Goal: Task Accomplishment & Management: Use online tool/utility

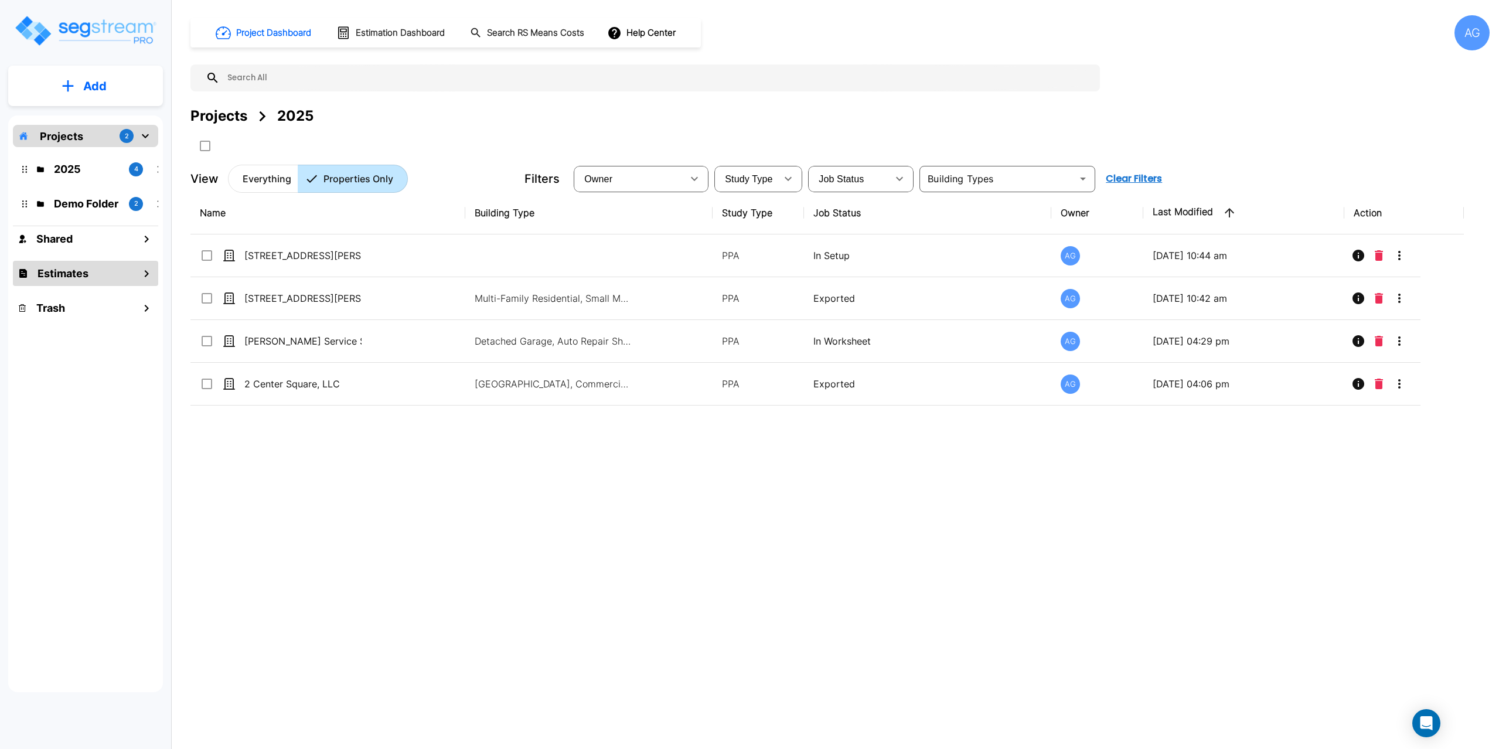
click at [53, 271] on h1 "Estimates" at bounding box center [62, 273] width 51 height 16
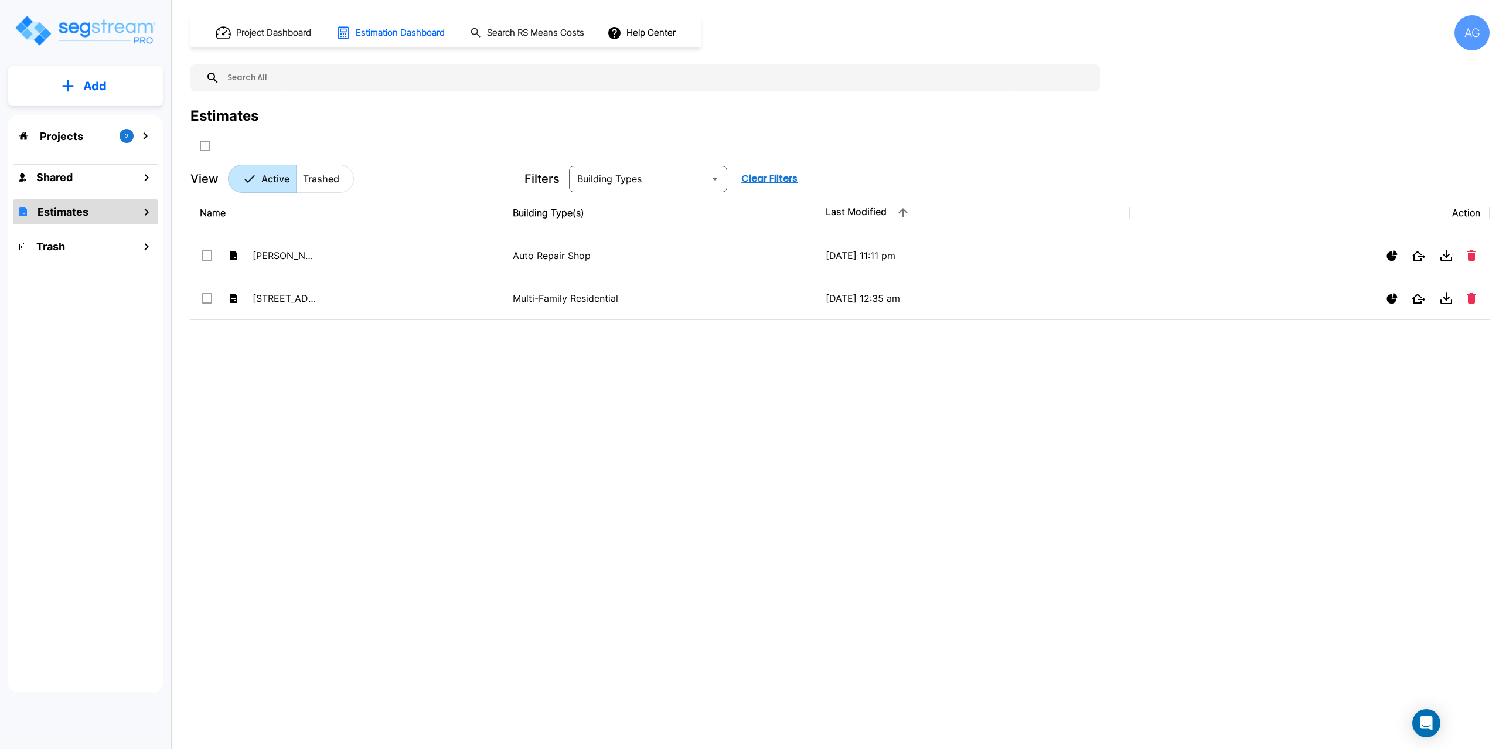
click at [99, 88] on p "Add" at bounding box center [94, 86] width 23 height 18
click at [68, 191] on p "Add Estimate" at bounding box center [93, 185] width 60 height 14
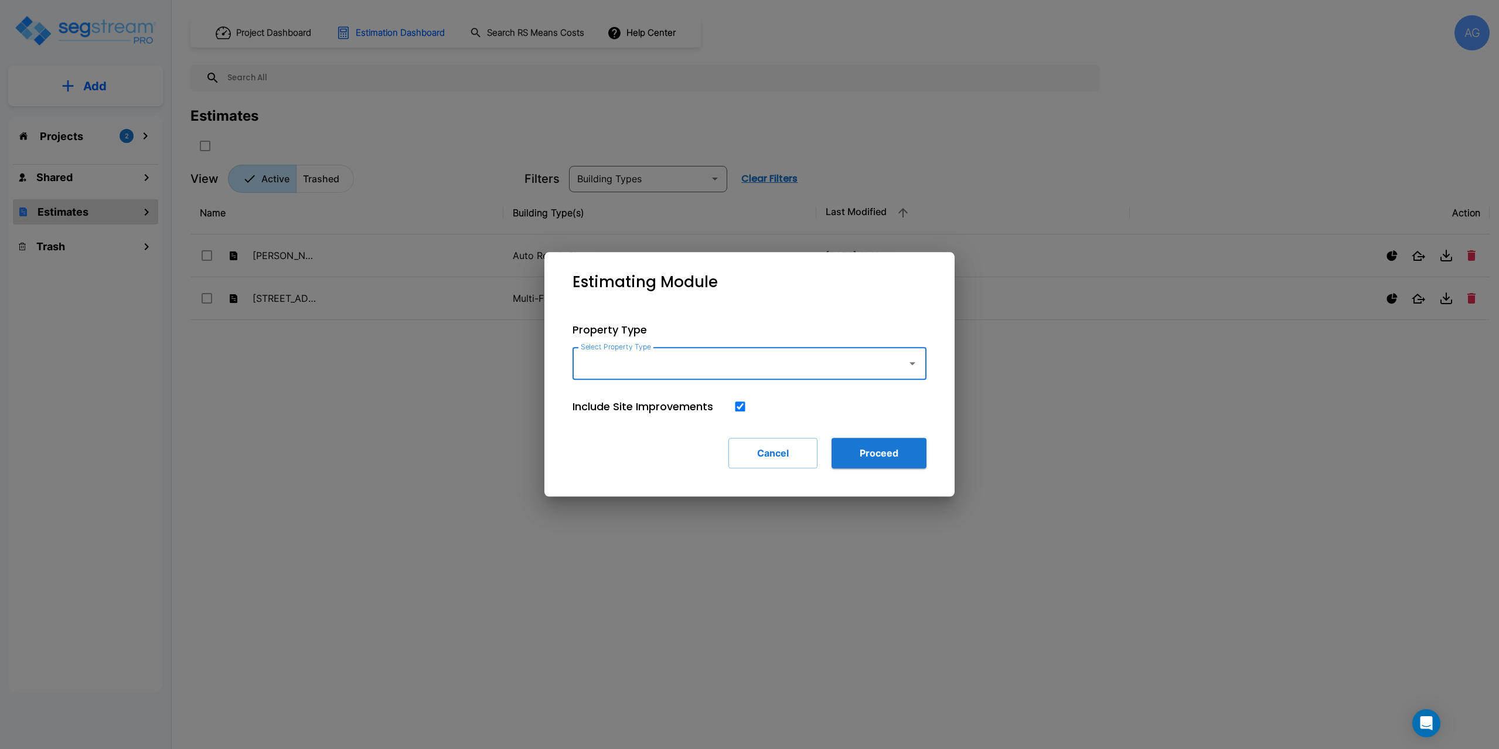
click at [592, 361] on input "Select Property Type" at bounding box center [737, 363] width 318 height 22
type input "[STREET_ADDRESS]"
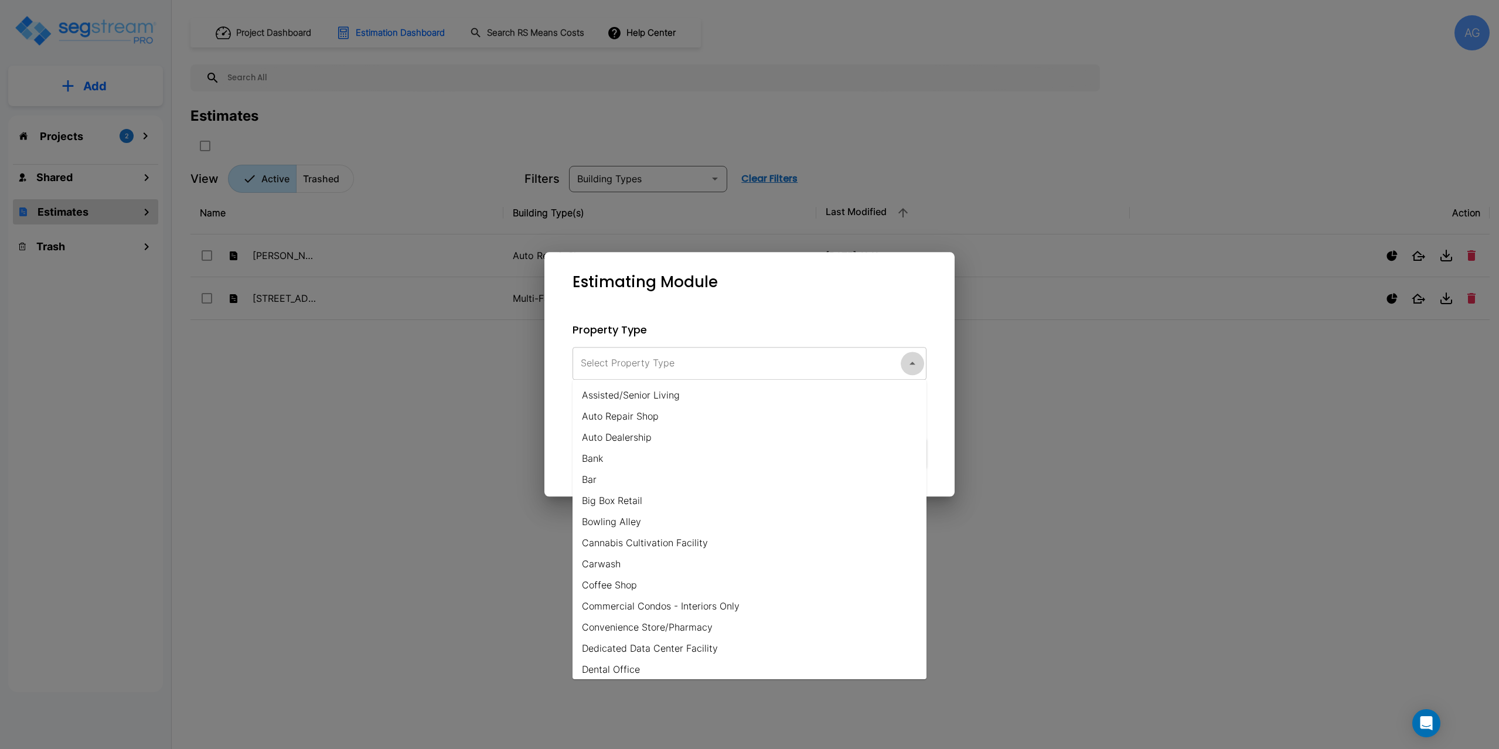
click at [628, 359] on input "Select Property Type" at bounding box center [737, 363] width 318 height 22
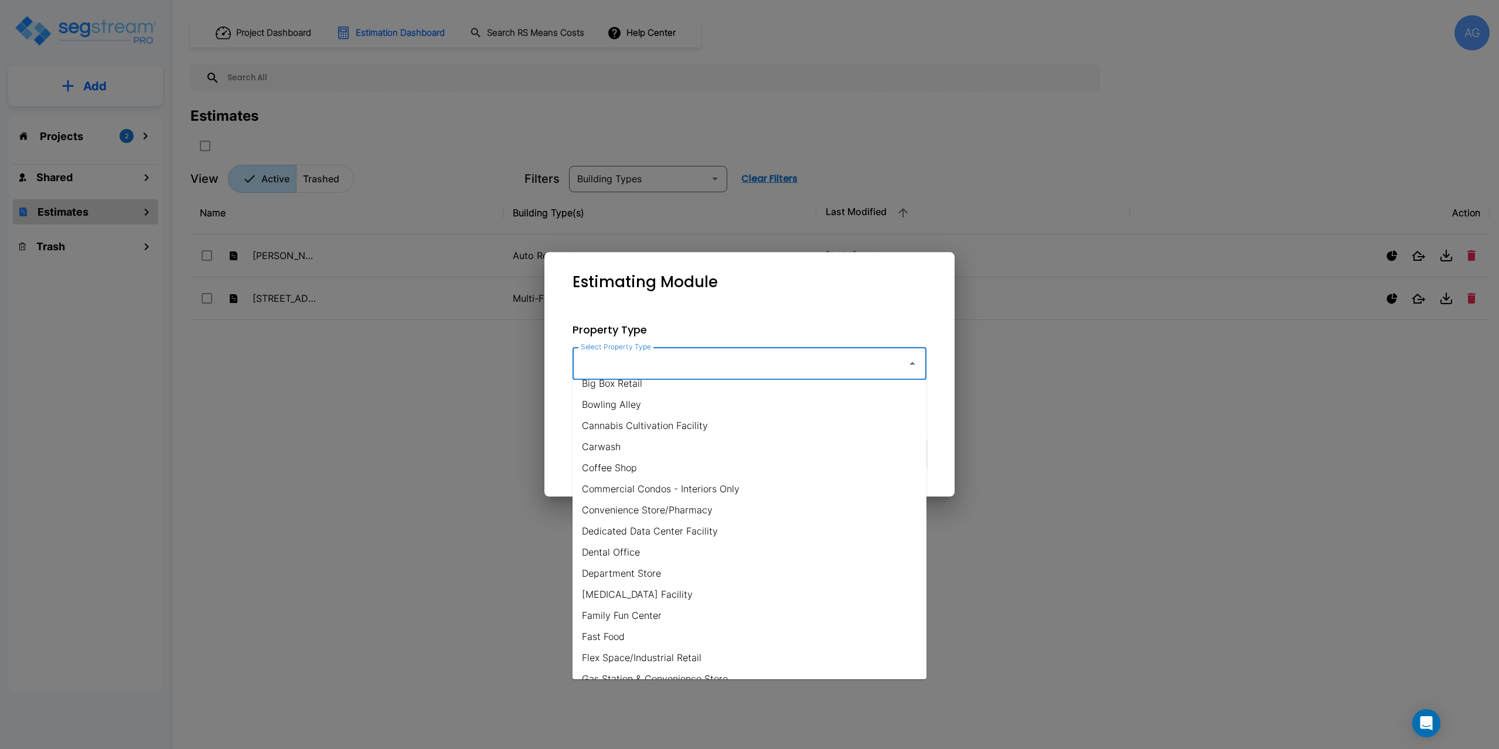
scroll to position [176, 0]
click at [678, 598] on li "Flex Space/Industrial Retail" at bounding box center [749, 598] width 354 height 21
type input "Flex Space/Industrial Retail"
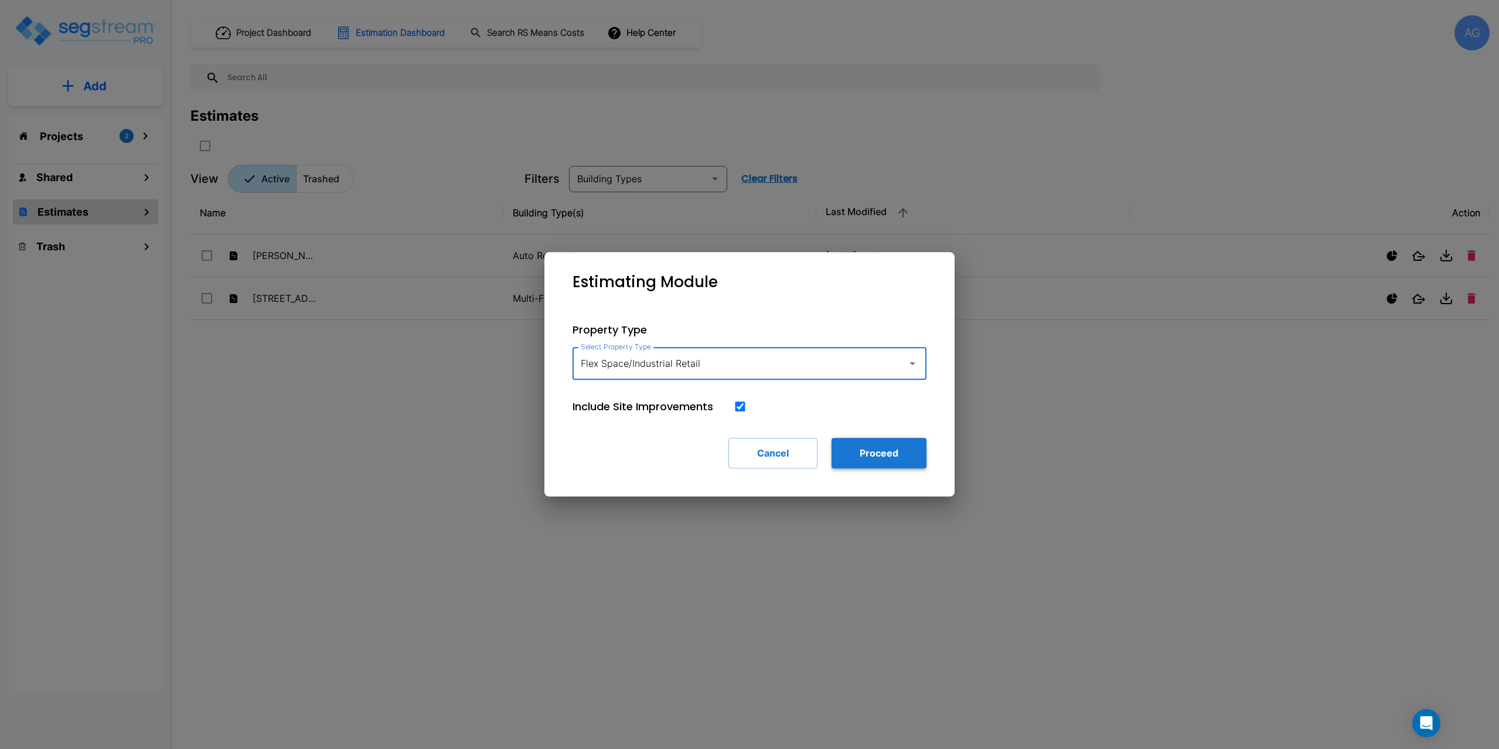
click at [920, 453] on button "Proceed" at bounding box center [878, 453] width 95 height 30
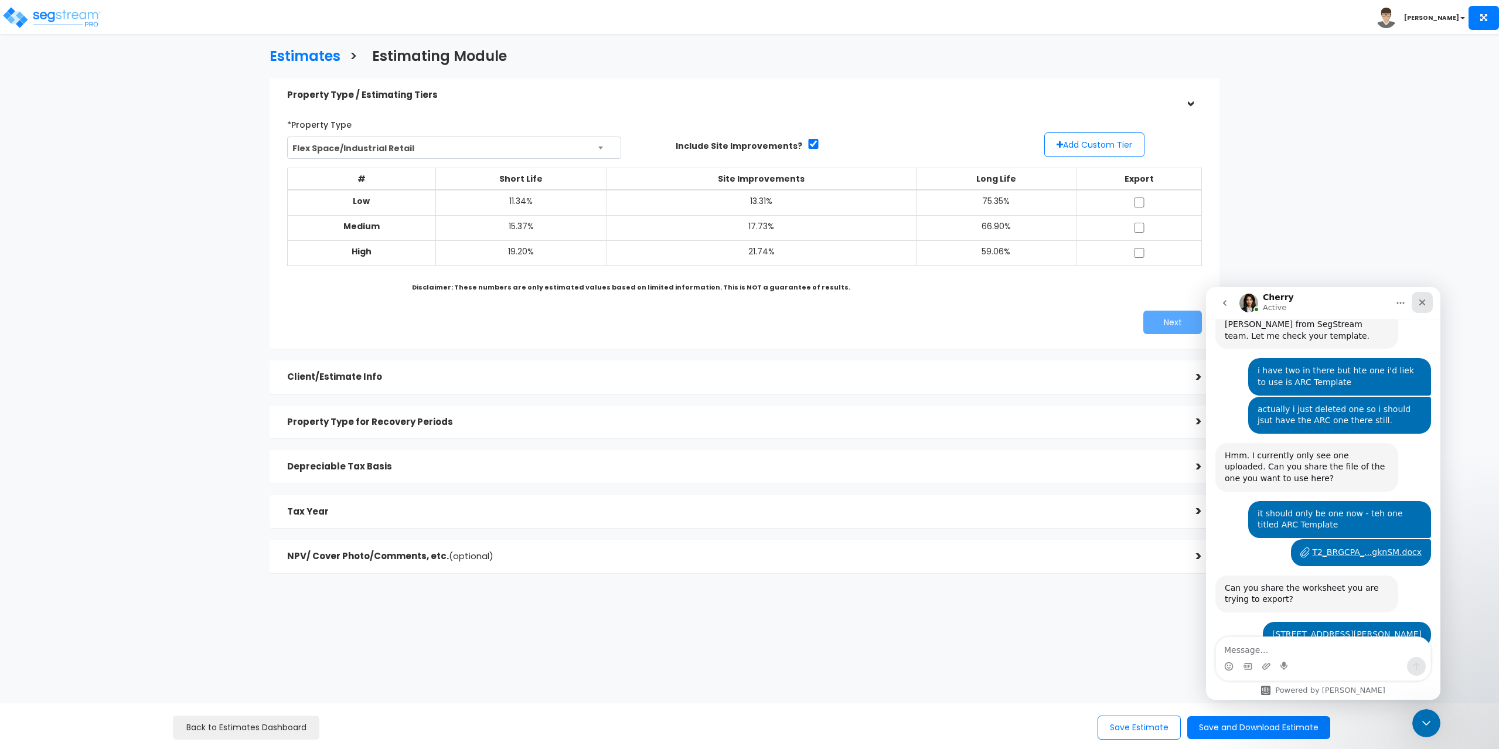
scroll to position [1802, 0]
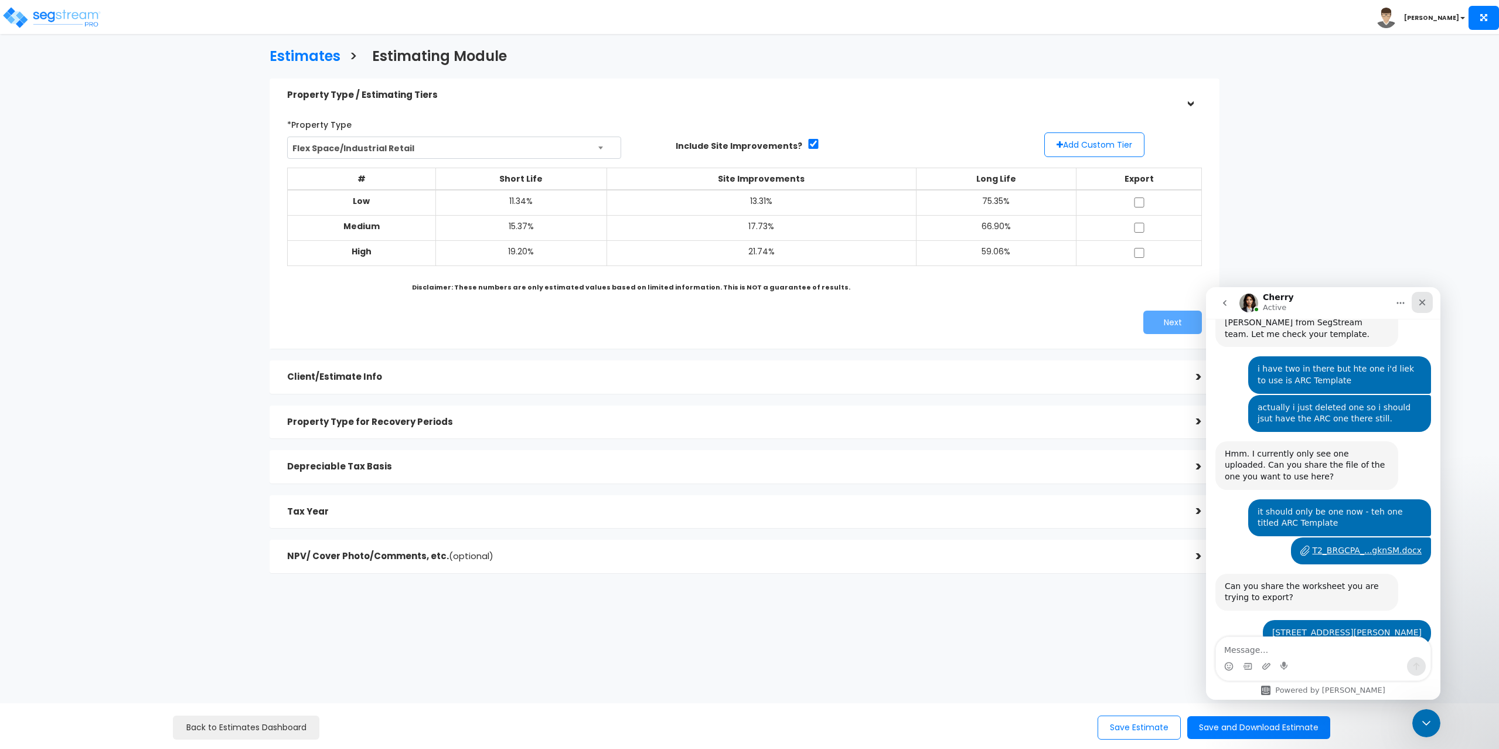
click at [1425, 301] on icon "Close" at bounding box center [1421, 302] width 9 height 9
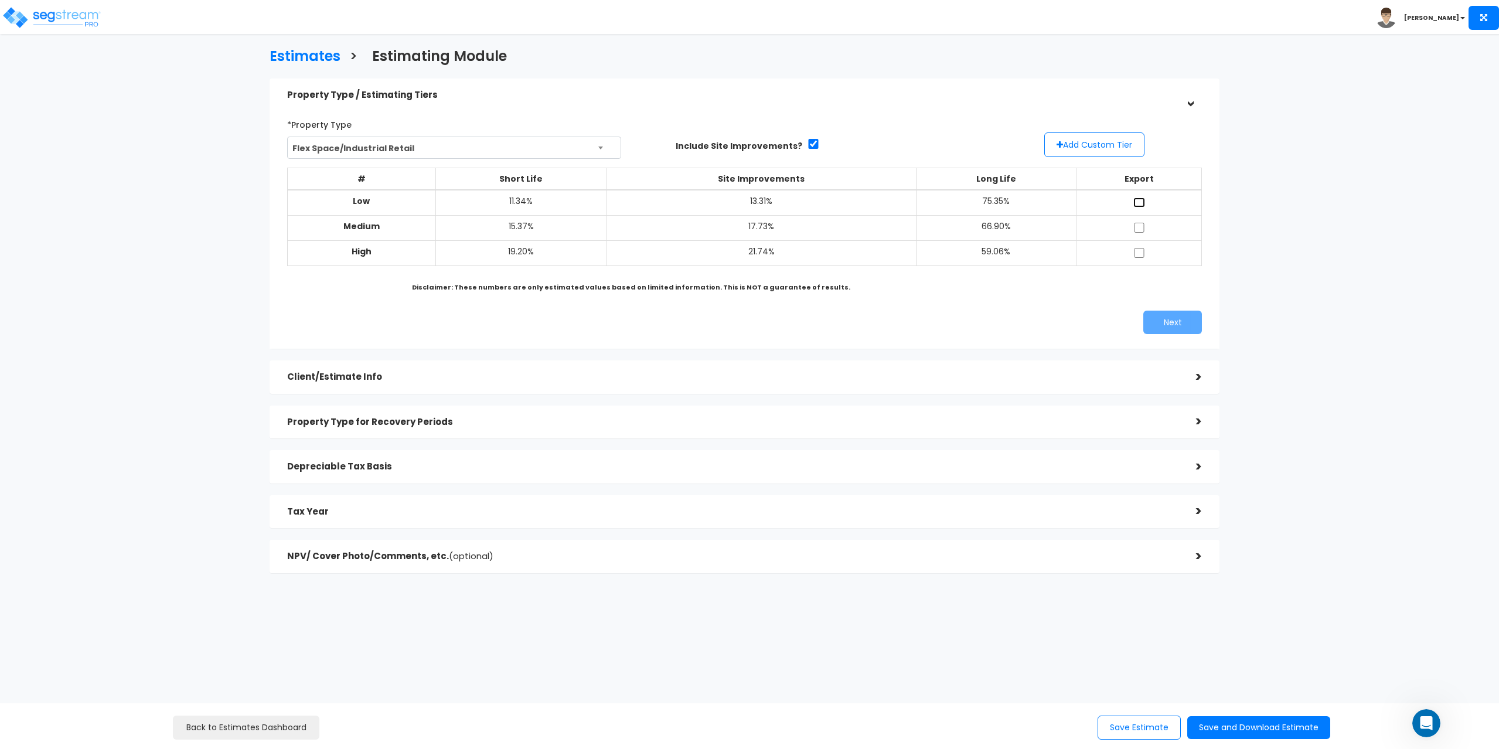
click at [1136, 200] on input "checkbox" at bounding box center [1139, 202] width 12 height 10
checkbox input "true"
click at [1139, 225] on input "checkbox" at bounding box center [1139, 228] width 12 height 10
checkbox input "true"
click at [1138, 254] on input "checkbox" at bounding box center [1139, 253] width 12 height 10
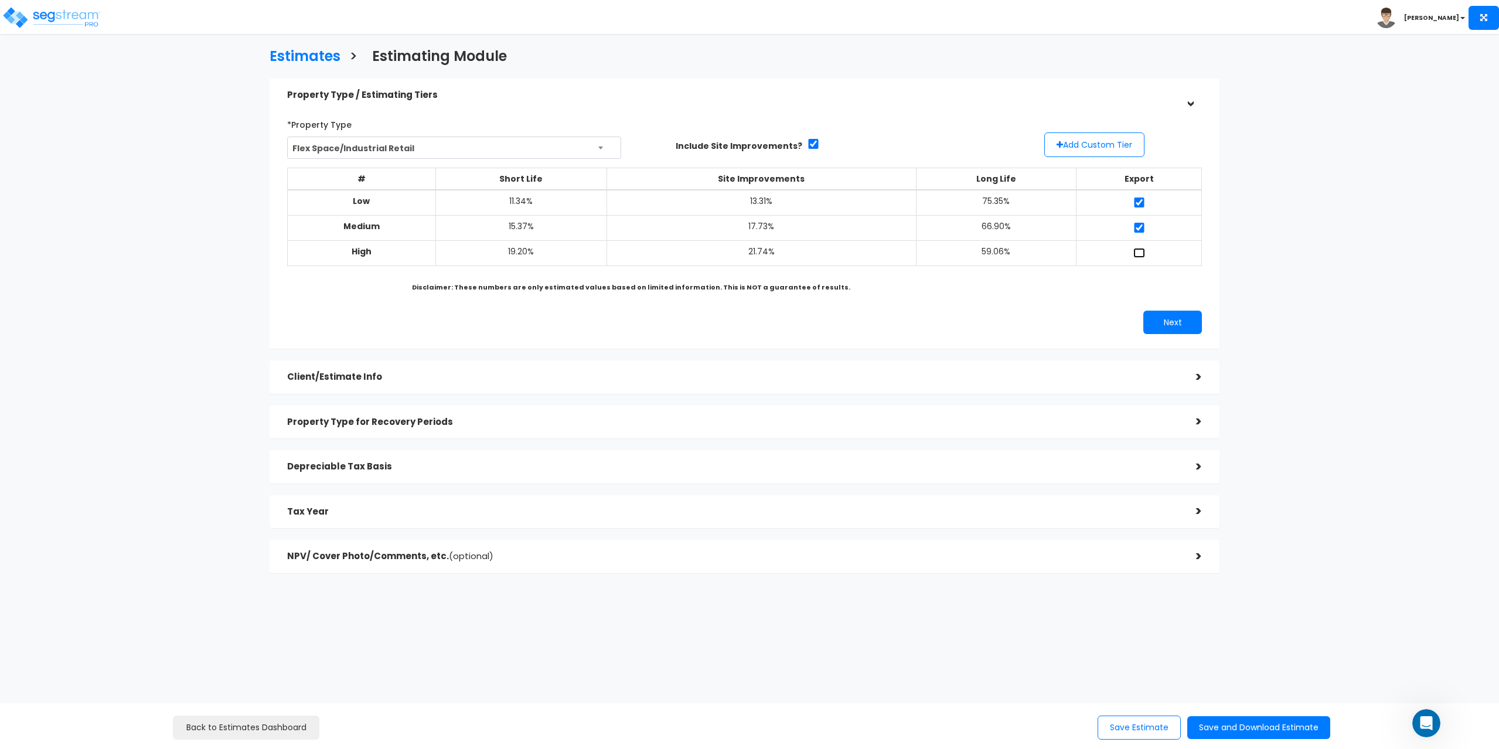
checkbox input "true"
click at [392, 383] on div "Client/Estimate Info" at bounding box center [733, 377] width 892 height 22
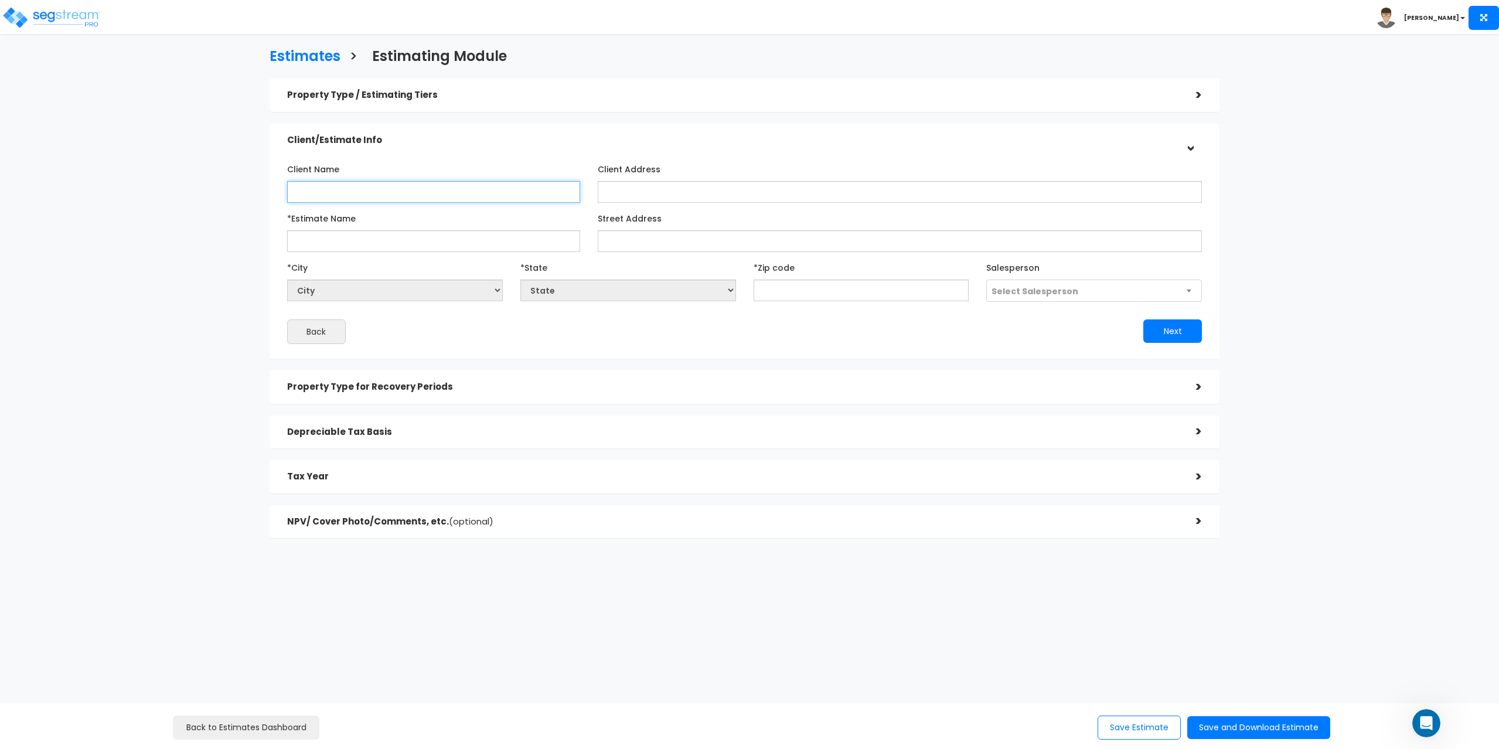
click at [393, 192] on input "Client Name" at bounding box center [433, 192] width 293 height 22
type input "793 Silver Street Trust"
type input "793 Silver Street"
select select "National Average"
type input "01"
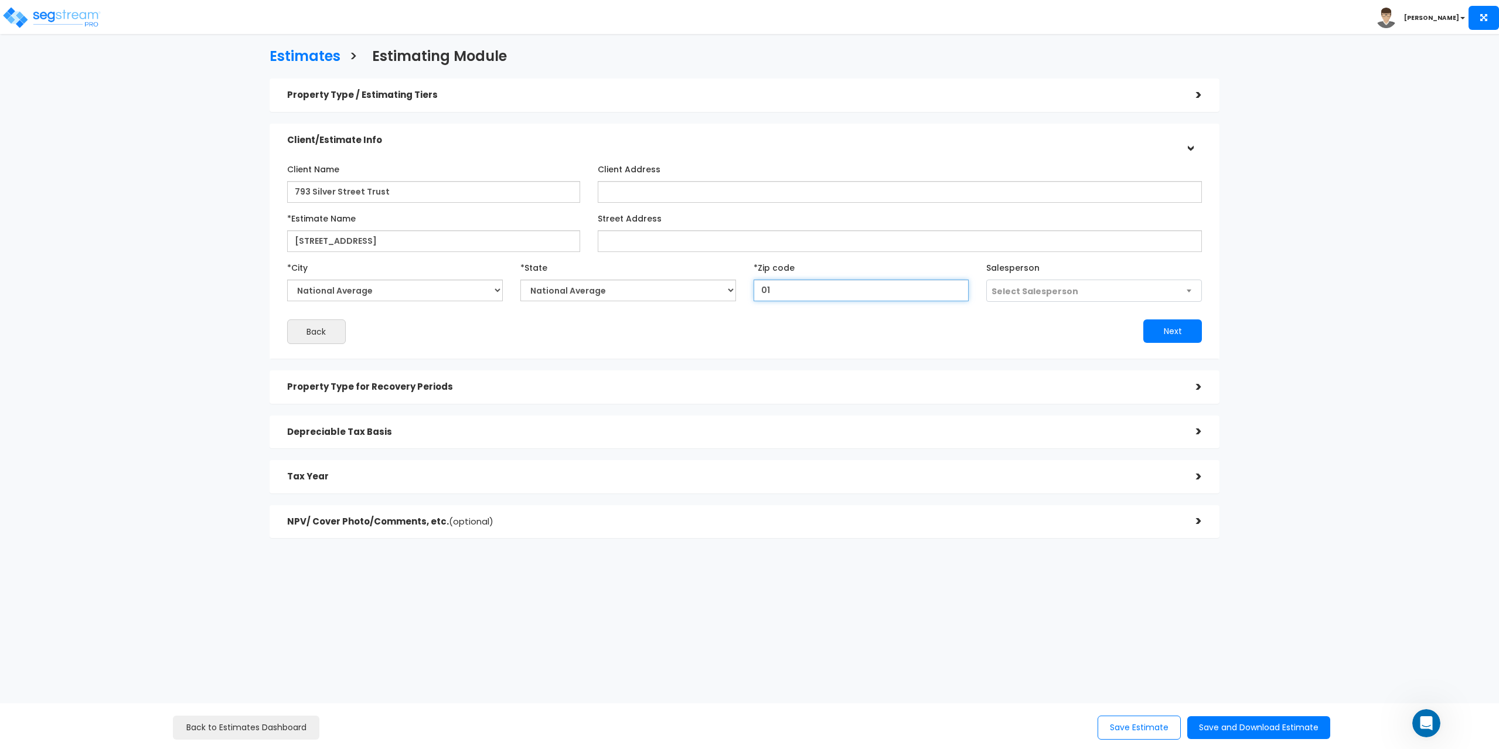
select select "MA"
type input "01001"
drag, startPoint x: 1135, startPoint y: 251, endPoint x: 1105, endPoint y: 303, distance: 59.8
click at [1134, 263] on div "Client Name 793 Silver Street Trust Client Address *City" at bounding box center [744, 251] width 915 height 185
click at [1103, 289] on span "Select Salesperson" at bounding box center [1094, 291] width 214 height 22
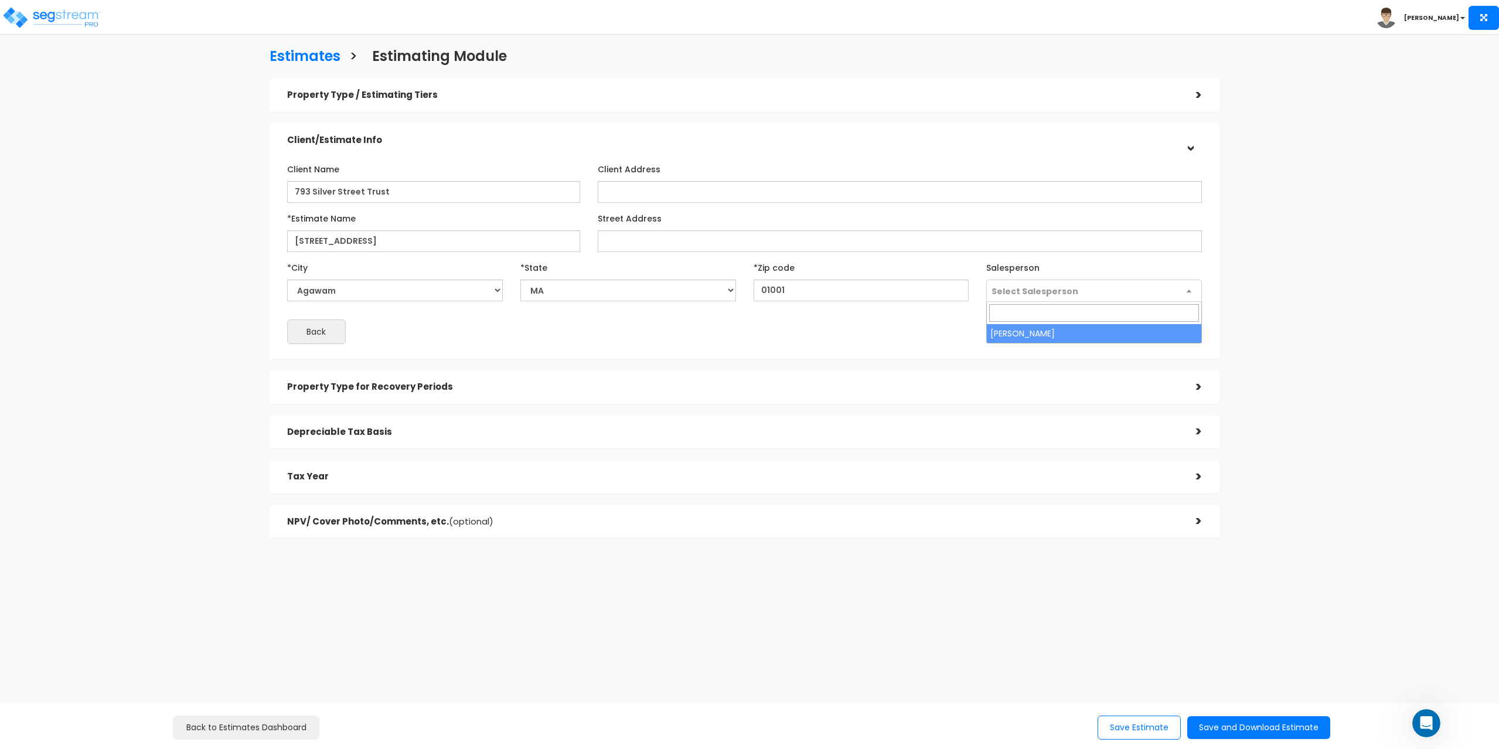
select select "241"
click at [1153, 332] on button "Next" at bounding box center [1172, 330] width 59 height 23
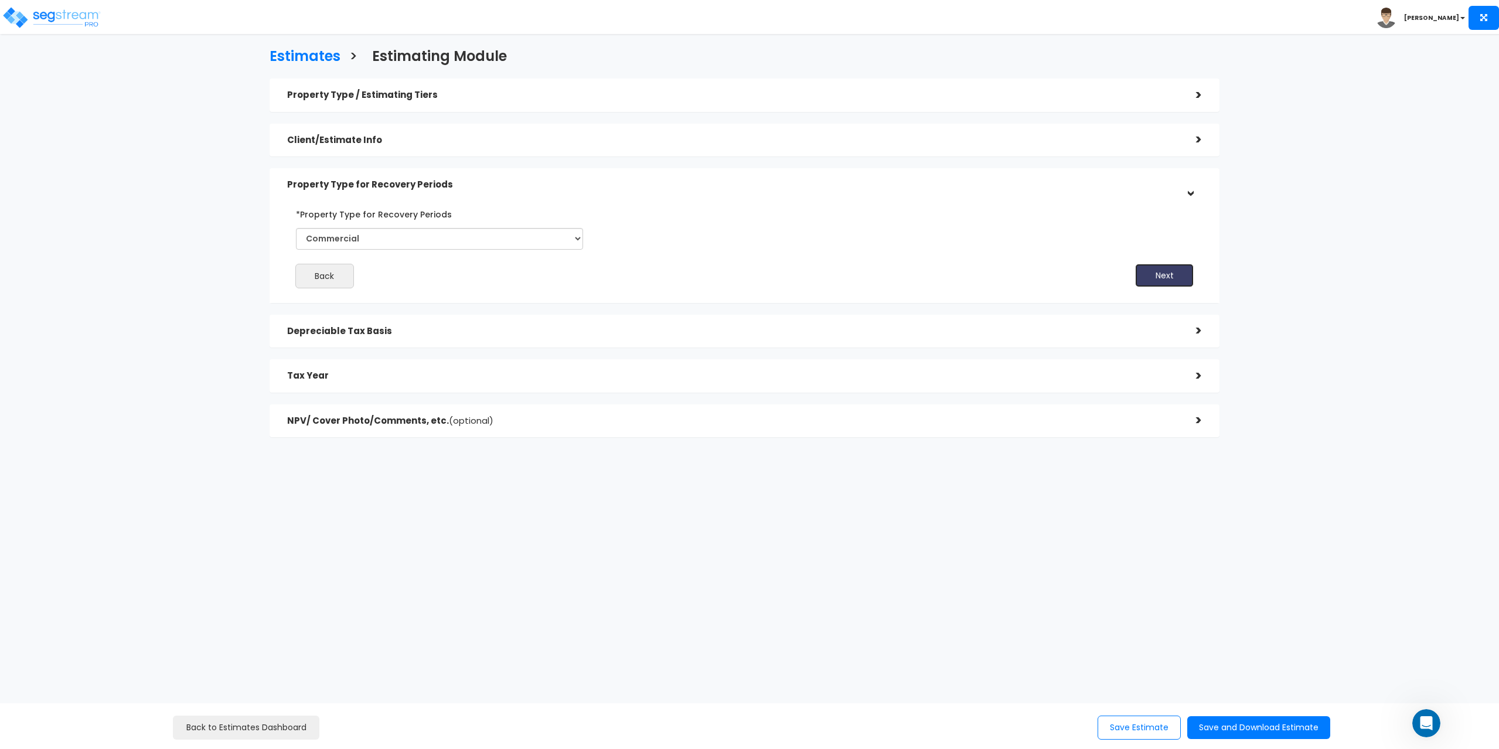
click at [1172, 282] on button "Next" at bounding box center [1164, 275] width 59 height 23
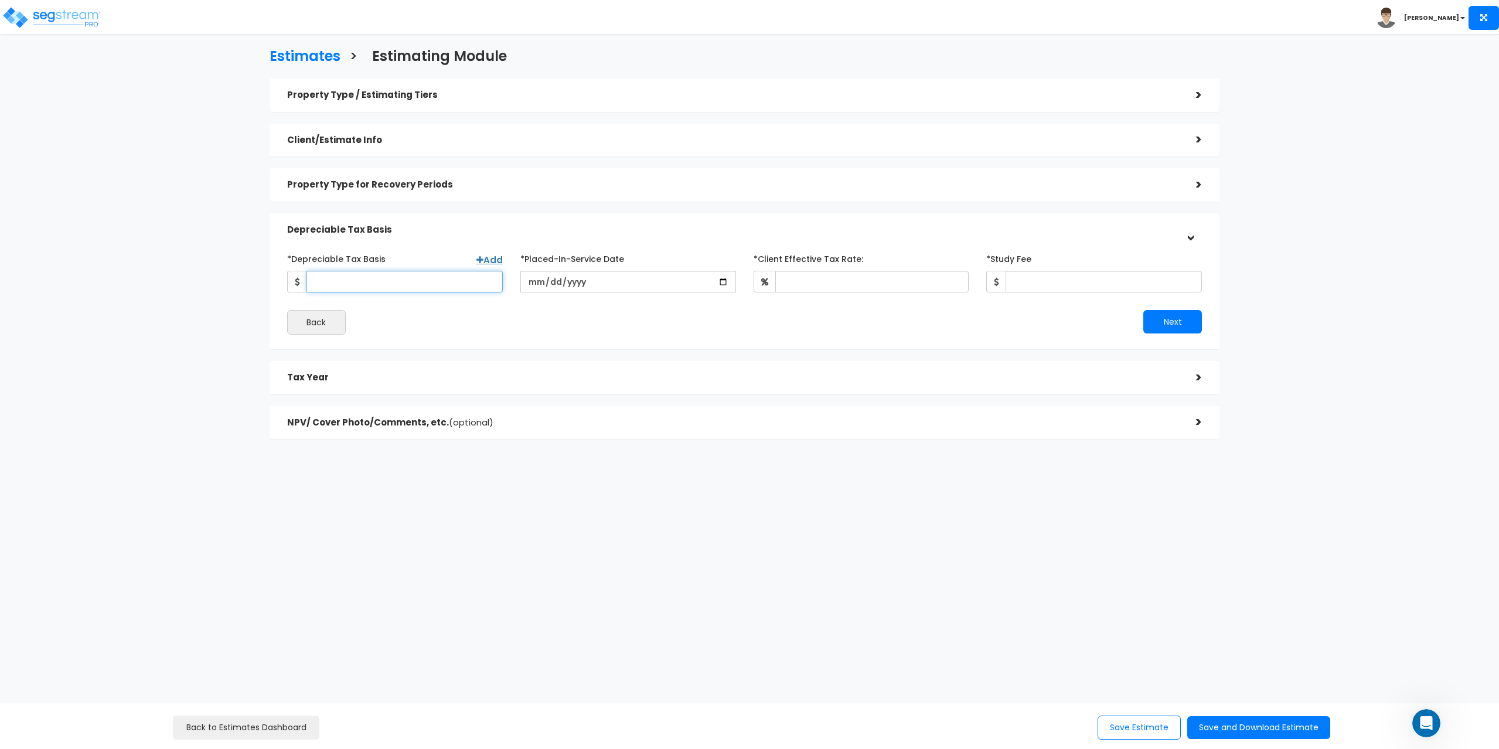
click at [409, 284] on input "*Depreciable Tax Basis" at bounding box center [404, 282] width 196 height 22
type input "1,190,000"
type input "2024-12-16"
click at [885, 284] on input "*Client Effective Tax Rate:" at bounding box center [872, 282] width 194 height 22
type input "3"
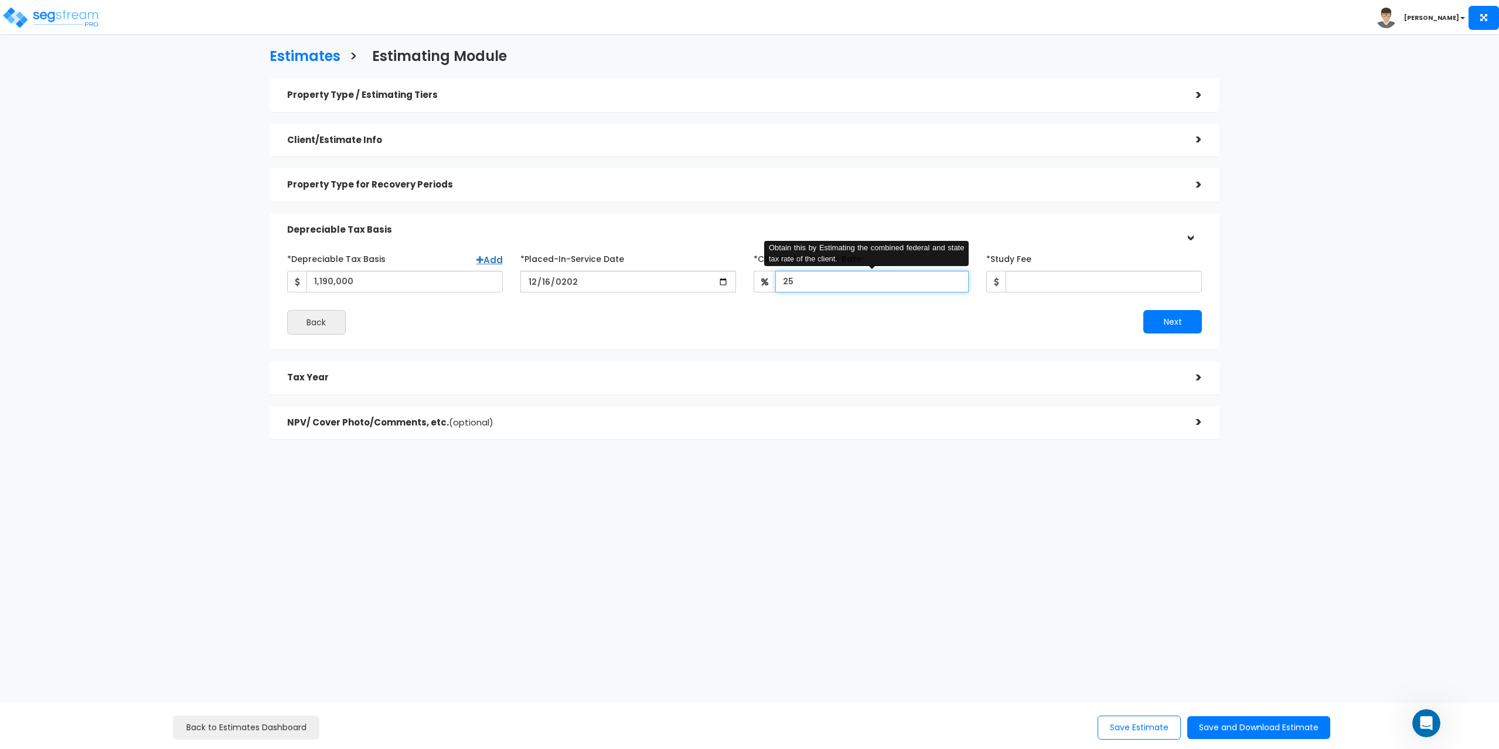
drag, startPoint x: 817, startPoint y: 284, endPoint x: 742, endPoint y: 289, distance: 75.8
click at [742, 289] on div "*Depreciable Tax Basis Add 1,190,000 *Placed-In-Service Date 2024-12-16" at bounding box center [744, 270] width 933 height 43
type input "24"
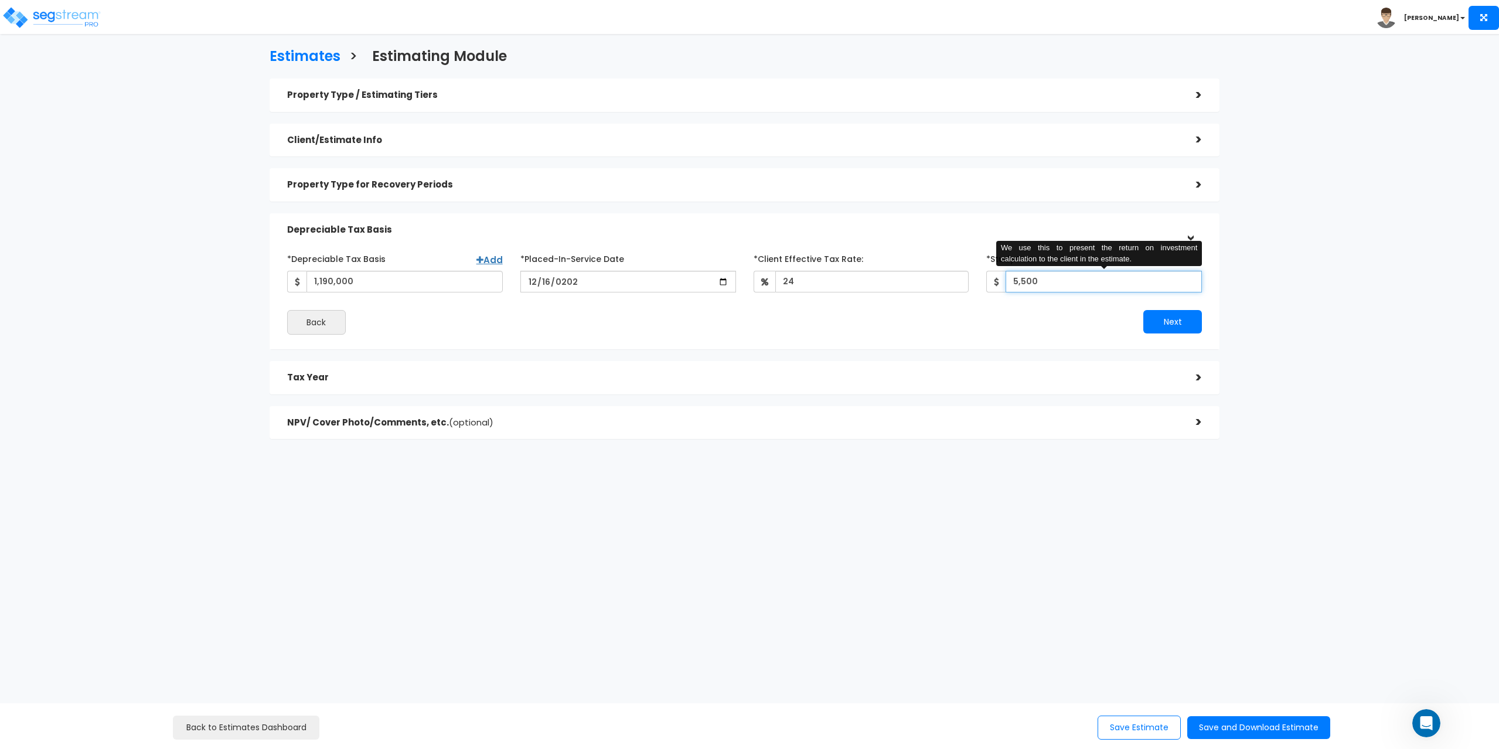
type input "5,500"
click at [1175, 329] on button "Next" at bounding box center [1172, 321] width 59 height 23
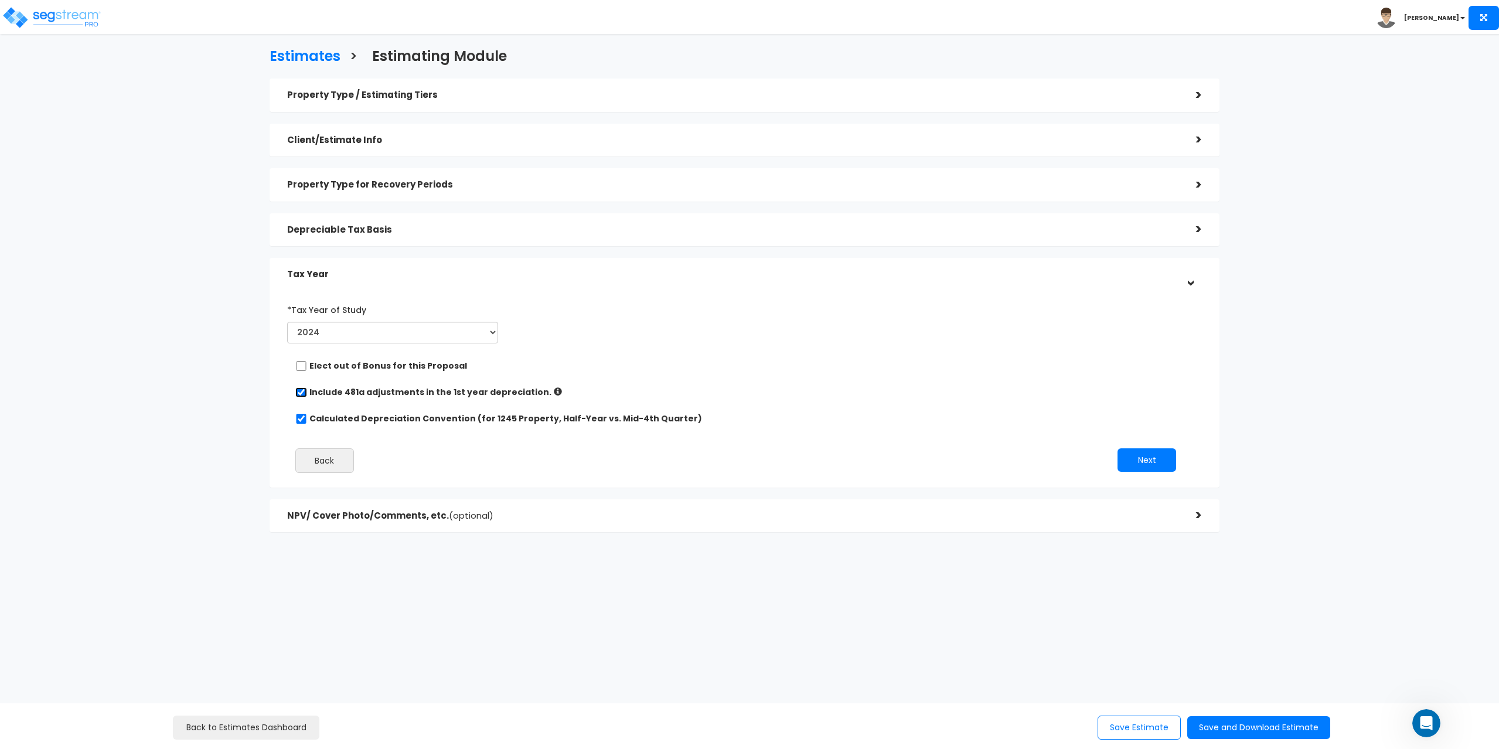
click at [298, 387] on input "checkbox" at bounding box center [301, 392] width 12 height 10
checkbox input "false"
click at [1144, 466] on button "Next" at bounding box center [1146, 459] width 59 height 23
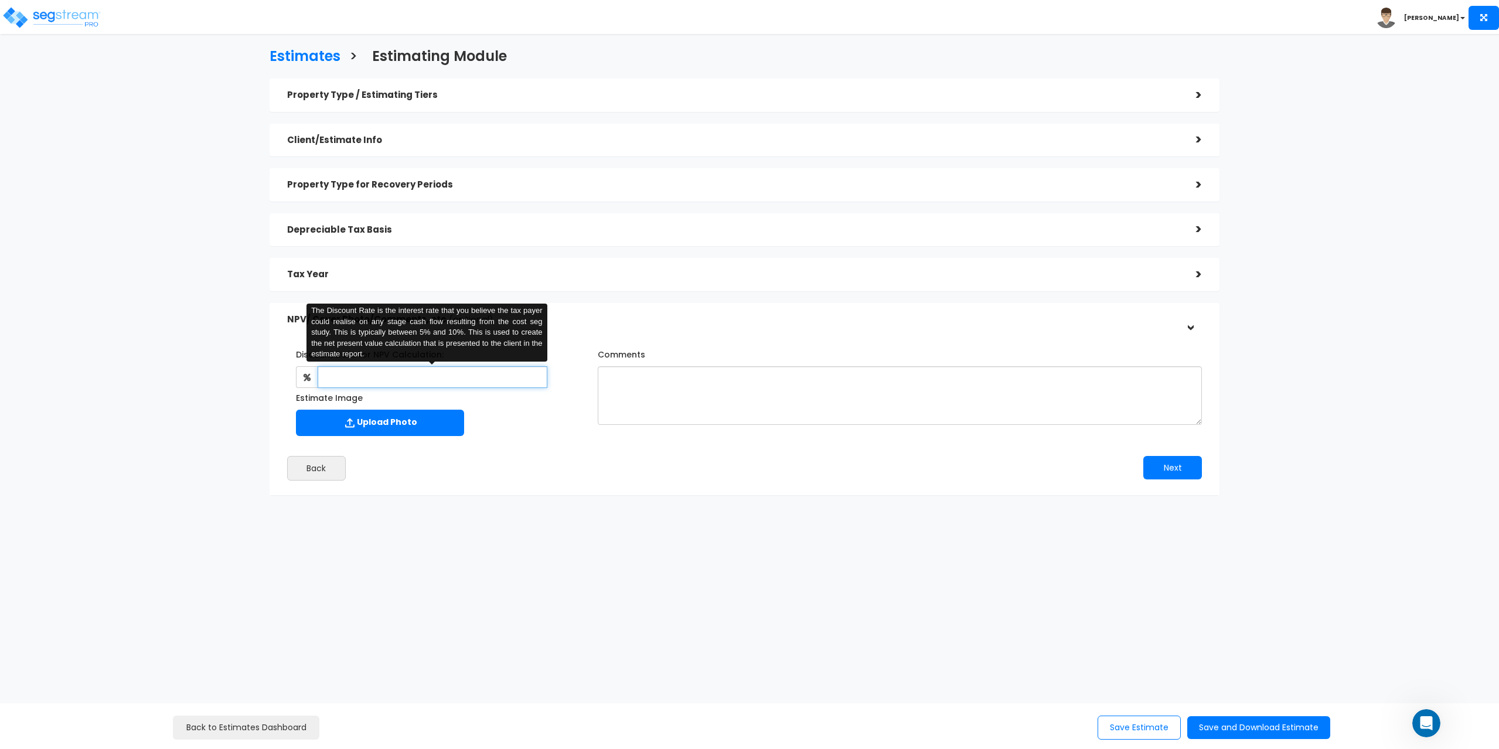
click at [350, 380] on input "text" at bounding box center [433, 377] width 230 height 22
type input "8"
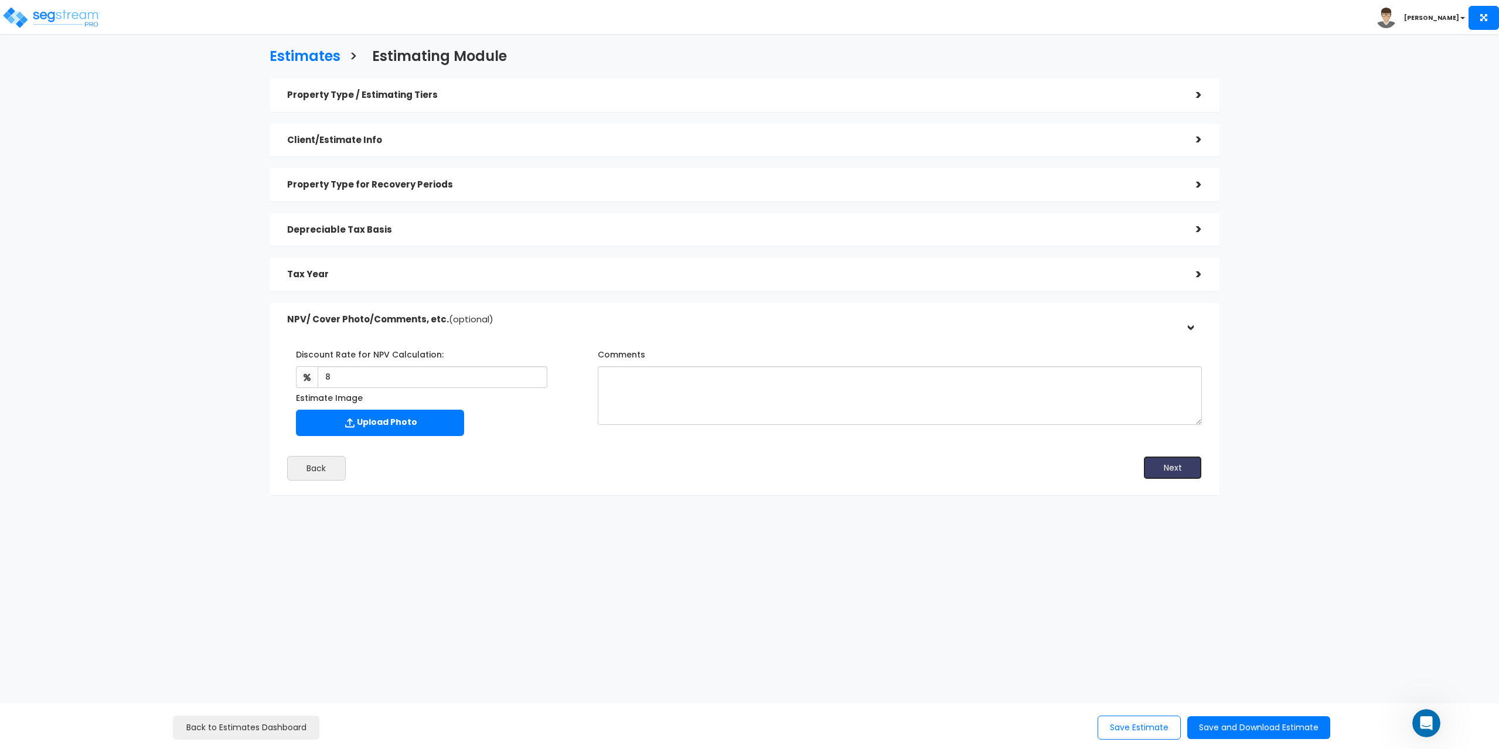
click at [1170, 467] on button "Next" at bounding box center [1172, 467] width 59 height 23
click at [1227, 722] on button "Save and Download Estimate" at bounding box center [1258, 727] width 143 height 23
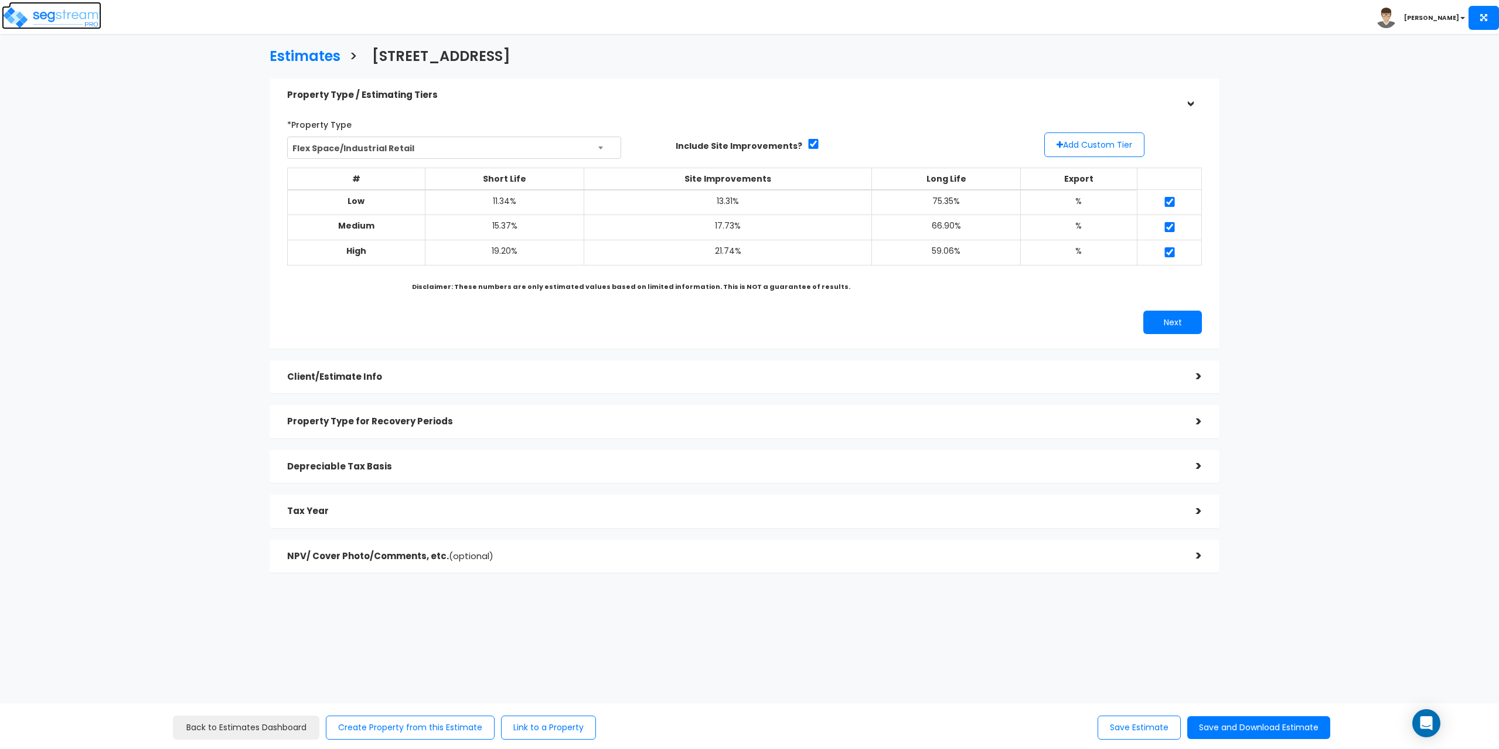
click at [24, 21] on img at bounding box center [52, 17] width 100 height 23
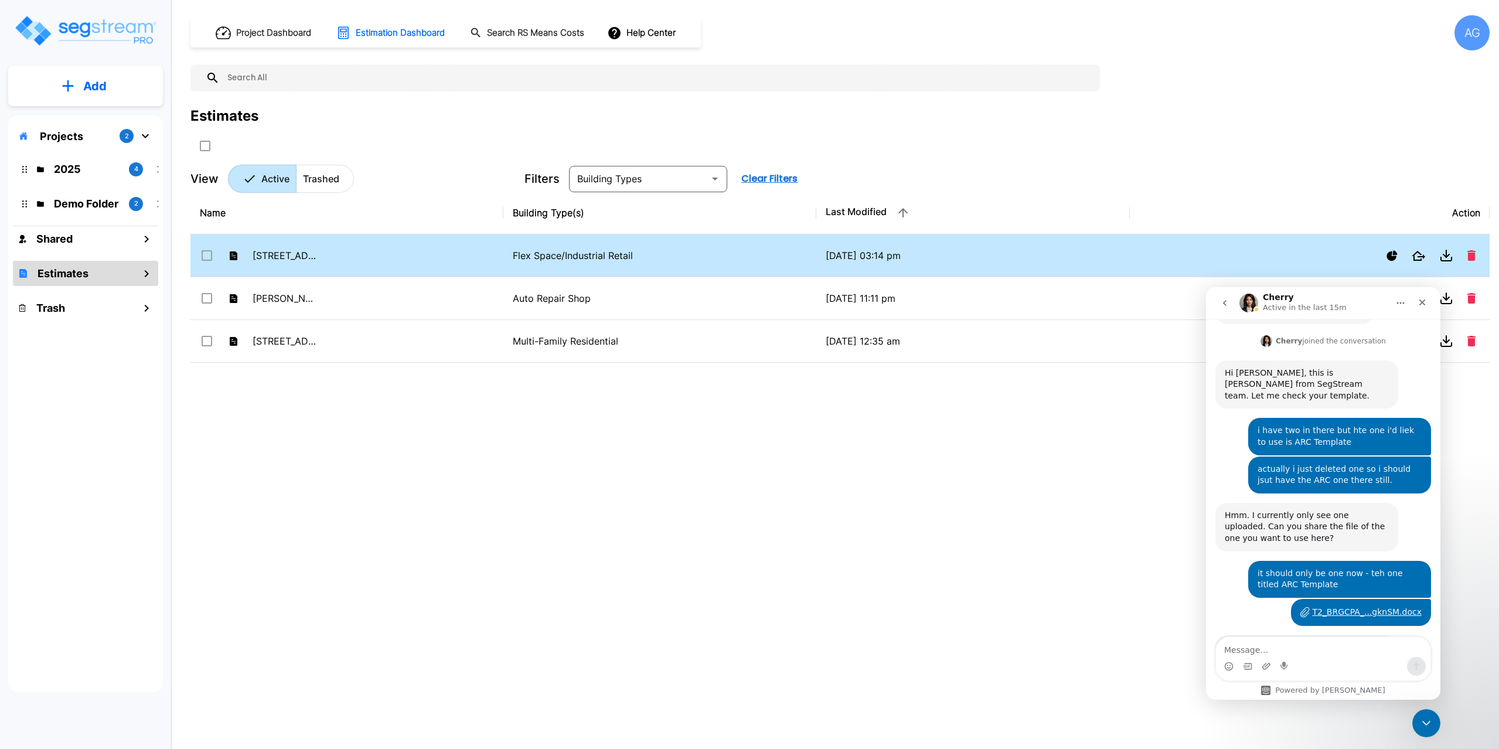
scroll to position [1906, 0]
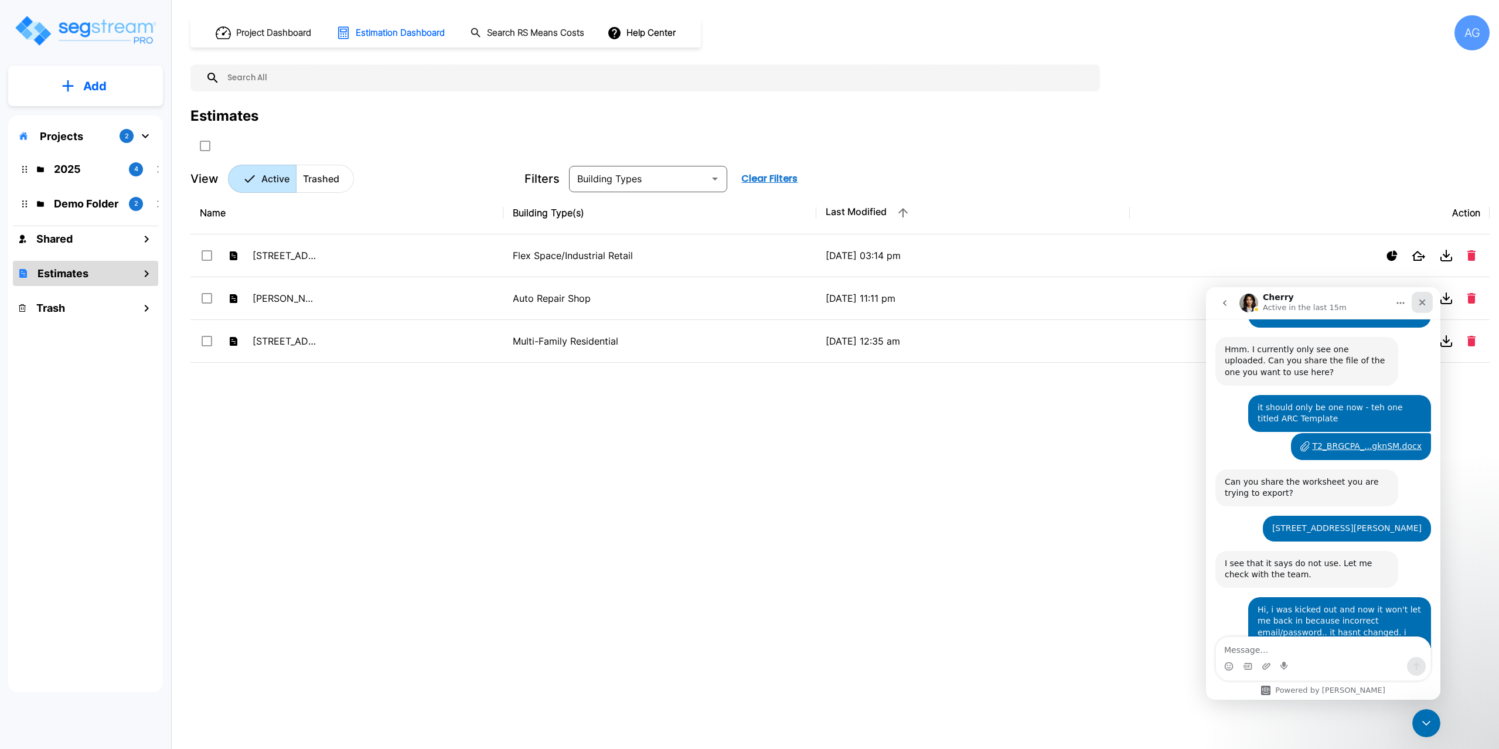
click at [1425, 300] on icon "Close" at bounding box center [1421, 302] width 9 height 9
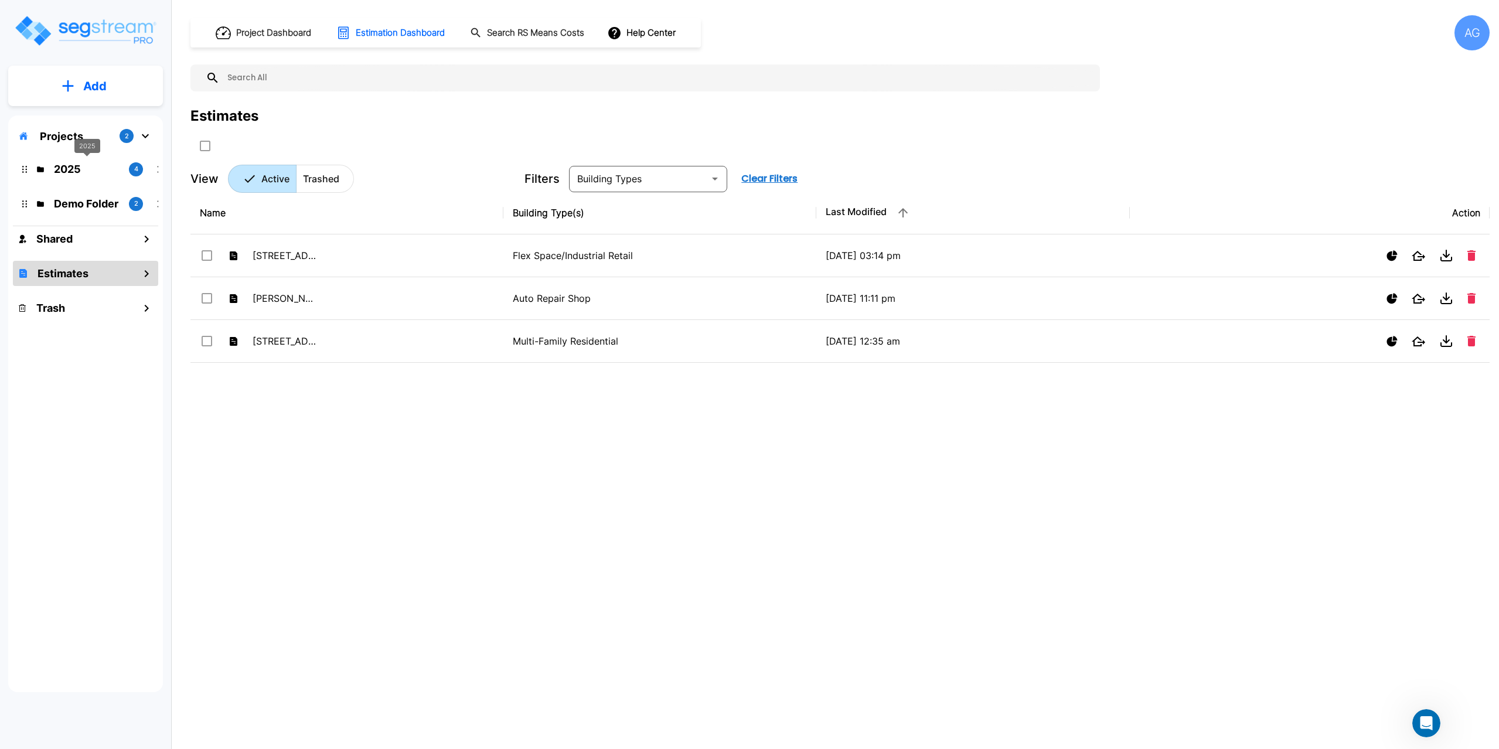
click at [67, 167] on p "2025" at bounding box center [87, 169] width 66 height 16
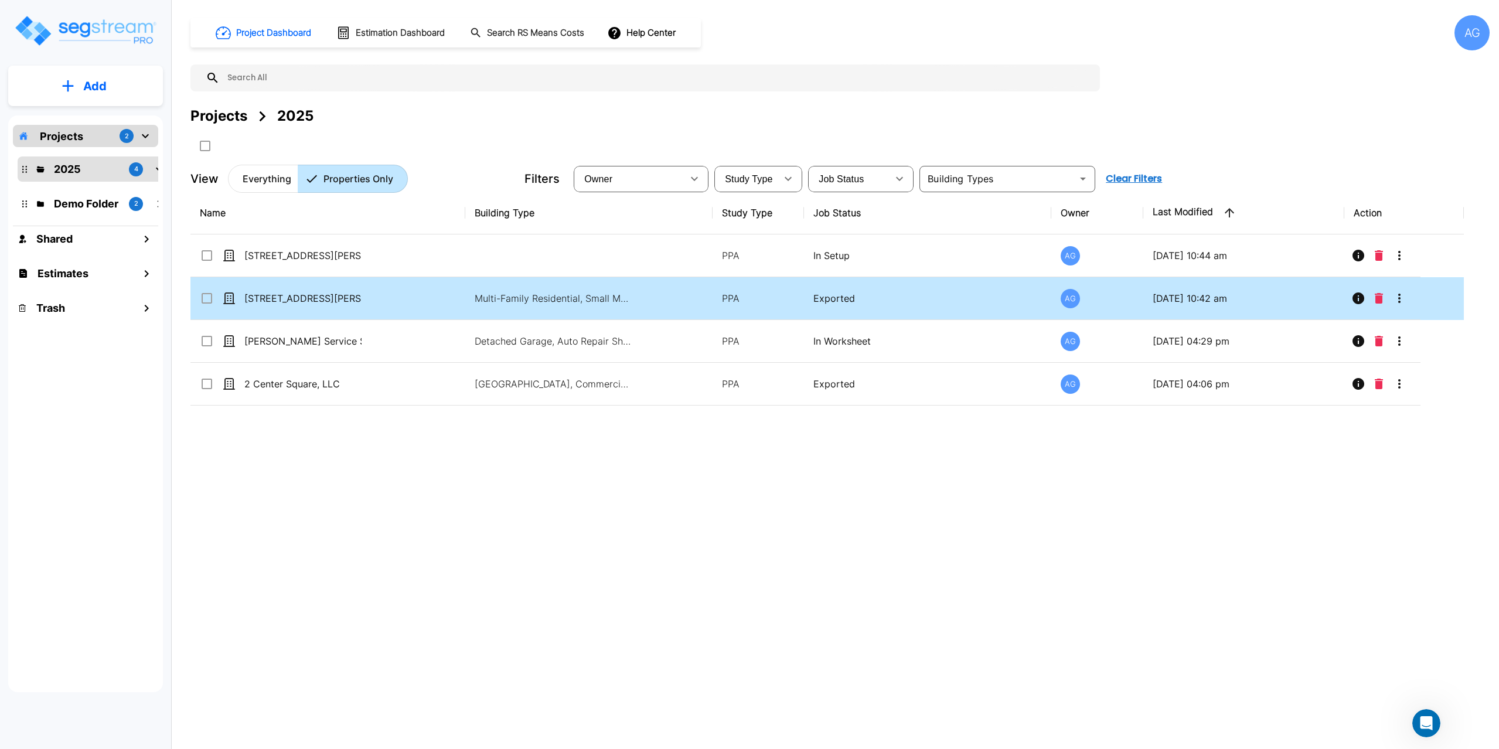
click at [302, 305] on td "990 Shirley St. Winthrop, MA" at bounding box center [327, 298] width 275 height 43
checkbox input "true"
click at [302, 305] on td "990 Shirley St. Winthrop, MA" at bounding box center [327, 298] width 275 height 43
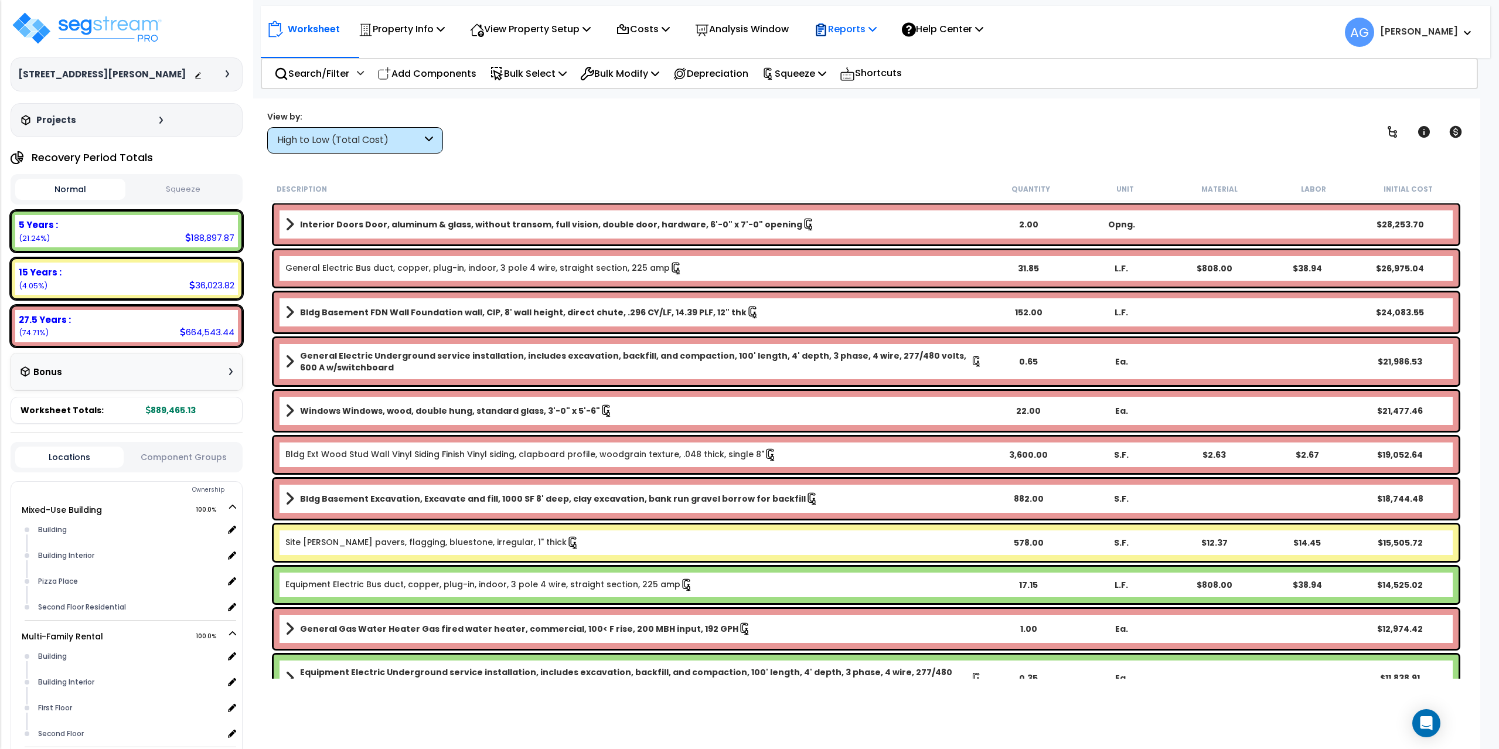
drag, startPoint x: 0, startPoint y: 0, endPoint x: 885, endPoint y: 29, distance: 885.6
click at [876, 29] on icon at bounding box center [872, 28] width 8 height 9
click at [869, 56] on link "Get Report" at bounding box center [866, 55] width 116 height 23
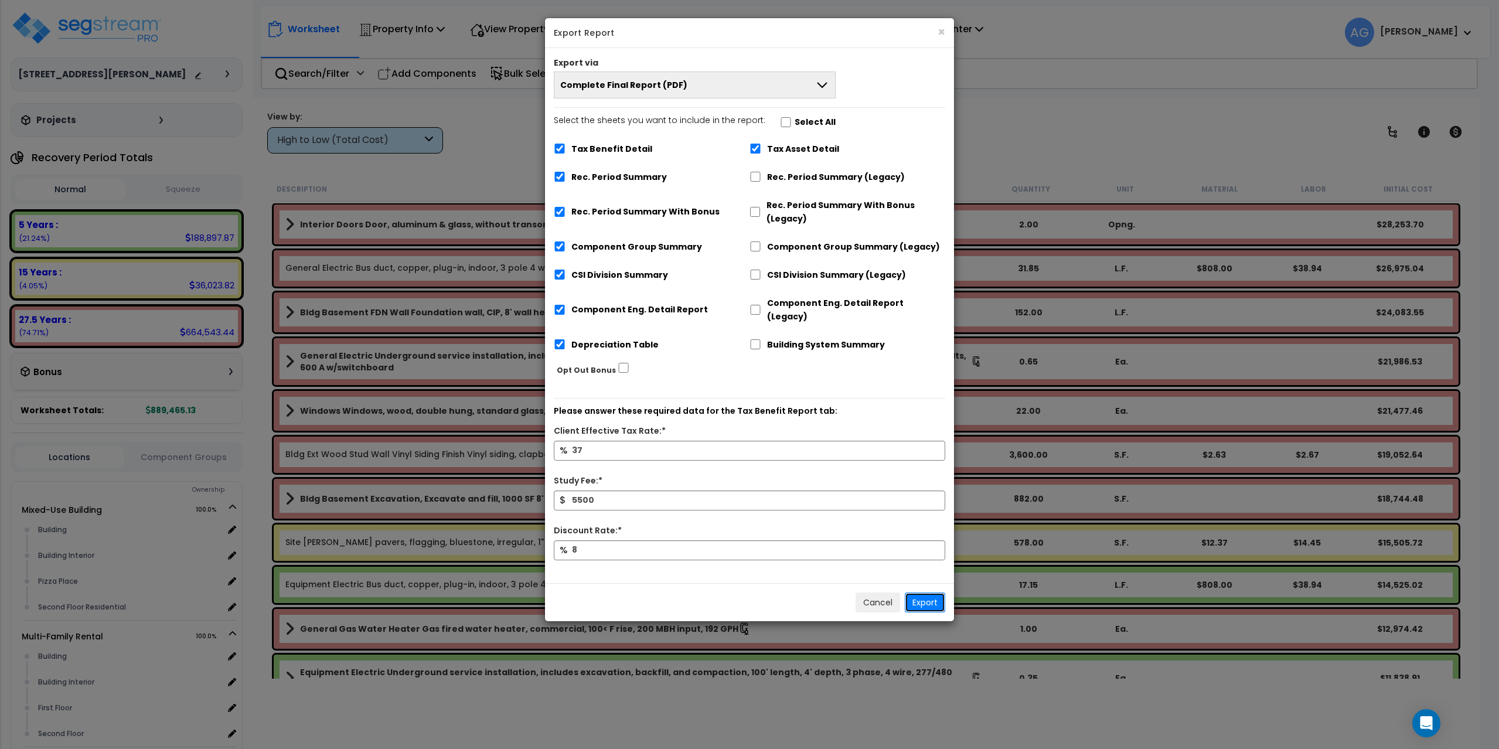
click at [926, 594] on button "Export" at bounding box center [924, 602] width 40 height 20
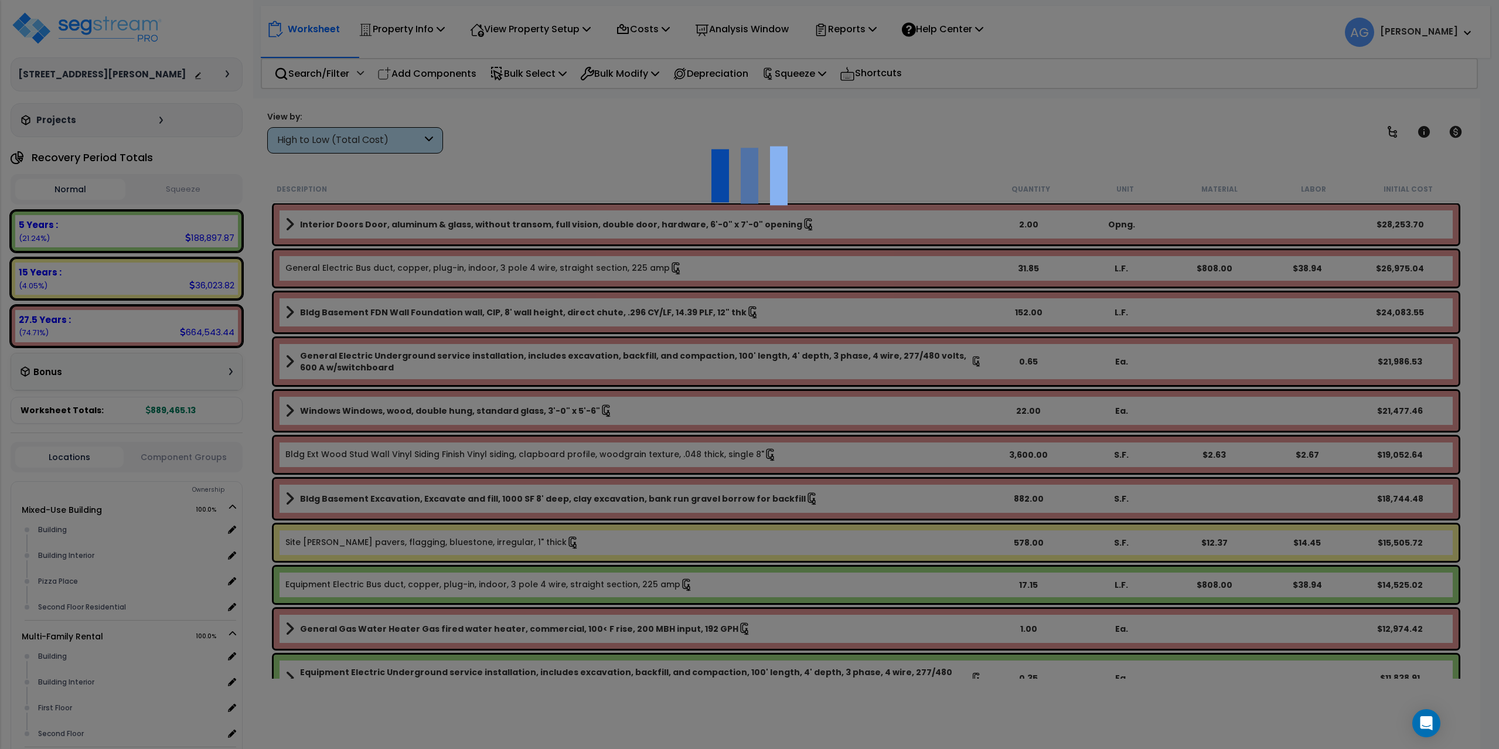
click at [674, 177] on div at bounding box center [749, 374] width 1499 height 749
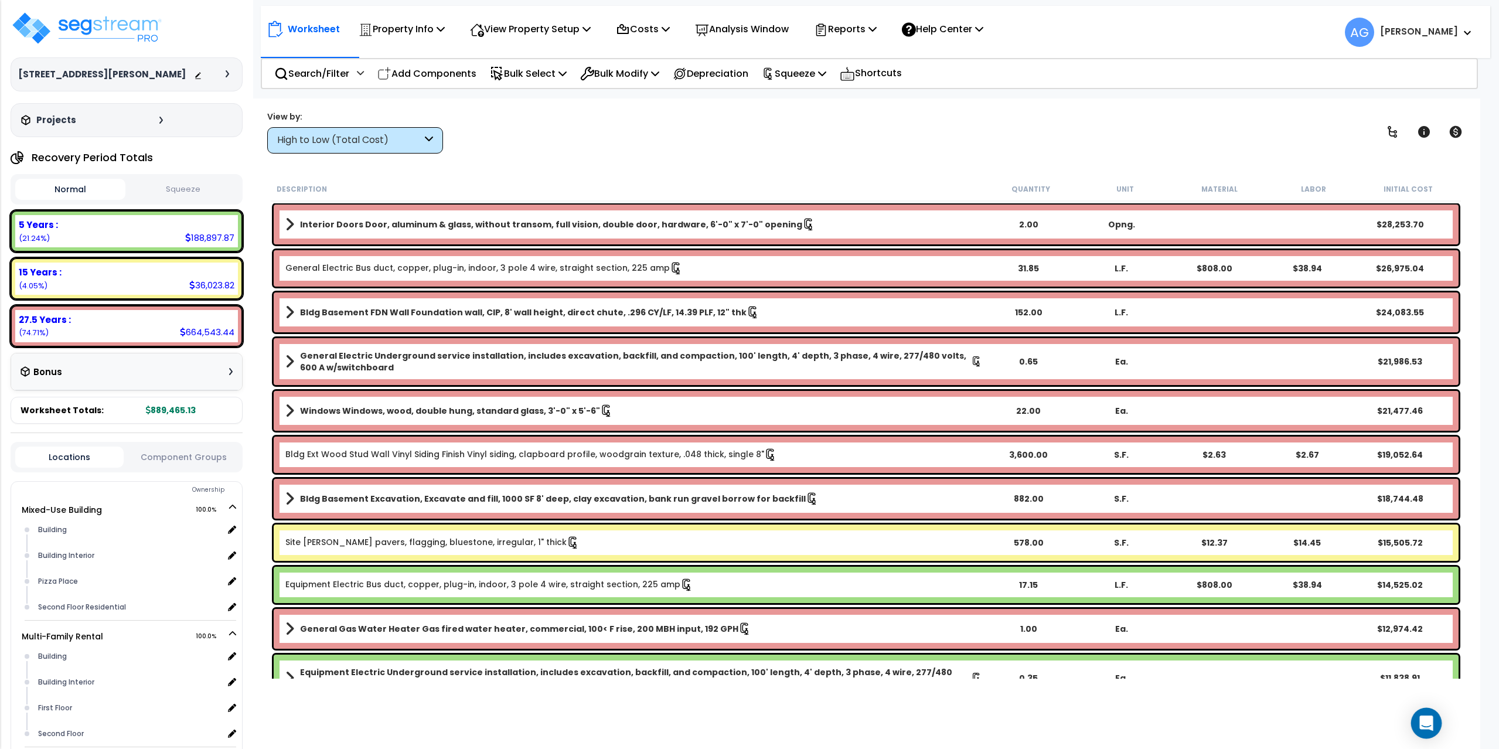
drag, startPoint x: 1438, startPoint y: 733, endPoint x: 1431, endPoint y: 726, distance: 10.4
click at [1438, 733] on div "Open Intercom Messenger" at bounding box center [1426, 723] width 31 height 31
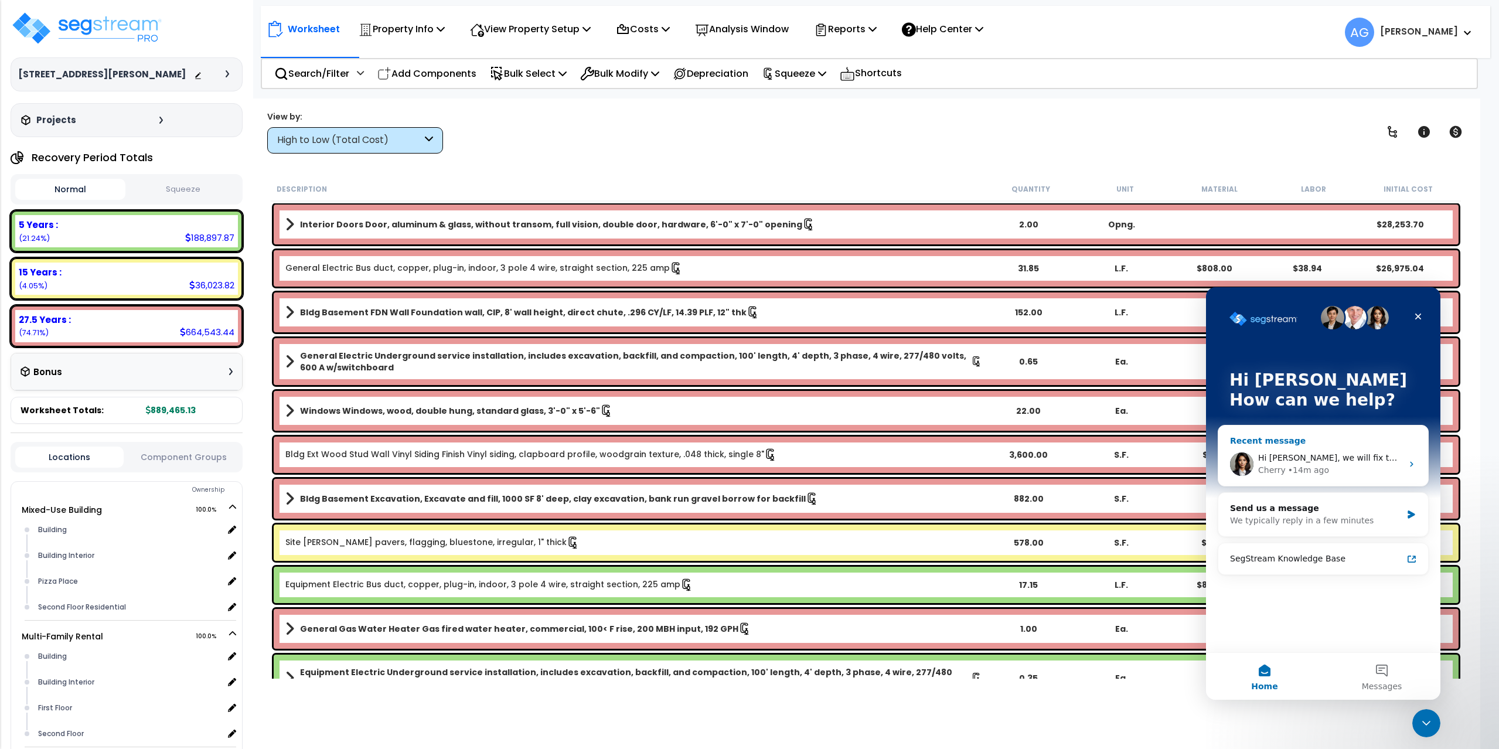
click at [1317, 448] on div "Hi Anthony, we will fix this asap. Cherry • 14m ago" at bounding box center [1323, 463] width 210 height 43
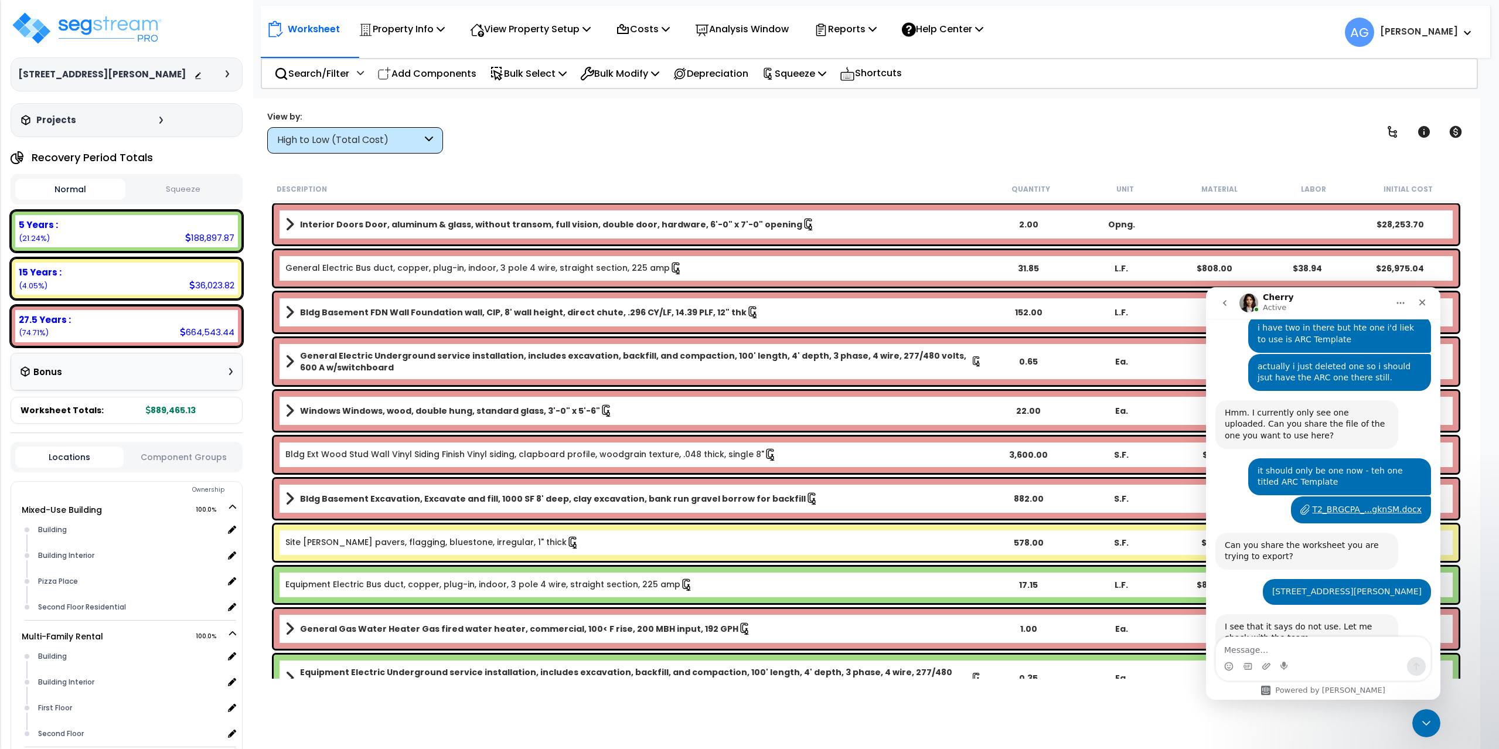
scroll to position [1906, 0]
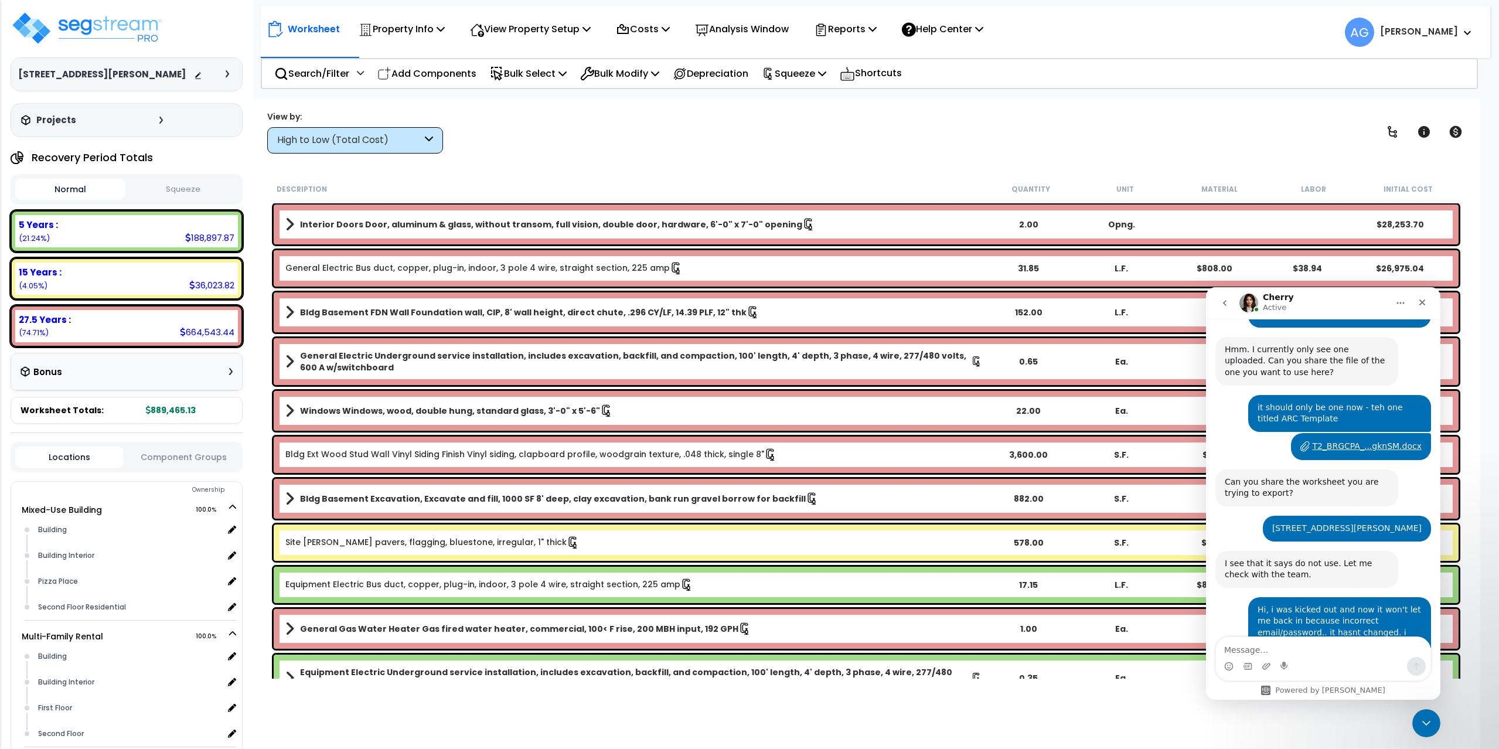
click at [1293, 649] on textarea "Message…" at bounding box center [1323, 647] width 214 height 20
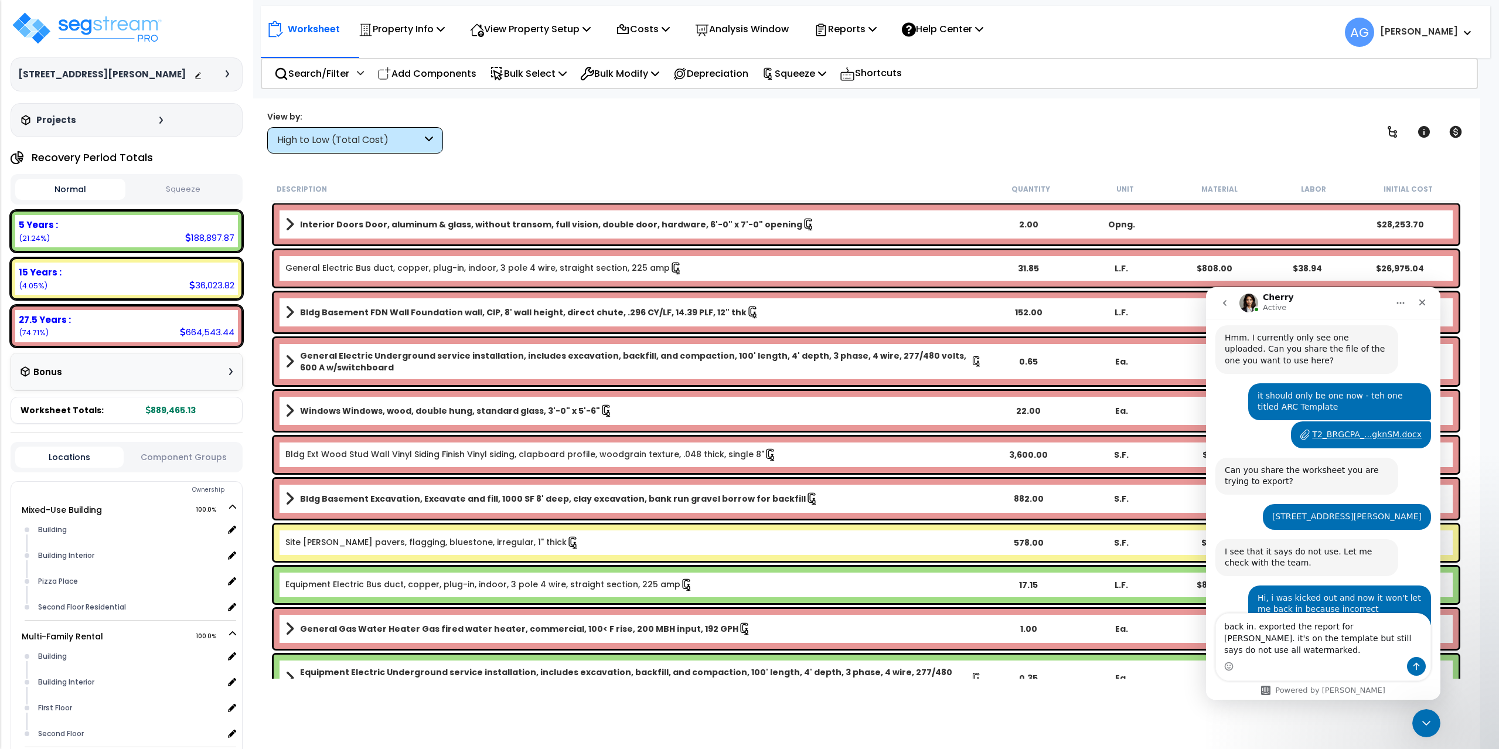
type textarea "back in. exported the report for [PERSON_NAME]. it's on the template but still …"
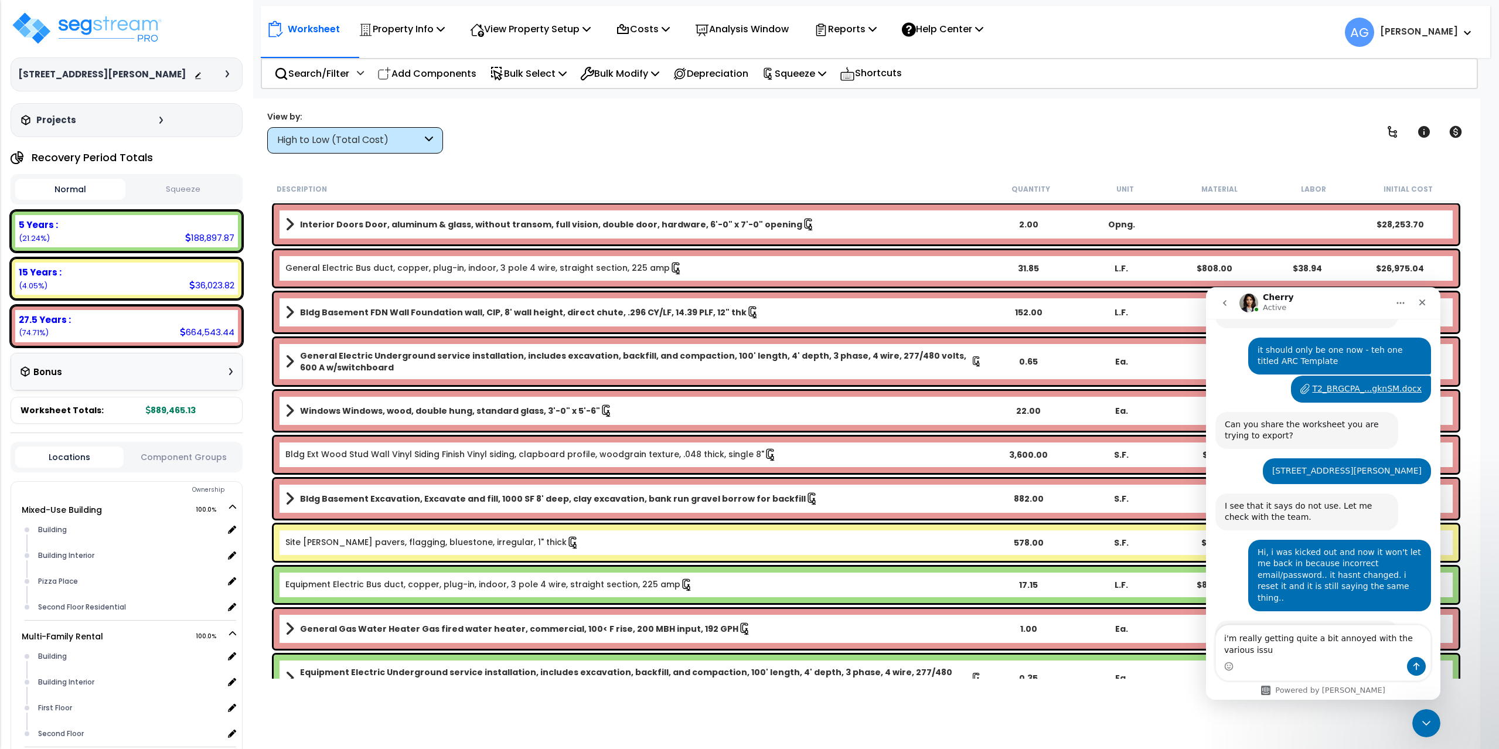
scroll to position [1975, 0]
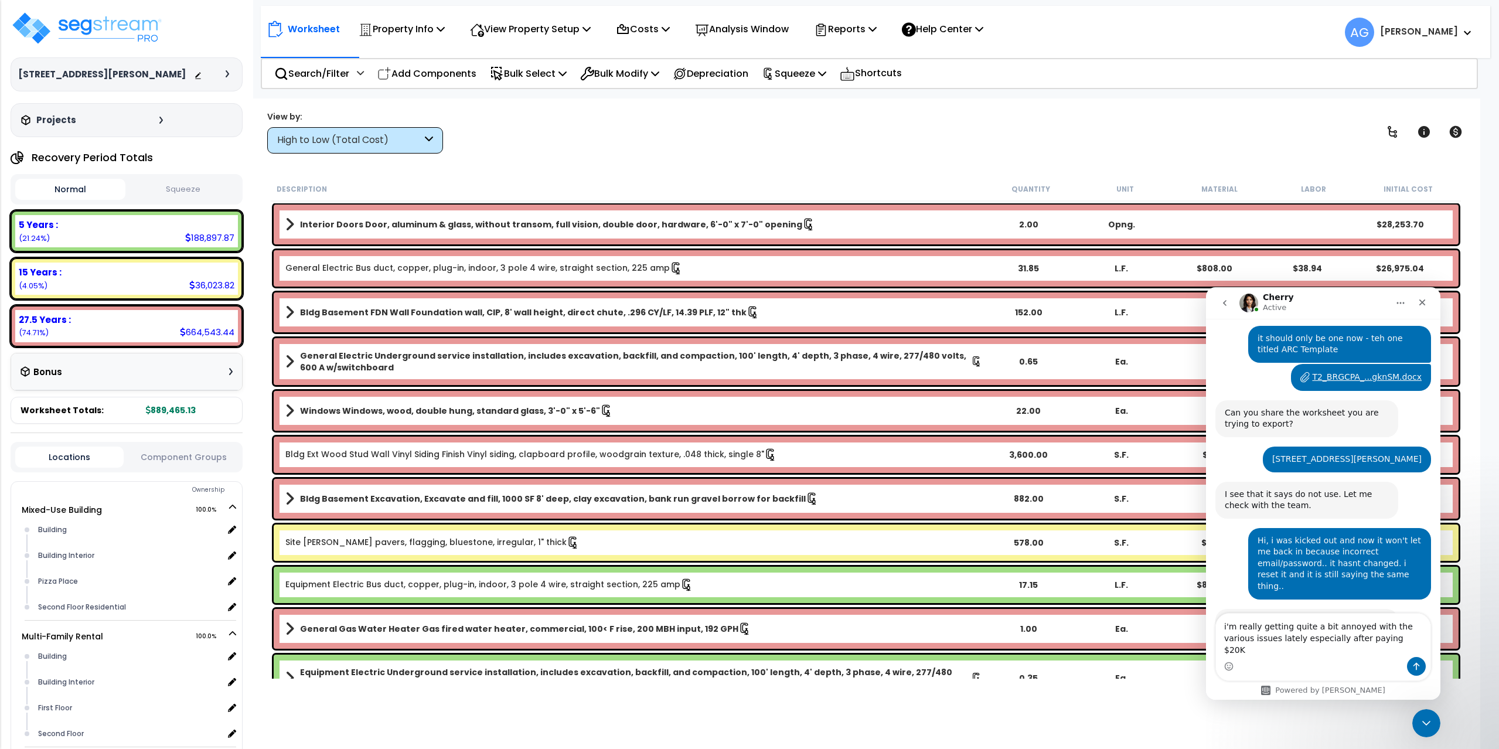
type textarea "i'm really getting quite a bit annoyed with the various issues lately especiall…"
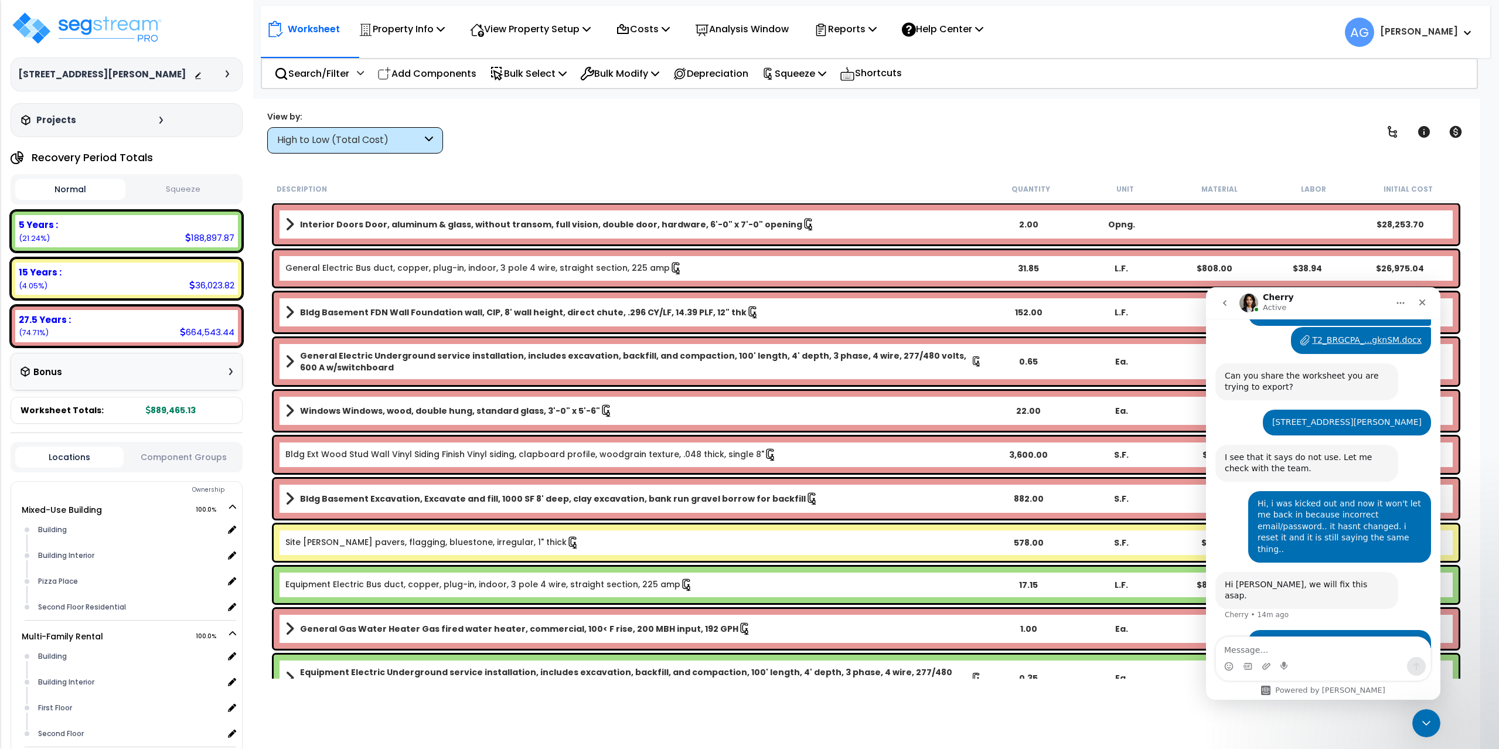
scroll to position [2013, 0]
click at [1334, 689] on div "i'm really getting quite a bit annoyed with the various issues lately especiall…" at bounding box center [1323, 720] width 216 height 63
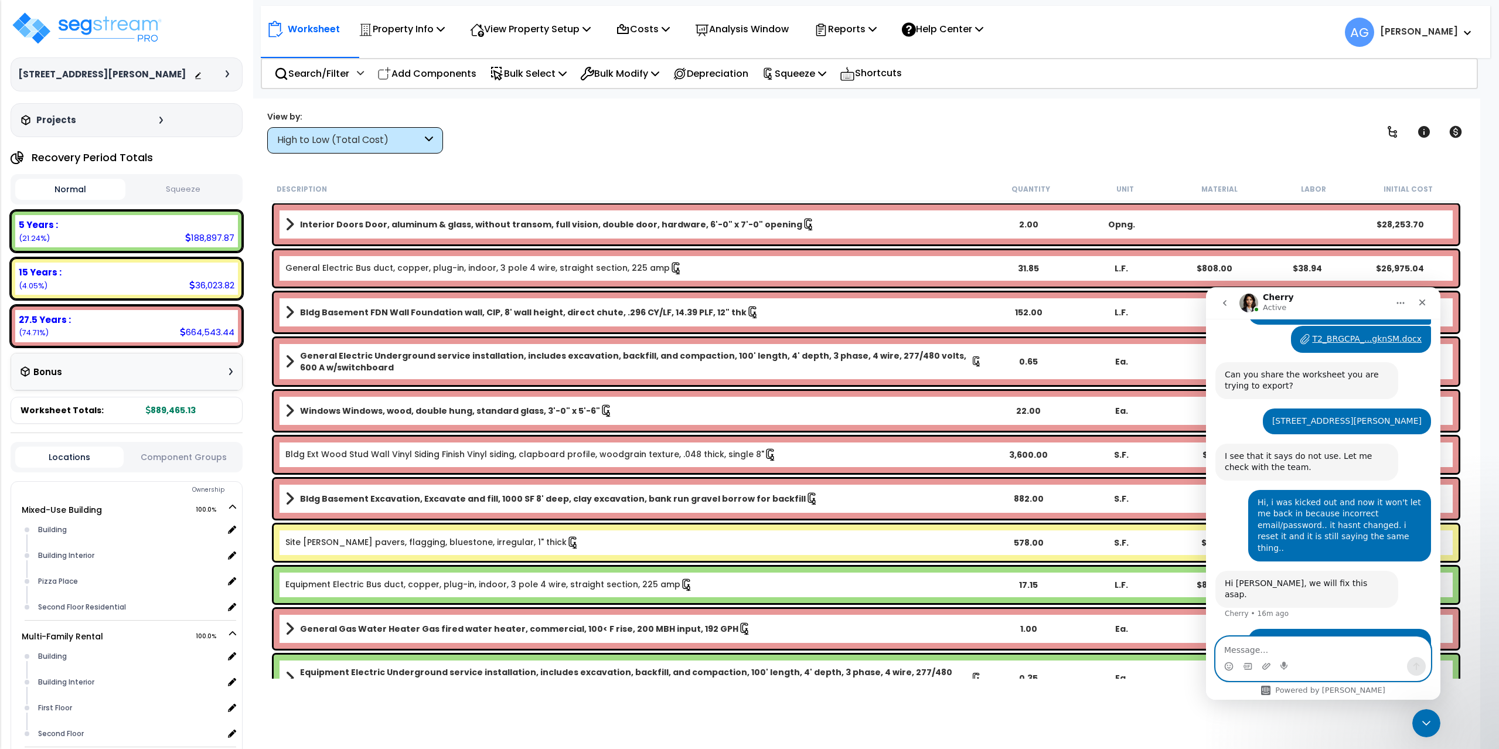
click at [1330, 641] on textarea "Message…" at bounding box center [1323, 647] width 214 height 20
click at [1310, 642] on textarea "also the logo is" at bounding box center [1323, 647] width 214 height 20
type textarea "also"
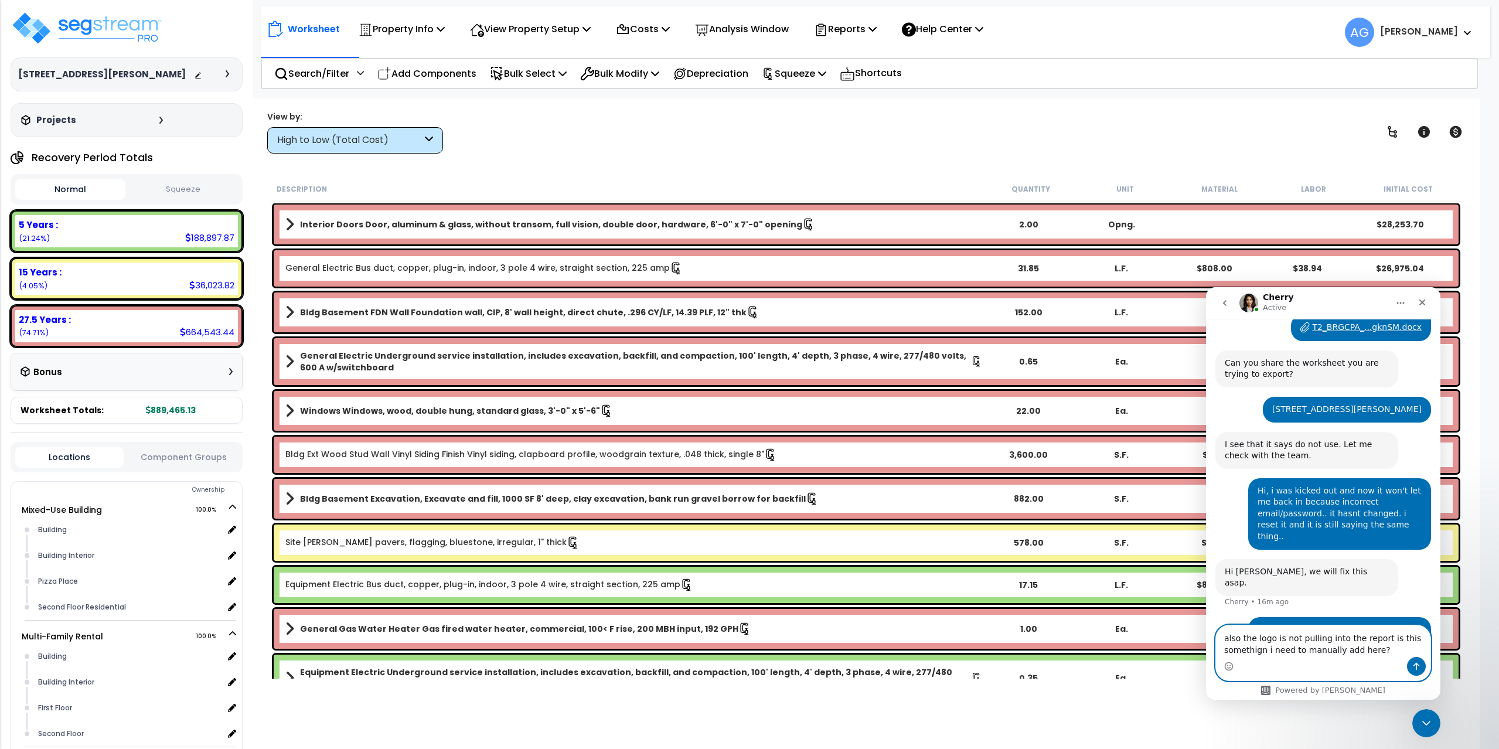
type textarea "also the logo is not pulling into the report is this somethign i need to manual…"
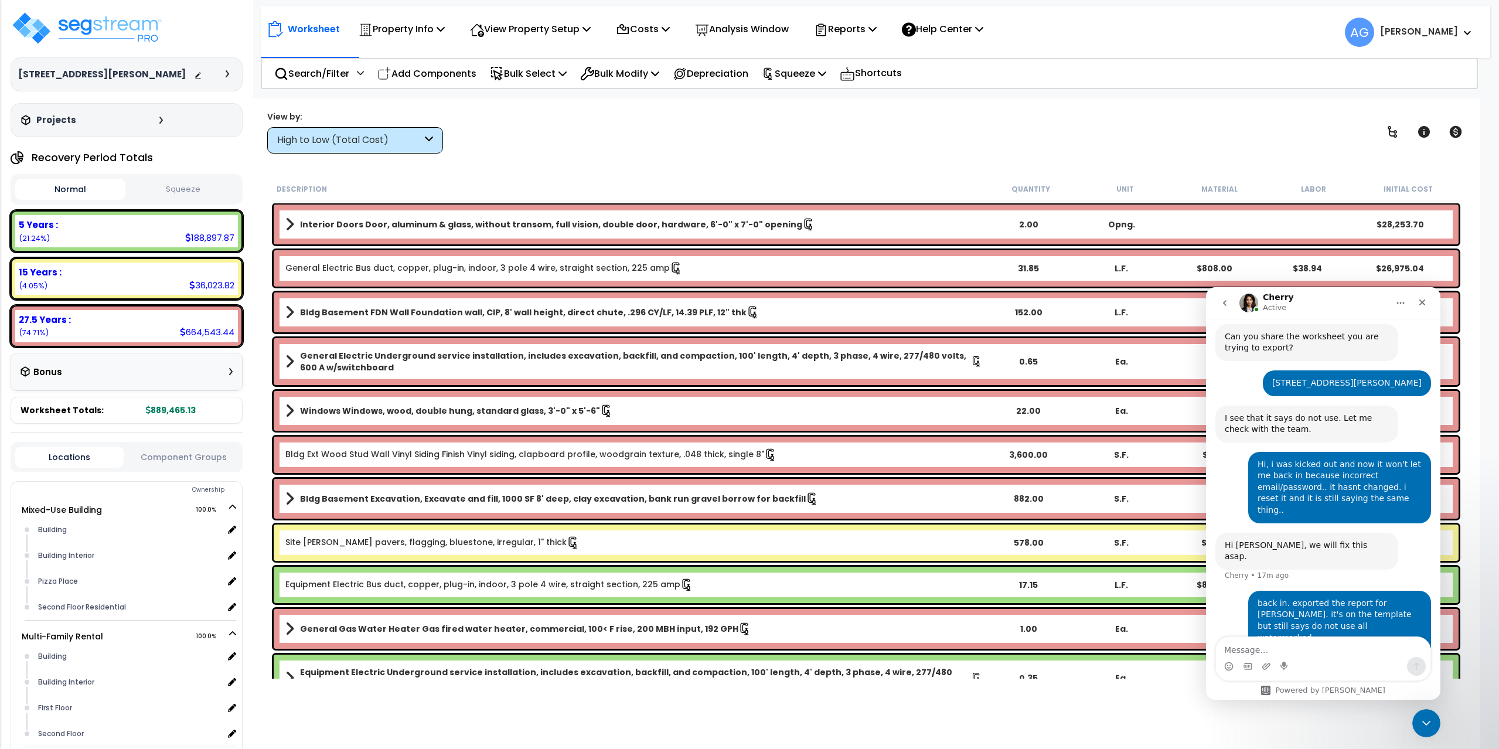
click at [1442, 33] on b "[PERSON_NAME]" at bounding box center [1419, 31] width 78 height 12
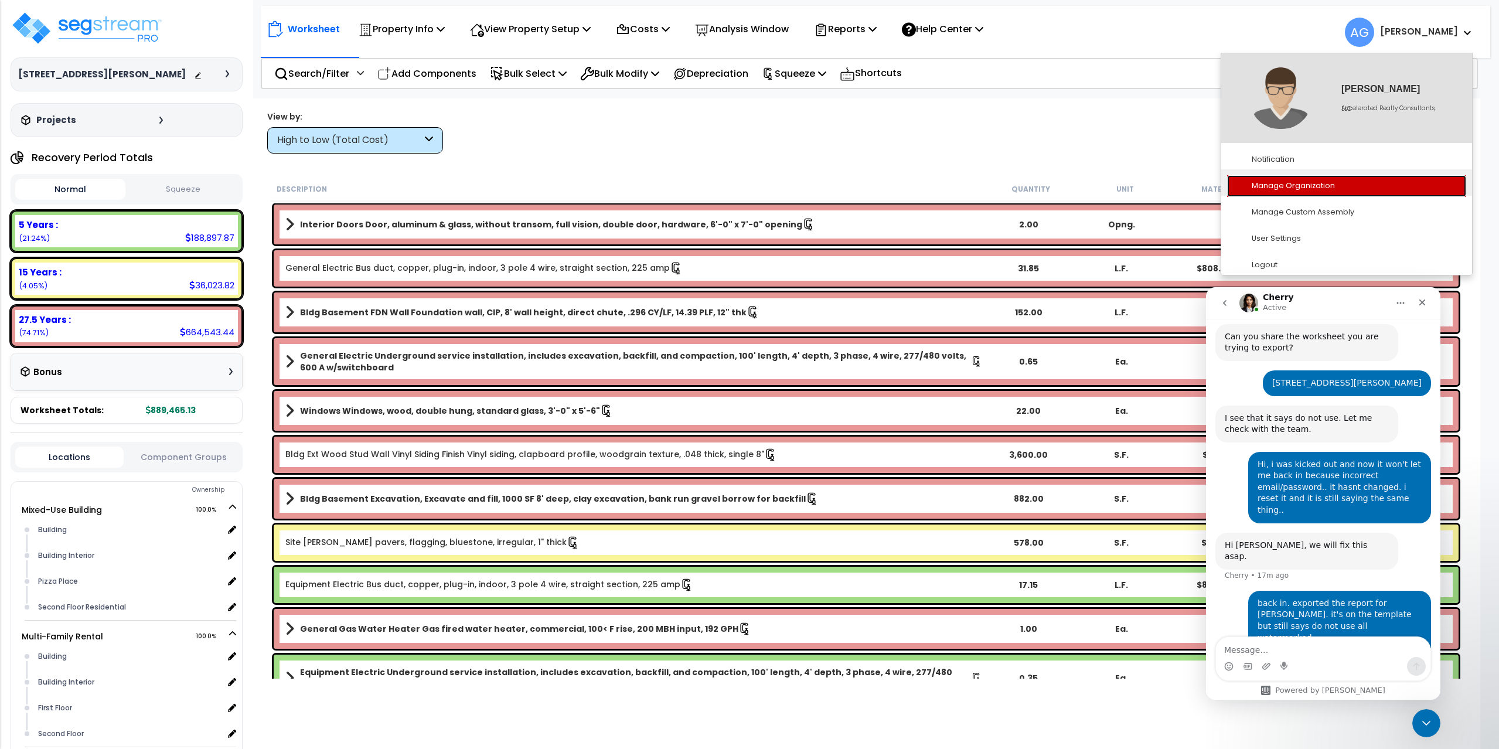
click at [1298, 182] on link "Manage Organization" at bounding box center [1346, 186] width 239 height 22
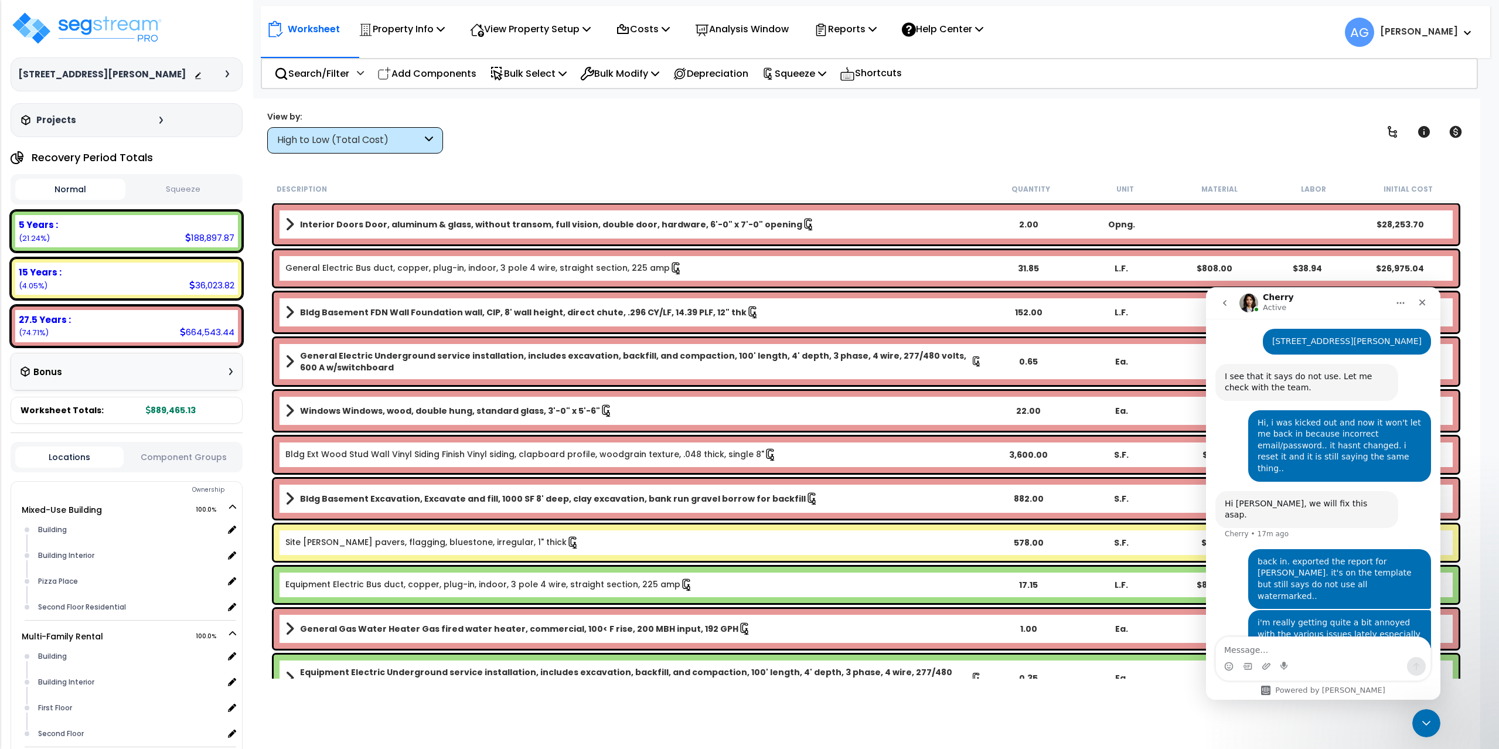
scroll to position [2097, 0]
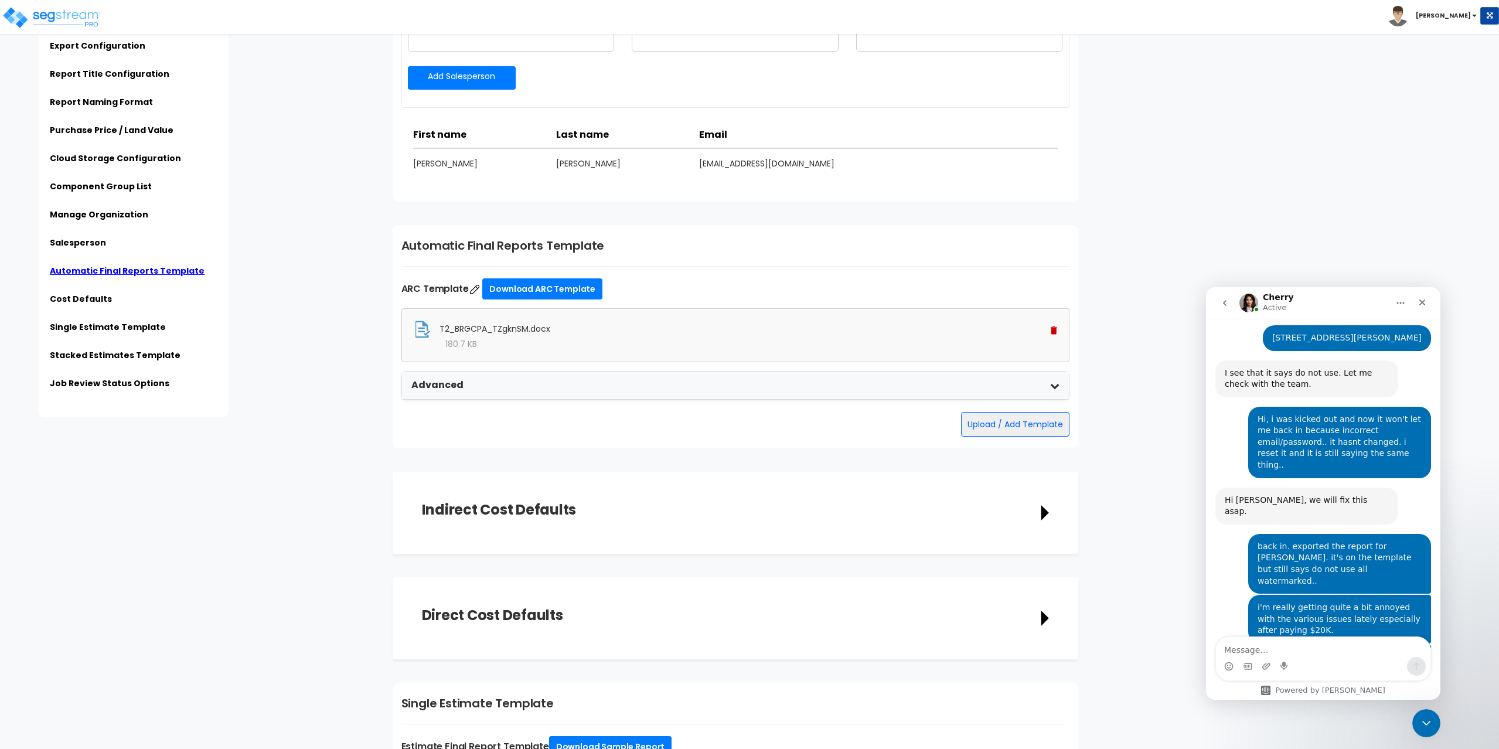
scroll to position [2098, 0]
click at [1240, 647] on textarea "Message…" at bounding box center [1323, 647] width 214 height 20
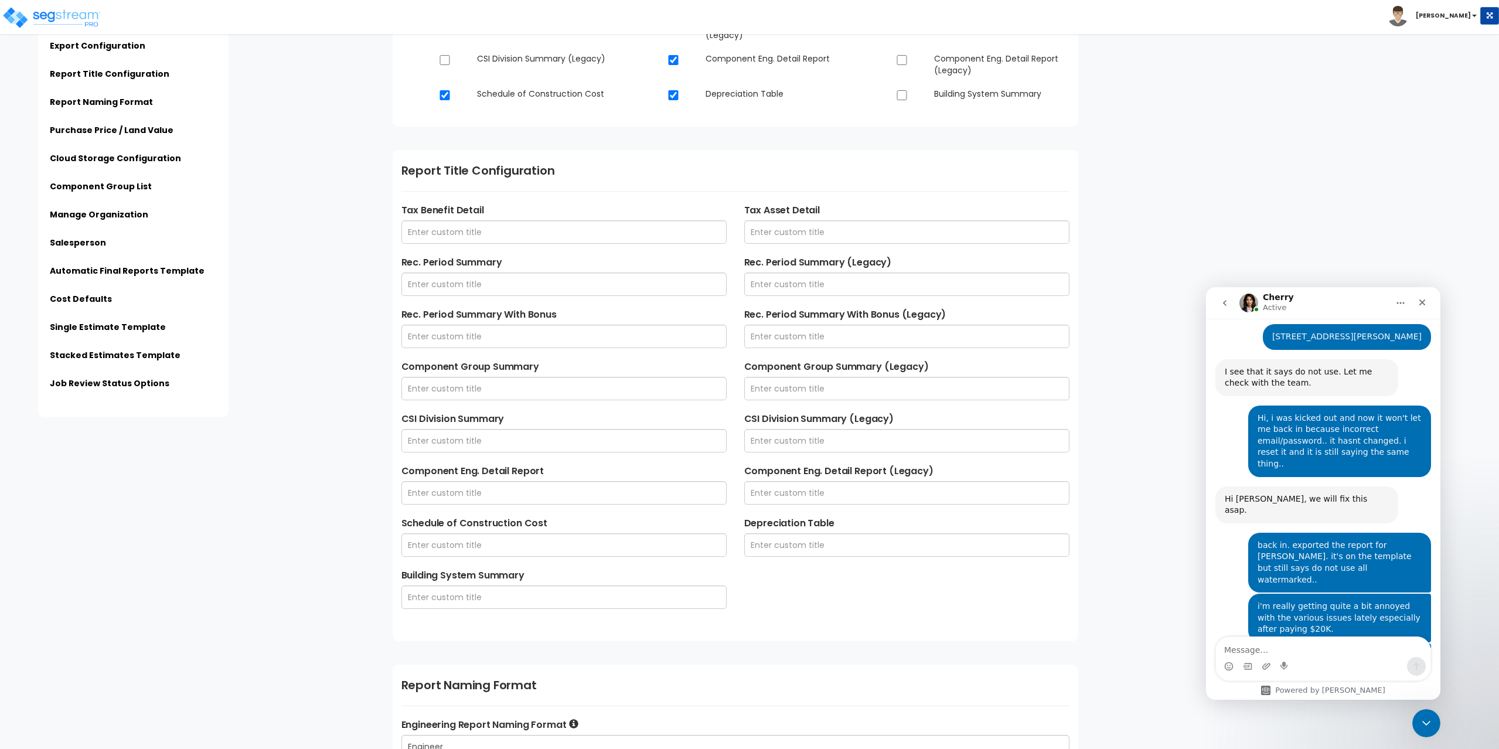
scroll to position [0, 0]
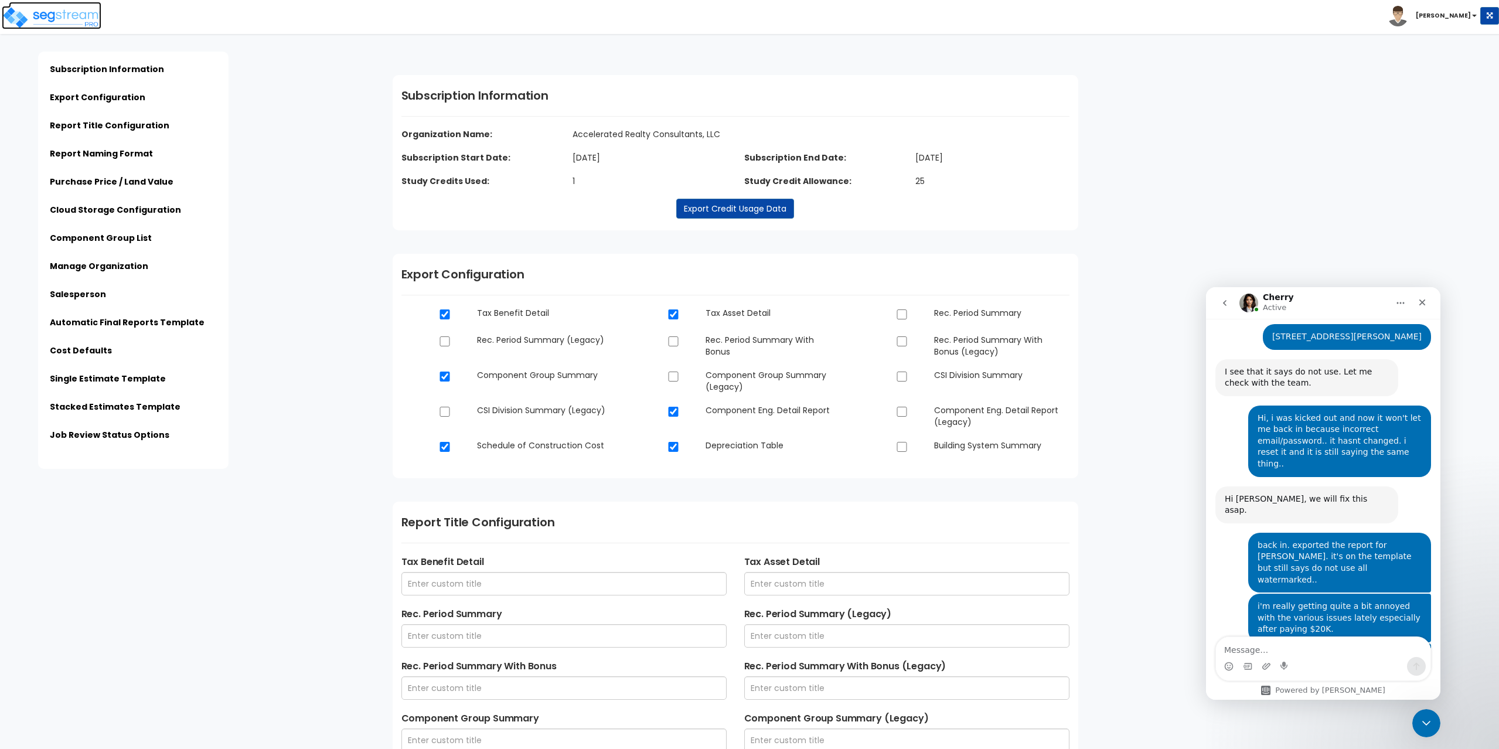
click at [76, 20] on img at bounding box center [52, 17] width 100 height 23
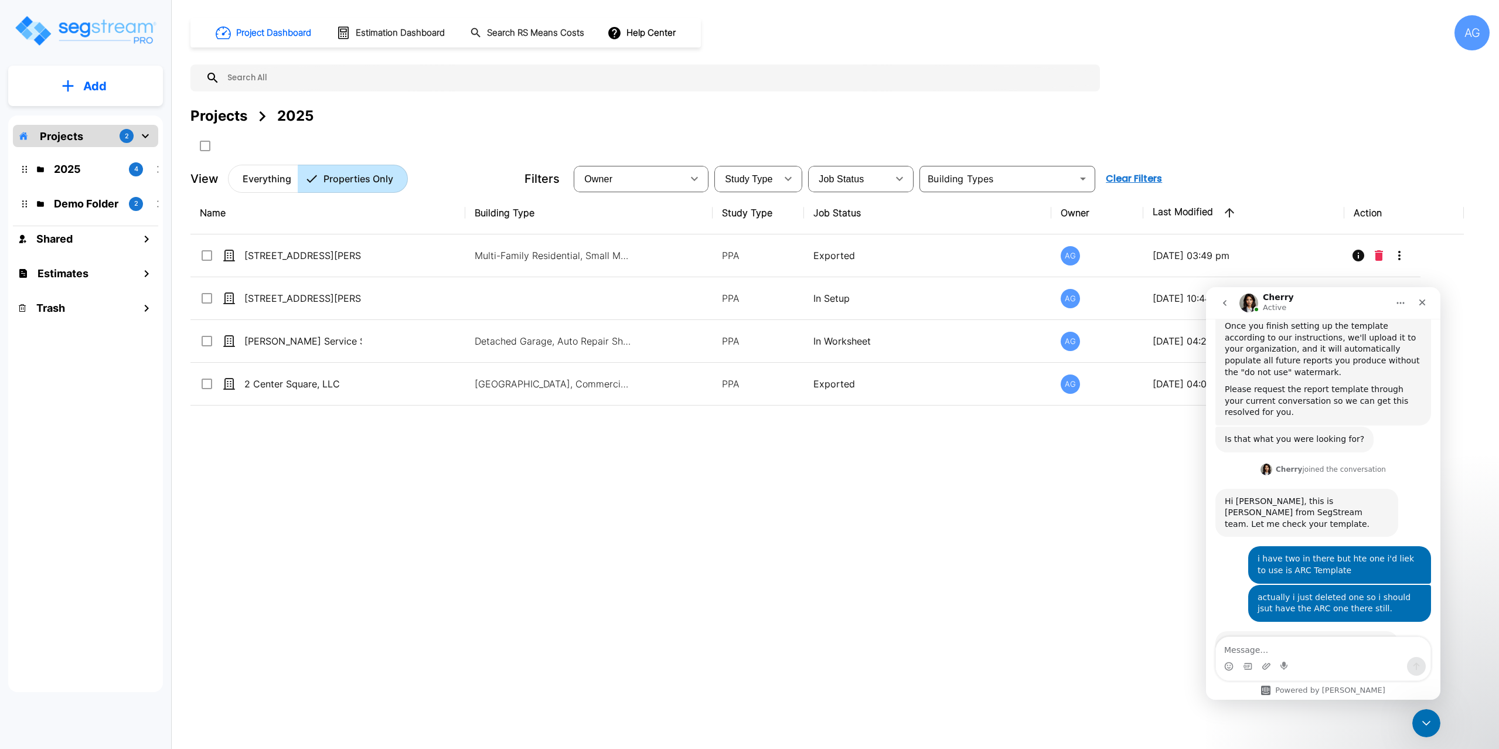
scroll to position [2098, 0]
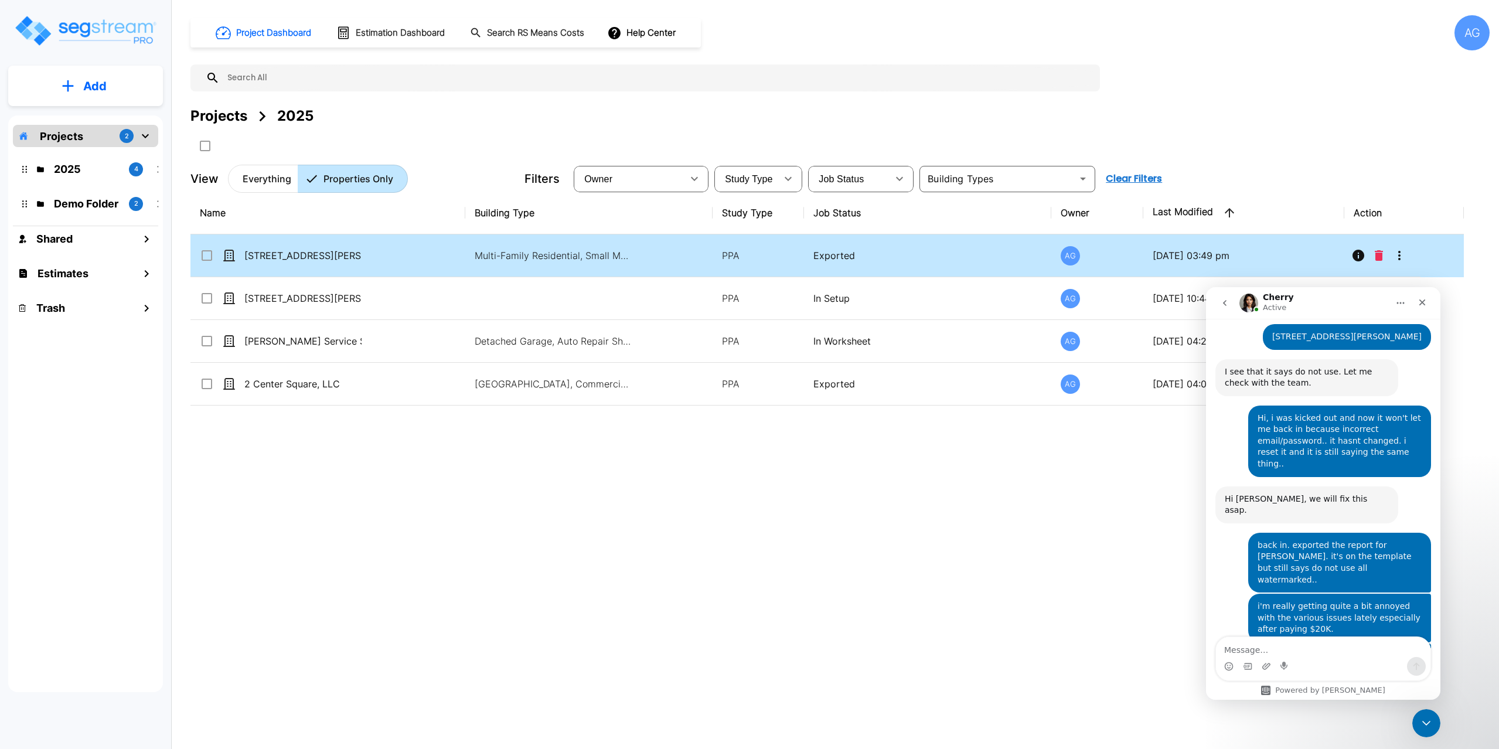
click at [305, 252] on p "[STREET_ADDRESS][PERSON_NAME]" at bounding box center [302, 255] width 117 height 14
click at [295, 260] on p "[STREET_ADDRESS][PERSON_NAME]" at bounding box center [302, 255] width 117 height 14
checkbox input "false"
click at [295, 260] on p "[STREET_ADDRESS][PERSON_NAME]" at bounding box center [302, 255] width 117 height 14
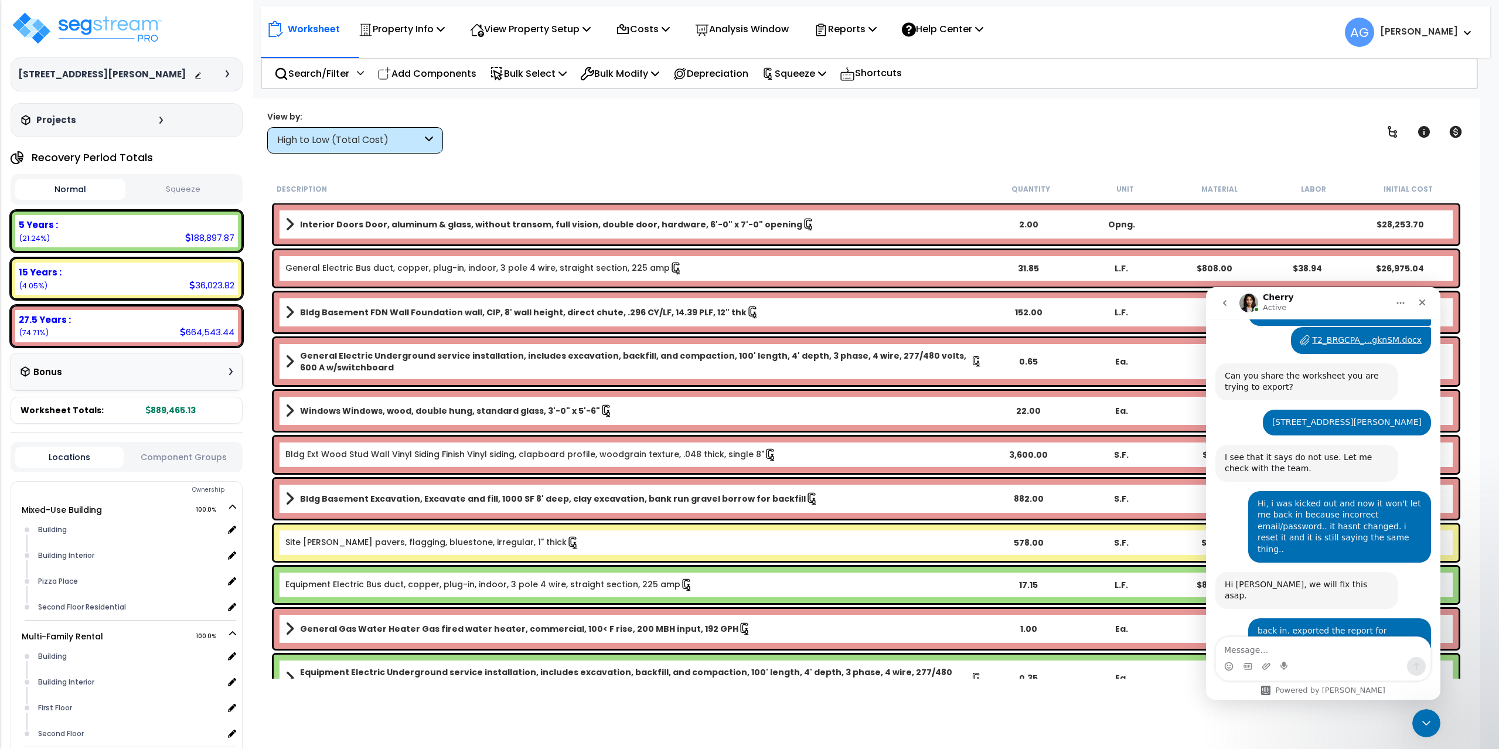
scroll to position [2098, 0]
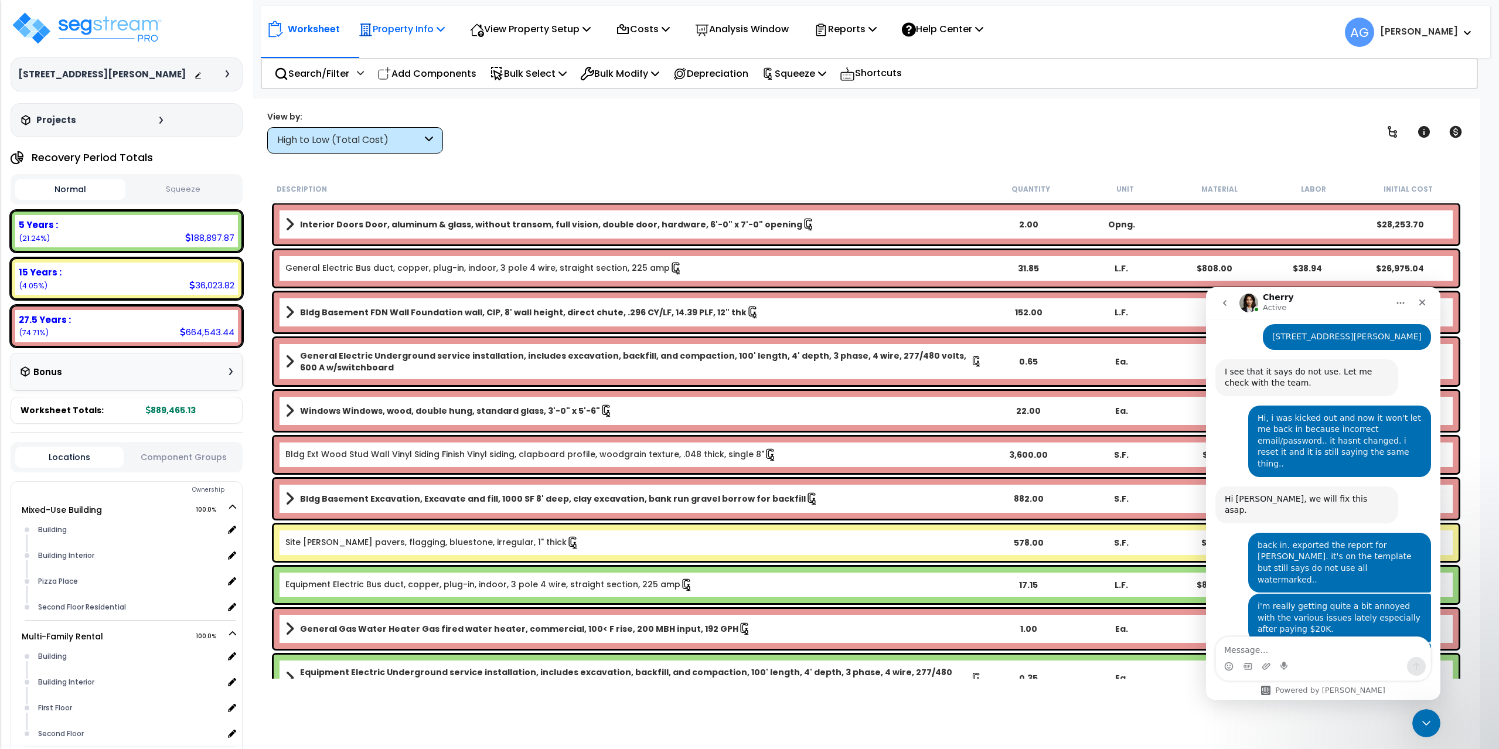
click at [434, 26] on p "Property Info" at bounding box center [402, 29] width 86 height 16
click at [541, 28] on p "View Property Setup" at bounding box center [530, 29] width 121 height 16
click at [511, 77] on link "View Questionnaire" at bounding box center [522, 80] width 116 height 23
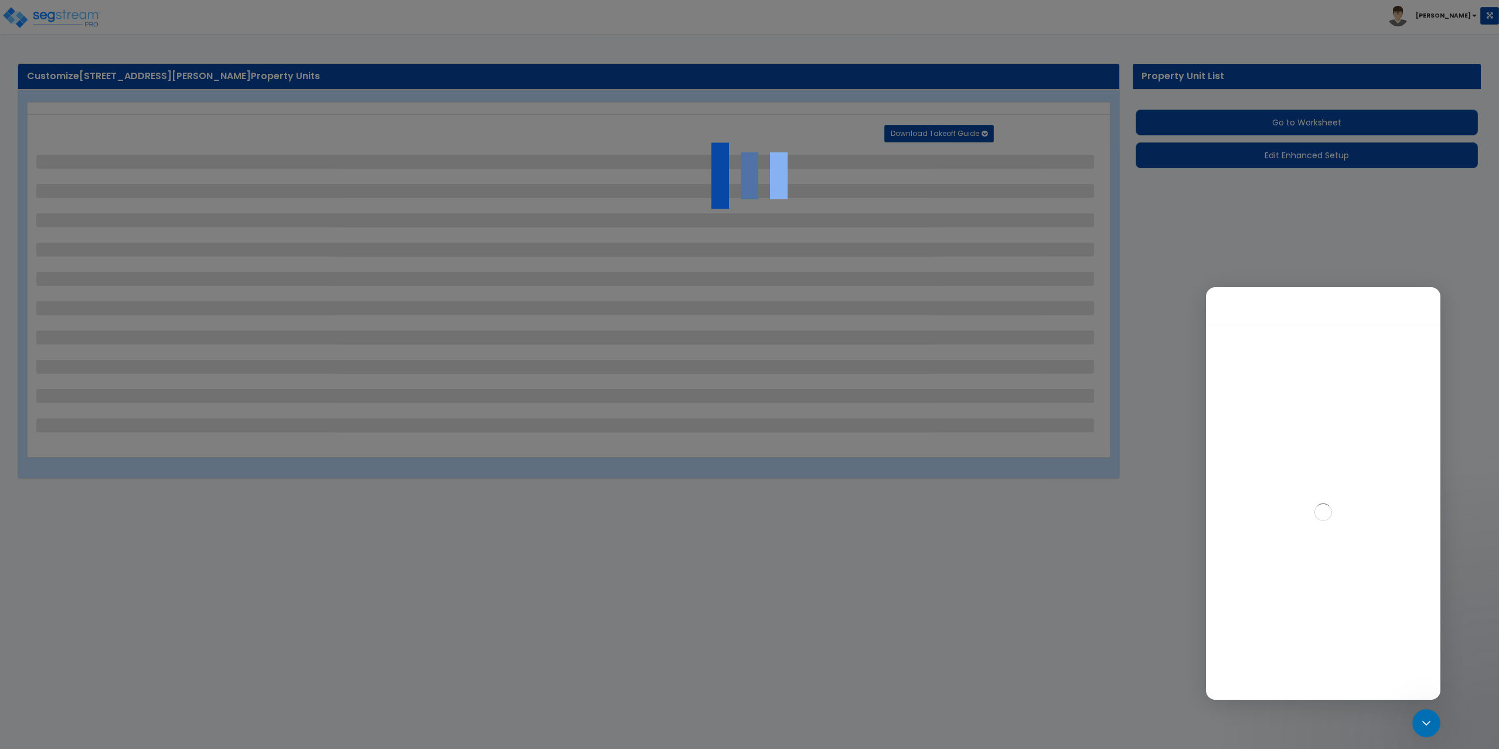
select select "2"
select select "4"
select select "1"
select select "2"
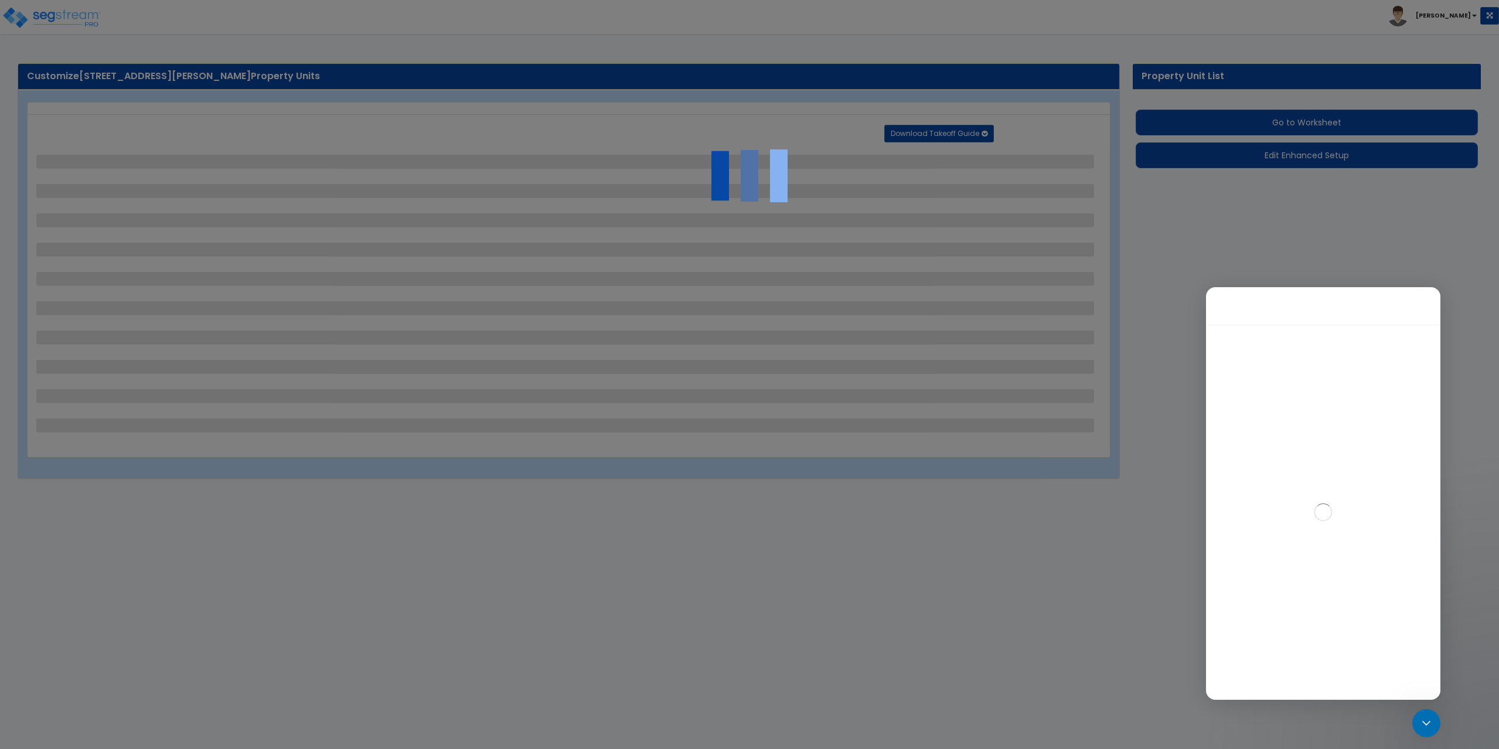
select select "1"
select select "2"
select select "1"
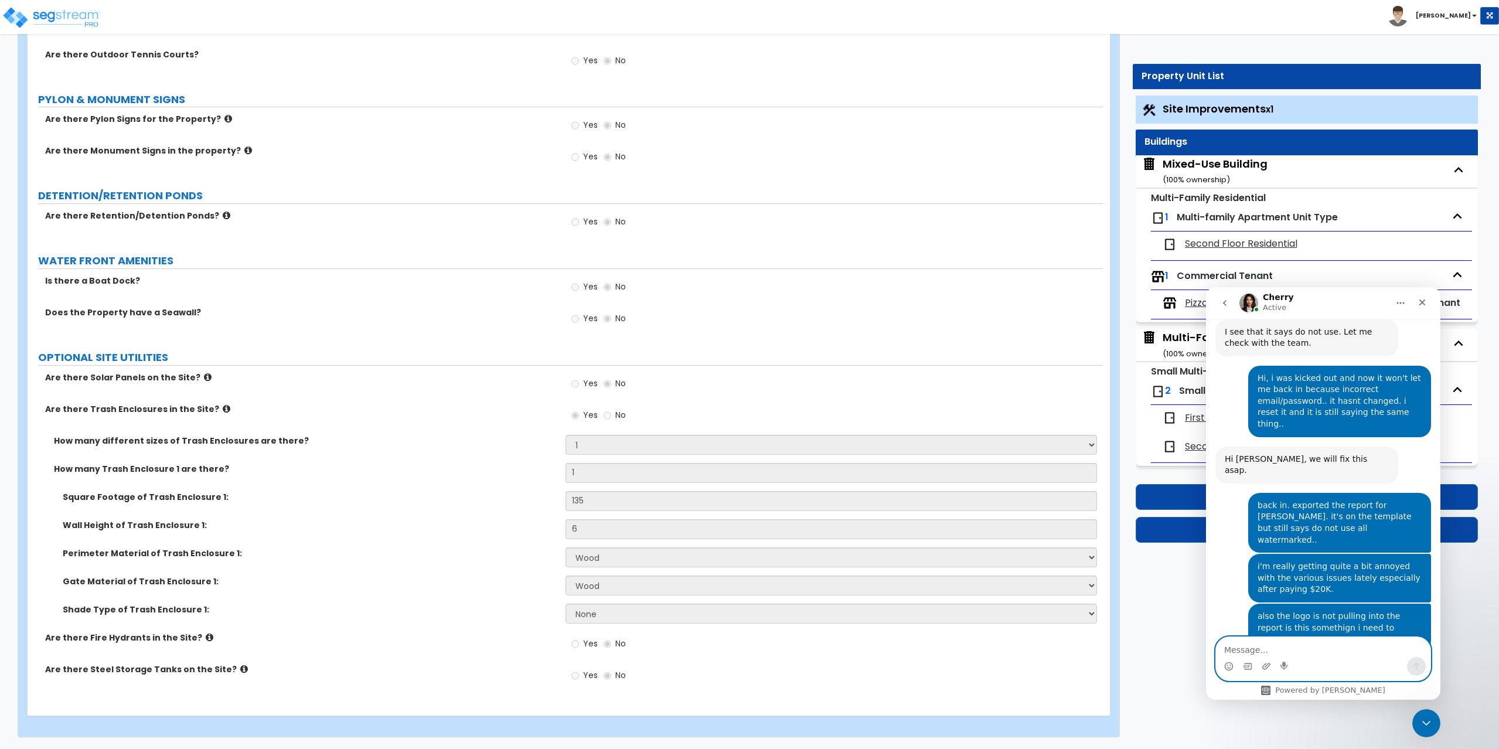
scroll to position [2136, 0]
drag, startPoint x: 1269, startPoint y: 600, endPoint x: 1286, endPoint y: 599, distance: 16.4
click at [1286, 708] on div "Hi [PERSON_NAME], please re export. There should be no "Do not use" watermark a…" at bounding box center [1306, 725] width 164 height 35
drag, startPoint x: 1288, startPoint y: 647, endPoint x: 1315, endPoint y: 635, distance: 29.6
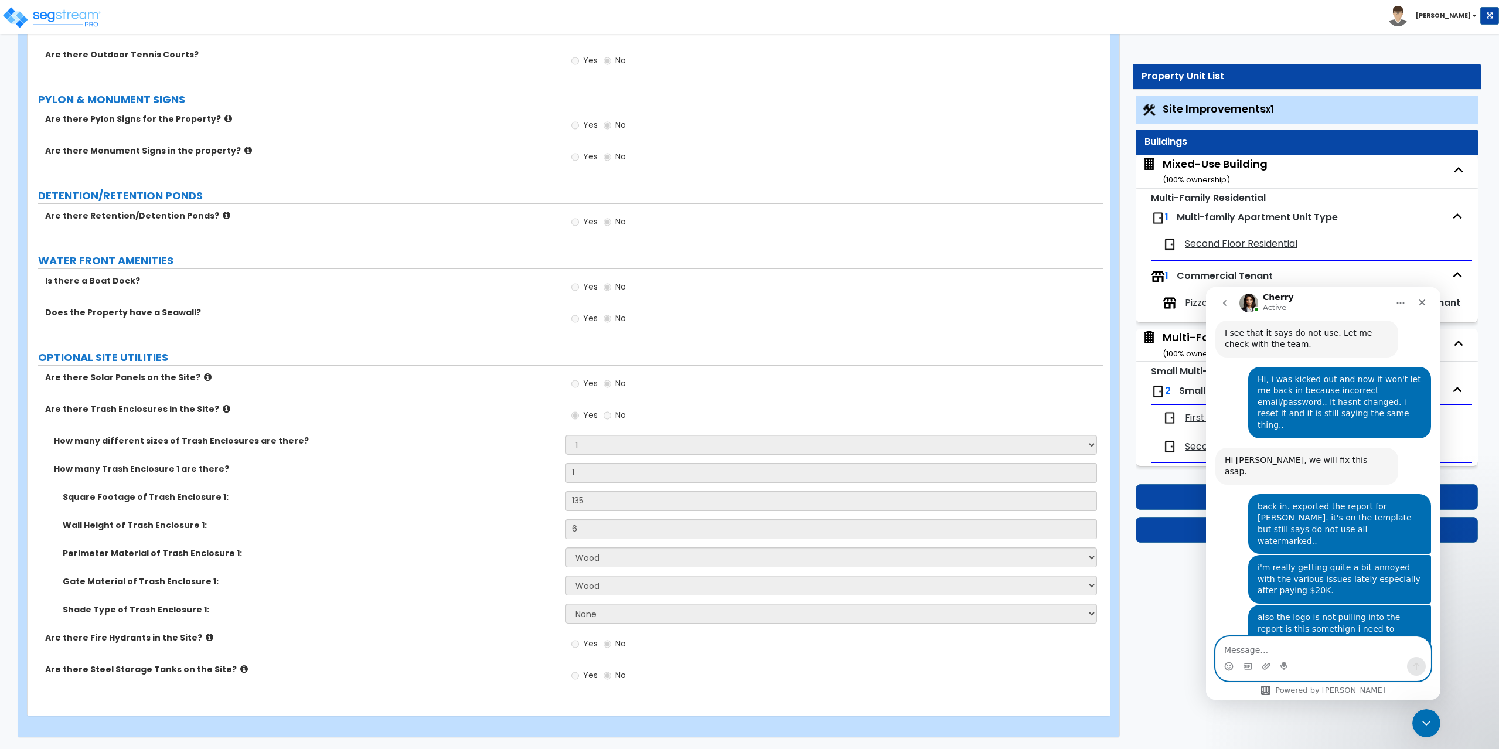
click at [1288, 647] on textarea "Message…" at bounding box center [1323, 647] width 214 height 20
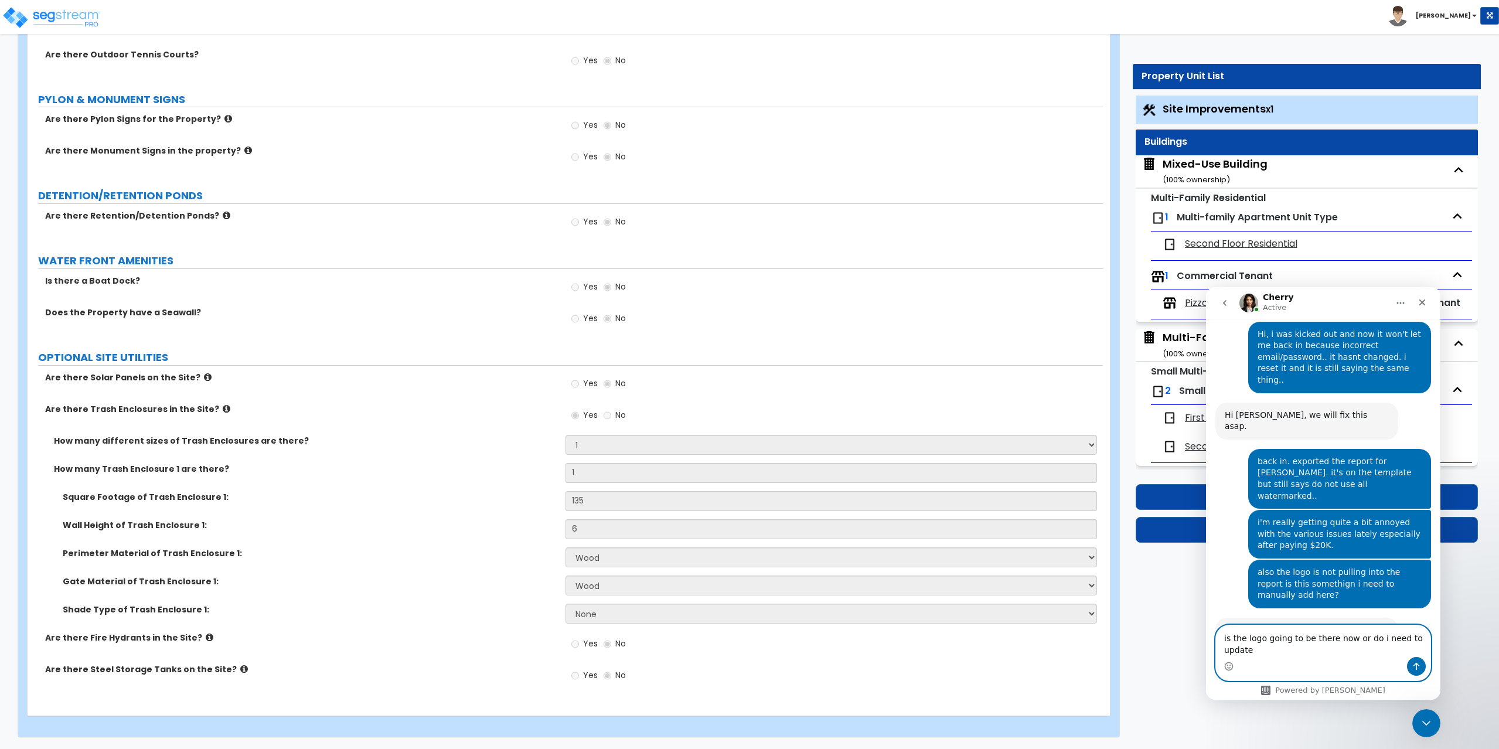
scroll to position [2193, 0]
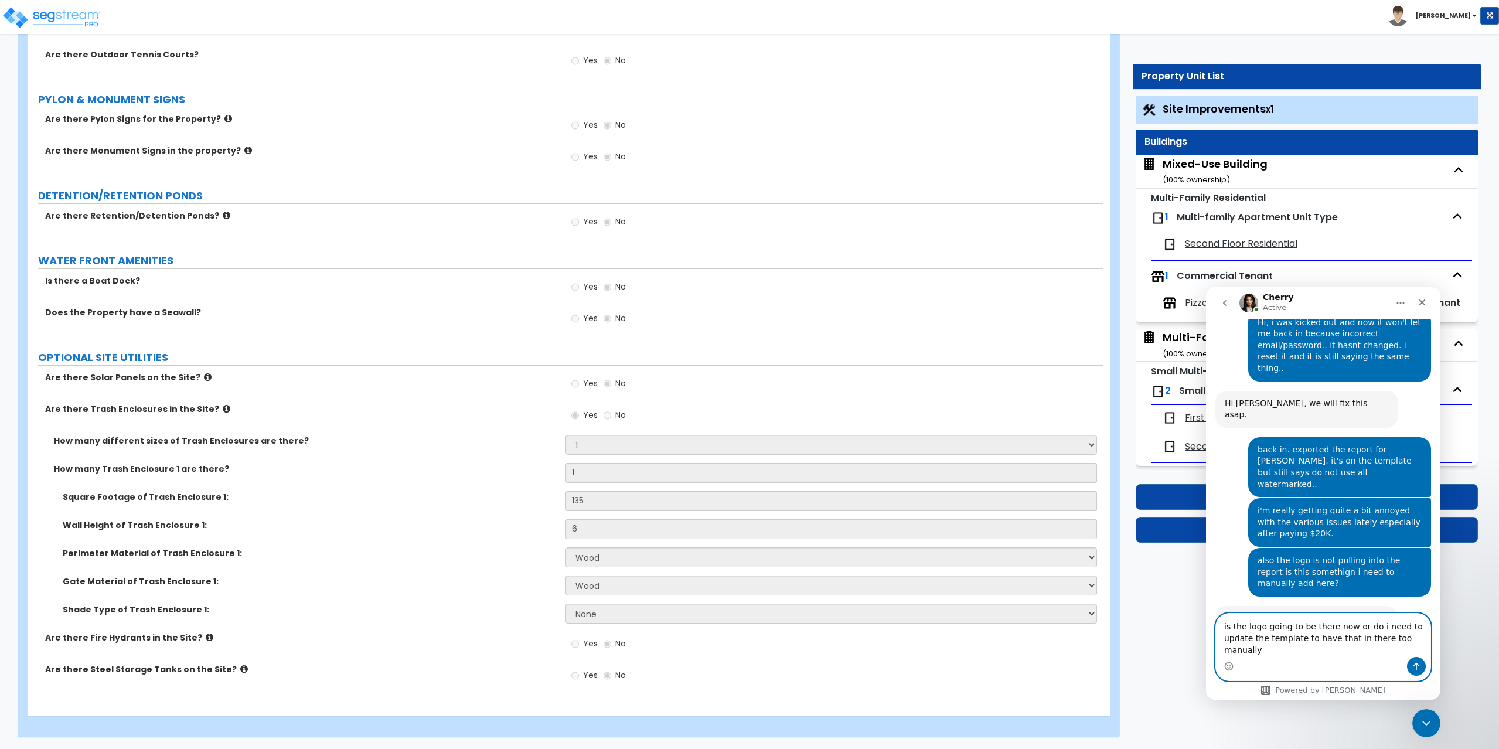
type textarea "is the logo going to be there now or do i need to update the template to have t…"
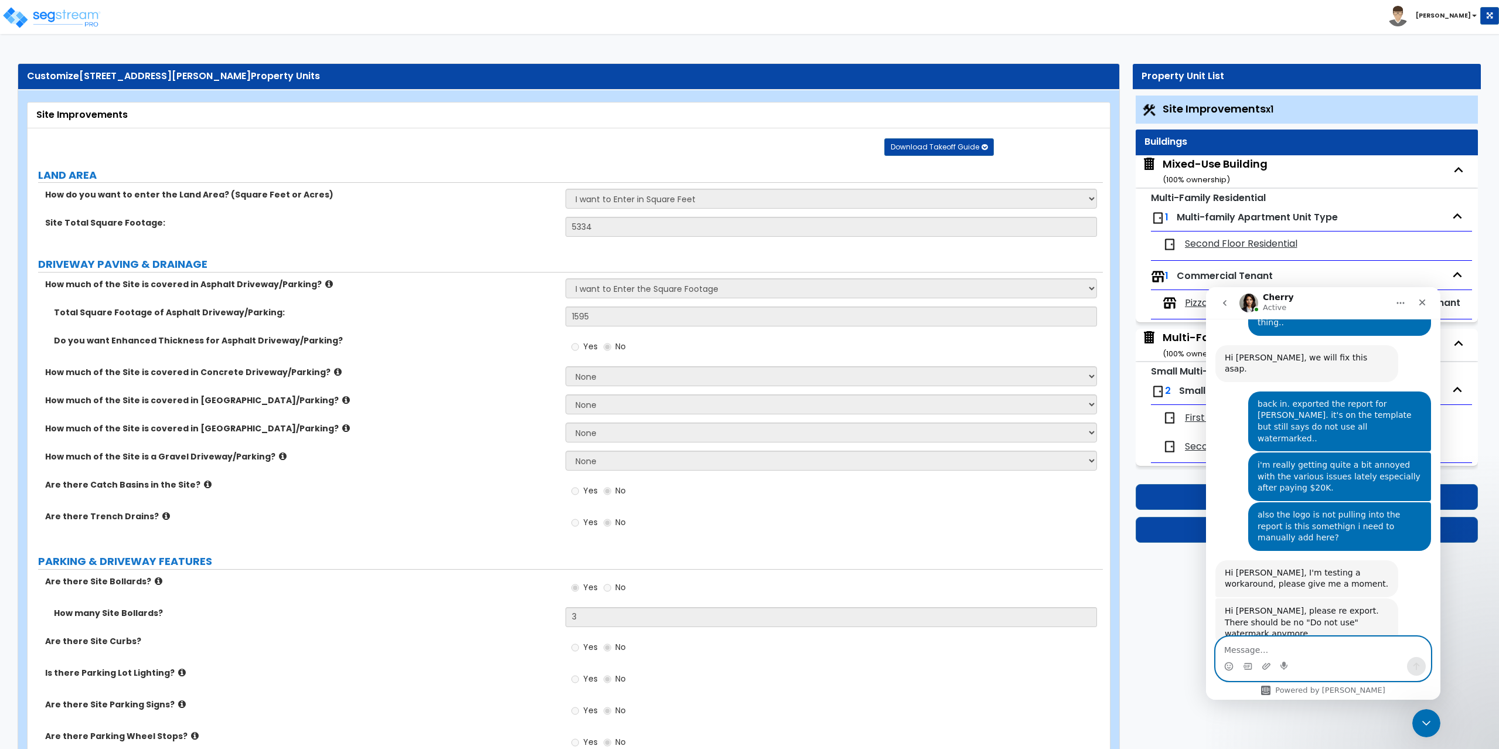
scroll to position [2241, 0]
click at [1250, 645] on textarea "Message…" at bounding box center [1323, 647] width 214 height 20
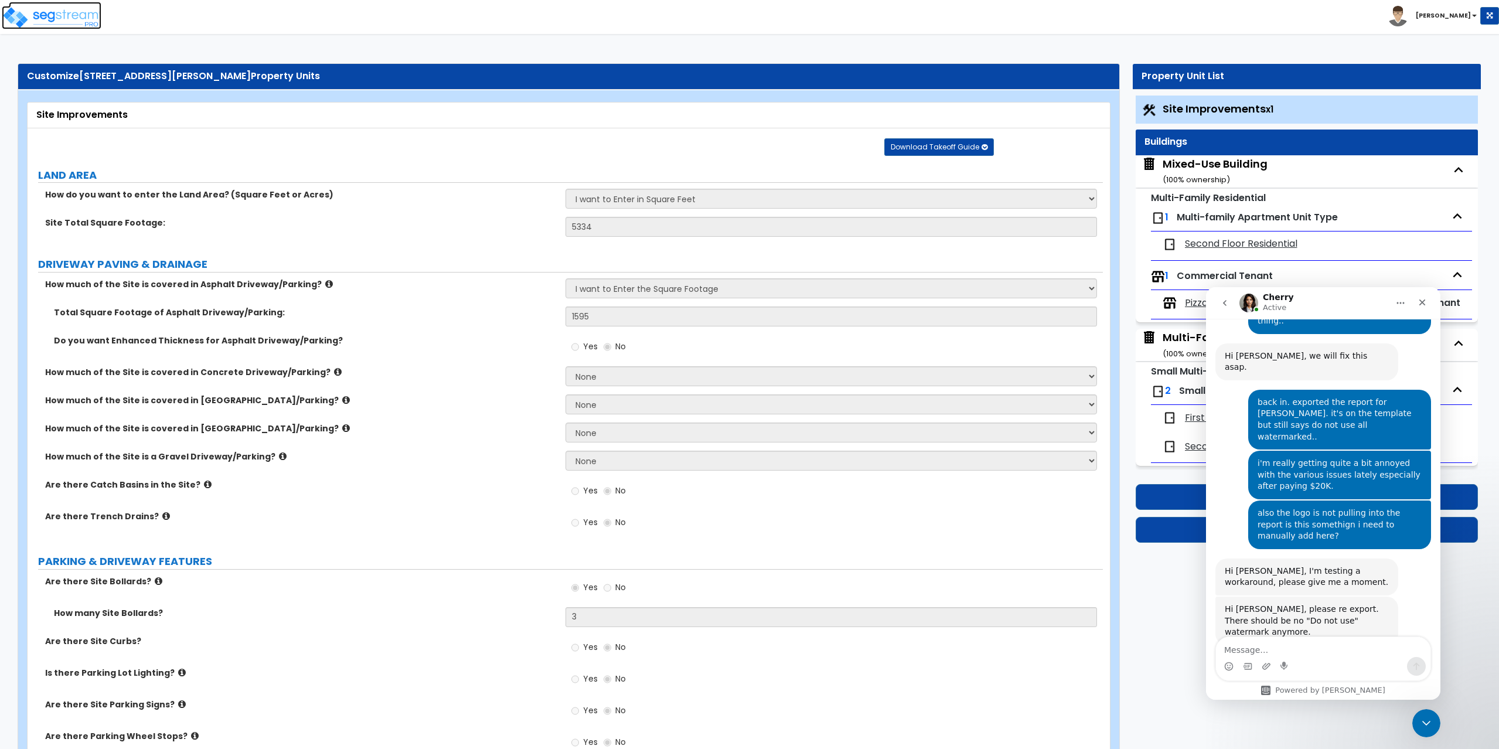
click at [24, 15] on img at bounding box center [52, 17] width 100 height 23
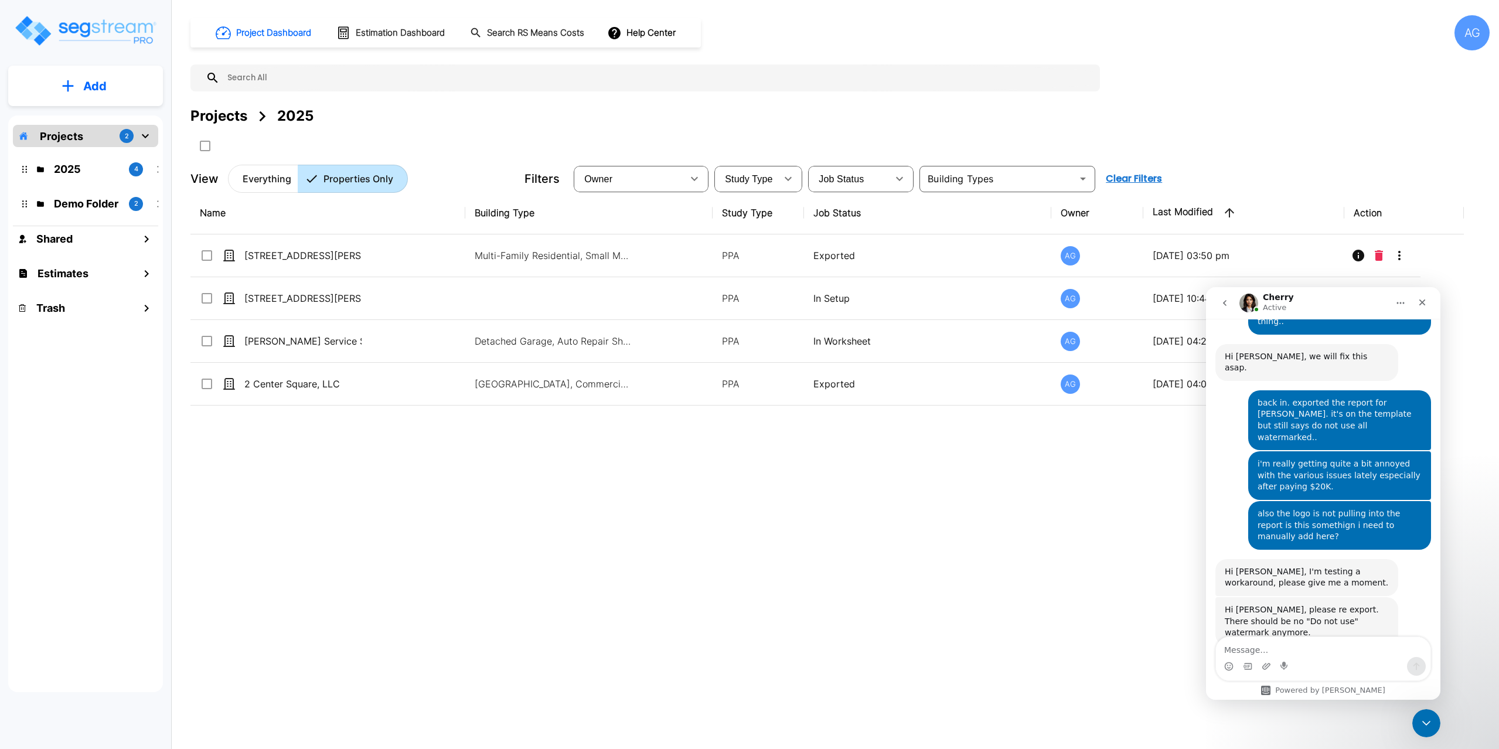
scroll to position [2241, 0]
click at [1268, 643] on textarea "Message…" at bounding box center [1323, 647] width 214 height 20
type textarea "that"
click at [1481, 37] on div "AG" at bounding box center [1471, 32] width 35 height 35
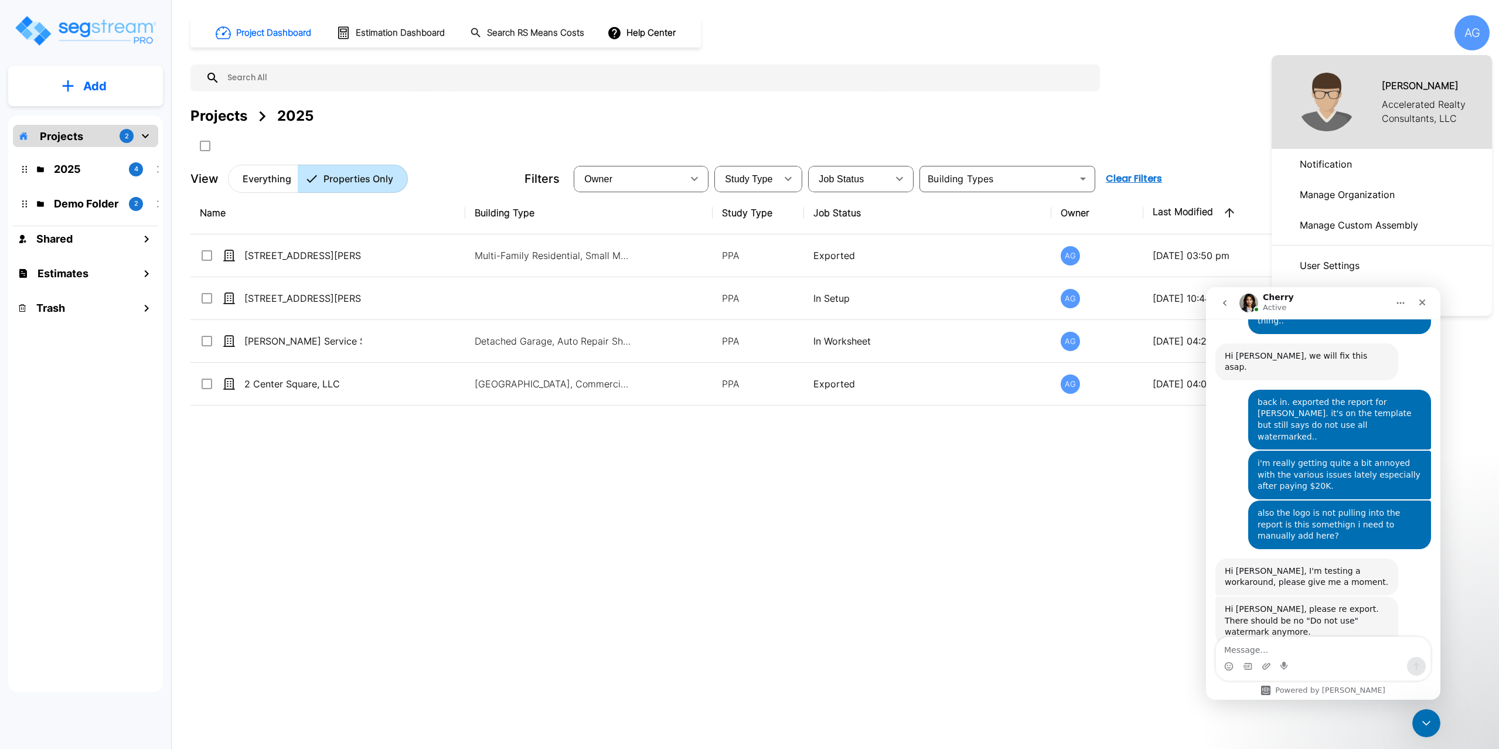
click at [1353, 190] on p "Manage Organization" at bounding box center [1347, 194] width 104 height 23
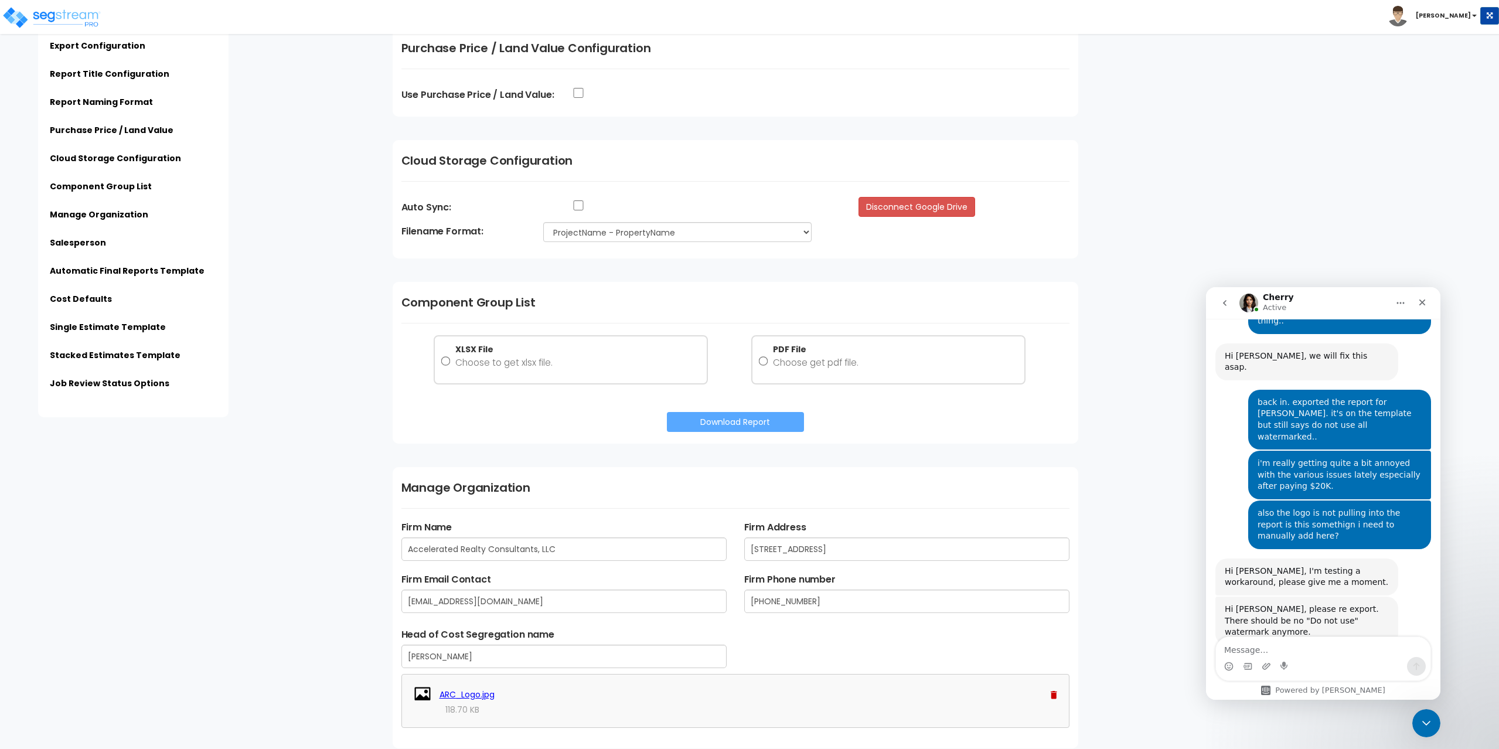
scroll to position [1640, 0]
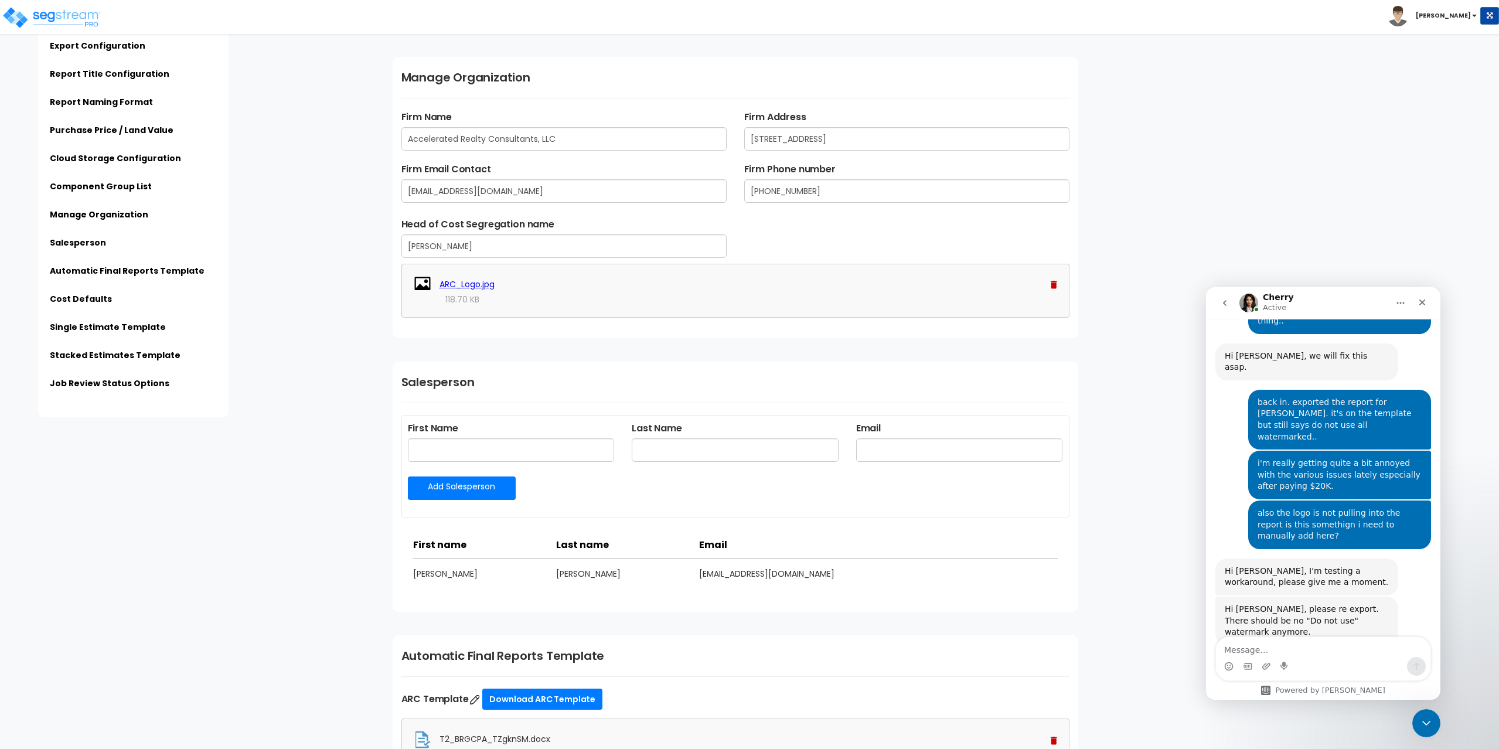
click at [298, 639] on div "Subscription Information Export Configuration Report Title Configuration Report…" at bounding box center [749, 90] width 1499 height 3358
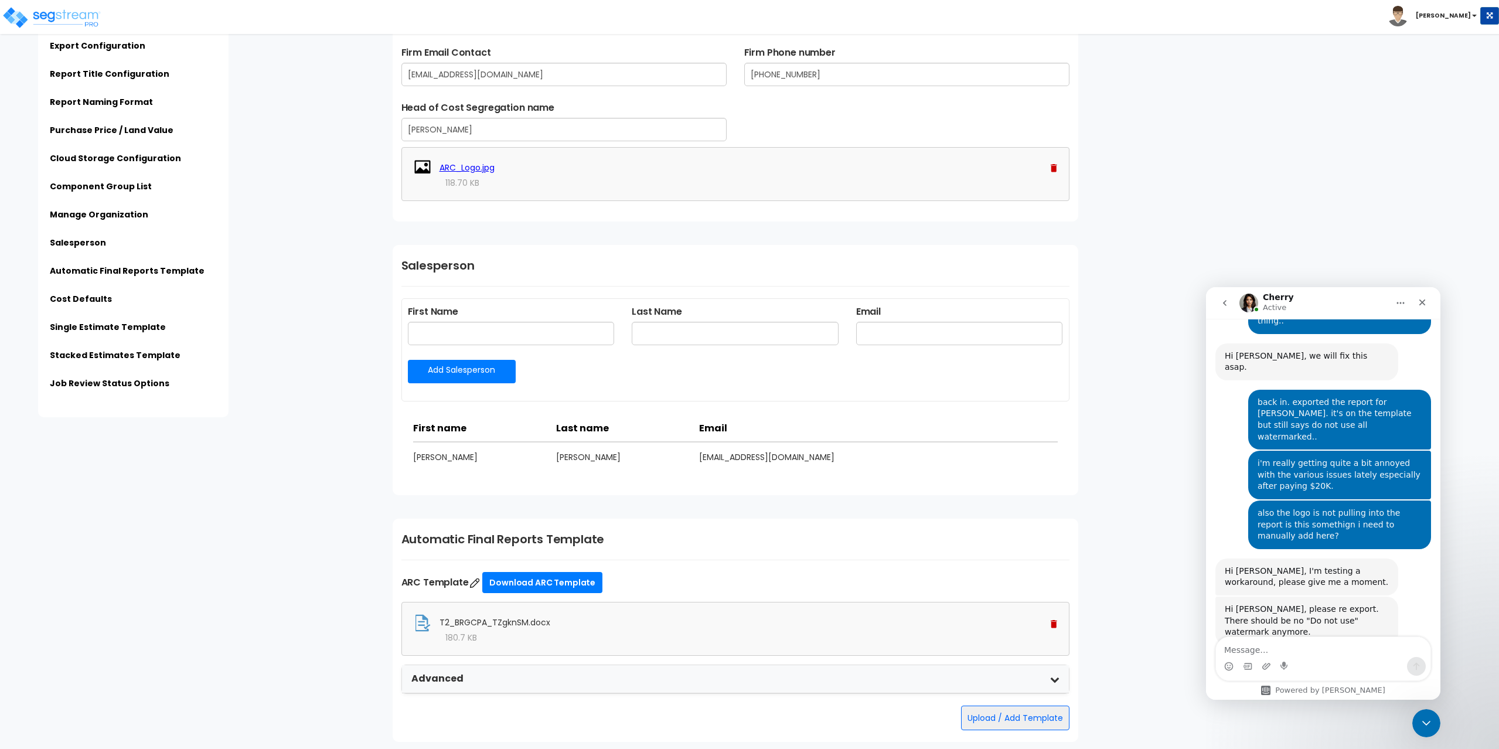
scroll to position [1875, 0]
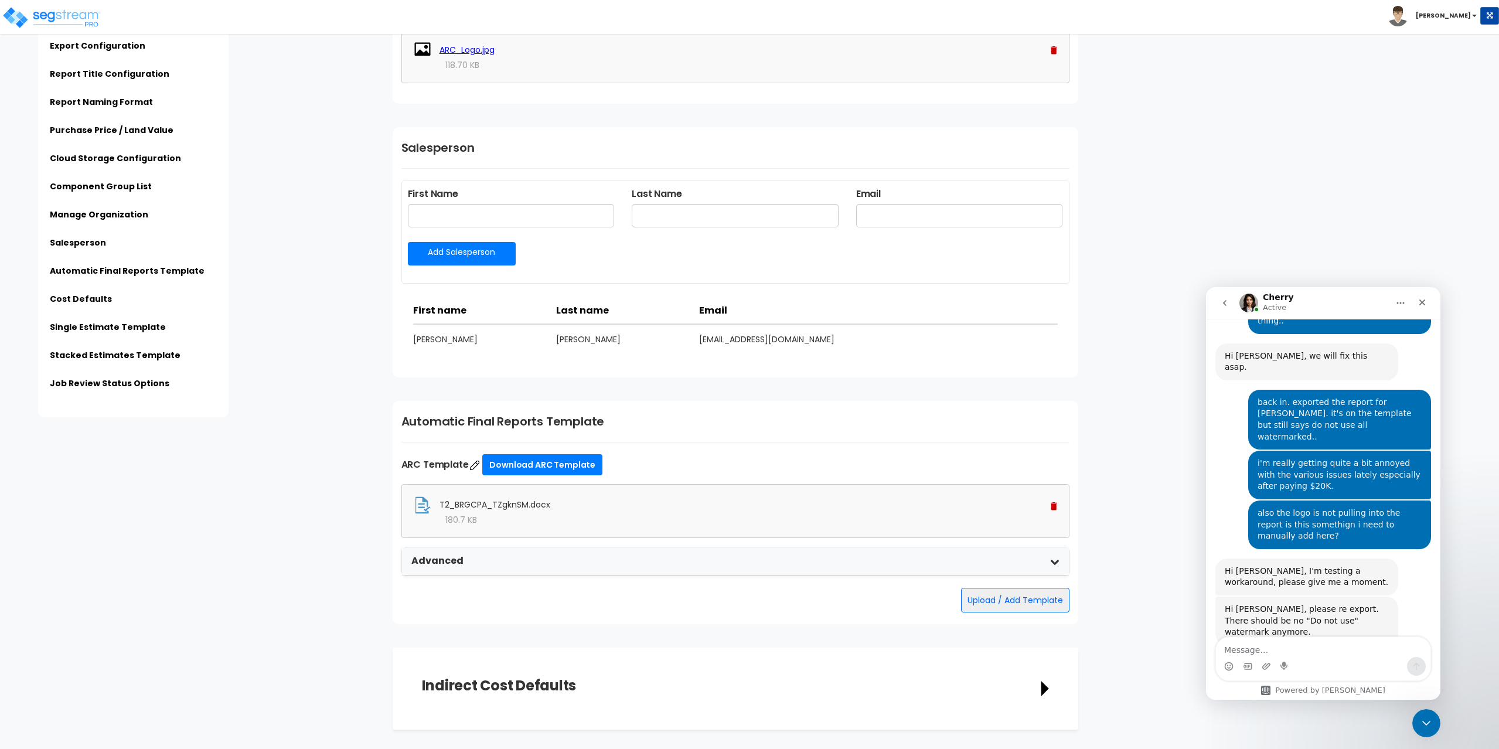
click at [481, 503] on span "T2_BRGCPA_TZgknSM.docx" at bounding box center [494, 505] width 111 height 12
click at [537, 465] on link "Download ARC Template" at bounding box center [542, 464] width 120 height 21
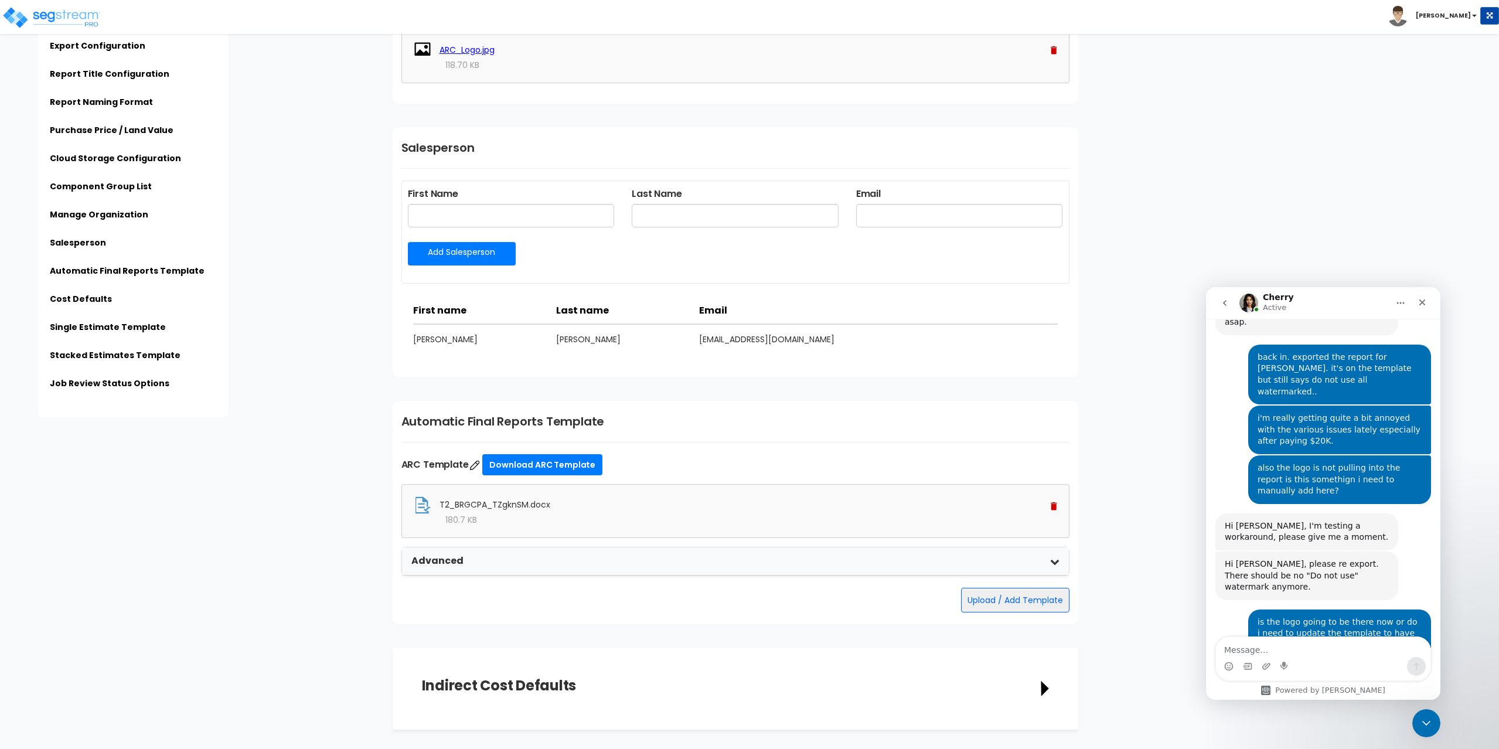
scroll to position [2302, 0]
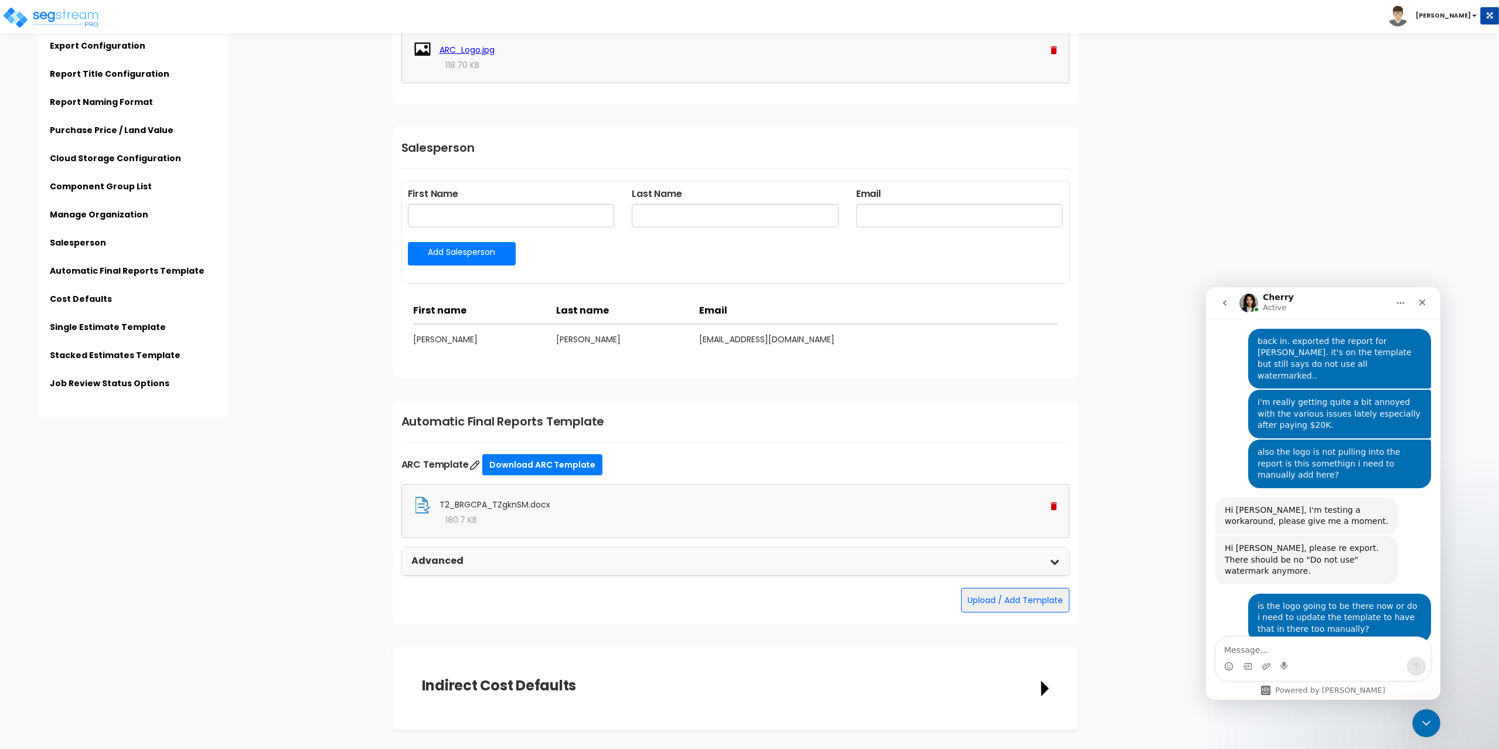
drag, startPoint x: 1353, startPoint y: 178, endPoint x: 1210, endPoint y: 268, distance: 169.3
click at [1053, 508] on img at bounding box center [1053, 506] width 6 height 8
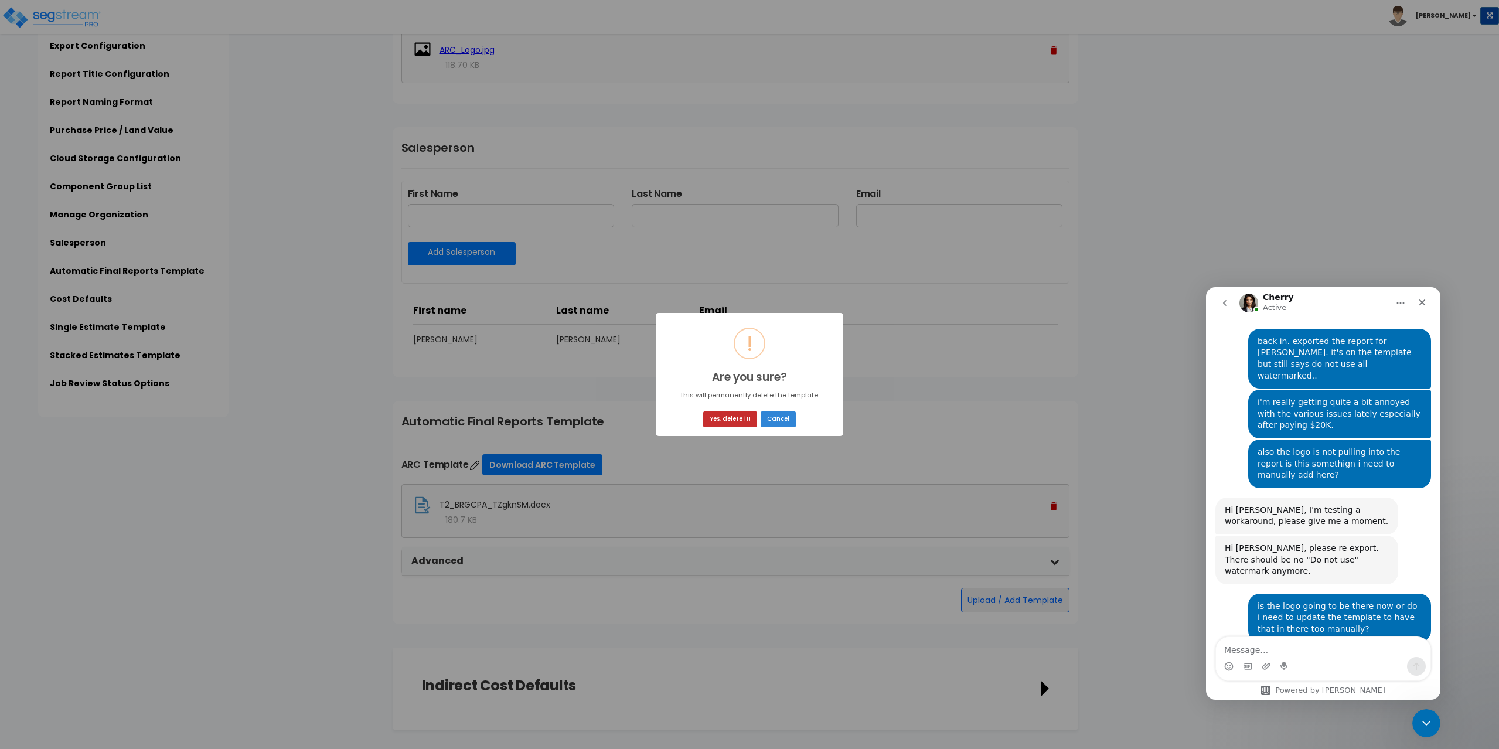
click at [732, 417] on button "Yes, delete it!" at bounding box center [730, 419] width 54 height 16
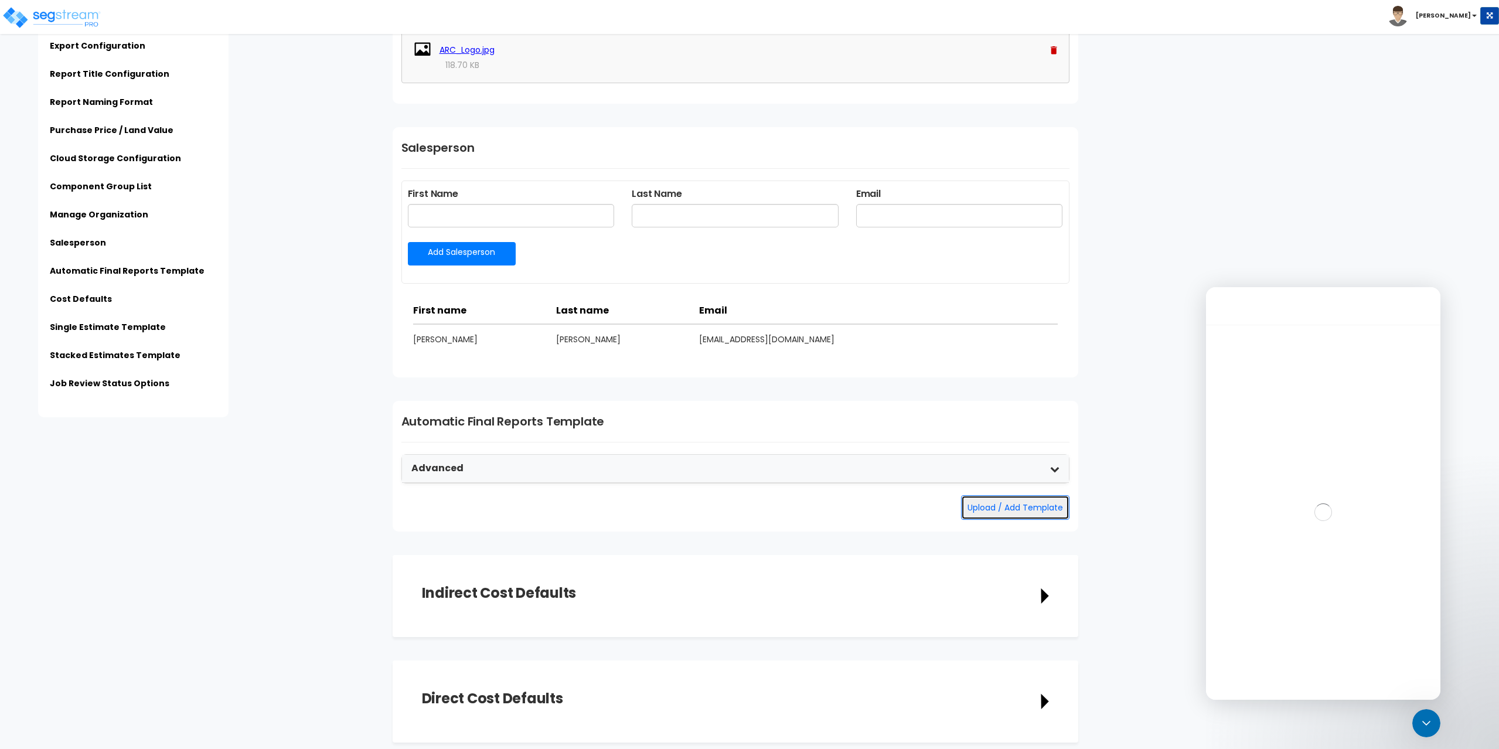
click at [1014, 505] on button "Upload / Add Template" at bounding box center [1015, 507] width 108 height 25
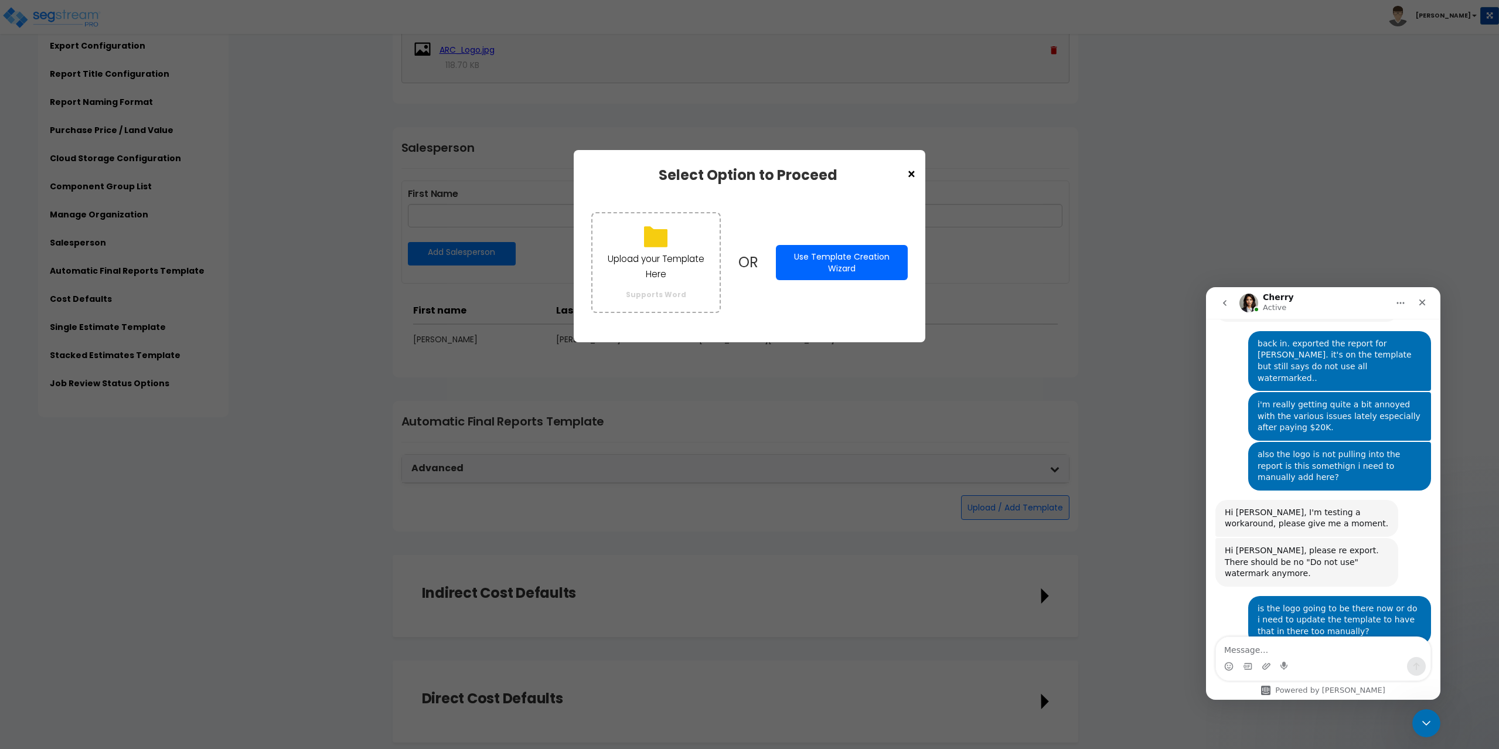
scroll to position [2302, 0]
click at [651, 252] on p "Upload your Template Here" at bounding box center [656, 266] width 104 height 30
click at [0, 0] on input "Upload your Template Here Supports Word" at bounding box center [0, 0] width 0 height 0
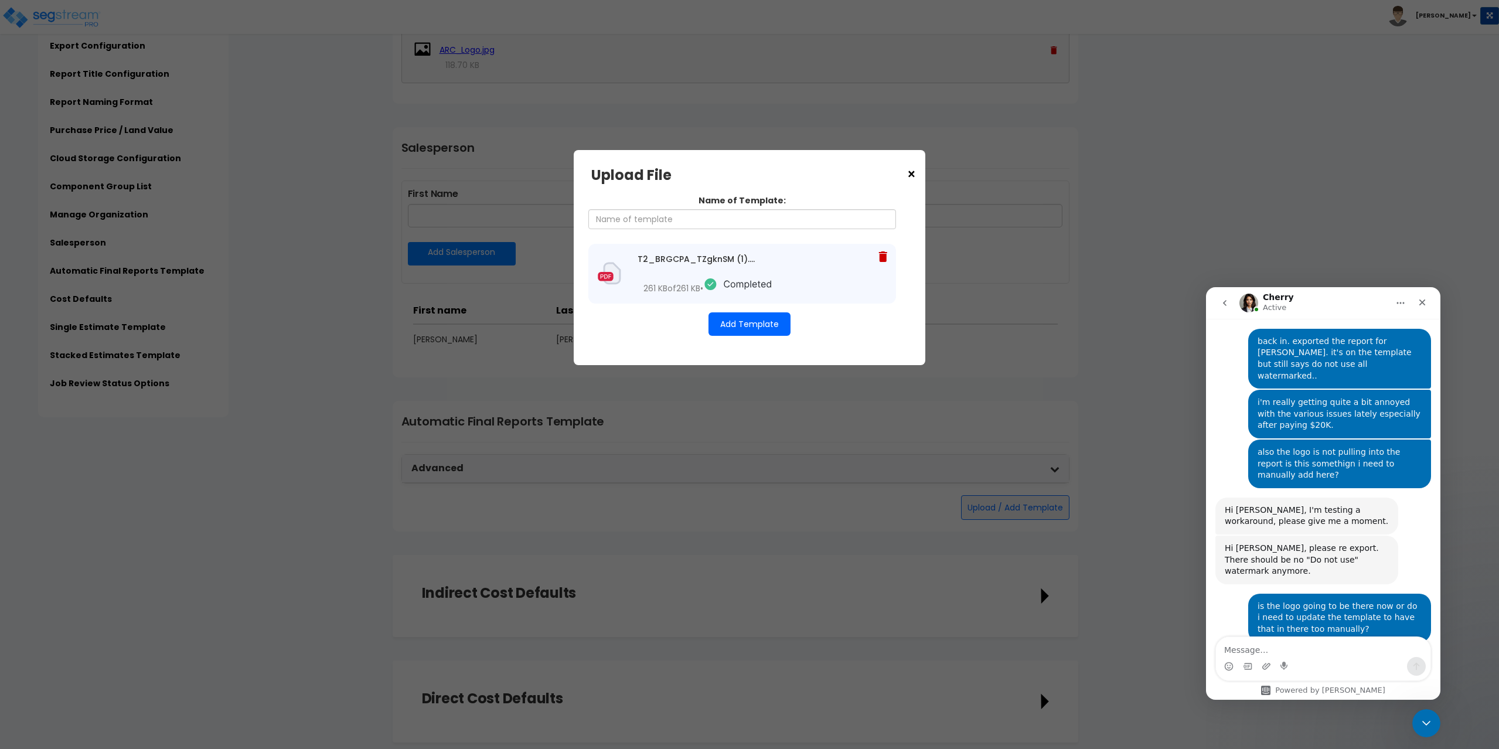
drag, startPoint x: 750, startPoint y: 324, endPoint x: 739, endPoint y: 237, distance: 87.9
click at [739, 245] on div "Name of Template: T2_BRGCPA_TZgknSM (1).docx 261 KB of 261 KB •" at bounding box center [749, 265] width 316 height 165
click at [739, 227] on input "Name of Template:" at bounding box center [742, 219] width 308 height 20
type input "ARC Template"
click at [738, 325] on button "Add Template" at bounding box center [749, 323] width 82 height 23
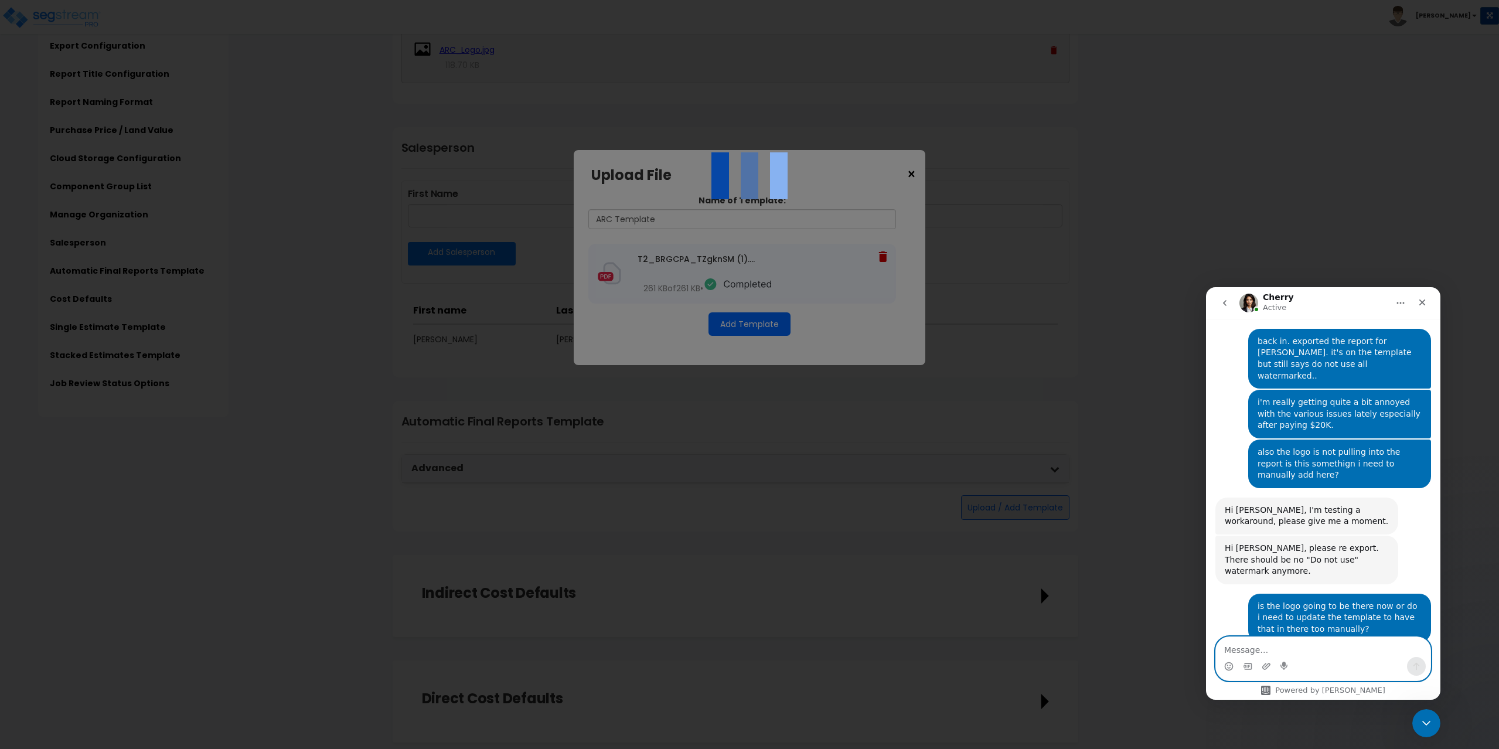
click at [1302, 648] on textarea "Message…" at bounding box center [1323, 647] width 214 height 20
type textarea "r"
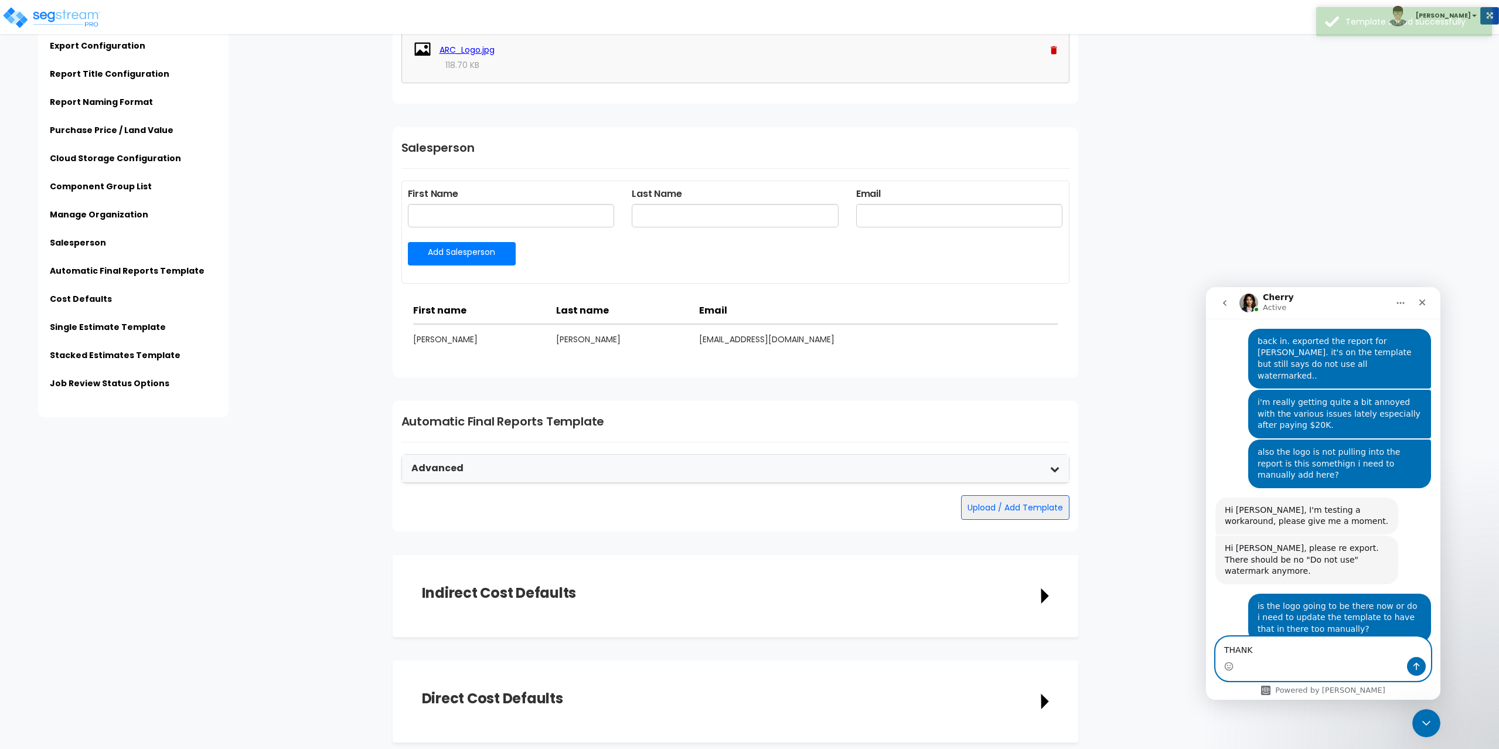
type textarea "THANK Y"
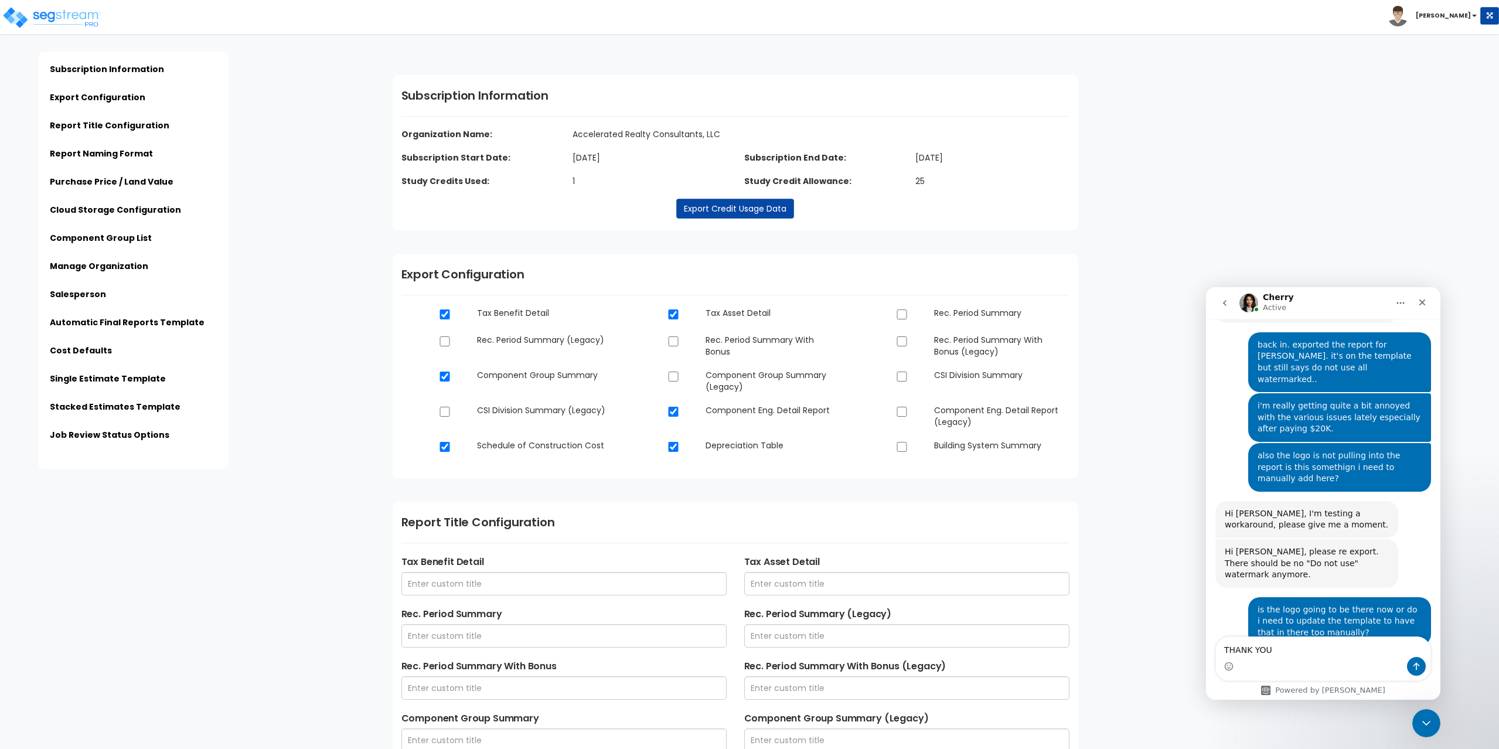
scroll to position [2302, 0]
click at [1302, 650] on textarea "THANK YOU" at bounding box center [1323, 647] width 214 height 20
click at [1301, 650] on textarea "THANK YOU" at bounding box center [1323, 647] width 214 height 20
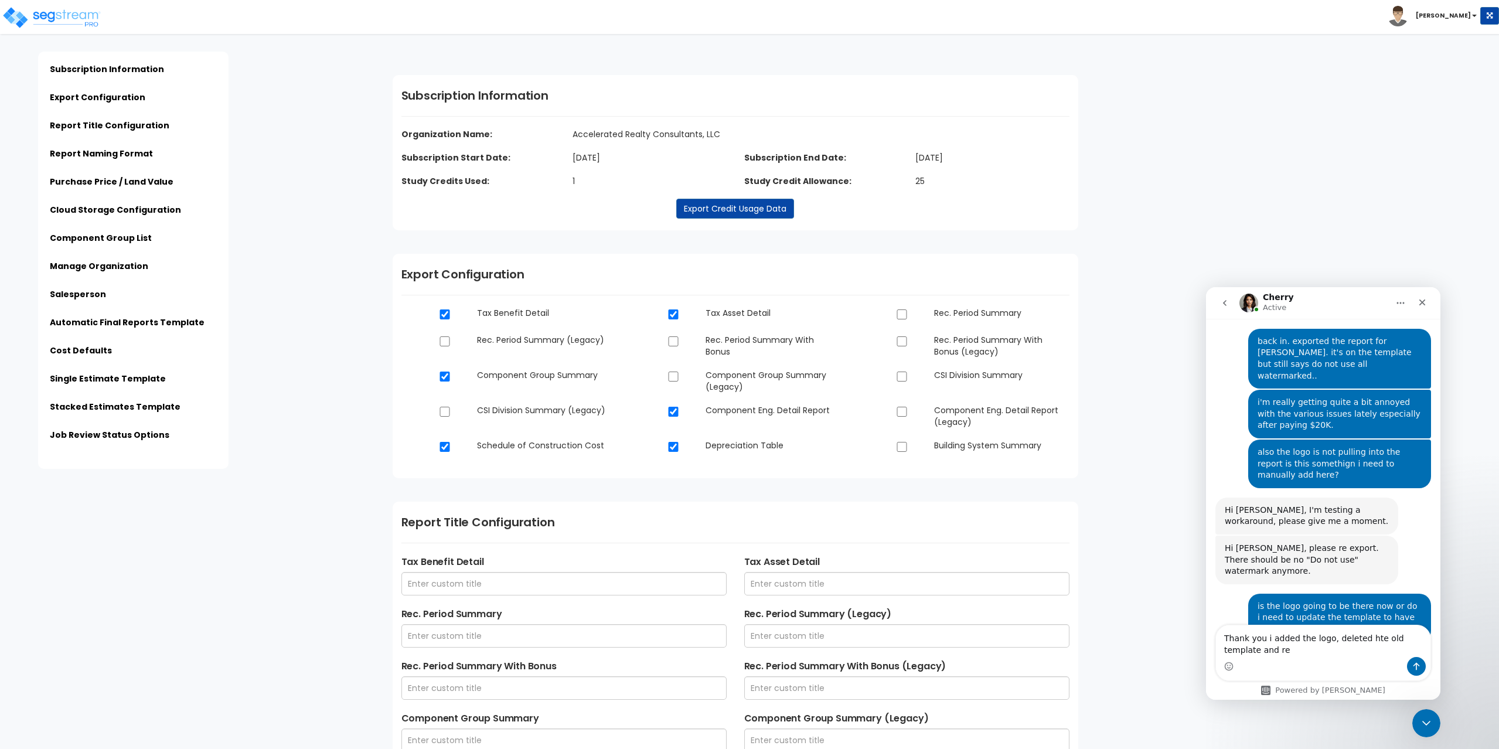
scroll to position [2313, 0]
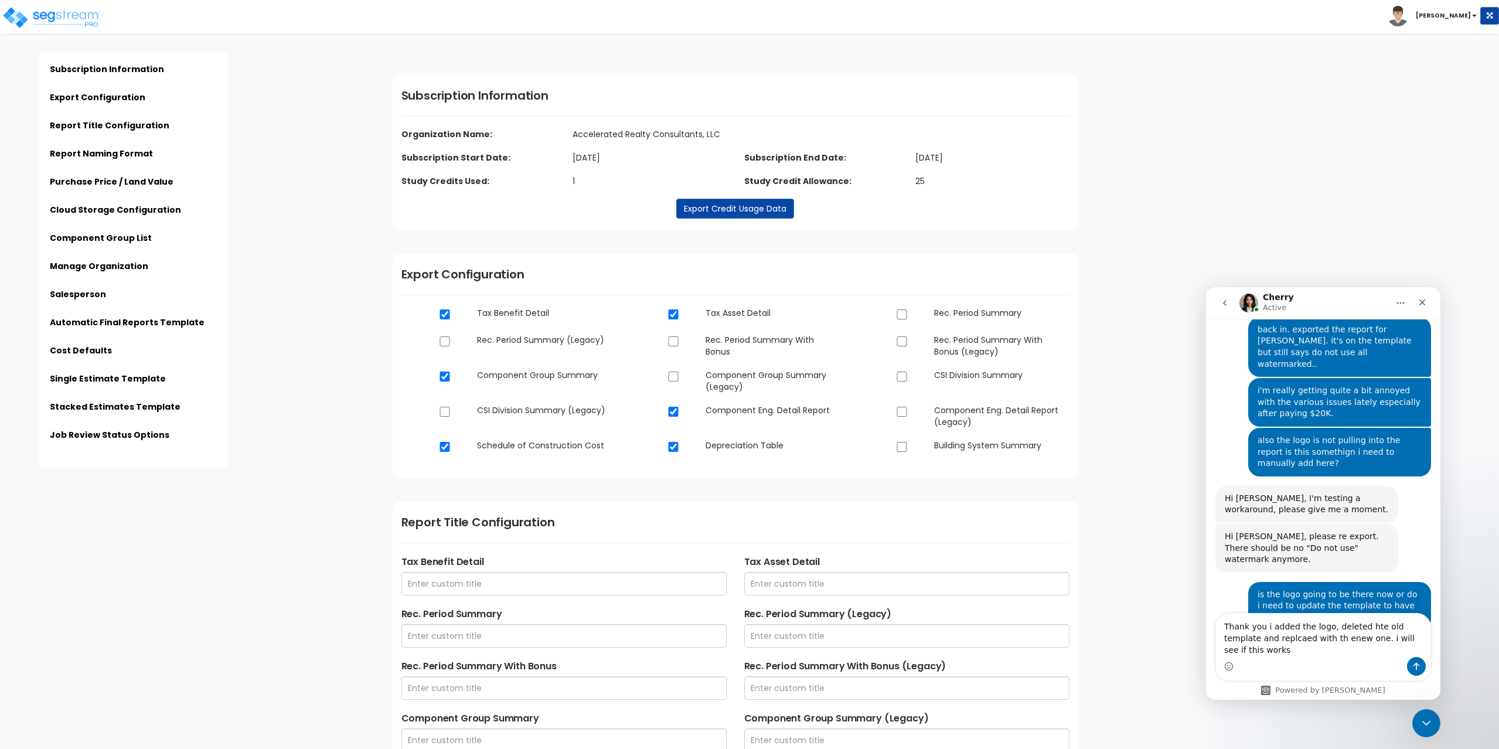
type textarea "Thank you i added the logo, deleted hte old template and replcaed with th enew …"
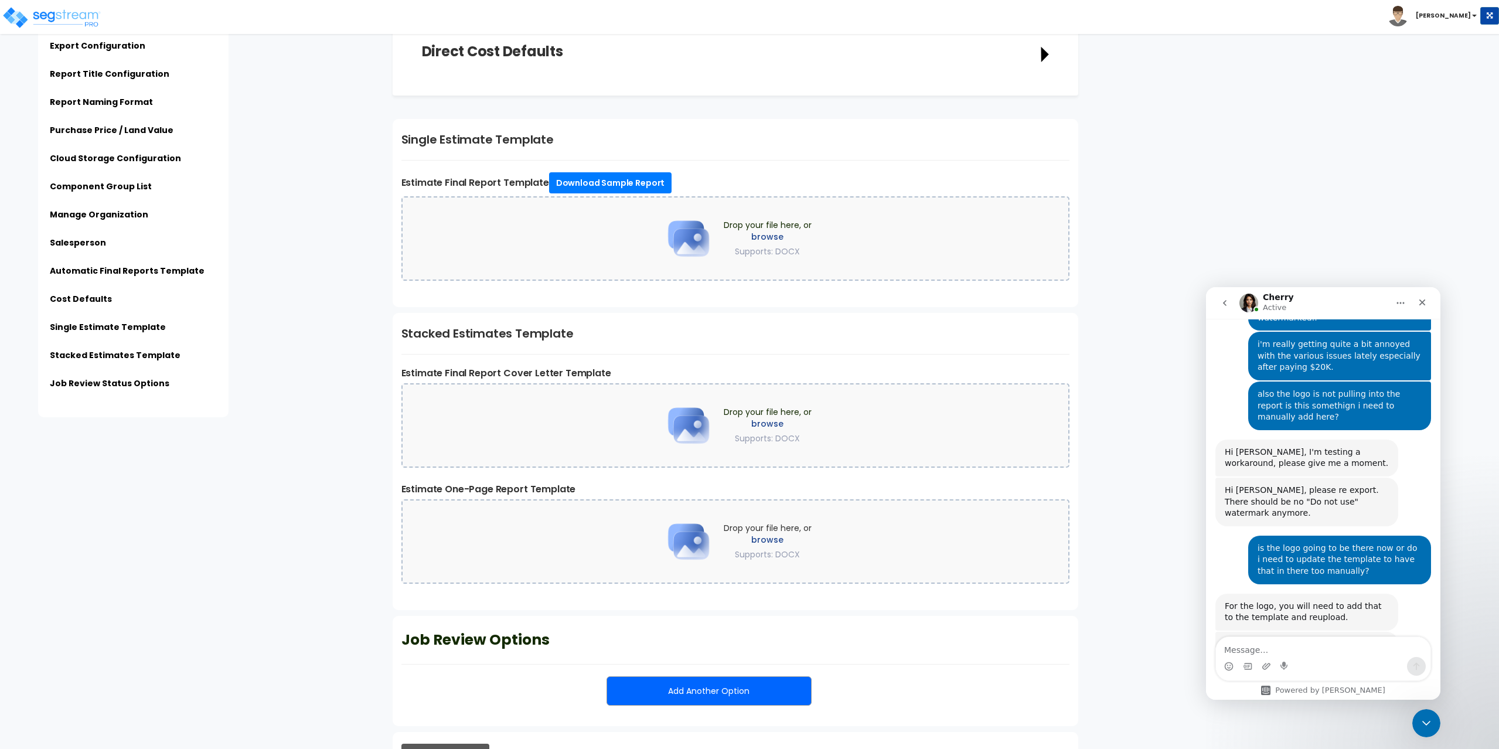
scroll to position [2661, 0]
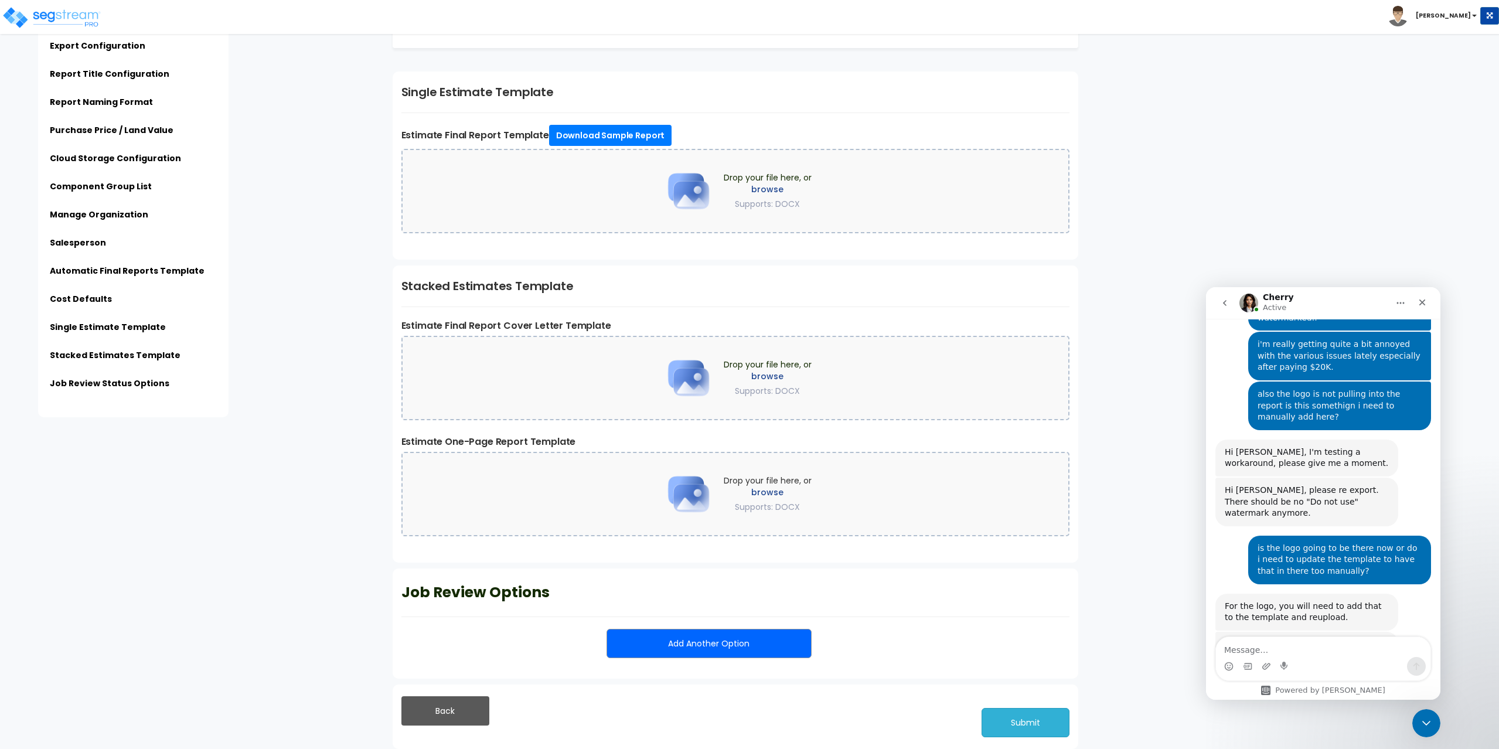
click at [1012, 715] on button "Submit" at bounding box center [1025, 722] width 88 height 29
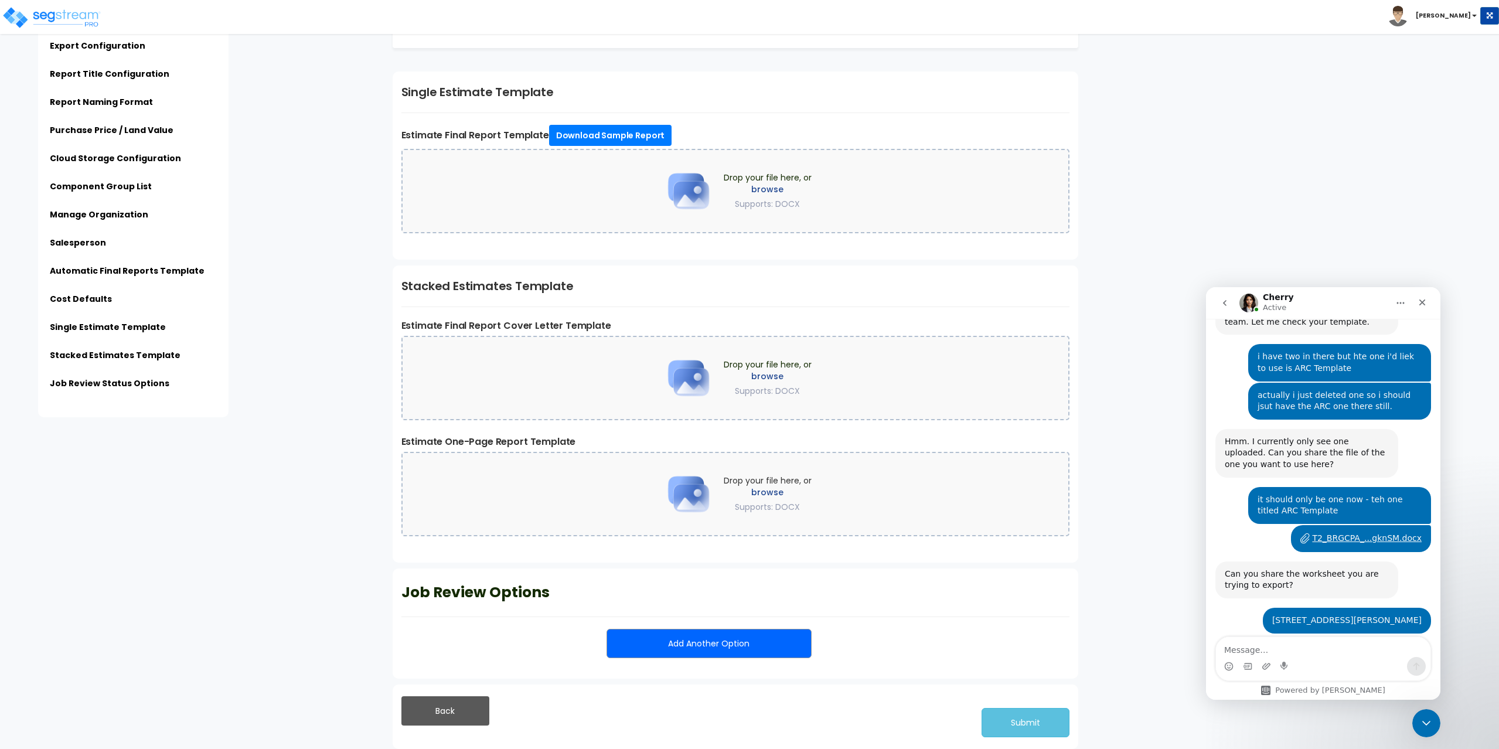
scroll to position [2360, 0]
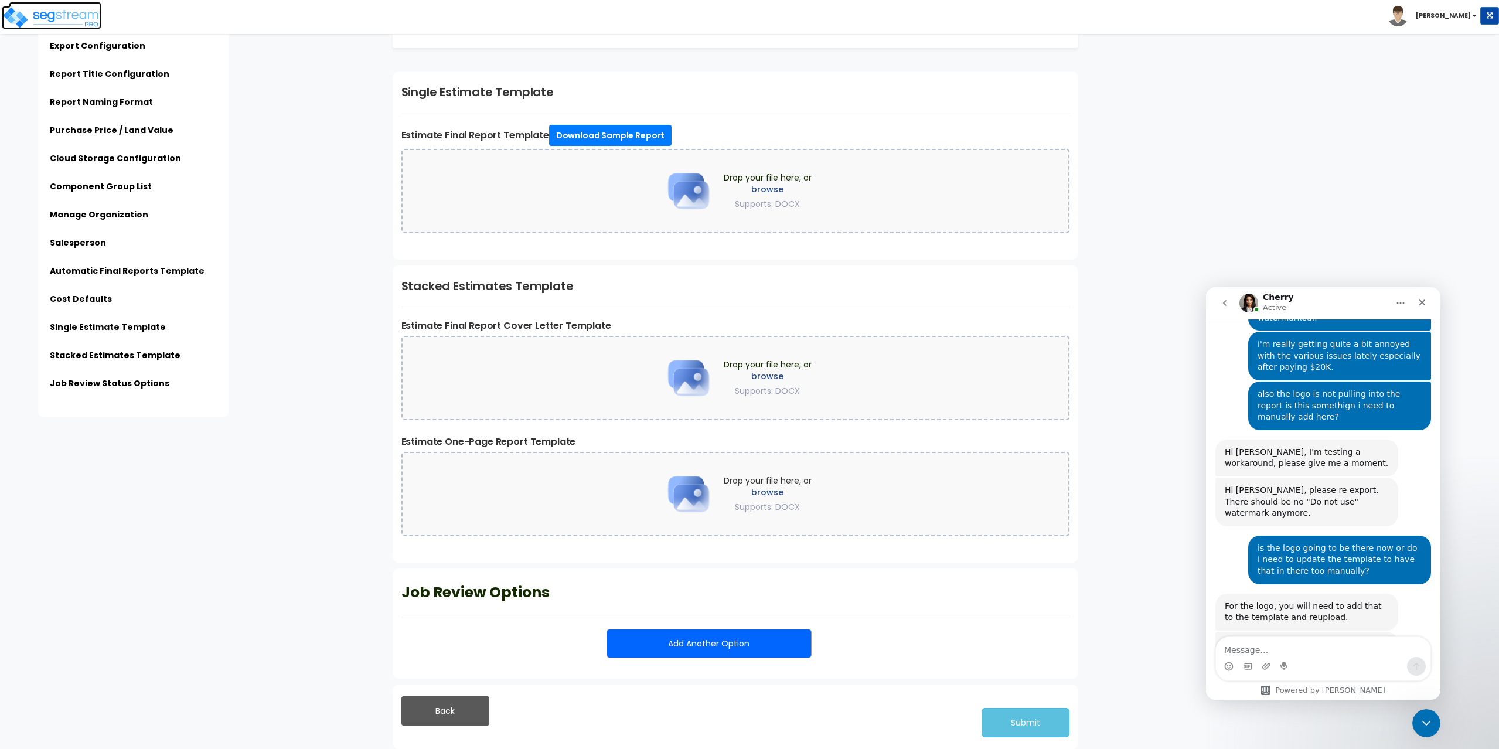
click at [43, 18] on img at bounding box center [52, 17] width 100 height 23
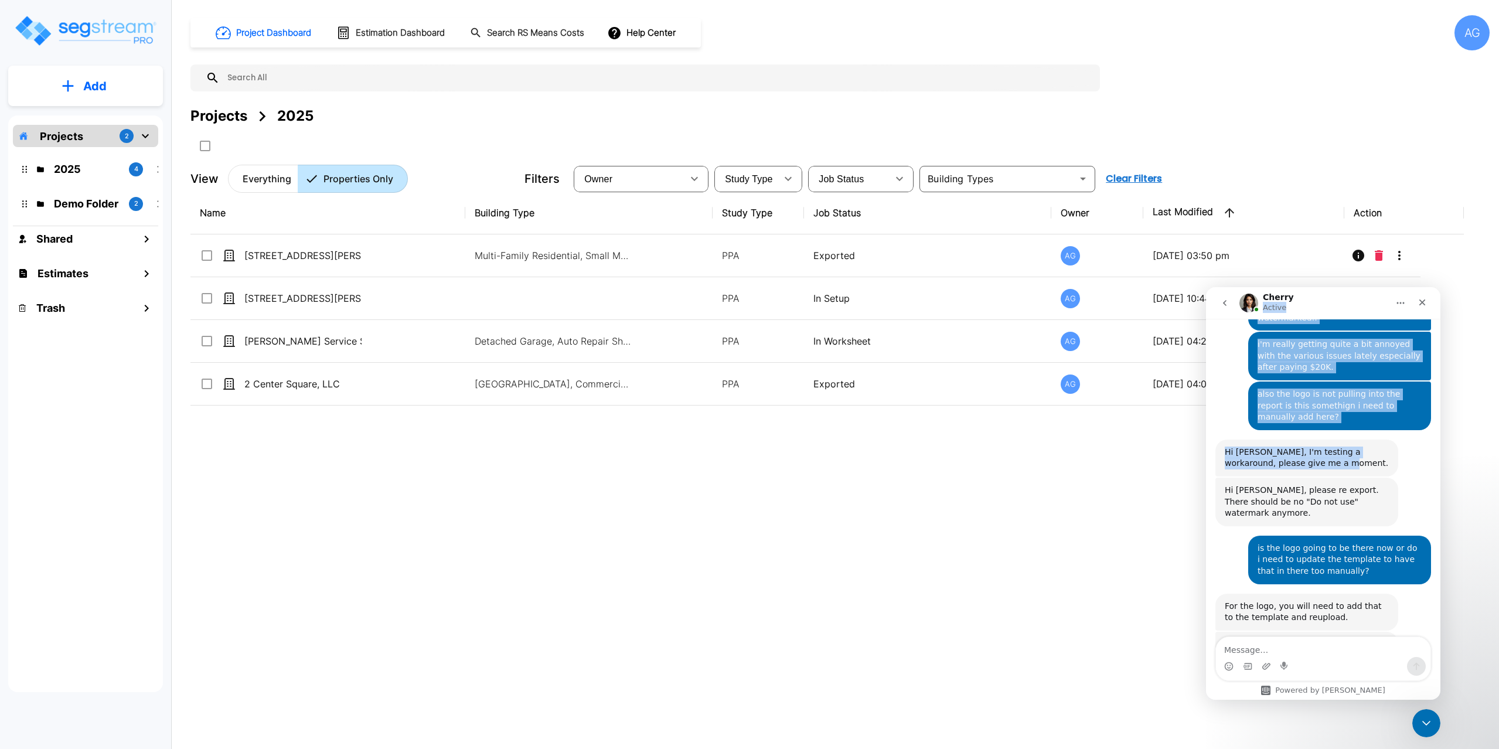
scroll to position [2356, 0]
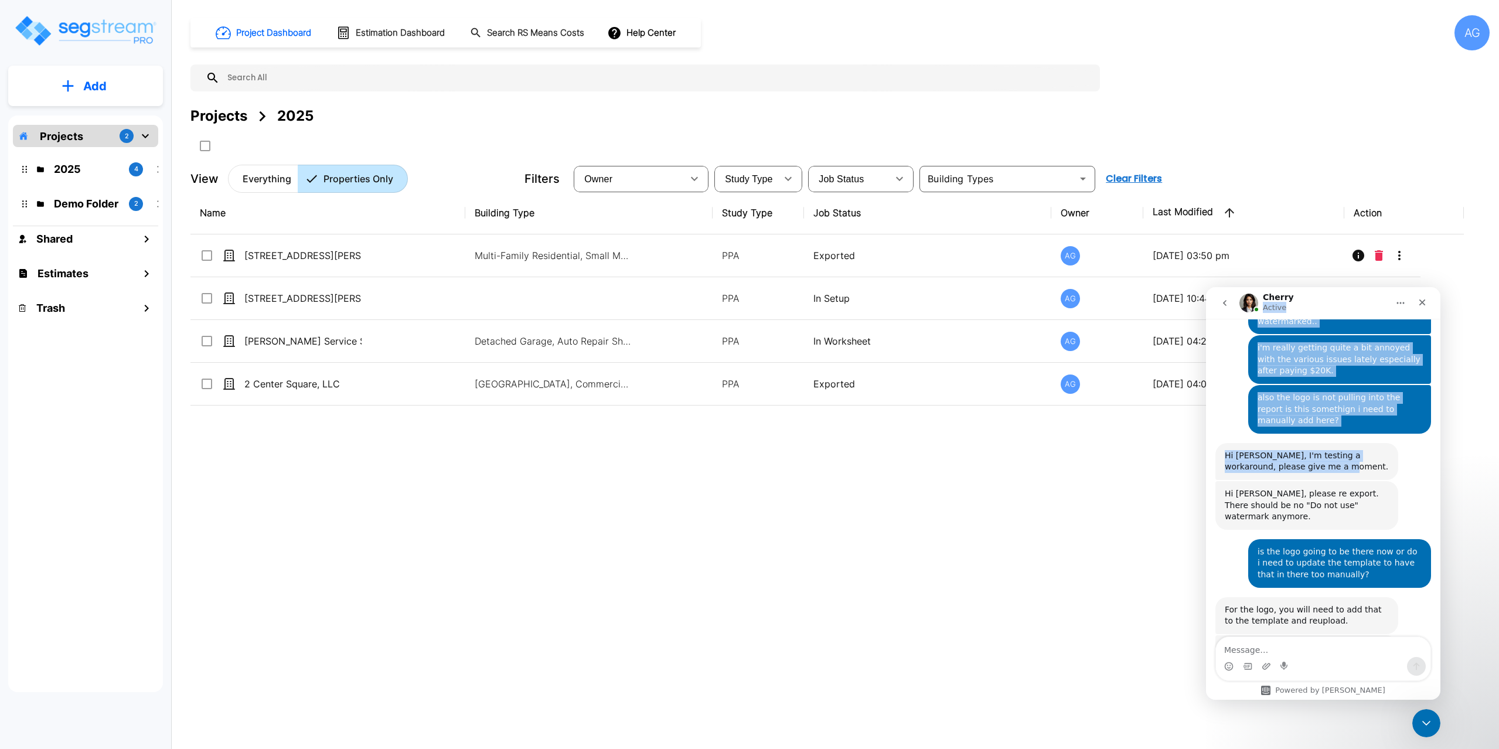
drag, startPoint x: 1358, startPoint y: 300, endPoint x: 1350, endPoint y: 352, distance: 52.8
click at [1350, 352] on div "Cherry Active Ask us about anything SegStream, we're here for you. Hi there! I’…" at bounding box center [1323, 493] width 234 height 412
click at [1342, 308] on div "Cherry Active" at bounding box center [1313, 303] width 149 height 21
click at [1423, 297] on div "Close" at bounding box center [1421, 302] width 21 height 21
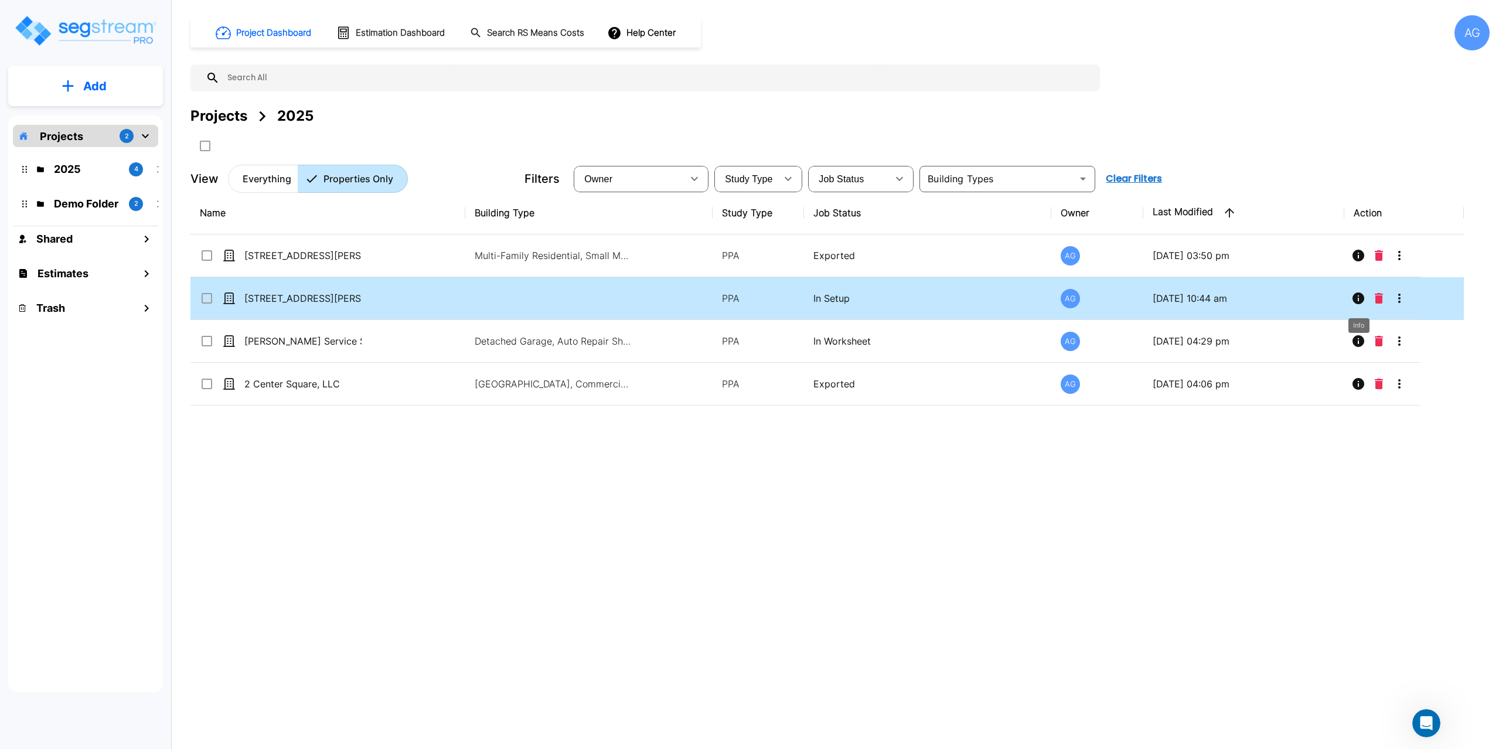
scroll to position [2360, 0]
click at [1383, 295] on icon "Delete" at bounding box center [1378, 298] width 8 height 11
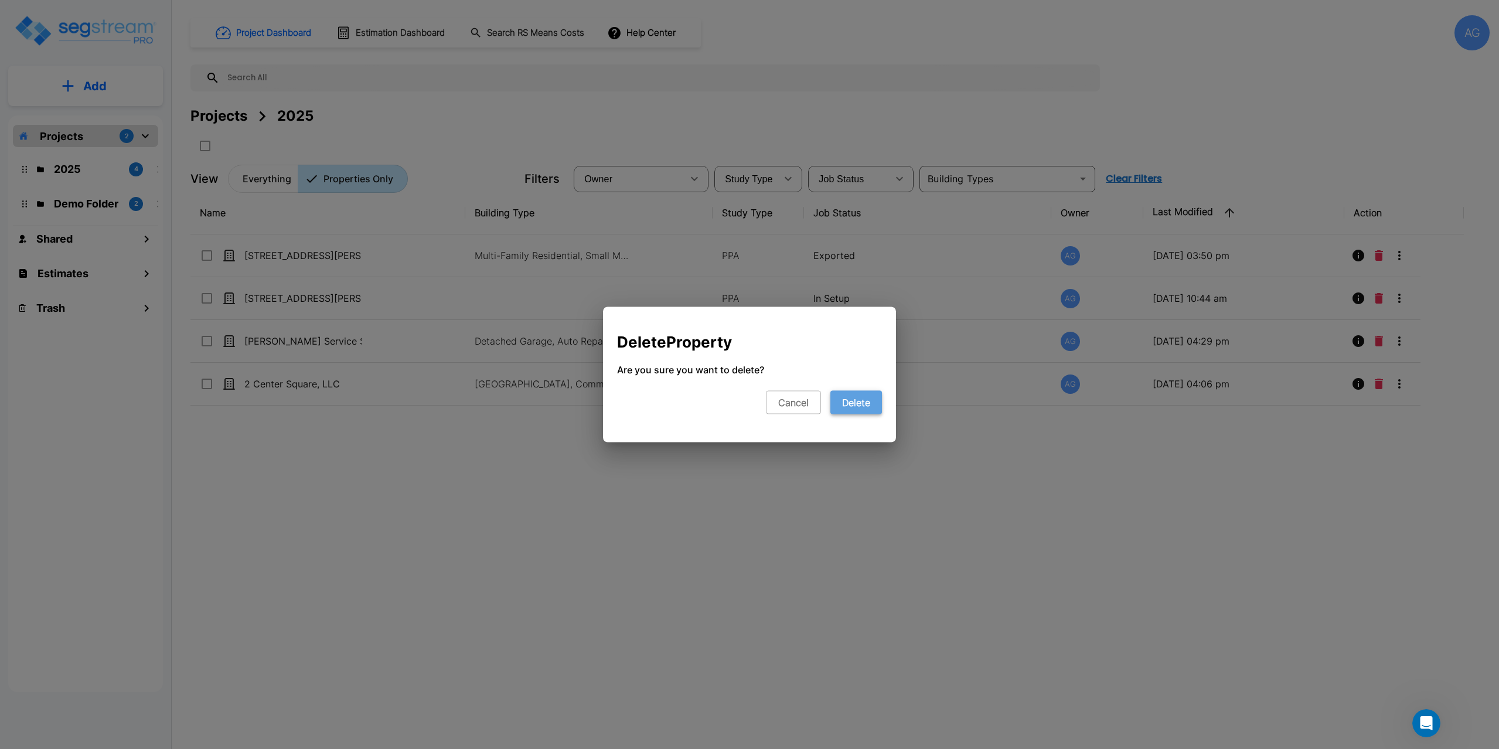
click at [863, 407] on button "Delete" at bounding box center [856, 402] width 52 height 23
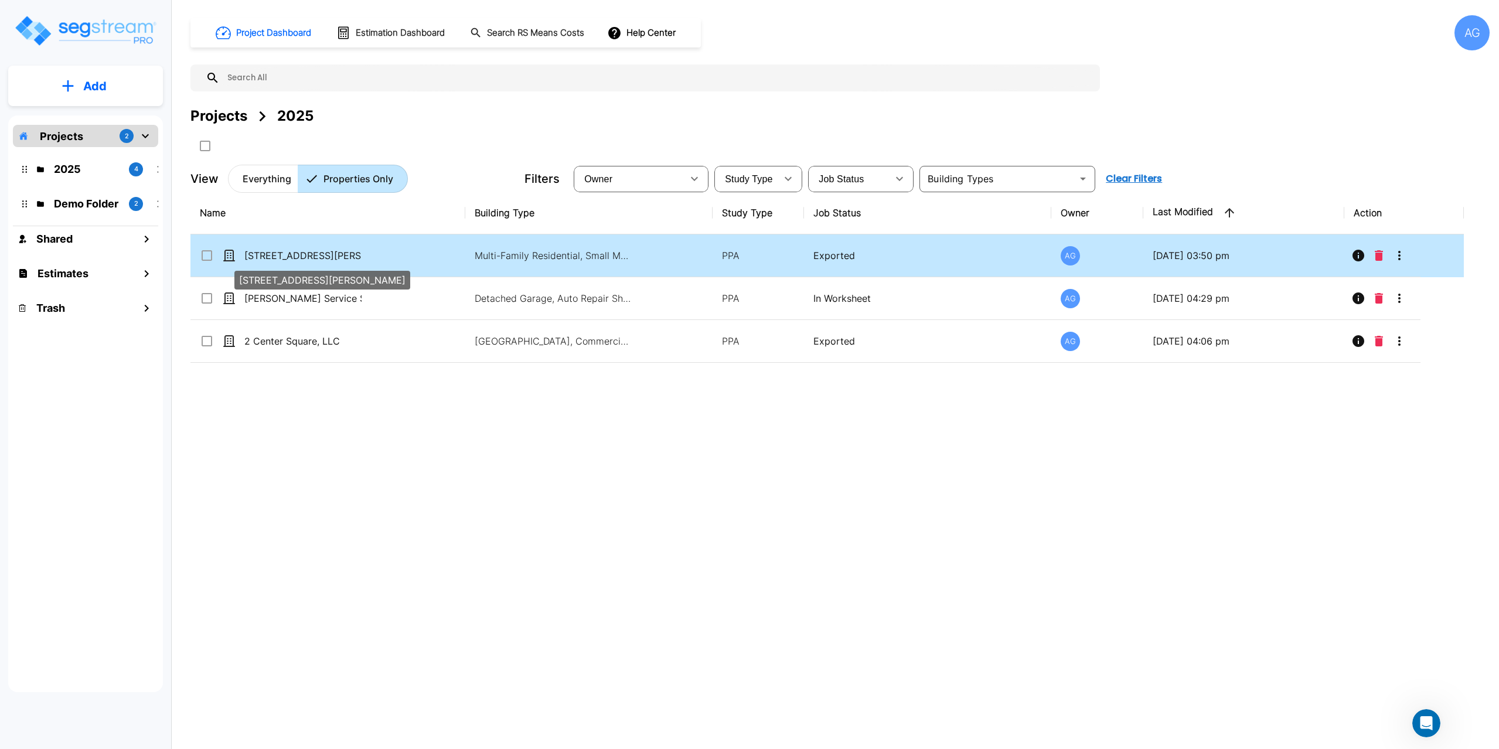
click at [325, 255] on p "990 Shirley St. Winthrop, MA" at bounding box center [302, 255] width 117 height 14
checkbox input "true"
click at [325, 255] on p "990 Shirley St. Winthrop, MA" at bounding box center [302, 255] width 117 height 14
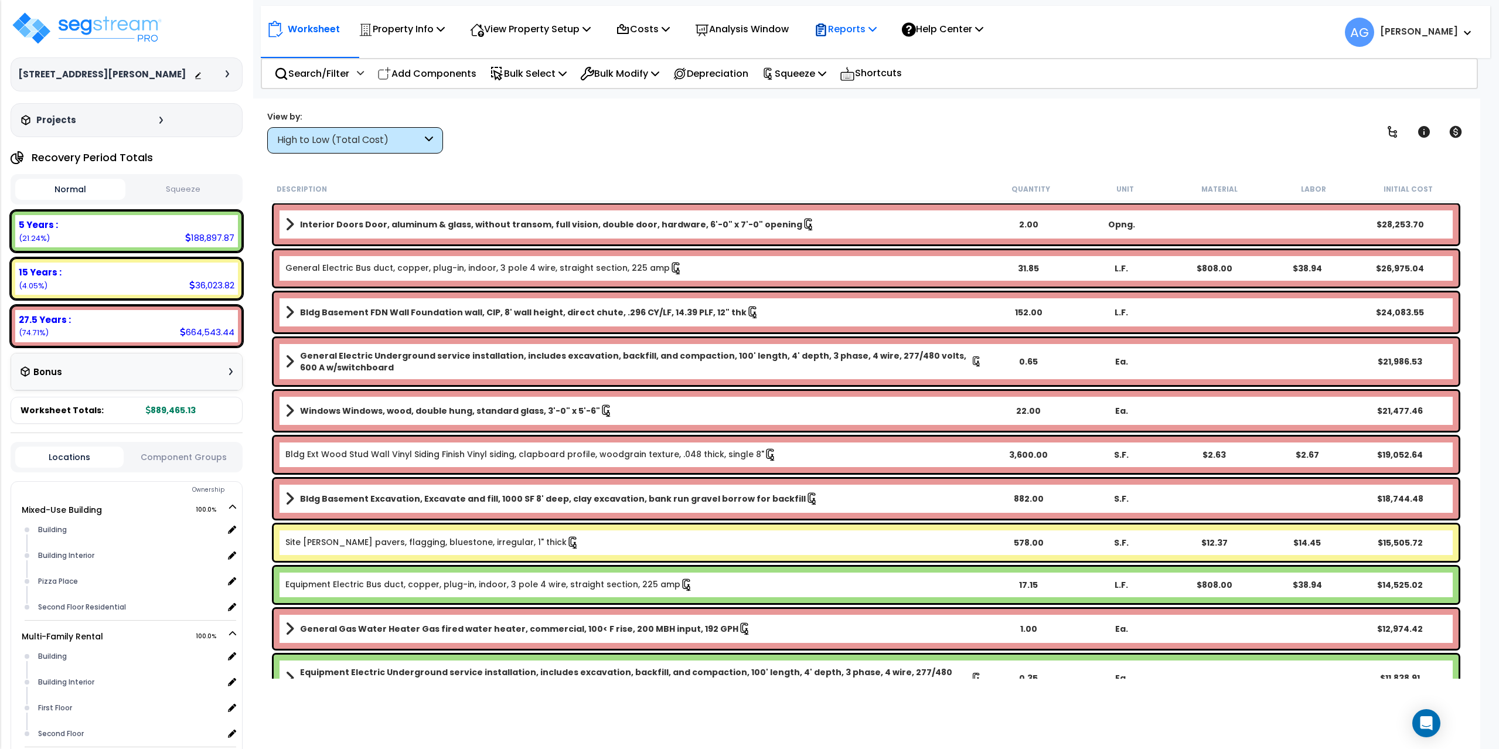
click at [873, 28] on p "Reports" at bounding box center [845, 29] width 63 height 16
click at [868, 58] on link "Get Report" at bounding box center [866, 55] width 116 height 23
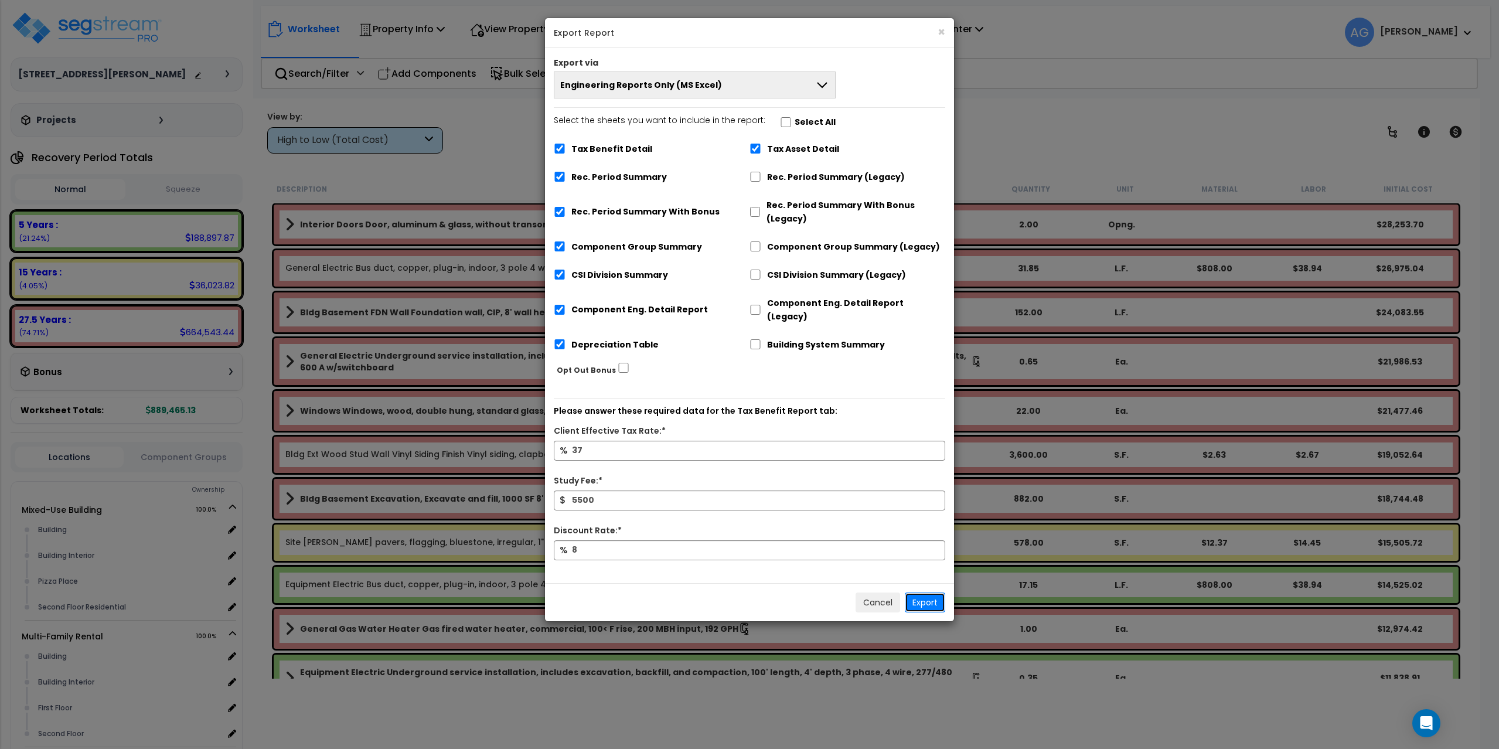
drag, startPoint x: 929, startPoint y: 592, endPoint x: 875, endPoint y: 449, distance: 152.8
click at [875, 449] on div "× Export Report Export via Engineering Reports Only (MS Excel) Engineering Repo…" at bounding box center [749, 320] width 410 height 604
click at [688, 90] on span "Engineering Reports Only (MS Excel)" at bounding box center [641, 85] width 162 height 12
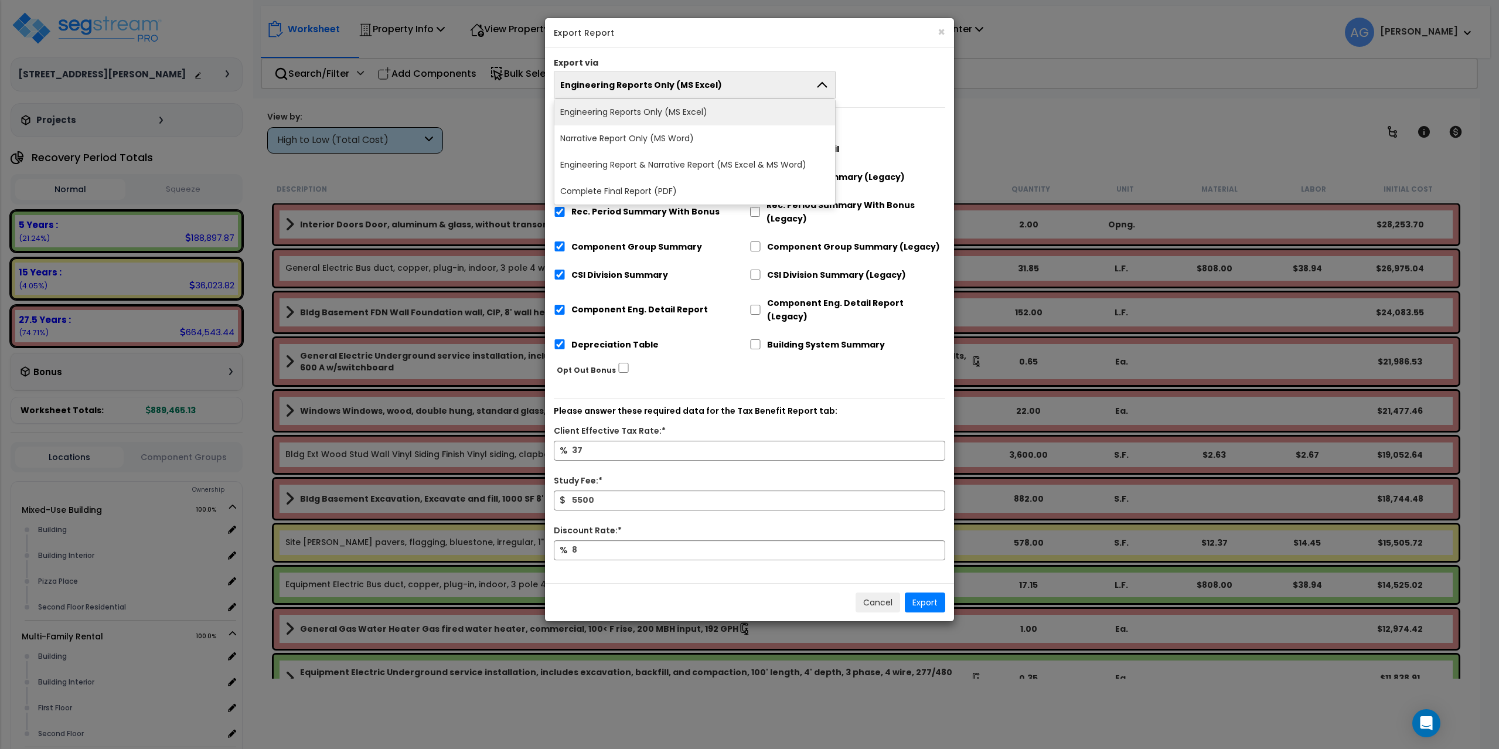
click at [695, 87] on span "Engineering Reports Only (MS Excel)" at bounding box center [641, 85] width 162 height 12
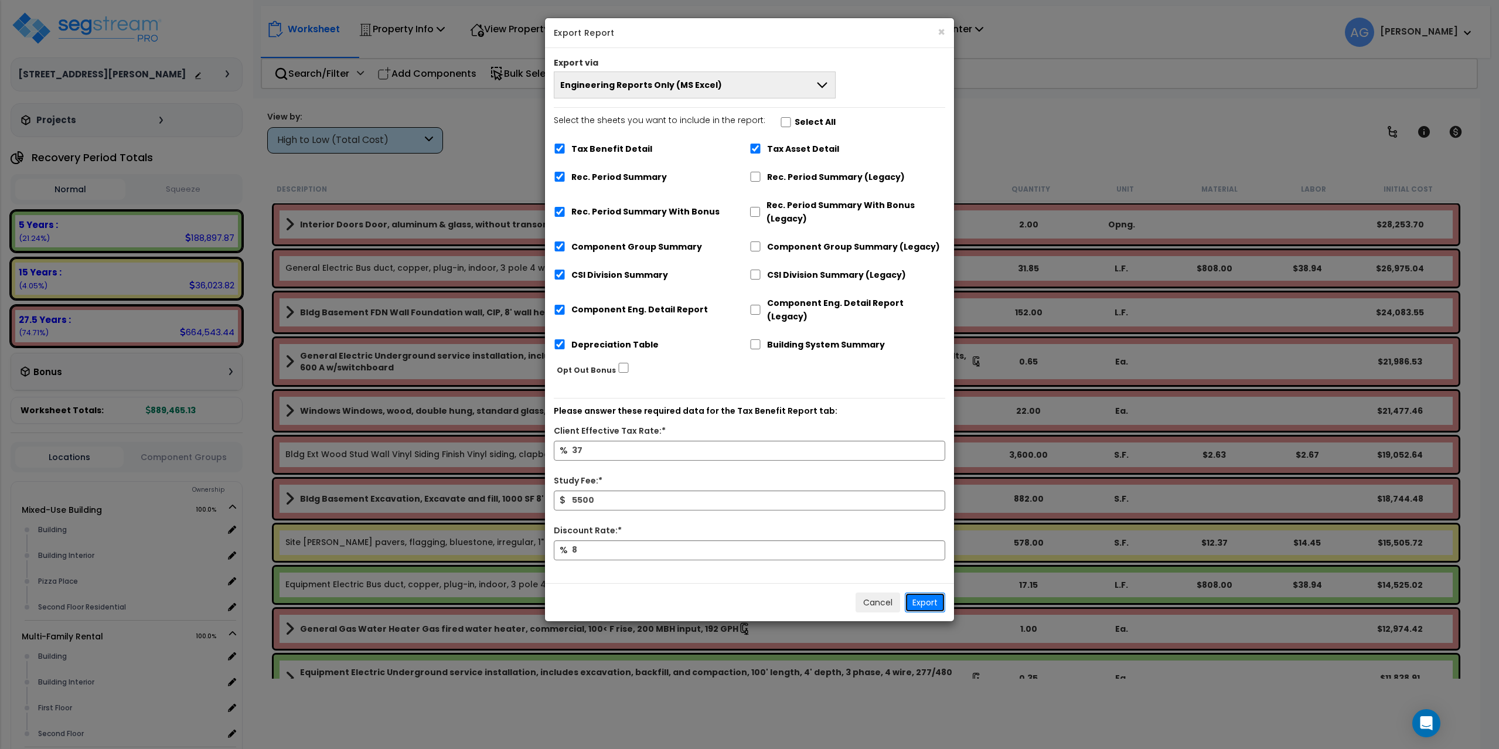
click at [931, 592] on button "Export" at bounding box center [924, 602] width 40 height 20
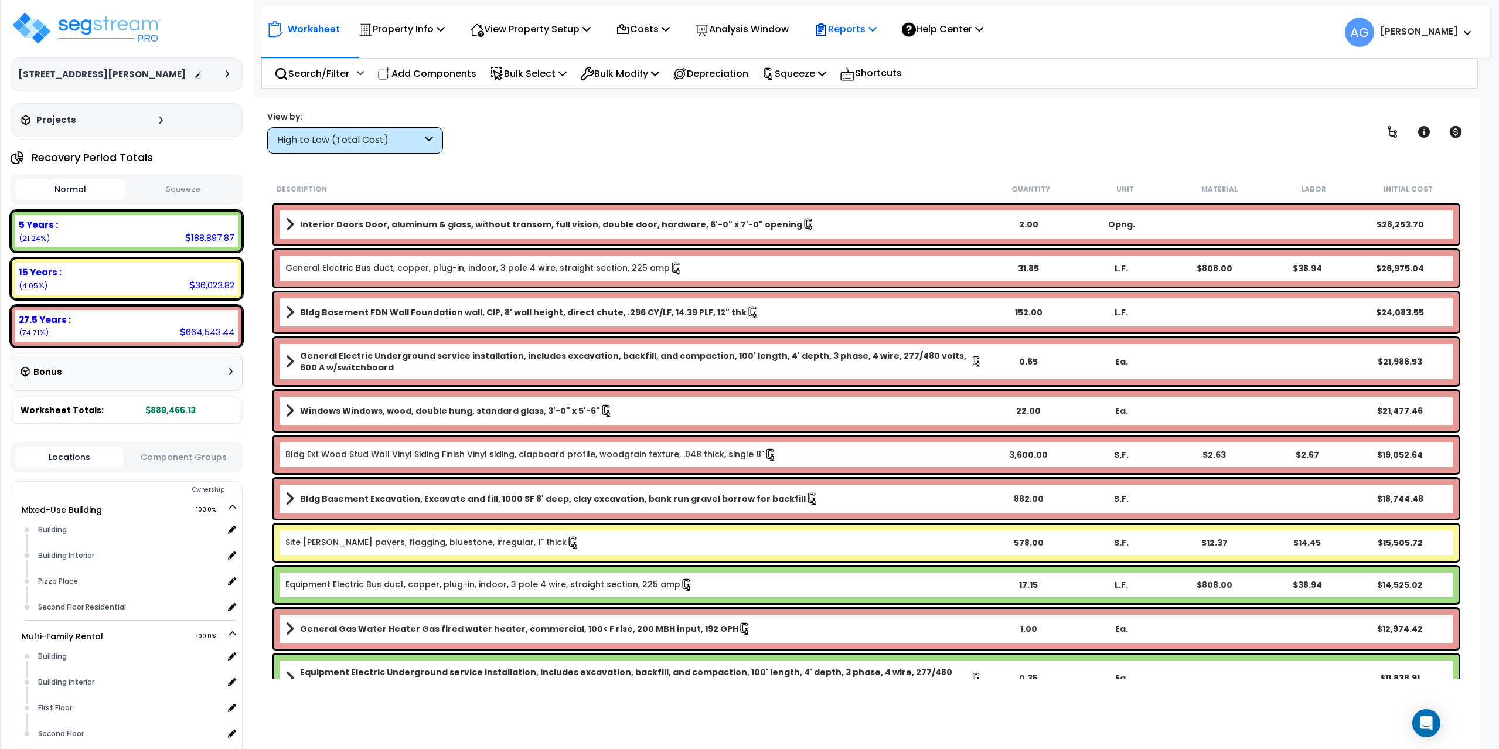
click at [876, 26] on icon at bounding box center [872, 28] width 8 height 9
click at [872, 54] on link "Get Report" at bounding box center [866, 55] width 116 height 23
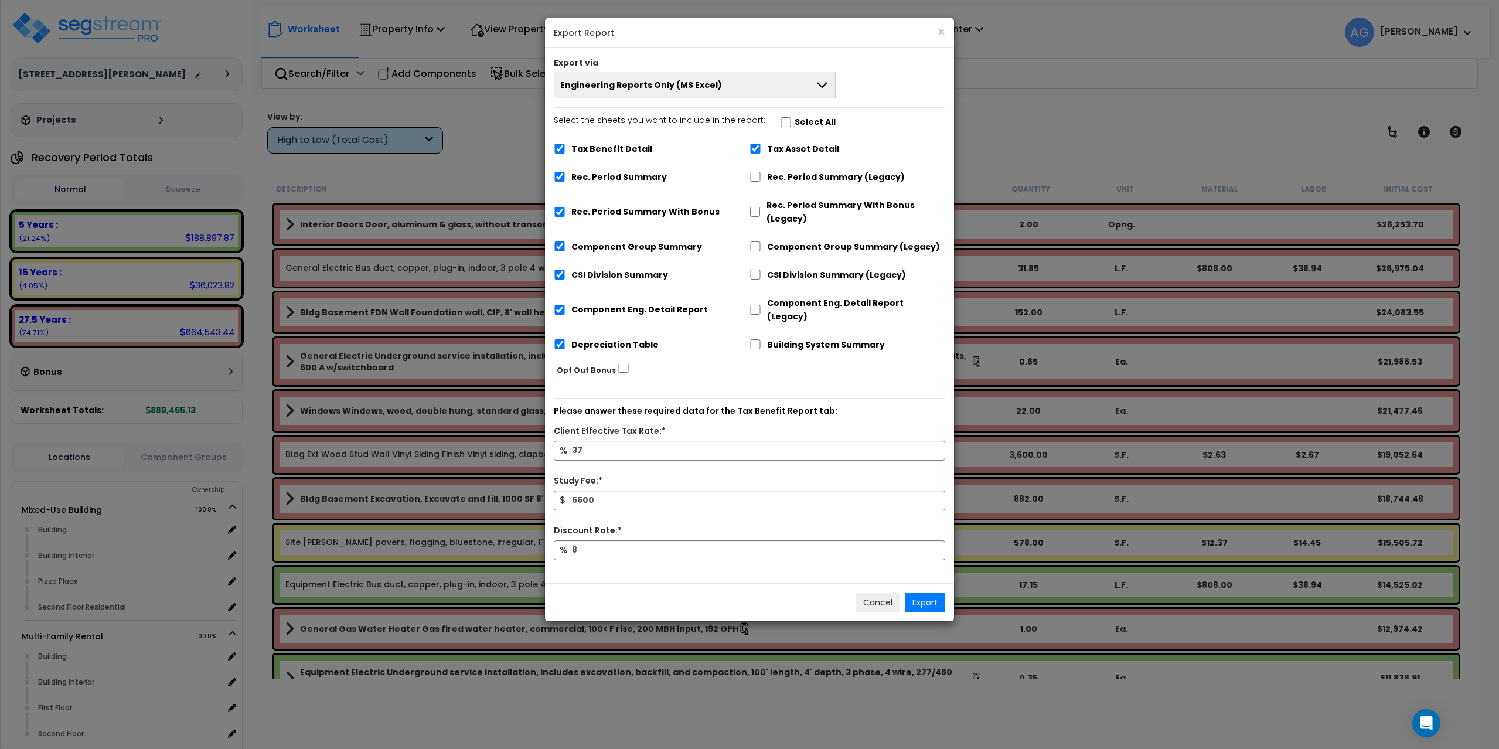
click at [771, 80] on button "Engineering Reports Only (MS Excel)" at bounding box center [695, 84] width 282 height 27
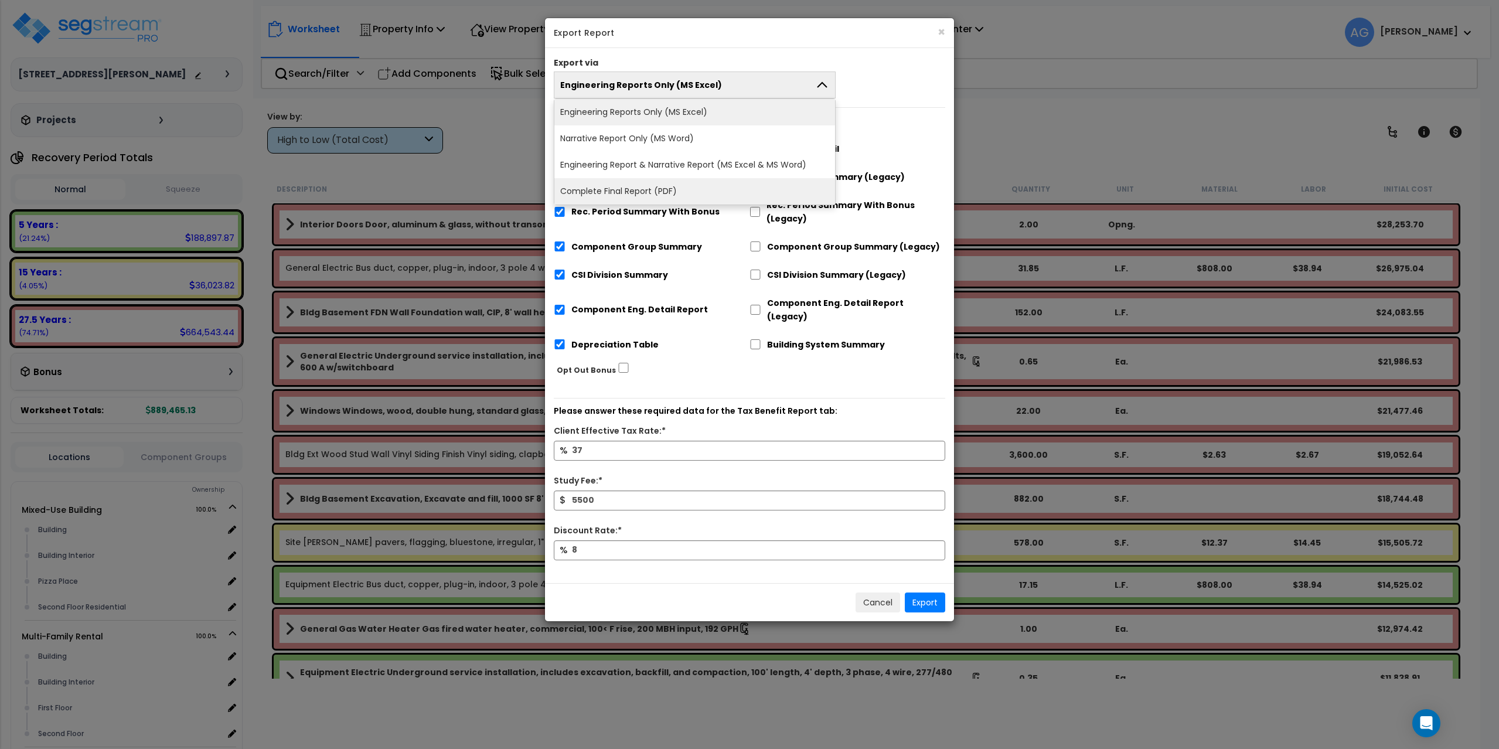
click at [644, 185] on li "Complete Final Report (PDF)" at bounding box center [694, 191] width 281 height 26
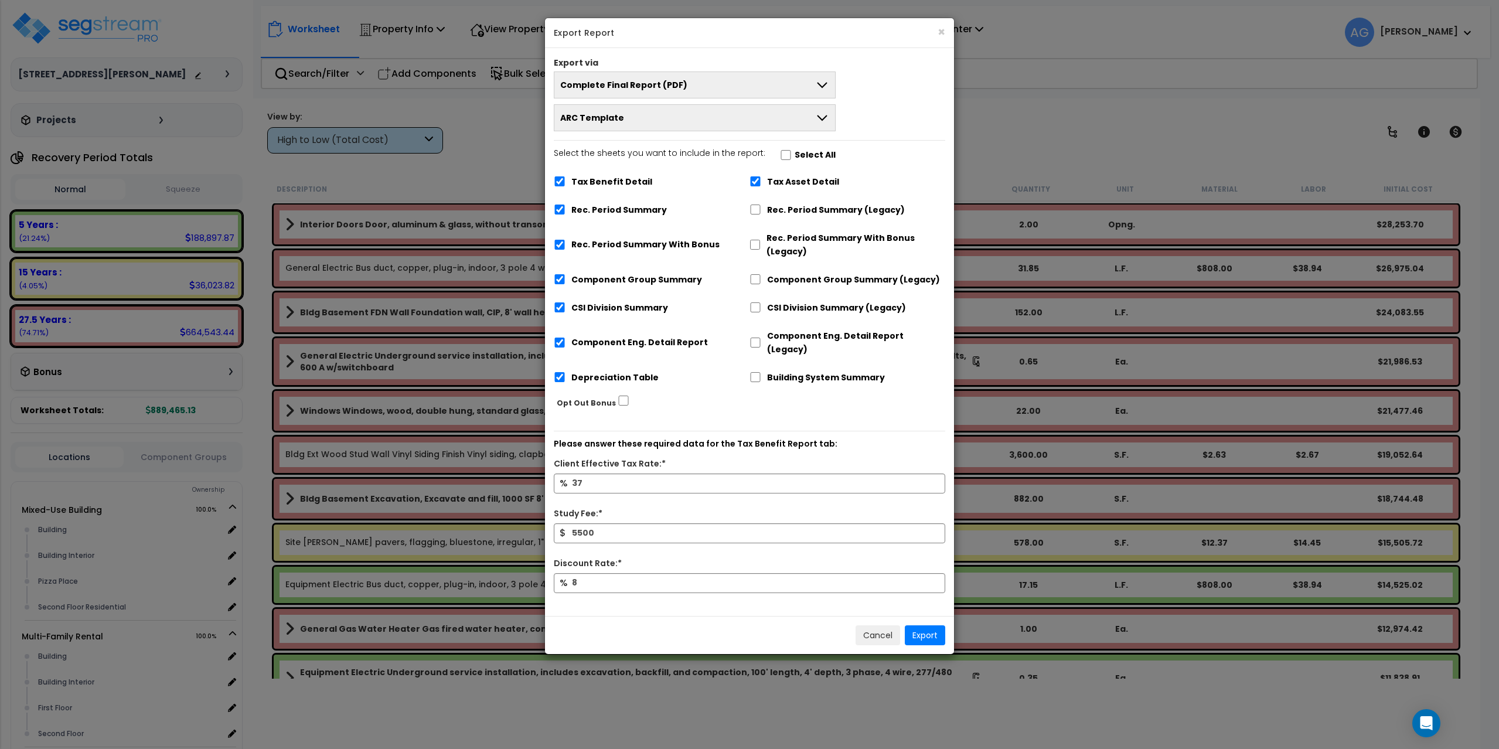
click at [740, 115] on button "ARC Template" at bounding box center [695, 117] width 282 height 27
click at [926, 625] on button "Export" at bounding box center [924, 635] width 40 height 20
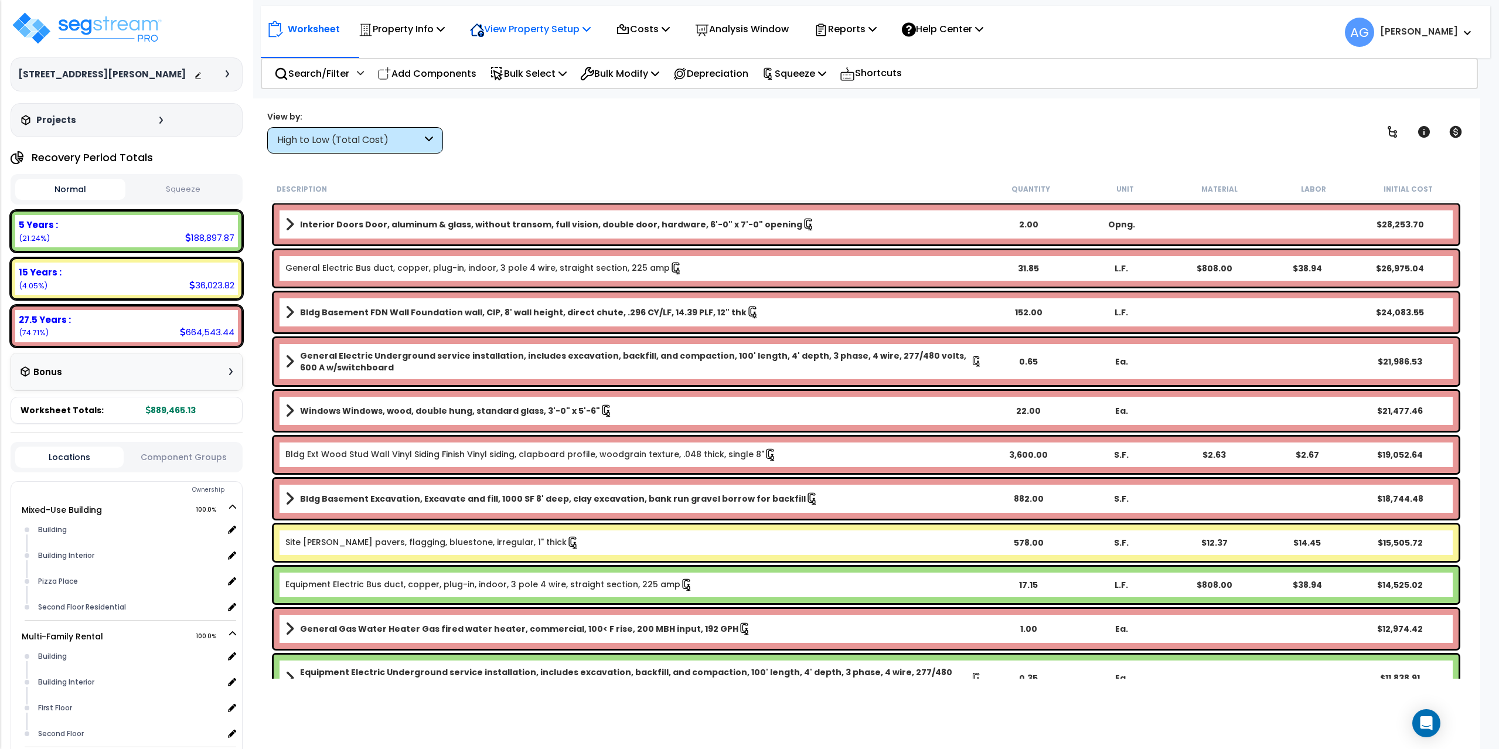
click at [590, 28] on icon at bounding box center [586, 28] width 8 height 9
click at [520, 84] on link "View Questionnaire" at bounding box center [522, 80] width 116 height 23
click at [1417, 725] on div "Open Intercom Messenger" at bounding box center [1426, 723] width 31 height 31
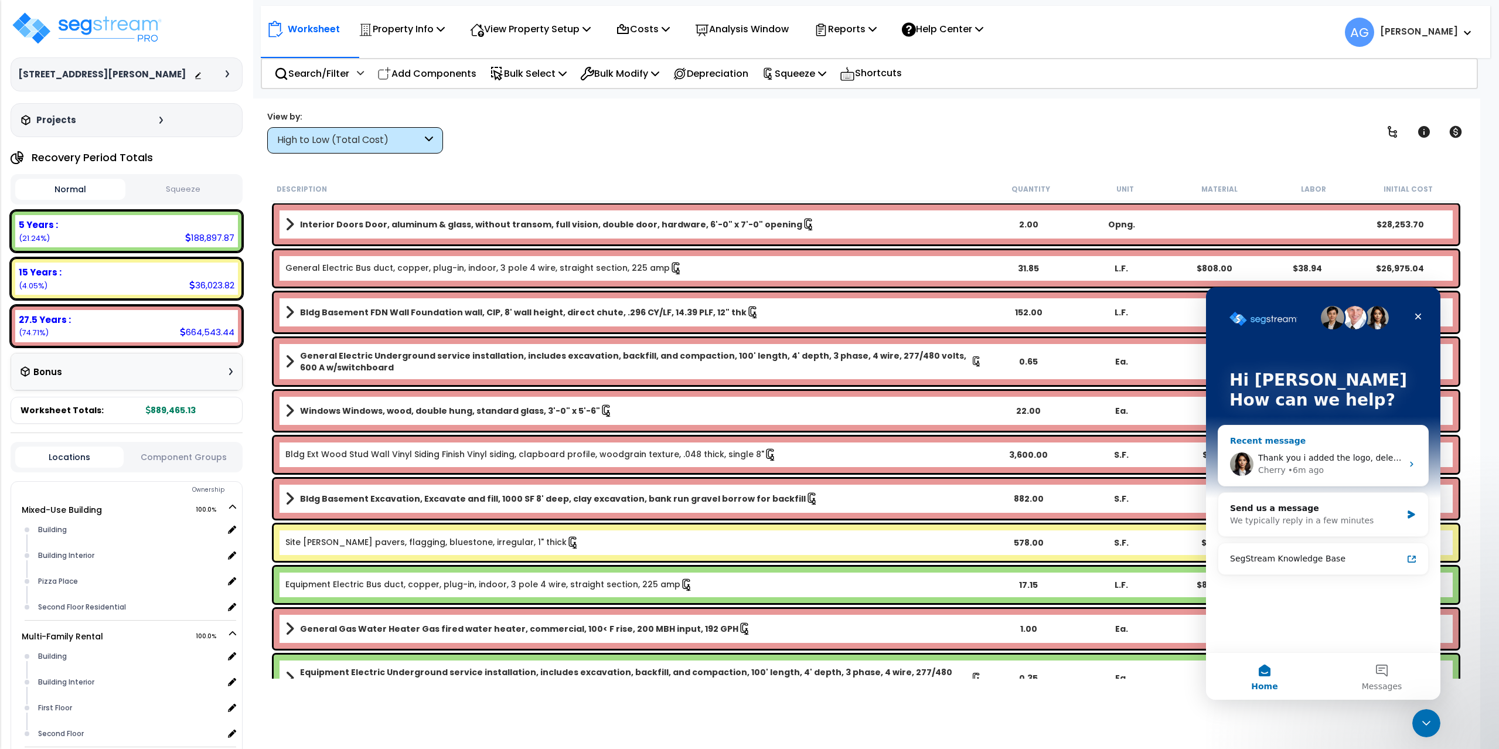
click at [1325, 462] on span "Thank you i added the logo, deleted hte old template and replcaed with th enew …" at bounding box center [1480, 457] width 444 height 9
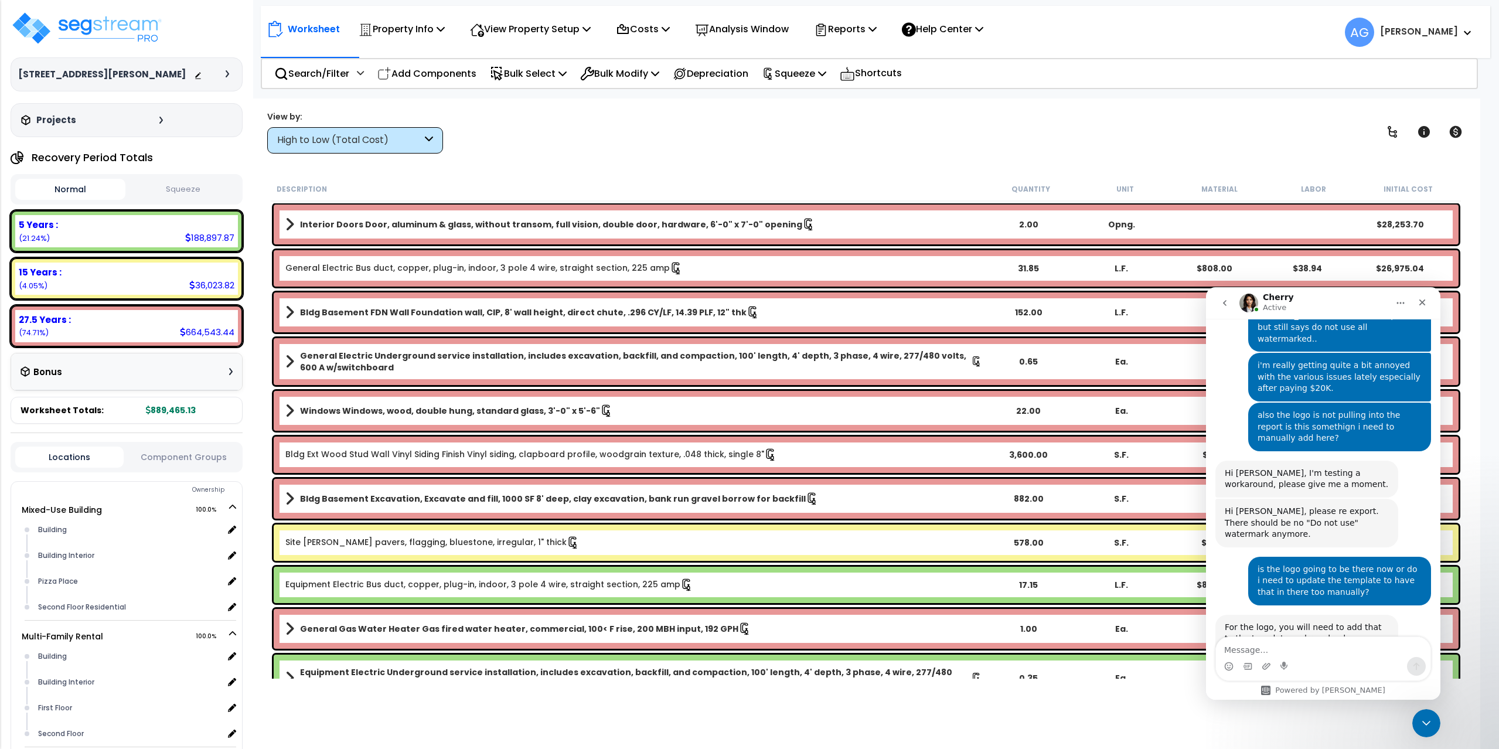
scroll to position [2360, 0]
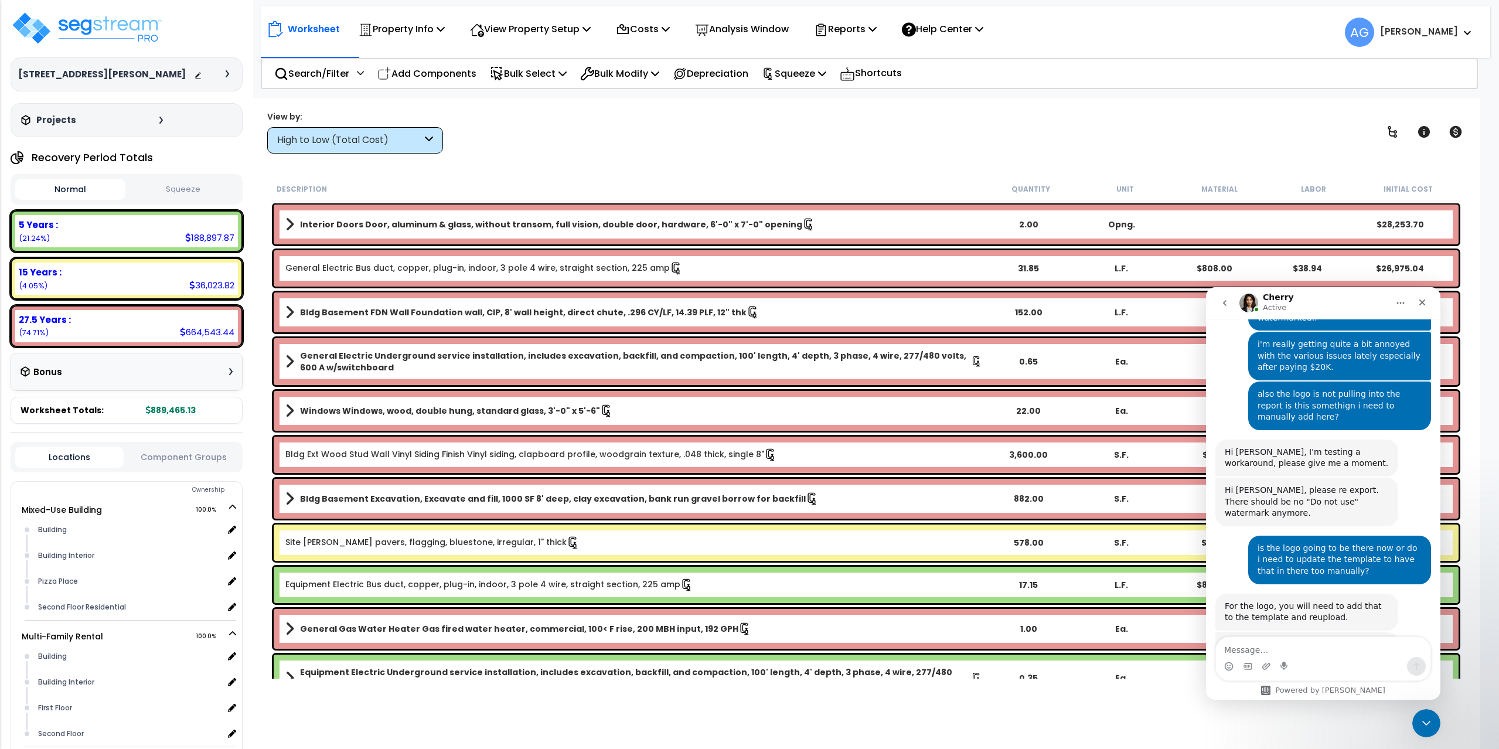
click at [1286, 650] on textarea "Message…" at bounding box center [1323, 647] width 214 height 20
type textarea "looks to be good now."
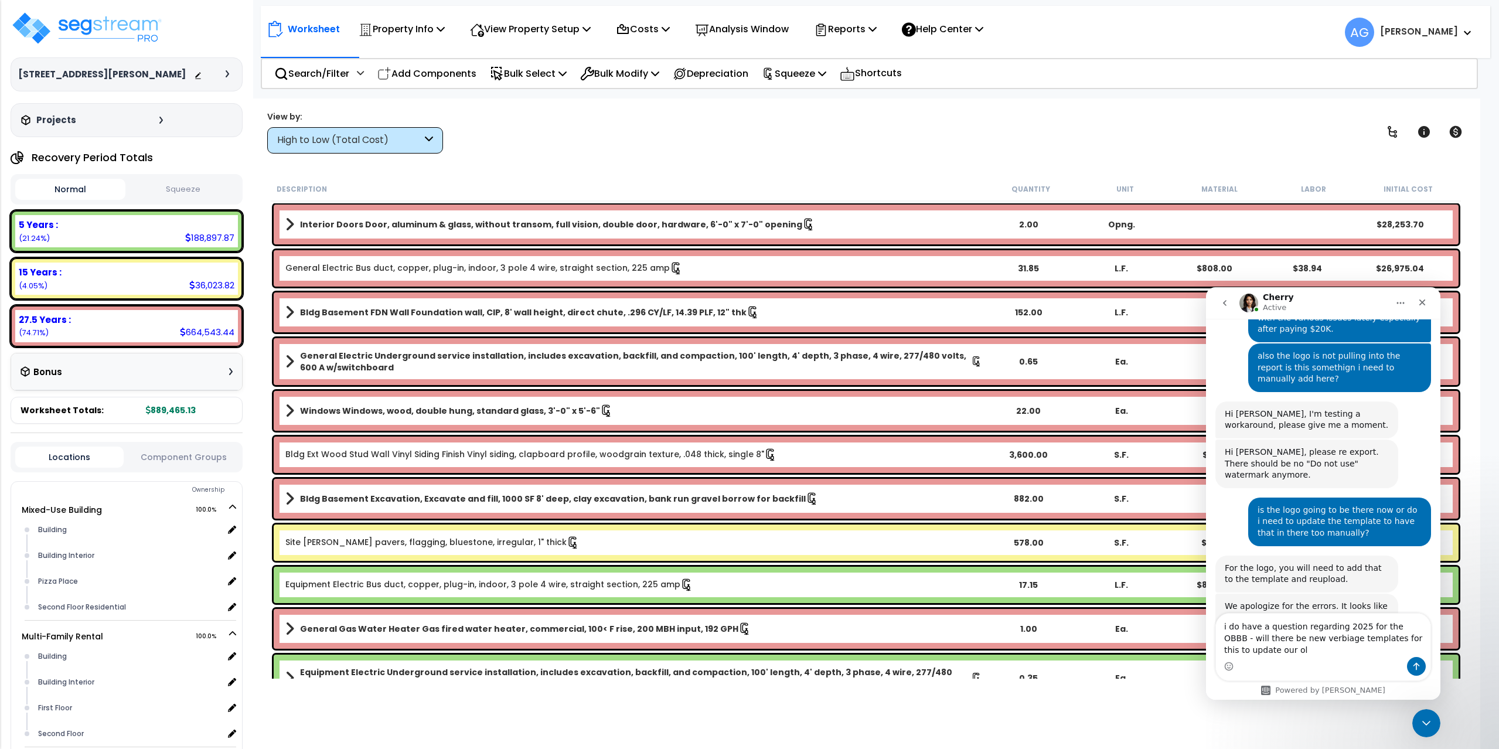
scroll to position [2409, 0]
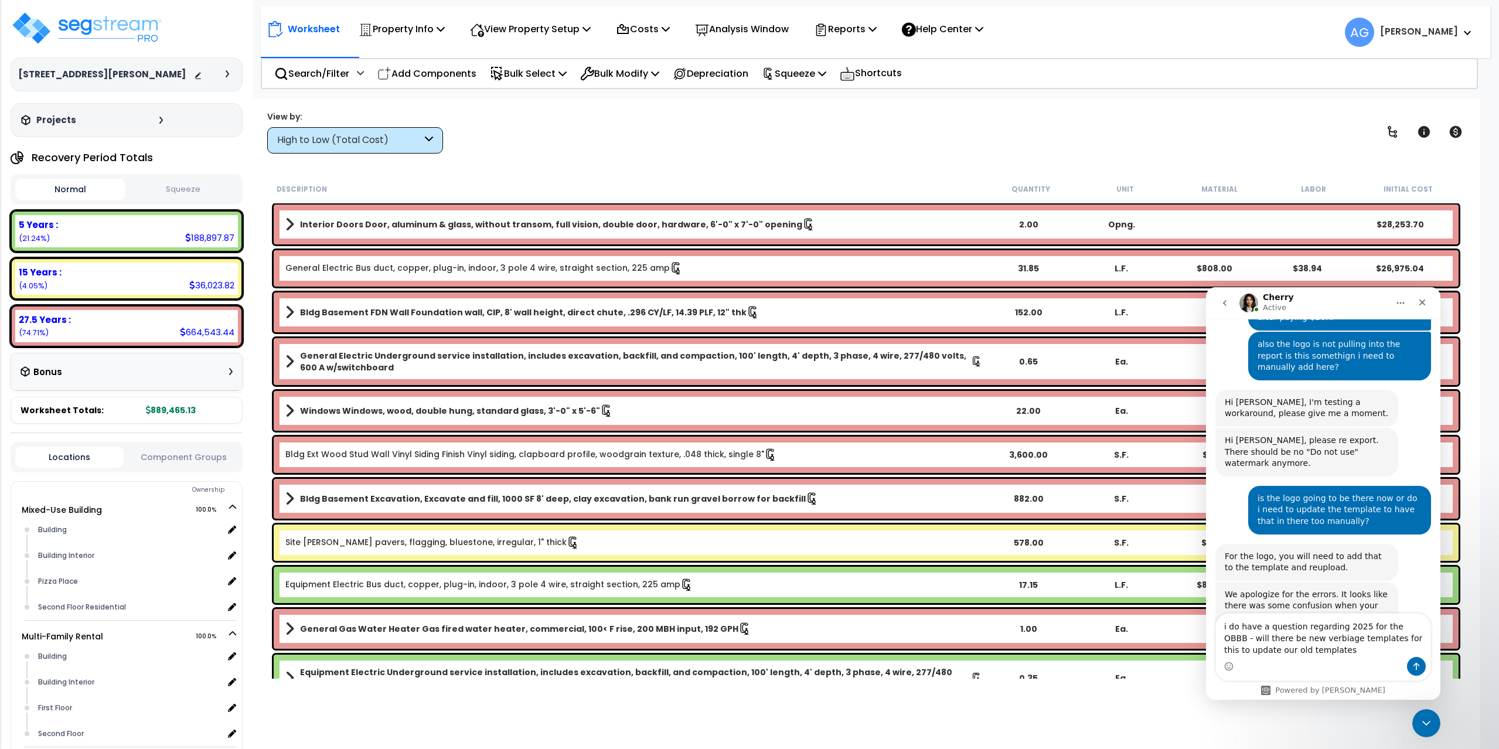
type textarea "i do have a question regarding 2025 for the OBBB - will there be new verbiage t…"
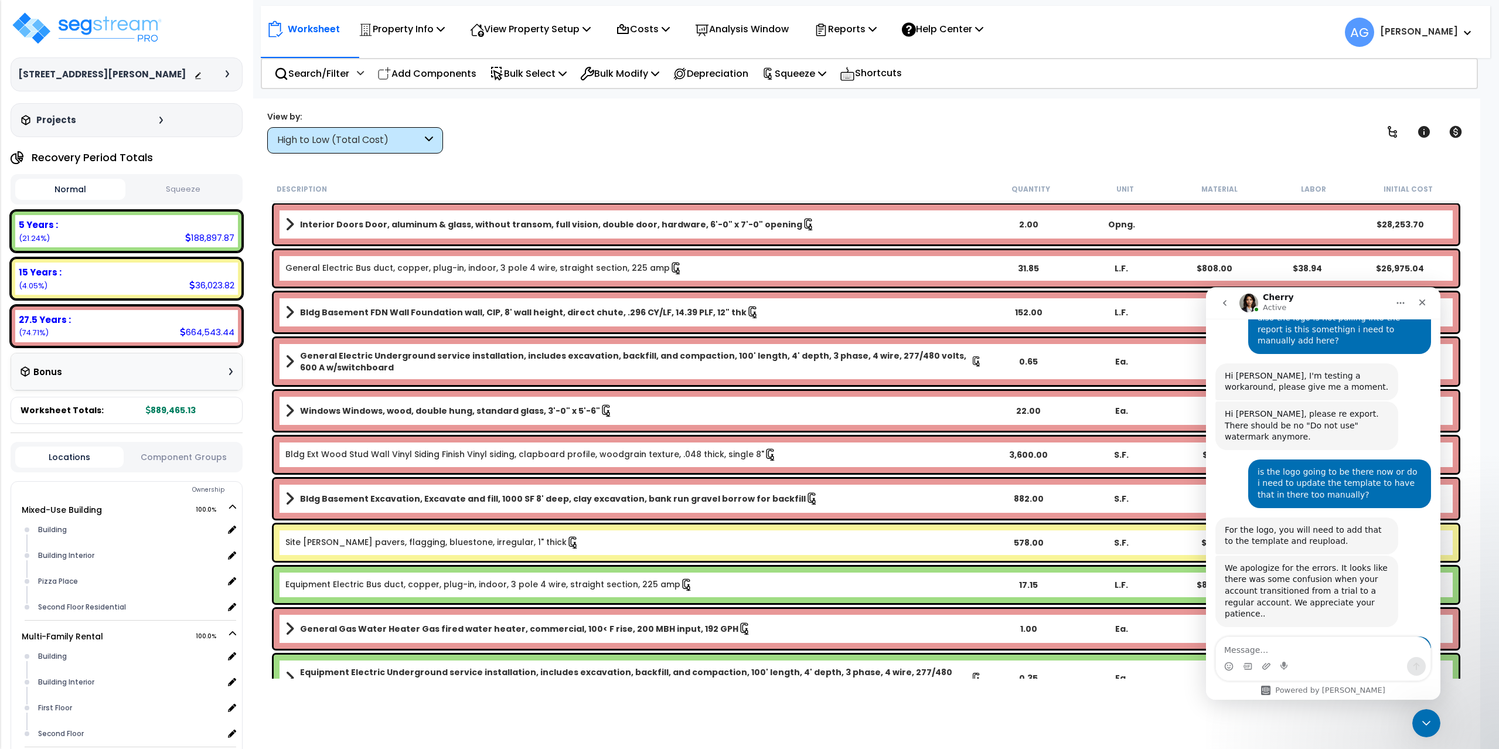
scroll to position [2506, 0]
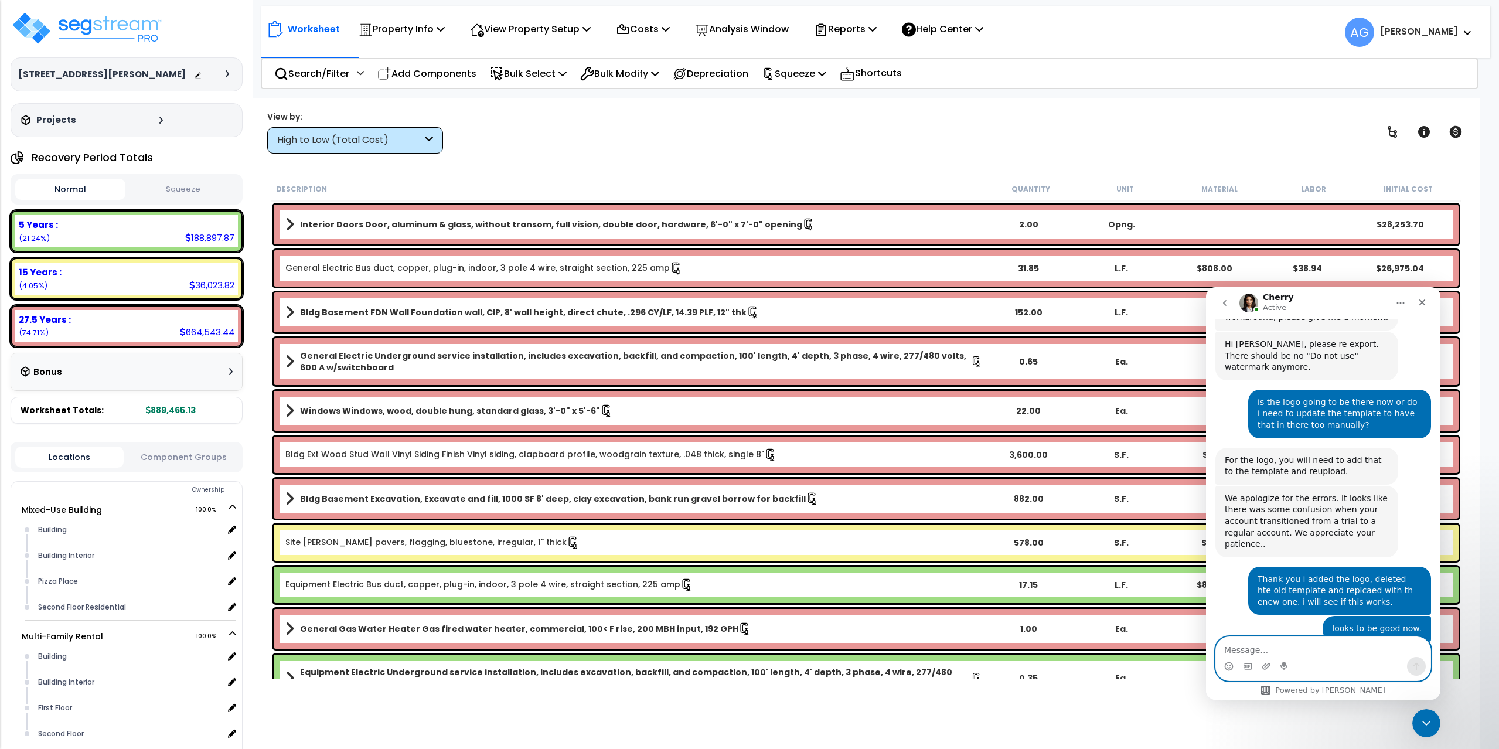
click at [1312, 651] on textarea "Message…" at bounding box center [1323, 647] width 214 height 20
type textarea "great thank you"
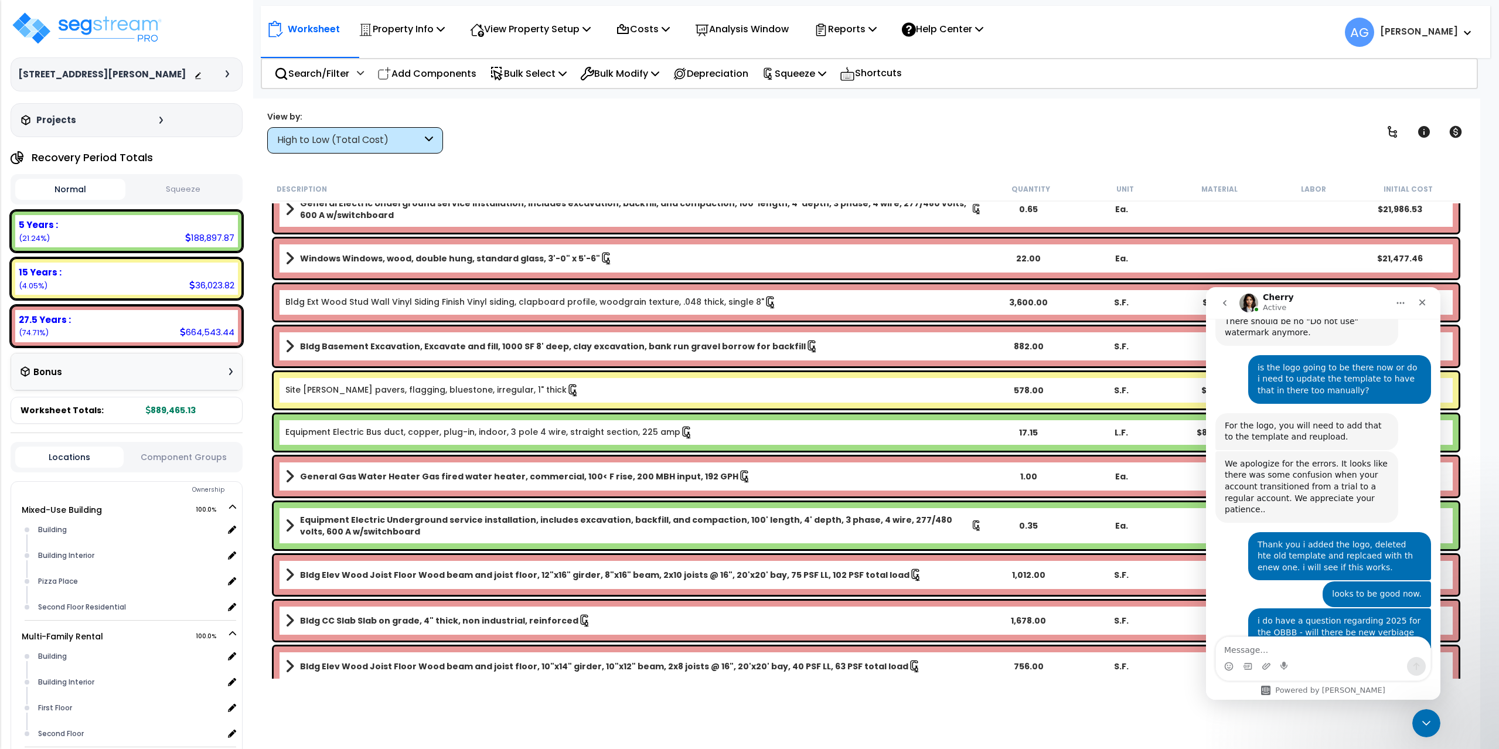
scroll to position [176, 0]
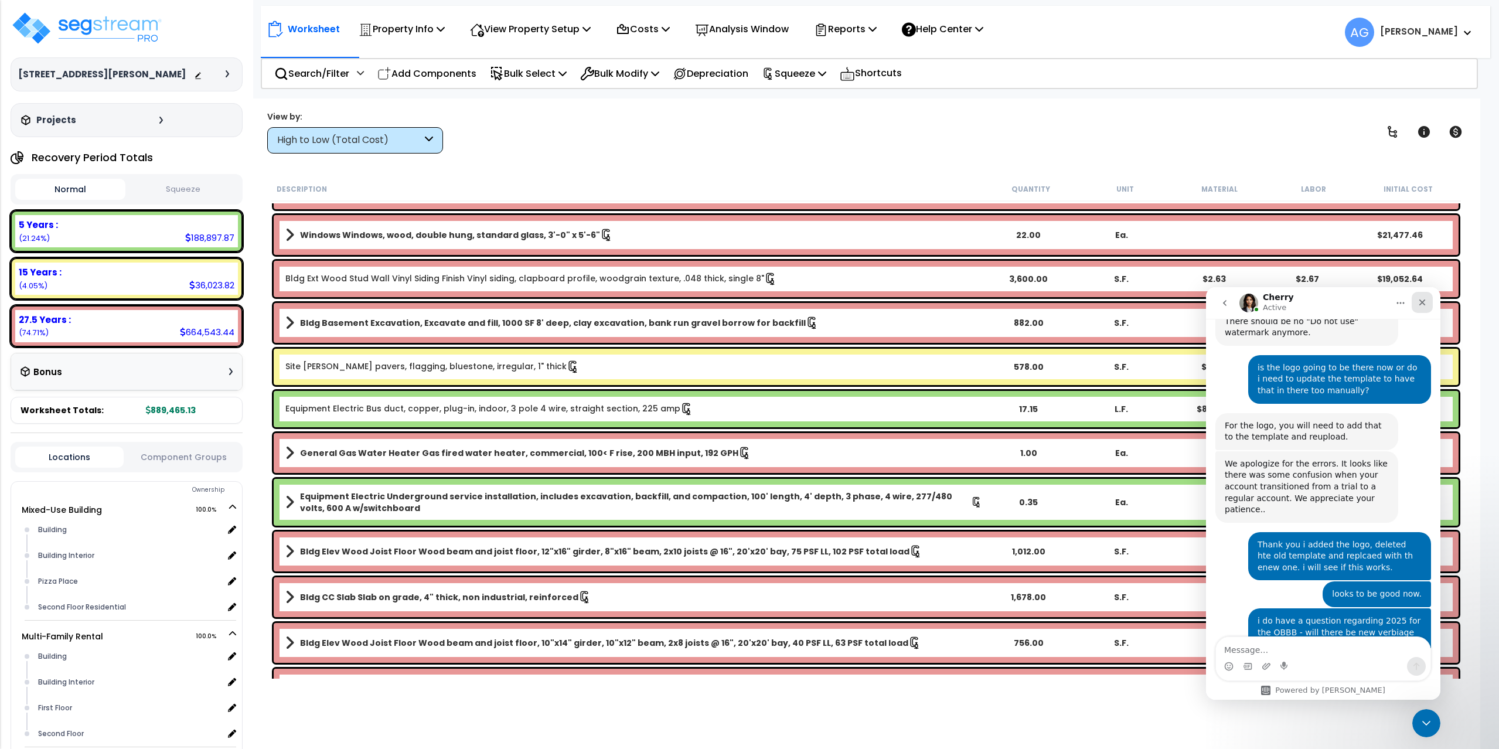
click at [1419, 303] on icon "Close" at bounding box center [1421, 302] width 9 height 9
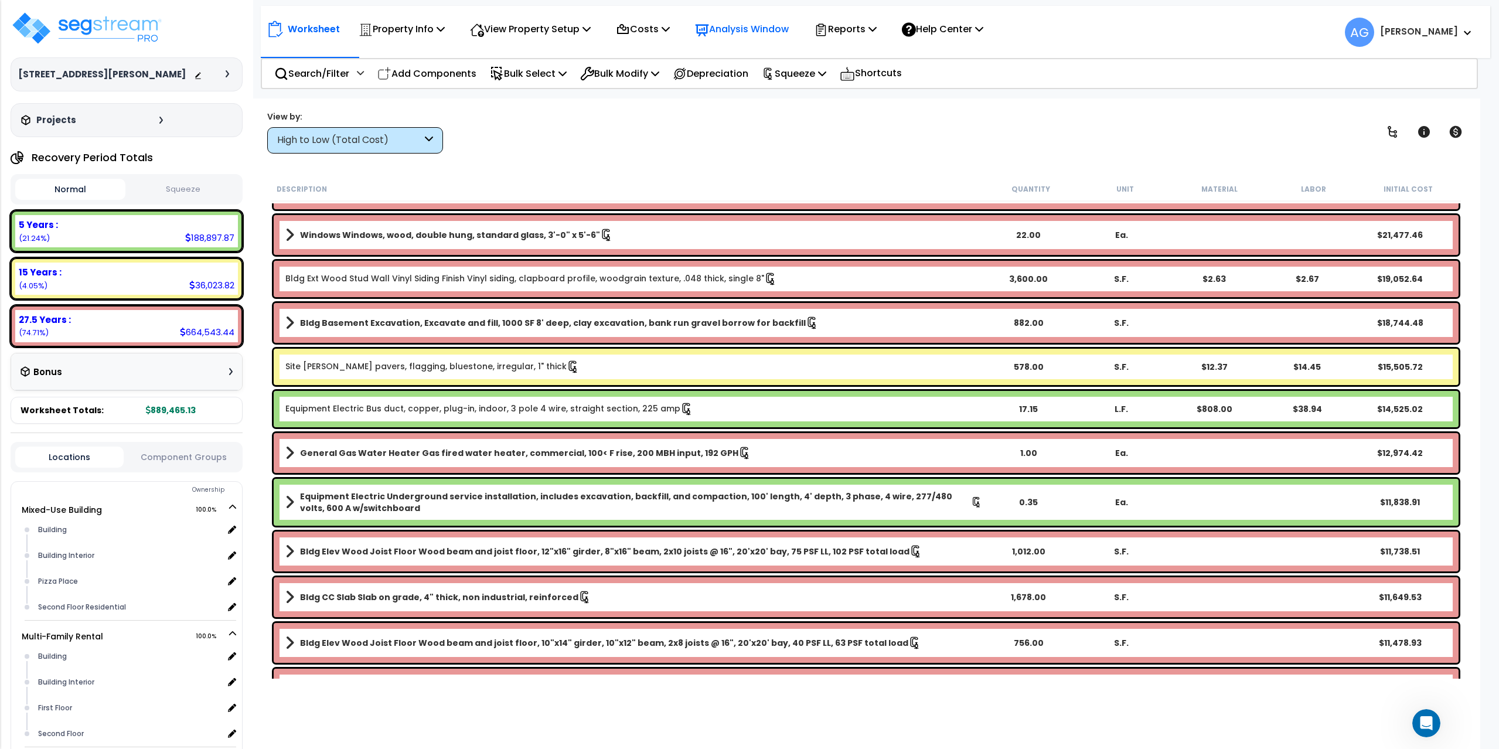
scroll to position [2540, 0]
click at [23, 26] on img at bounding box center [87, 28] width 152 height 35
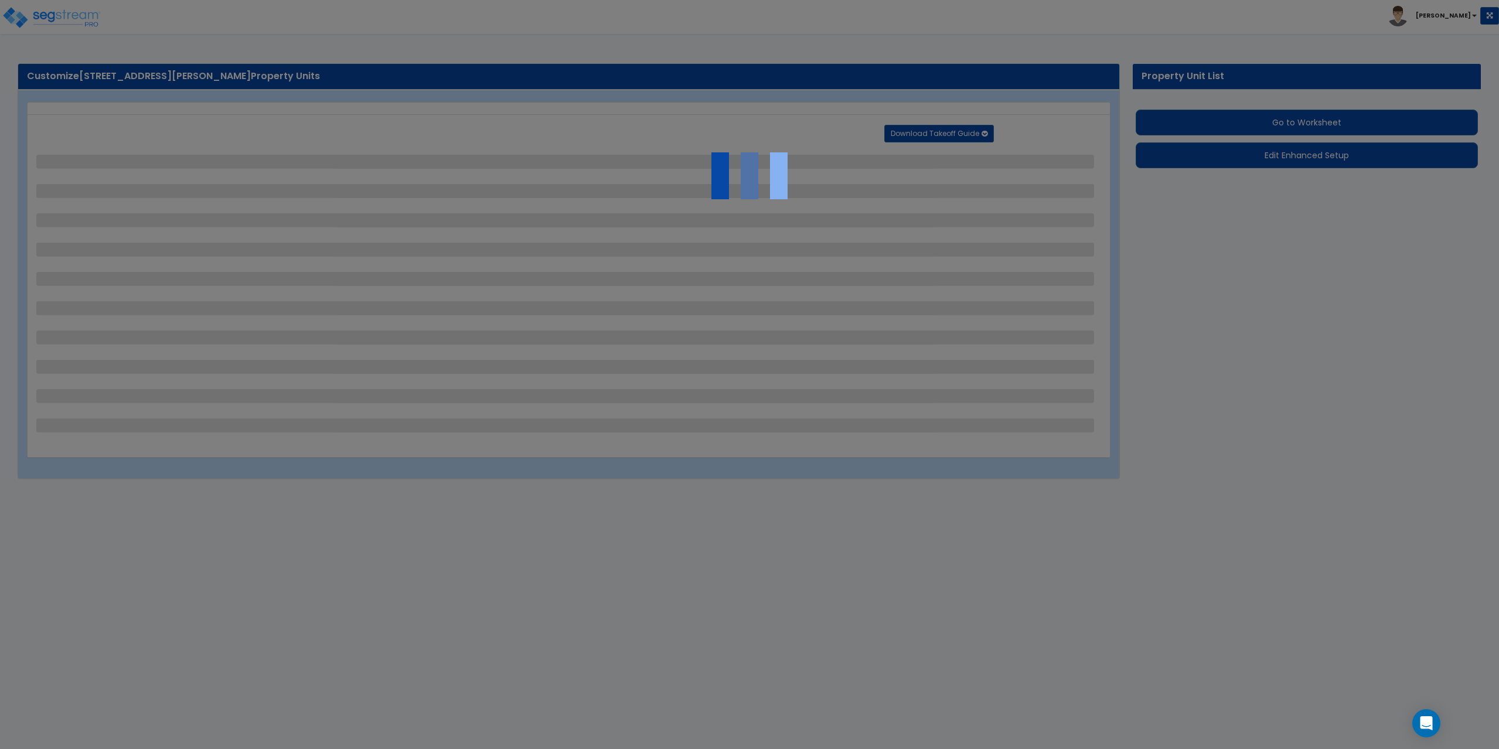
select select "2"
select select "4"
select select "1"
select select "2"
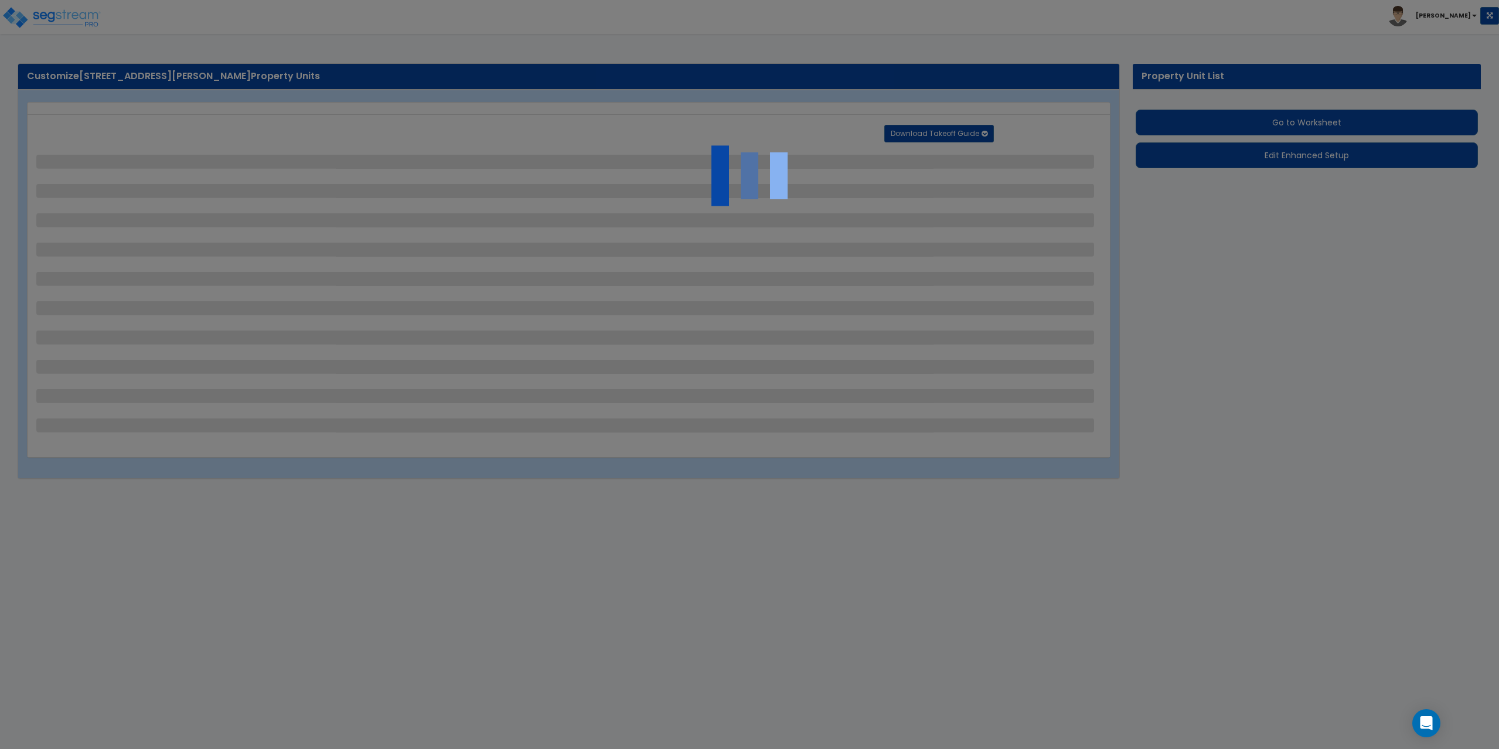
select select "1"
select select "2"
select select "1"
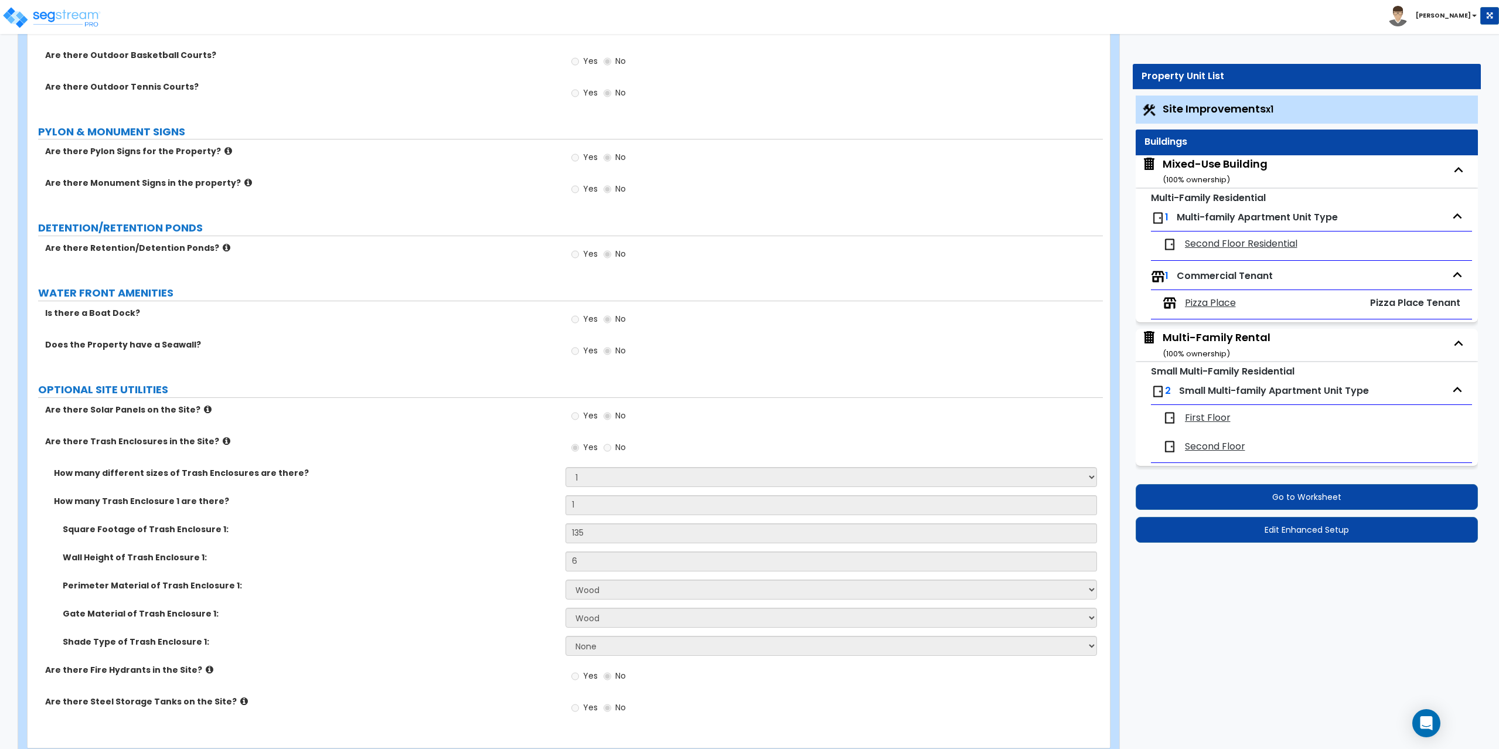
scroll to position [2519, 0]
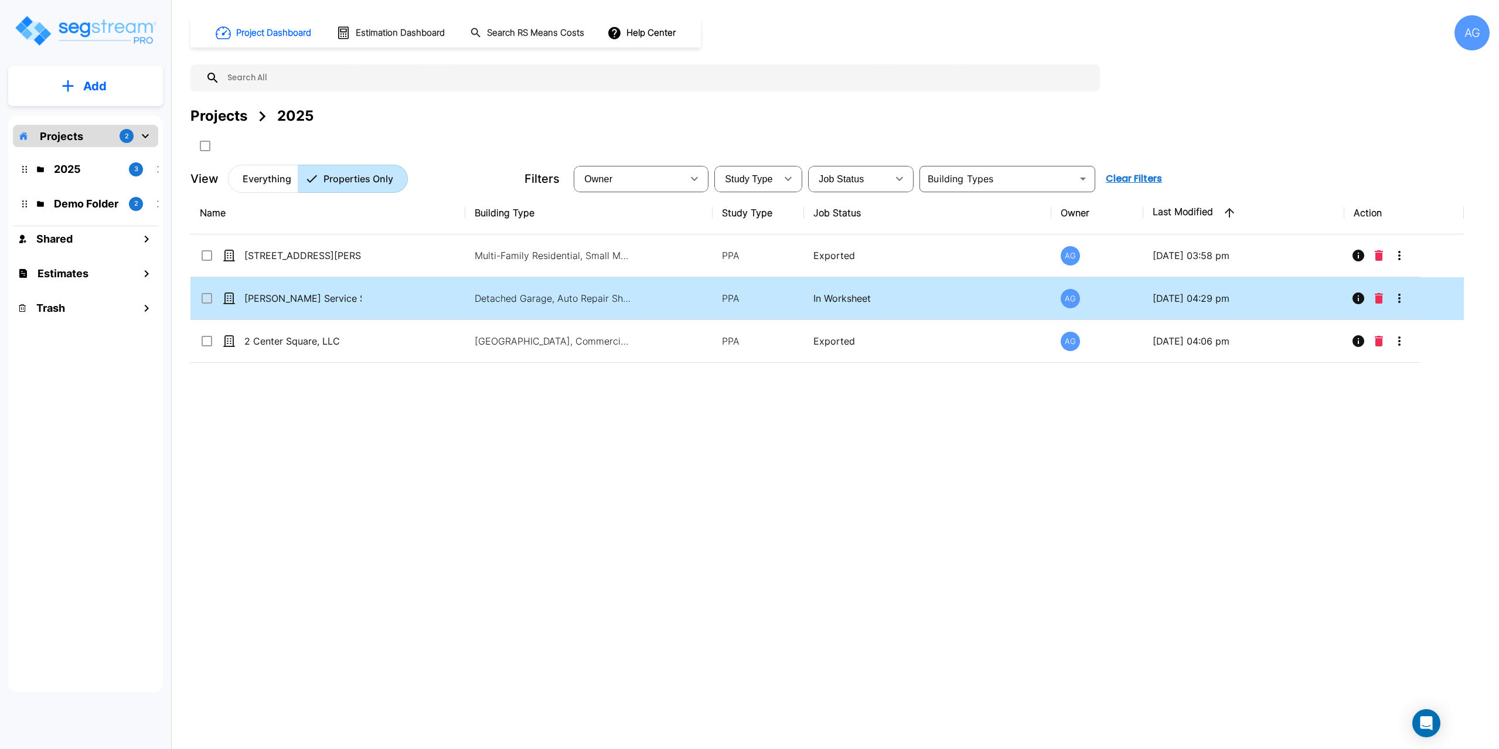
click at [305, 301] on p "[PERSON_NAME] Service Station" at bounding box center [302, 298] width 117 height 14
checkbox input "true"
click at [305, 301] on p "[PERSON_NAME] Service Station" at bounding box center [302, 298] width 117 height 14
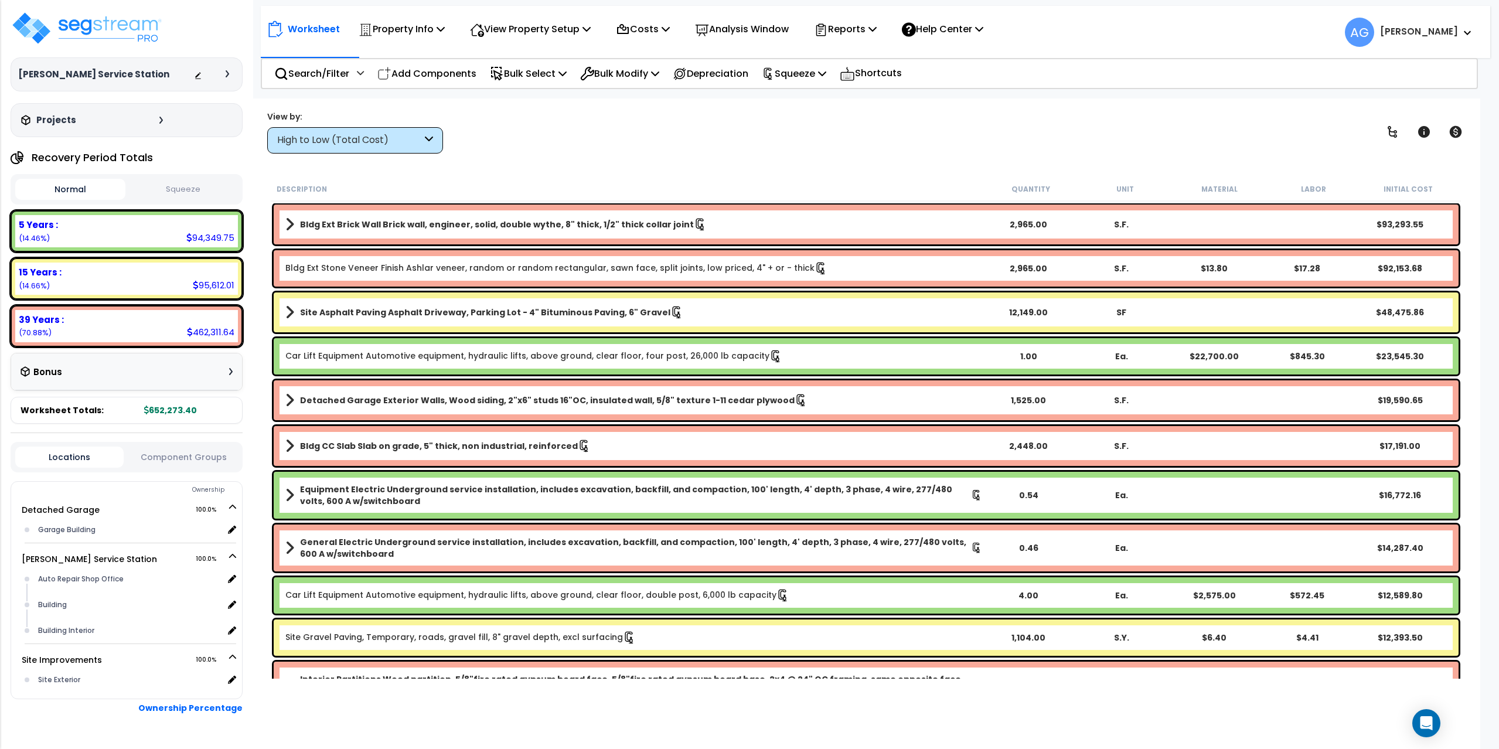
click at [198, 189] on button "Squeeze" at bounding box center [183, 189] width 110 height 21
click at [876, 31] on p "Reports" at bounding box center [845, 29] width 63 height 16
click at [864, 49] on link "Get Report" at bounding box center [866, 55] width 116 height 23
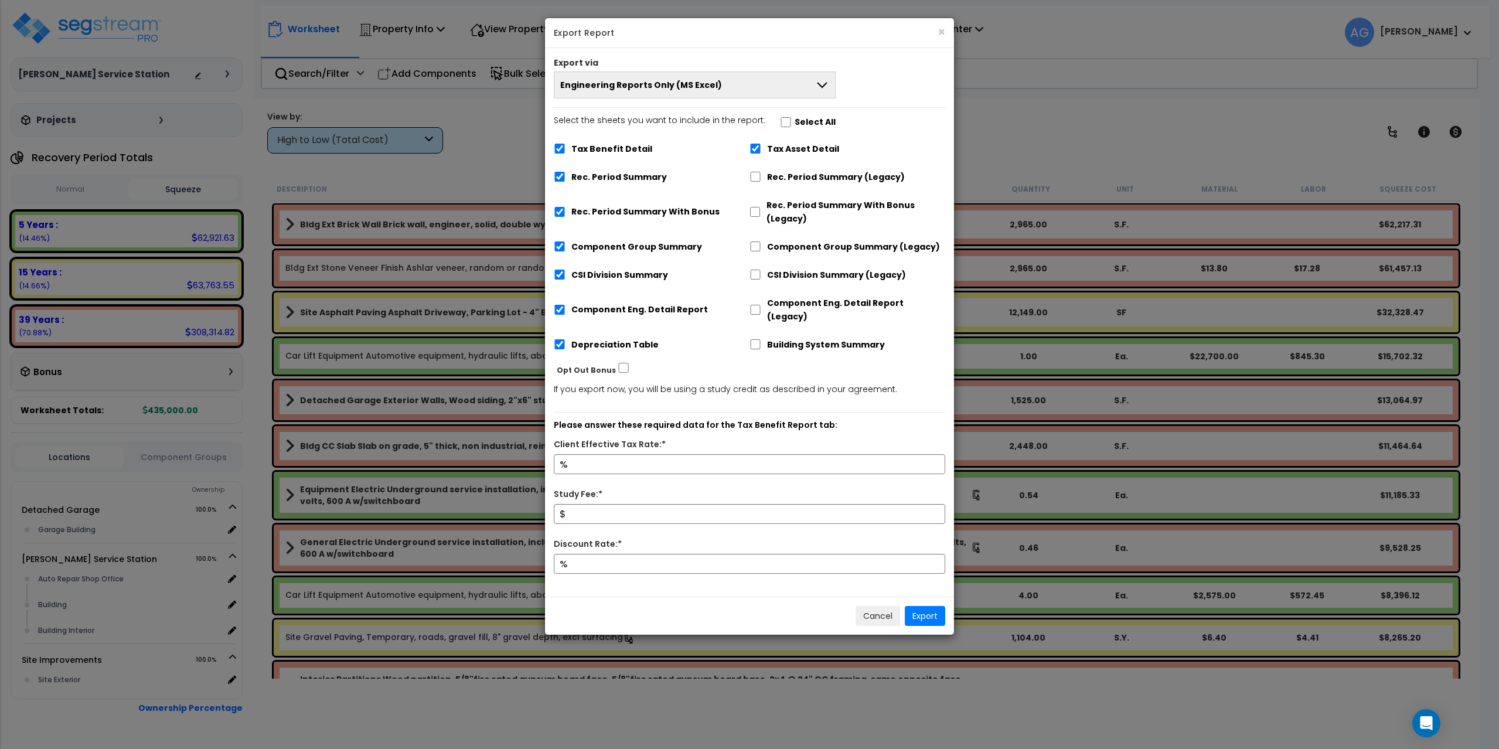
drag, startPoint x: 645, startPoint y: 134, endPoint x: 632, endPoint y: 141, distance: 14.9
click at [632, 141] on div "Tax Benefit Detail Tax Asset Detail Rec. Period Summary Rec. Period Summary (Le…" at bounding box center [749, 248] width 391 height 224
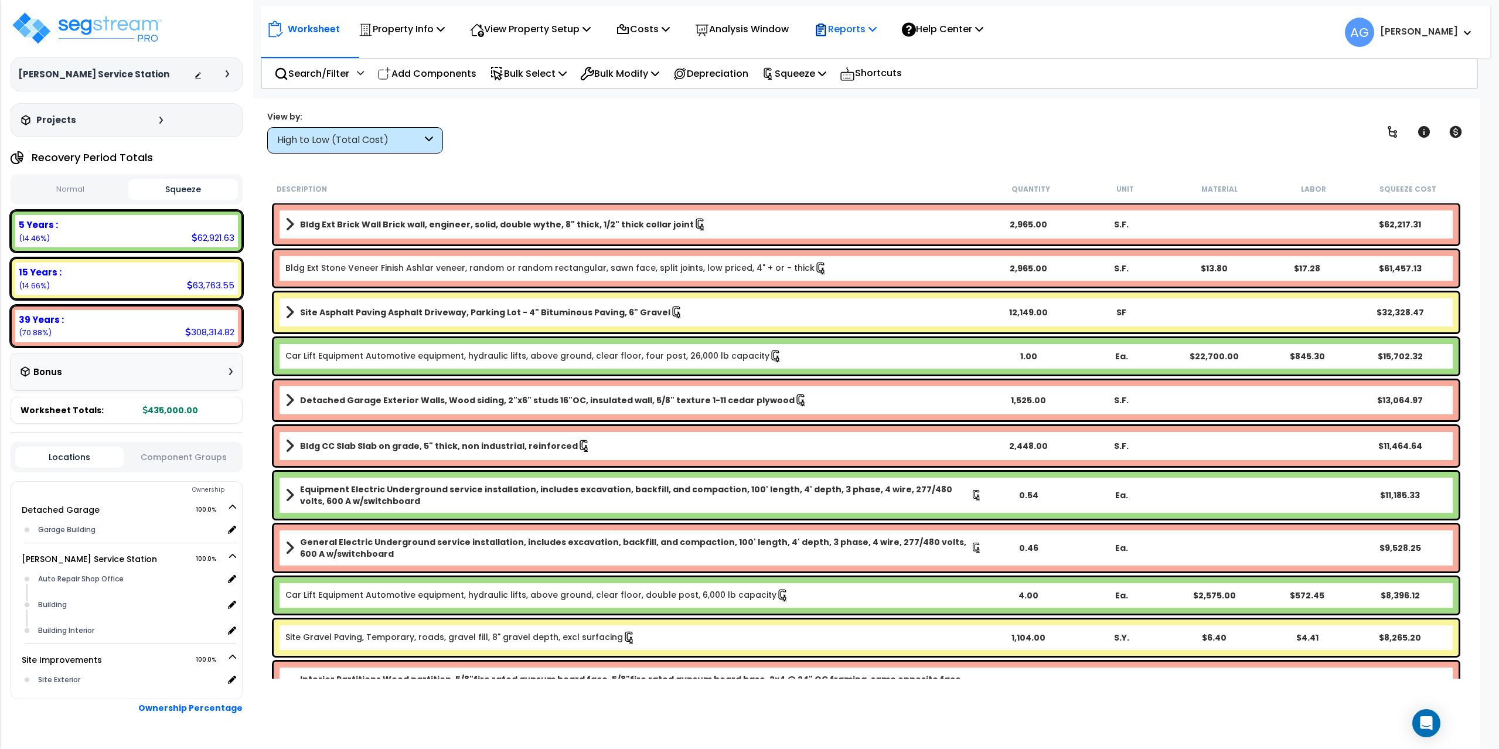
click at [876, 32] on p "Reports" at bounding box center [845, 29] width 63 height 16
click at [880, 81] on link "Manage Report Images" at bounding box center [866, 80] width 116 height 23
click at [876, 32] on icon at bounding box center [872, 28] width 8 height 9
click at [858, 86] on link "Manage Report Images" at bounding box center [866, 80] width 116 height 23
drag, startPoint x: 802, startPoint y: 67, endPoint x: 811, endPoint y: 71, distance: 10.0
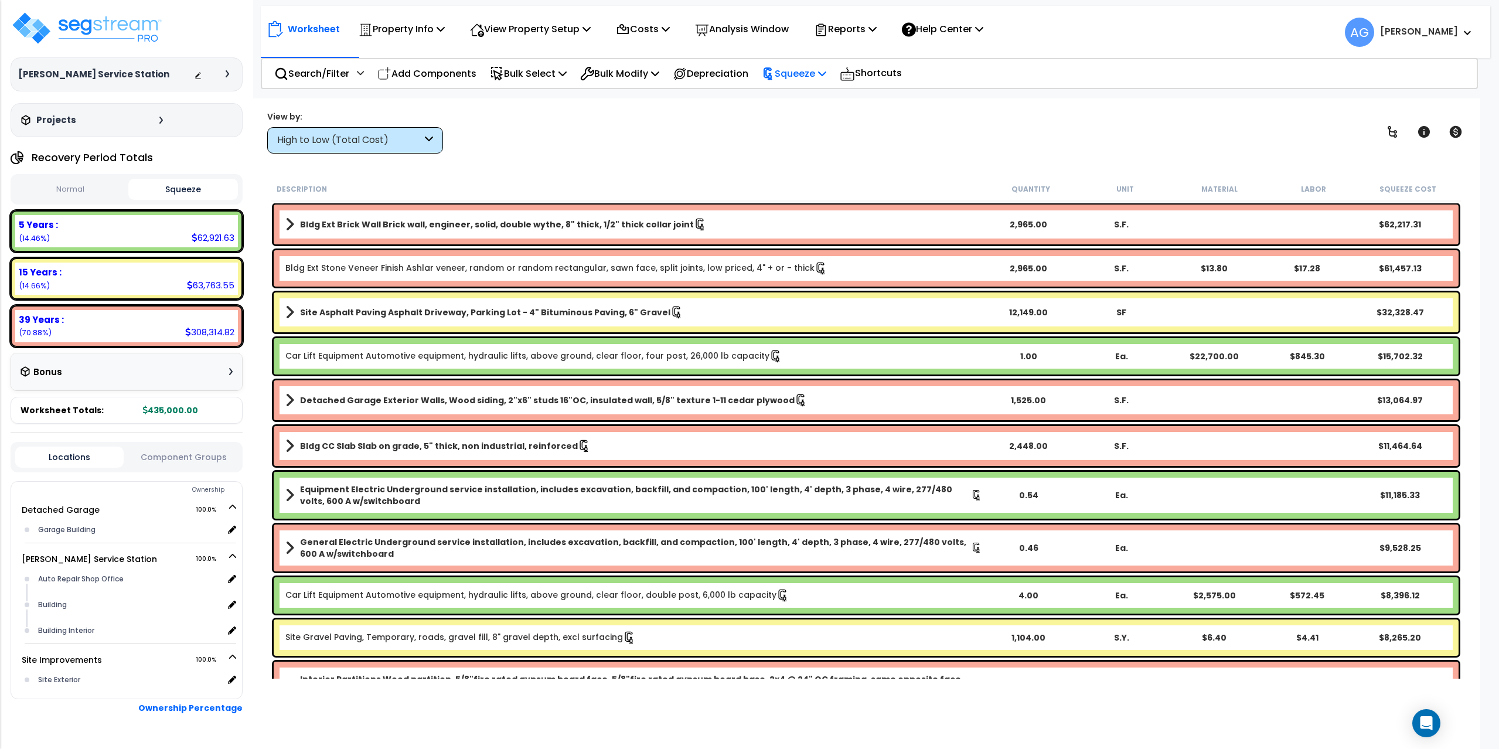
click at [802, 67] on p "Squeeze" at bounding box center [794, 74] width 64 height 16
click at [815, 95] on link "Re-squeeze" at bounding box center [814, 99] width 116 height 23
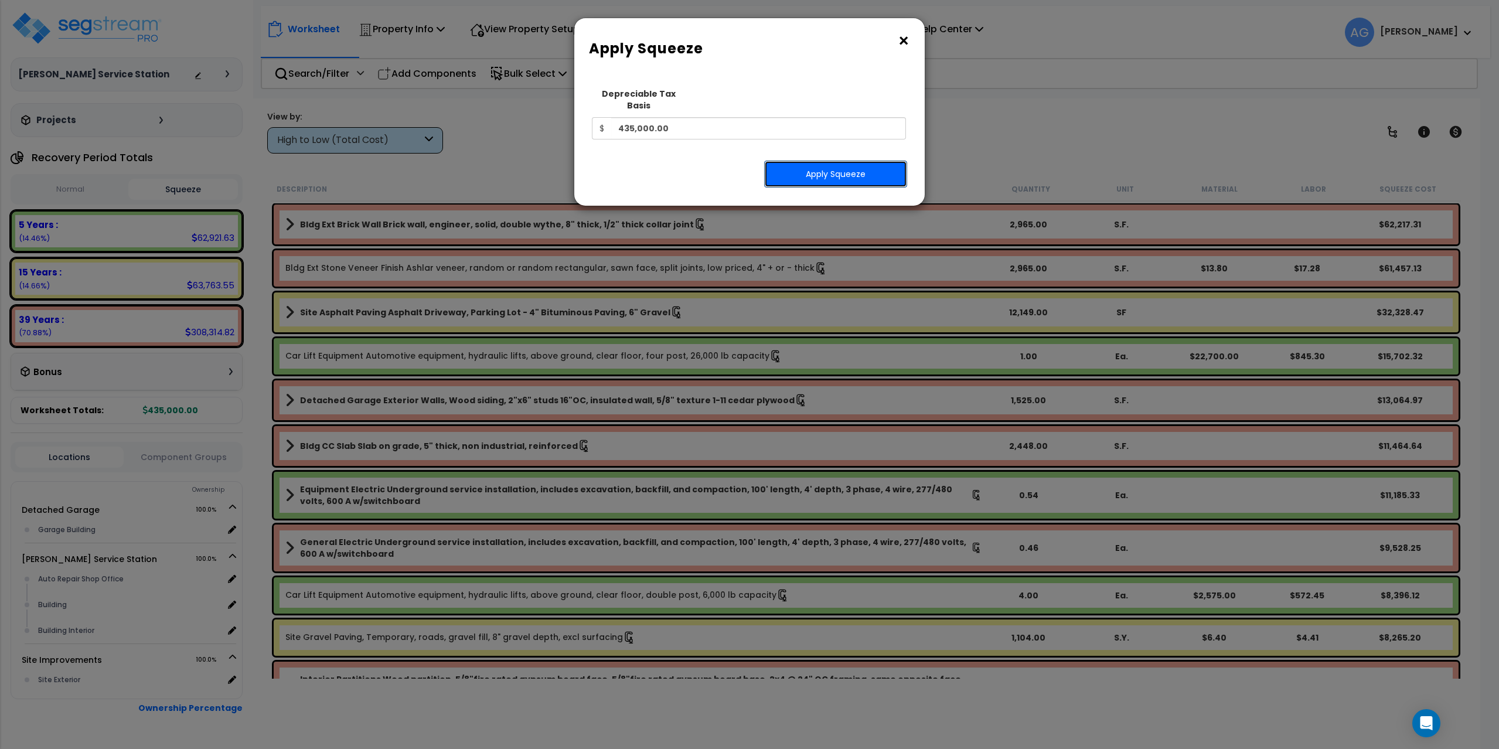
click at [822, 166] on button "Apply Squeeze" at bounding box center [835, 174] width 143 height 27
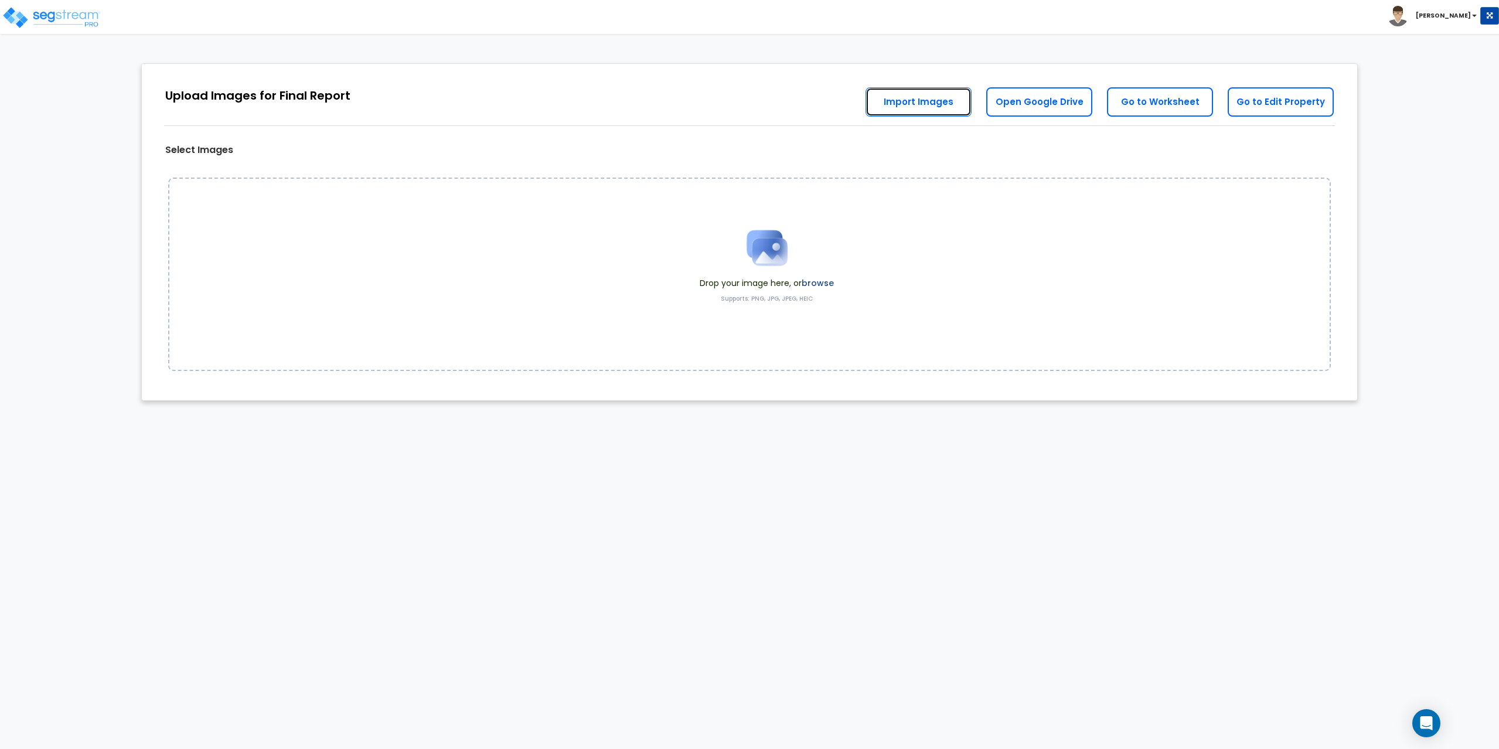
click at [924, 99] on link "Import Images" at bounding box center [918, 101] width 106 height 29
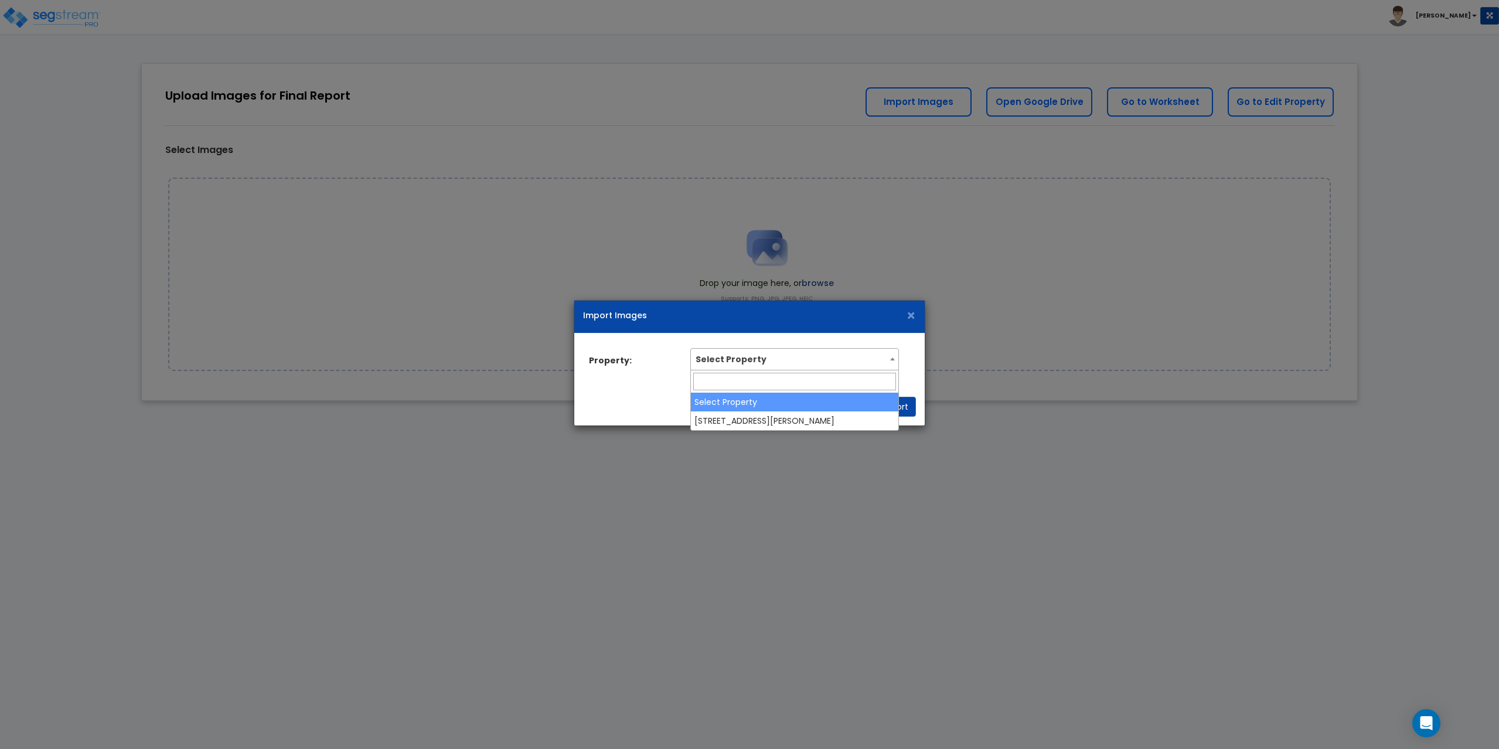
click at [750, 366] on span "Select Property" at bounding box center [794, 358] width 207 height 19
click at [747, 354] on span "Select Property" at bounding box center [794, 358] width 207 height 19
click at [842, 410] on button "Cancel" at bounding box center [845, 407] width 45 height 20
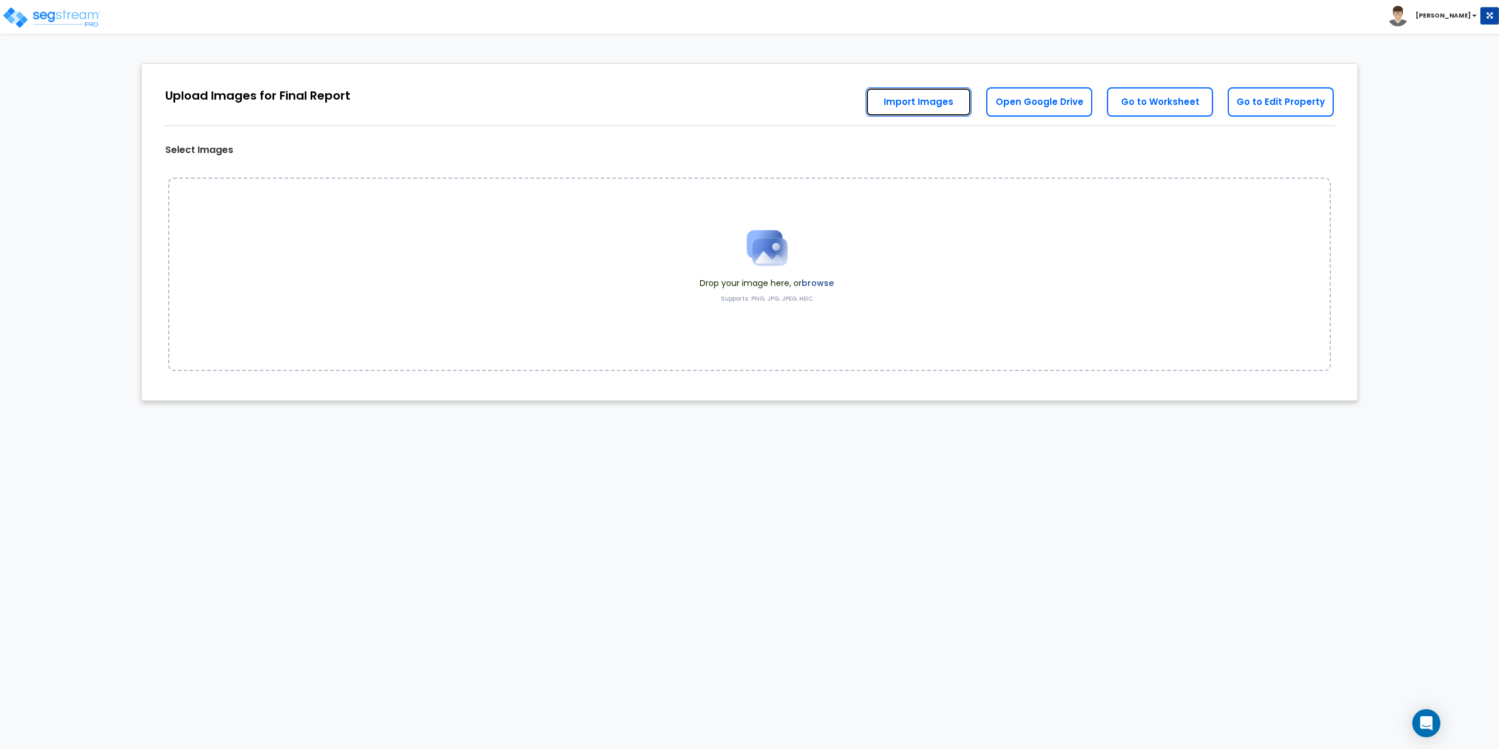
click at [900, 103] on link "Import Images" at bounding box center [918, 101] width 106 height 29
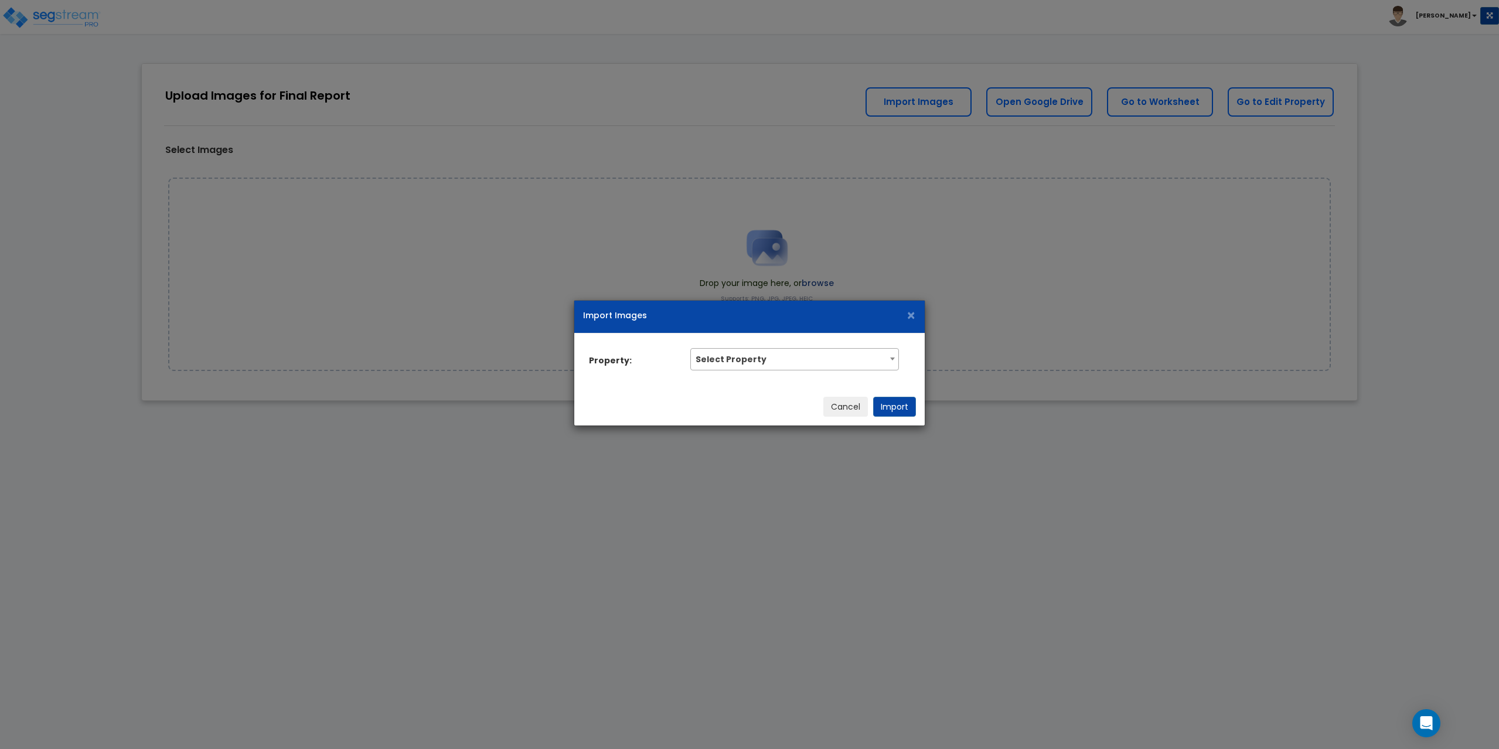
click at [730, 346] on div "Property: Select Property 990 Shirley St. Winthrop, MA Select Property" at bounding box center [749, 360] width 350 height 54
click at [722, 366] on span "Select Property" at bounding box center [794, 358] width 207 height 19
click at [914, 318] on span "×" at bounding box center [911, 315] width 10 height 21
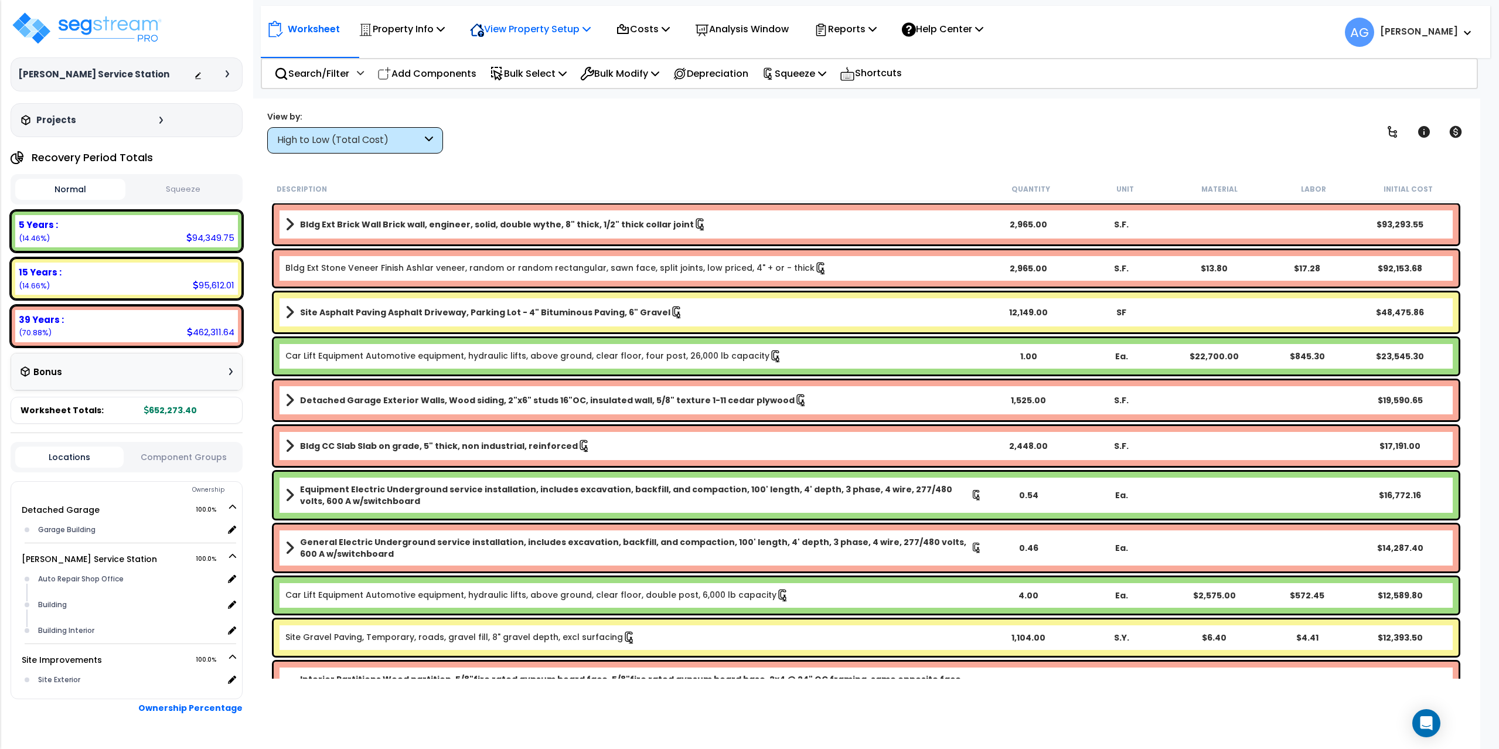
click at [590, 26] on icon at bounding box center [586, 28] width 8 height 9
click at [527, 57] on link "Building Setup" at bounding box center [522, 55] width 116 height 23
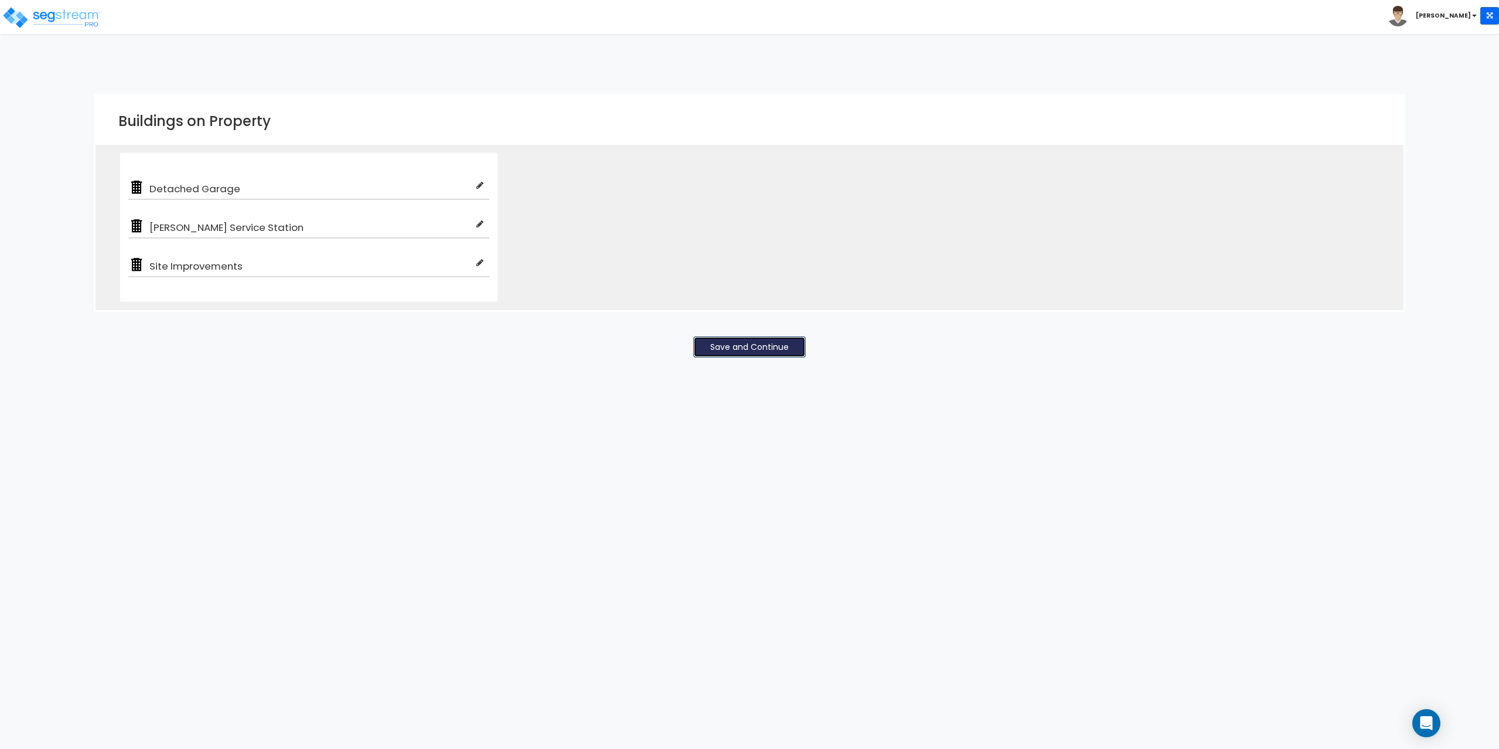
click at [737, 340] on button "Save and Continue" at bounding box center [749, 346] width 112 height 21
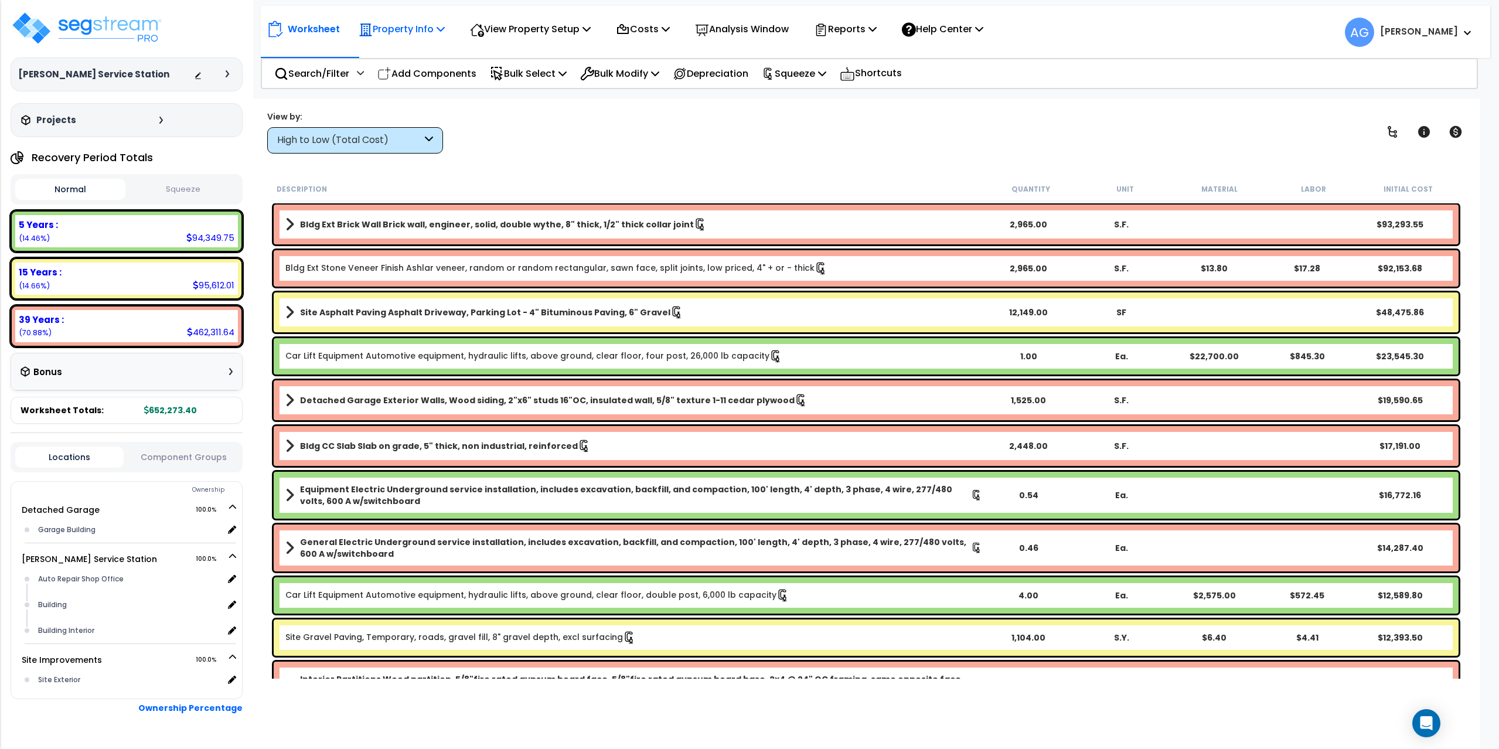
click at [439, 26] on icon at bounding box center [440, 28] width 8 height 9
click at [404, 56] on link "Property Setup" at bounding box center [411, 55] width 116 height 23
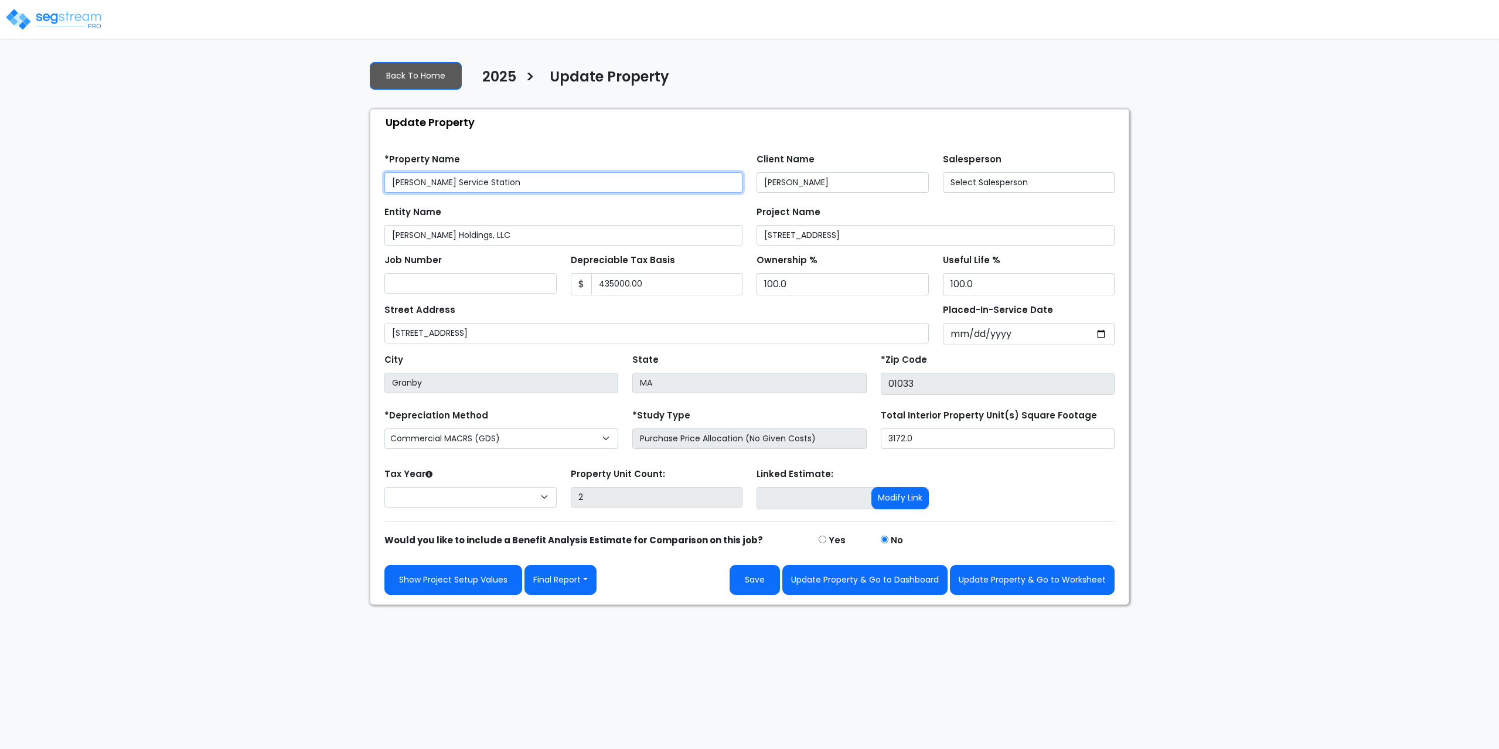
type input "435,000.00"
select select "2025"
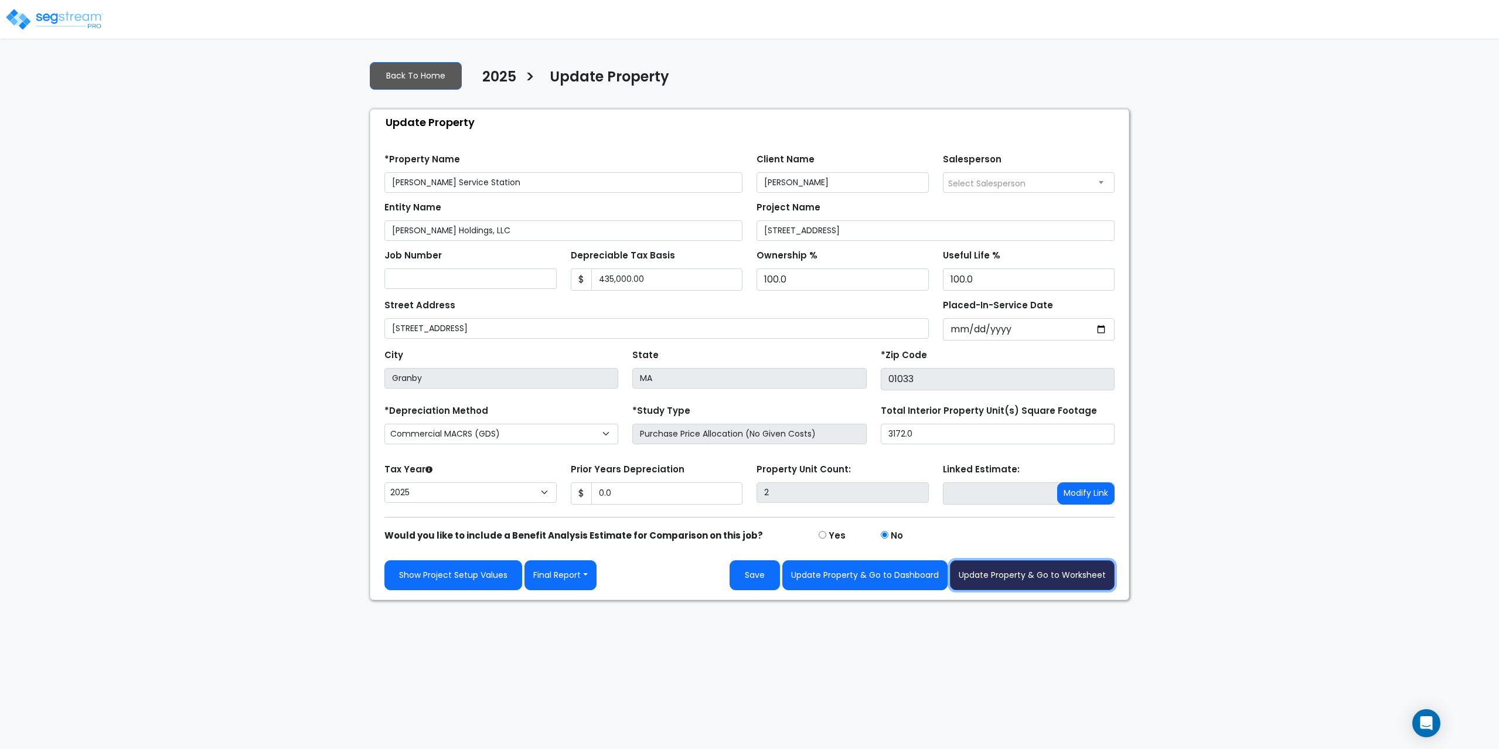
click at [1012, 579] on button "Update Property & Go to Worksheet" at bounding box center [1032, 575] width 165 height 30
type input "0"
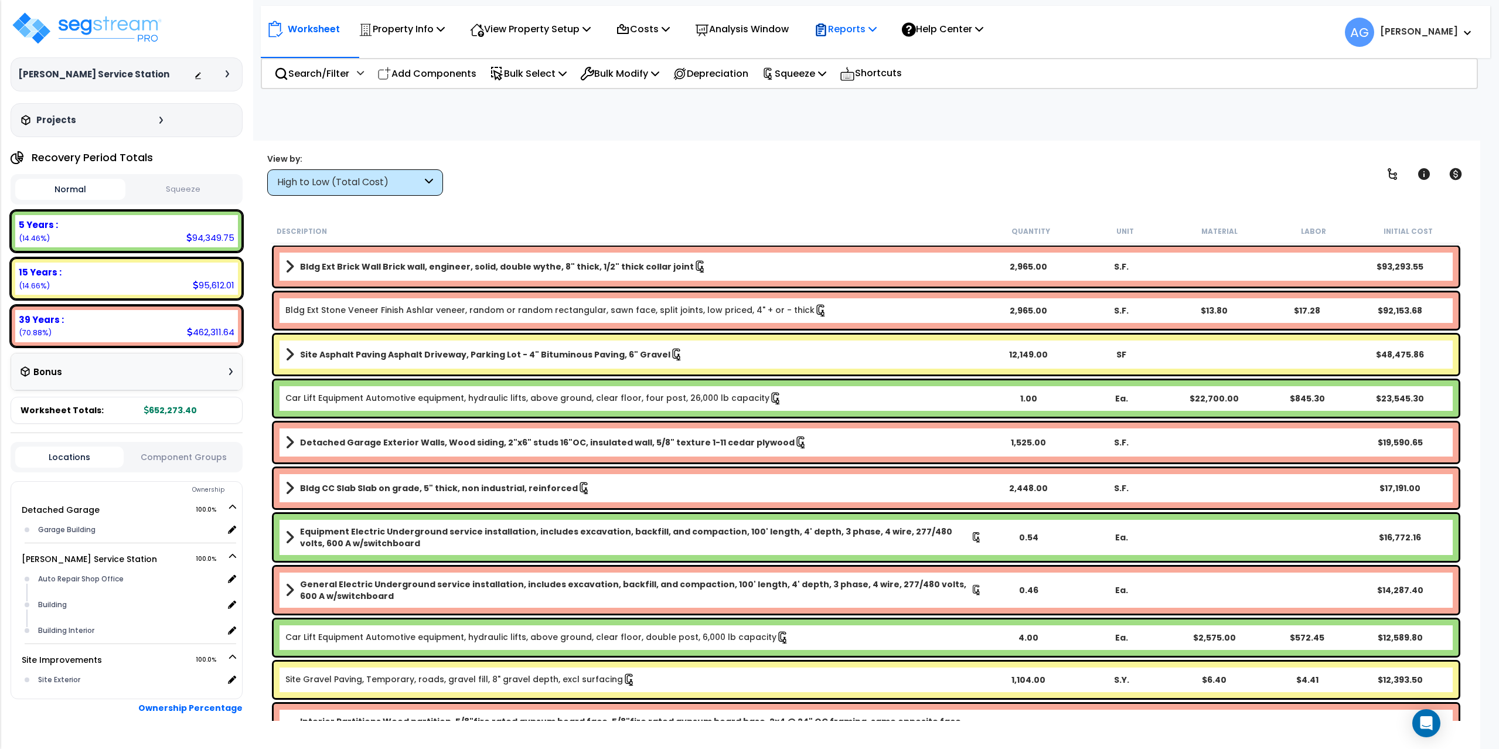
click at [876, 40] on div "Reports" at bounding box center [845, 29] width 63 height 28
click at [875, 84] on link "Manage Report Images" at bounding box center [866, 80] width 116 height 23
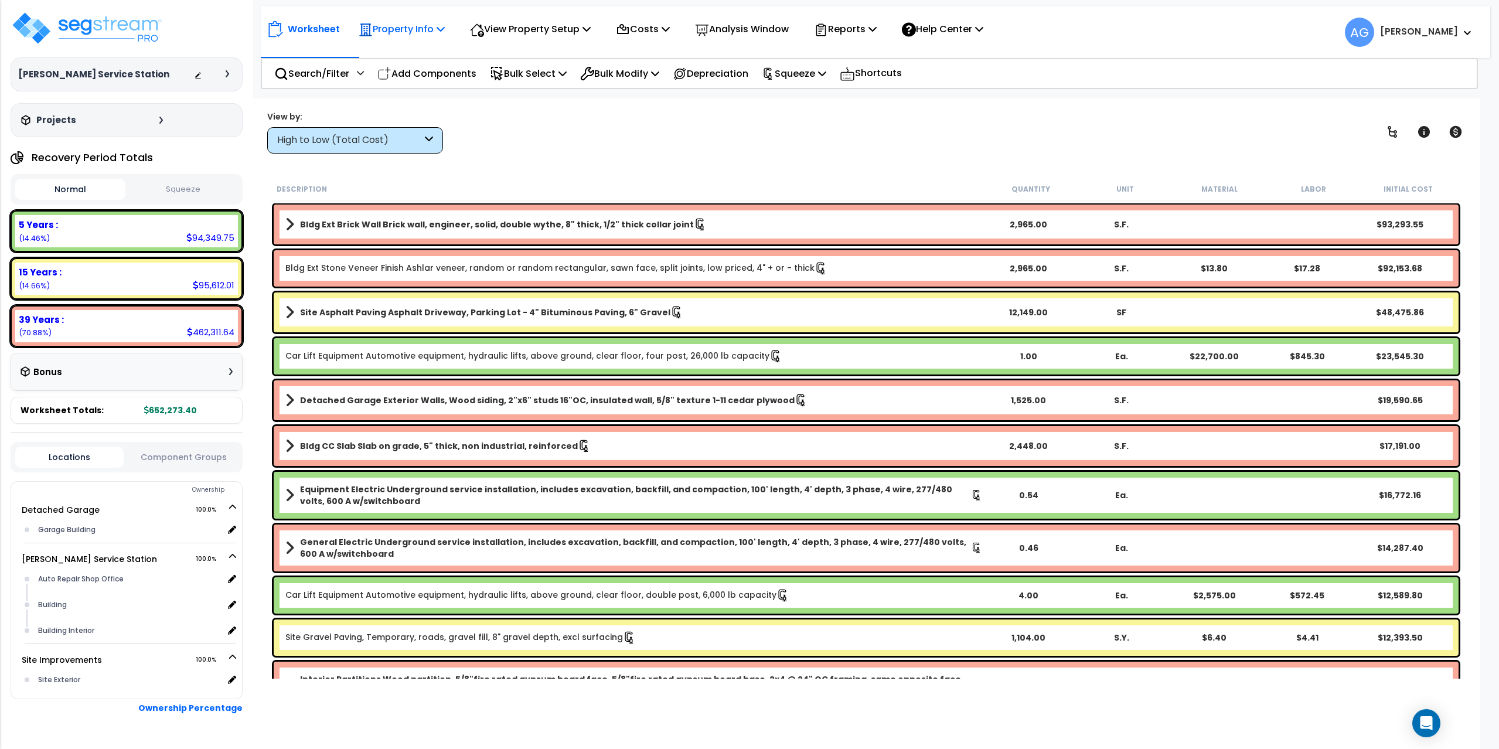
click at [376, 29] on p "Property Info" at bounding box center [402, 29] width 86 height 16
click at [396, 55] on link "Property Setup" at bounding box center [411, 55] width 116 height 23
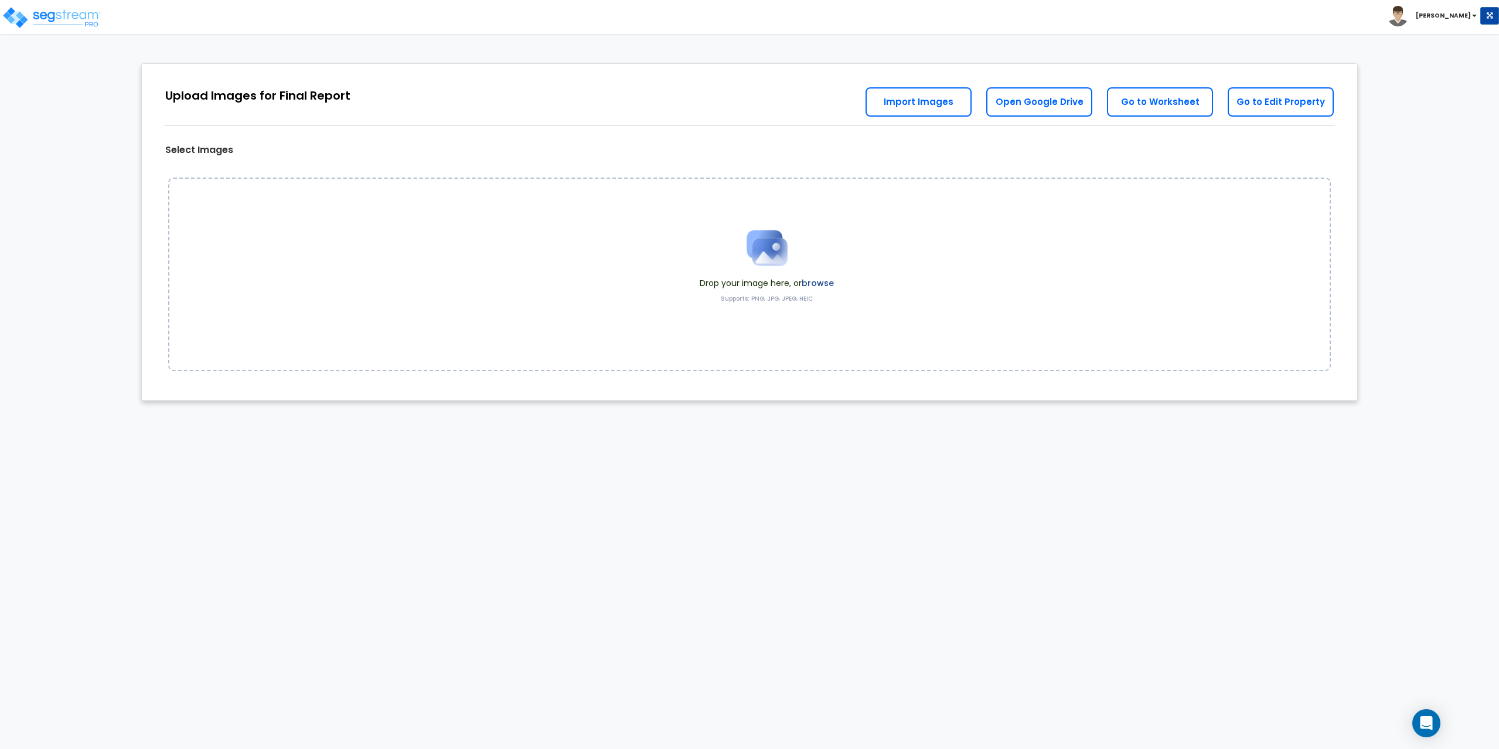
click at [762, 255] on img at bounding box center [767, 248] width 59 height 59
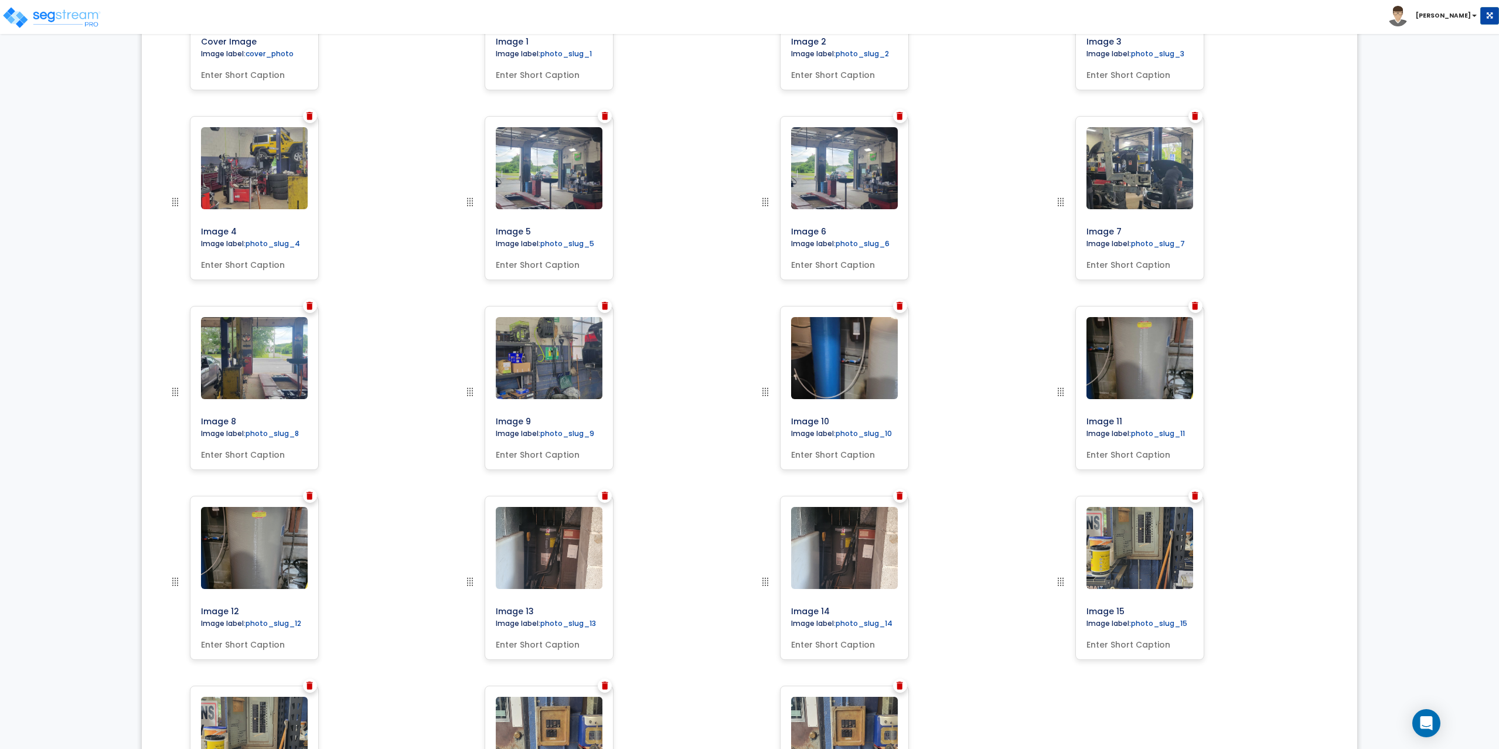
scroll to position [715, 0]
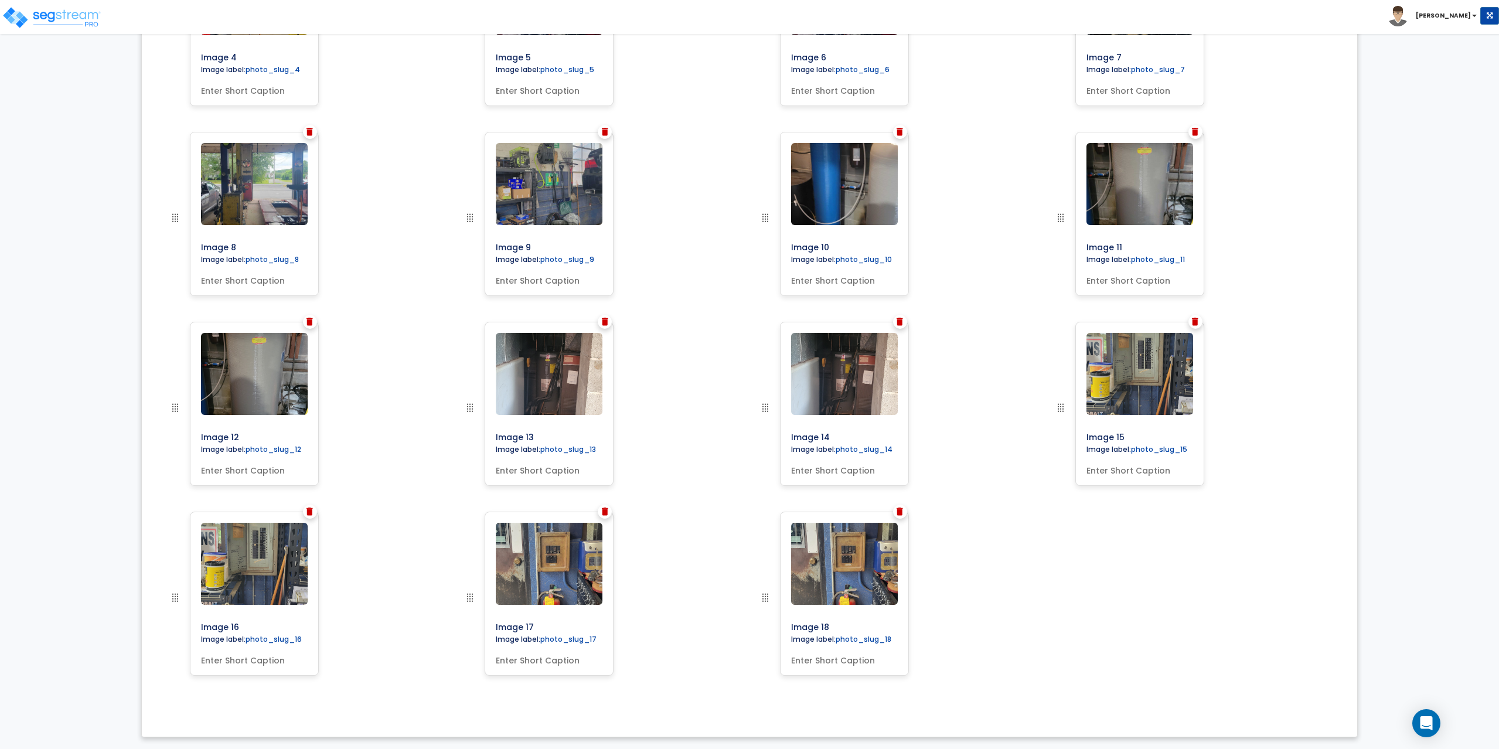
click at [608, 514] on div at bounding box center [605, 511] width 14 height 14
click at [603, 514] on img at bounding box center [605, 511] width 6 height 8
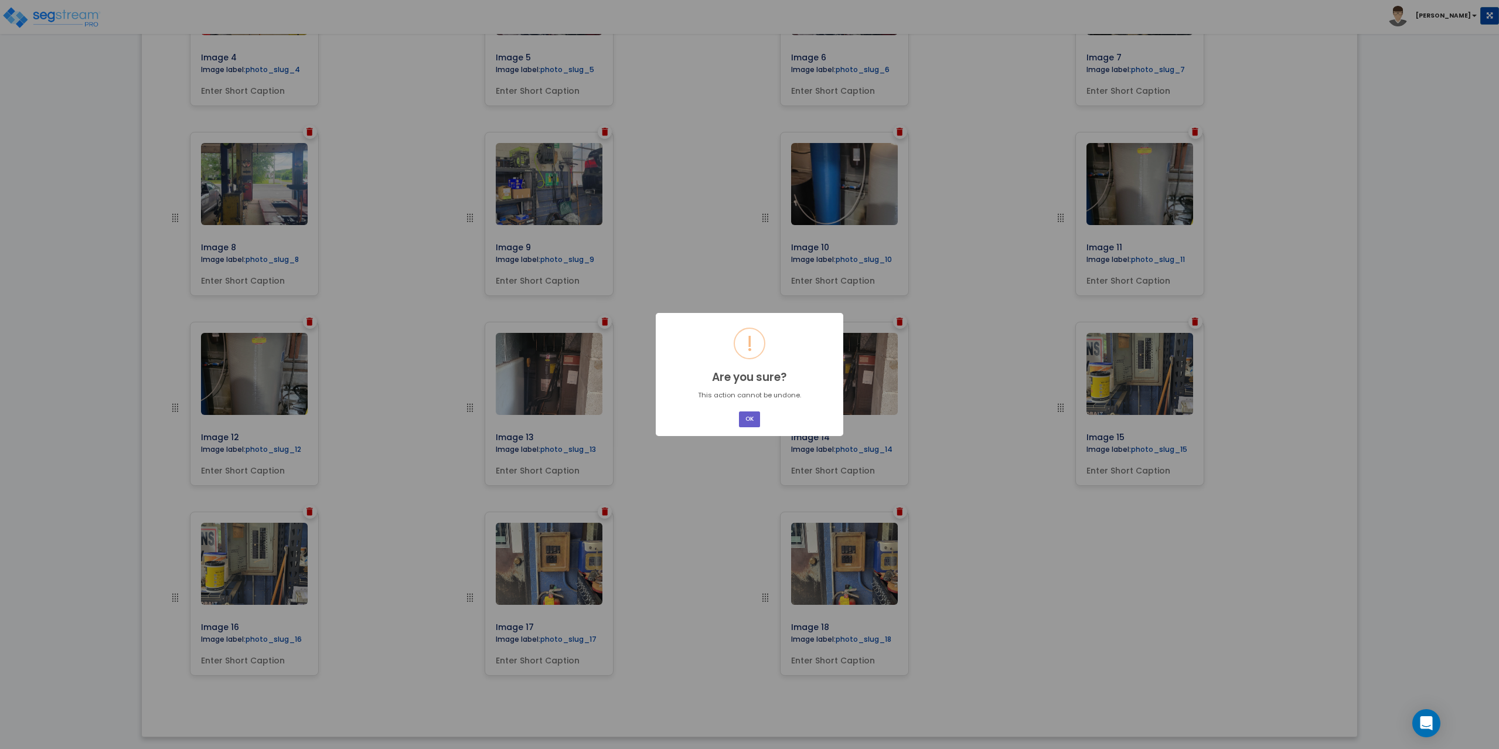
click at [745, 421] on button "OK" at bounding box center [749, 419] width 21 height 16
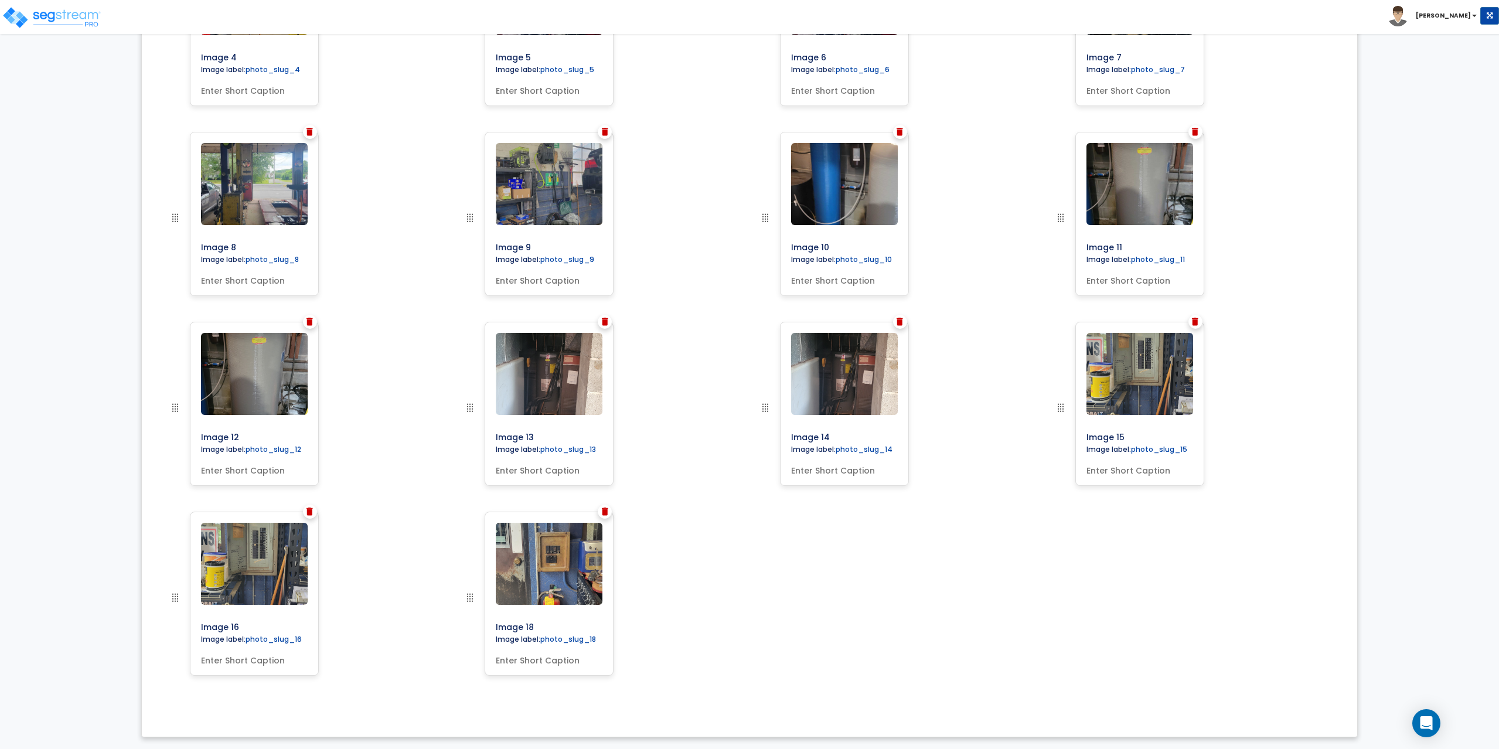
click at [605, 510] on img at bounding box center [605, 511] width 6 height 8
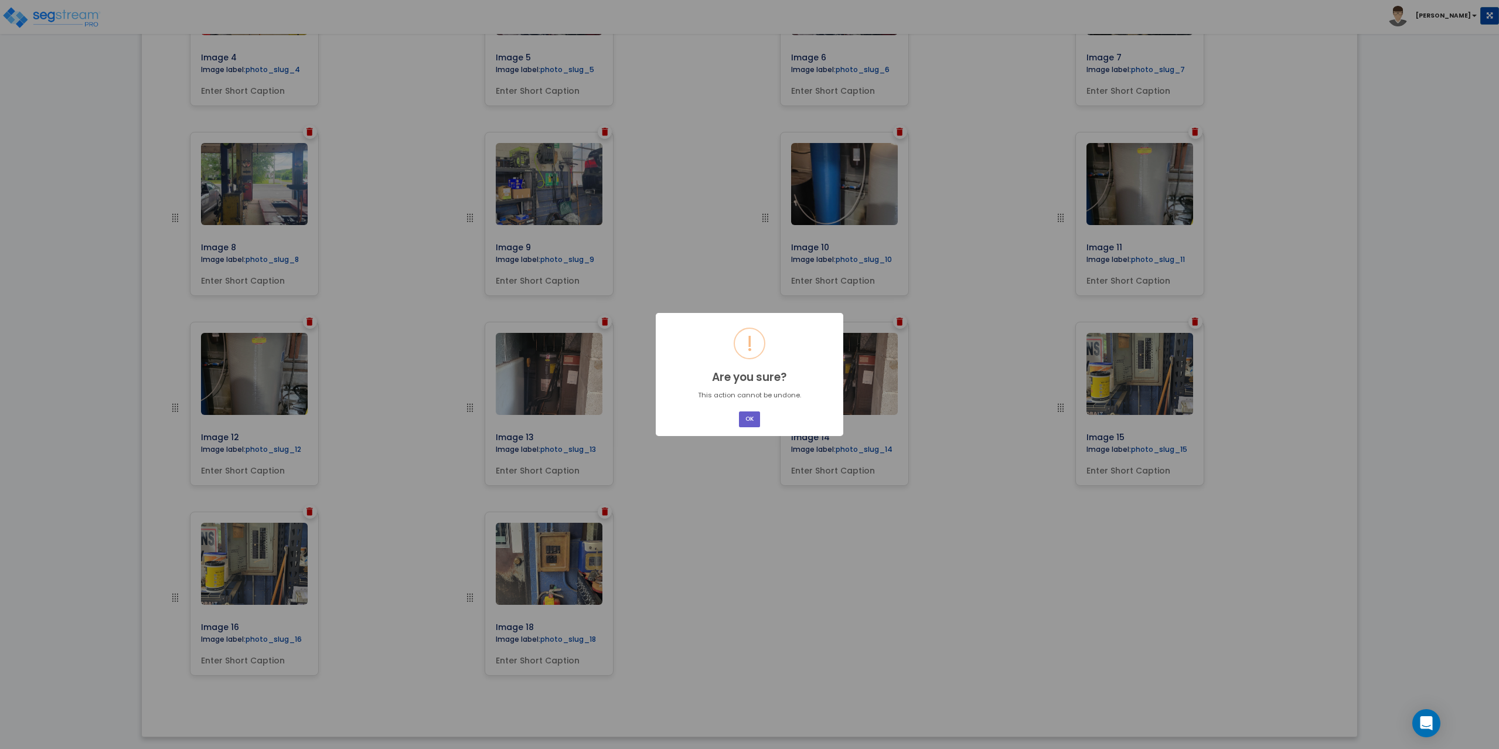
click at [746, 418] on button "OK" at bounding box center [749, 419] width 21 height 16
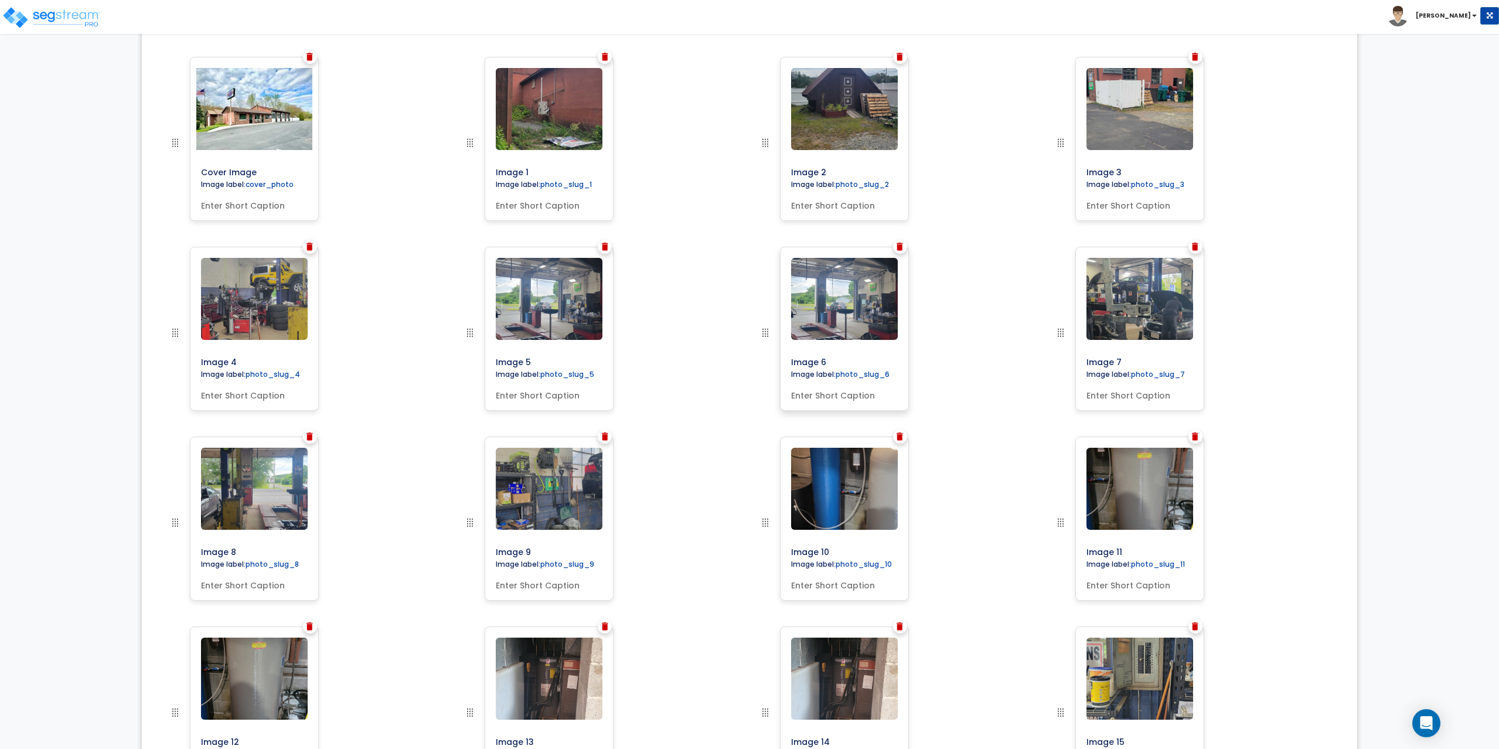
scroll to position [176, 0]
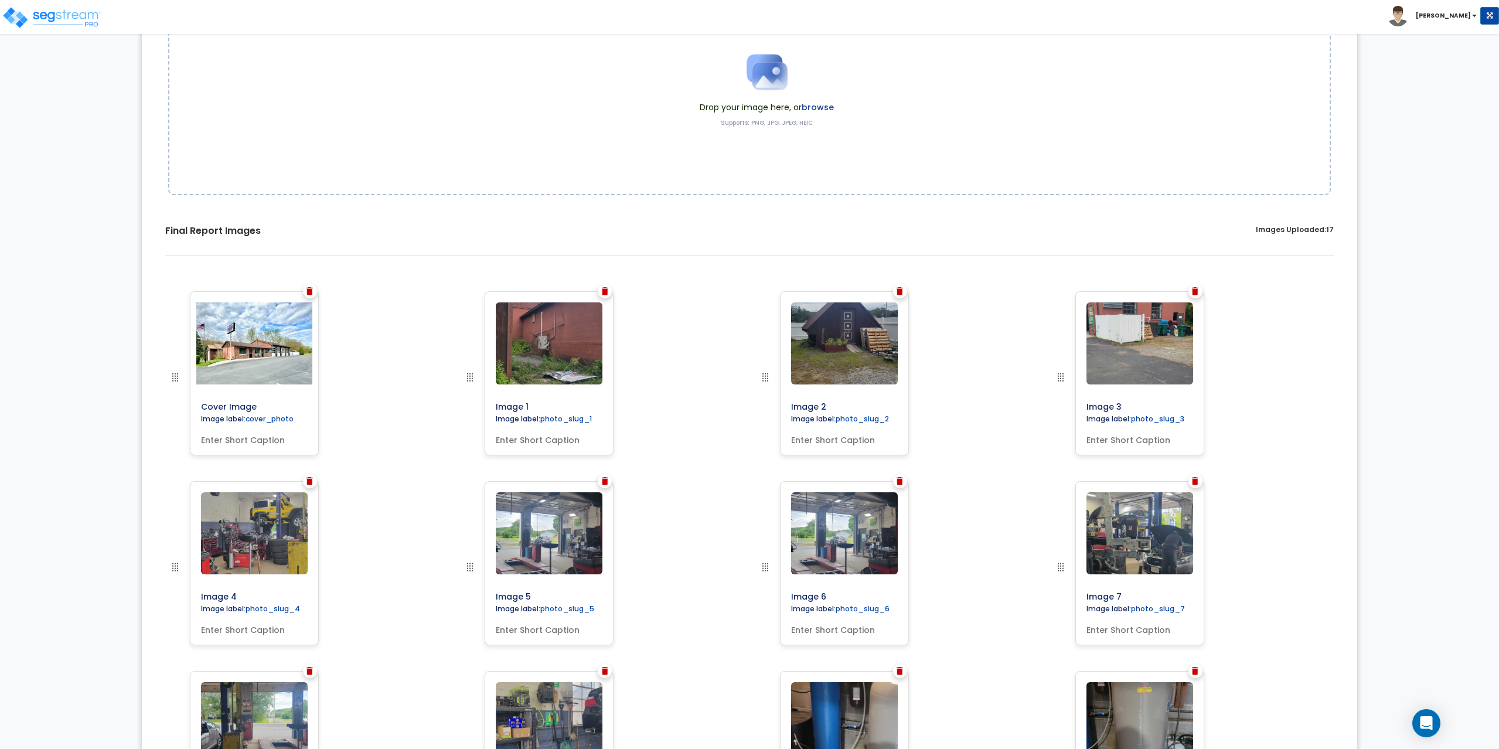
click at [605, 288] on img at bounding box center [605, 291] width 6 height 8
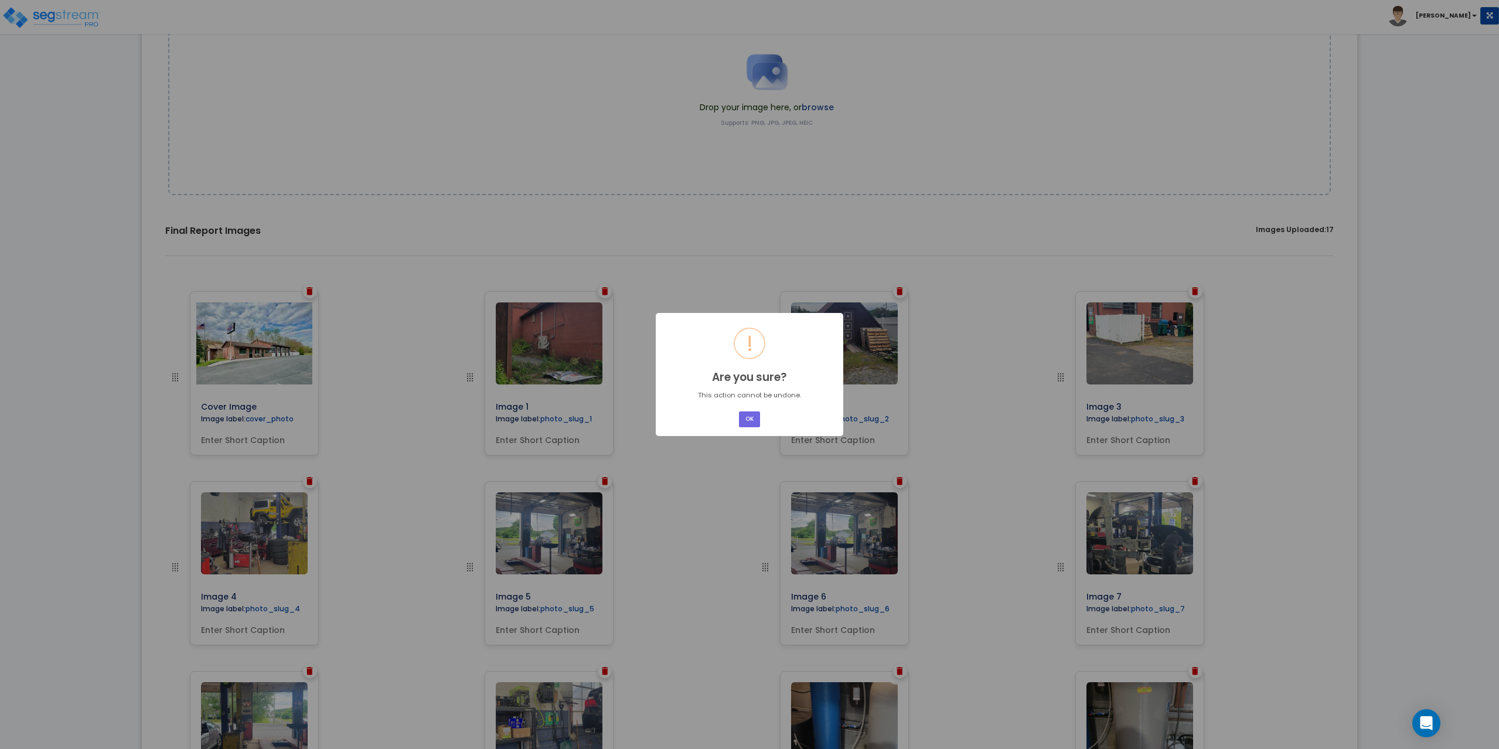
click at [739, 411] on button "OK" at bounding box center [749, 419] width 21 height 16
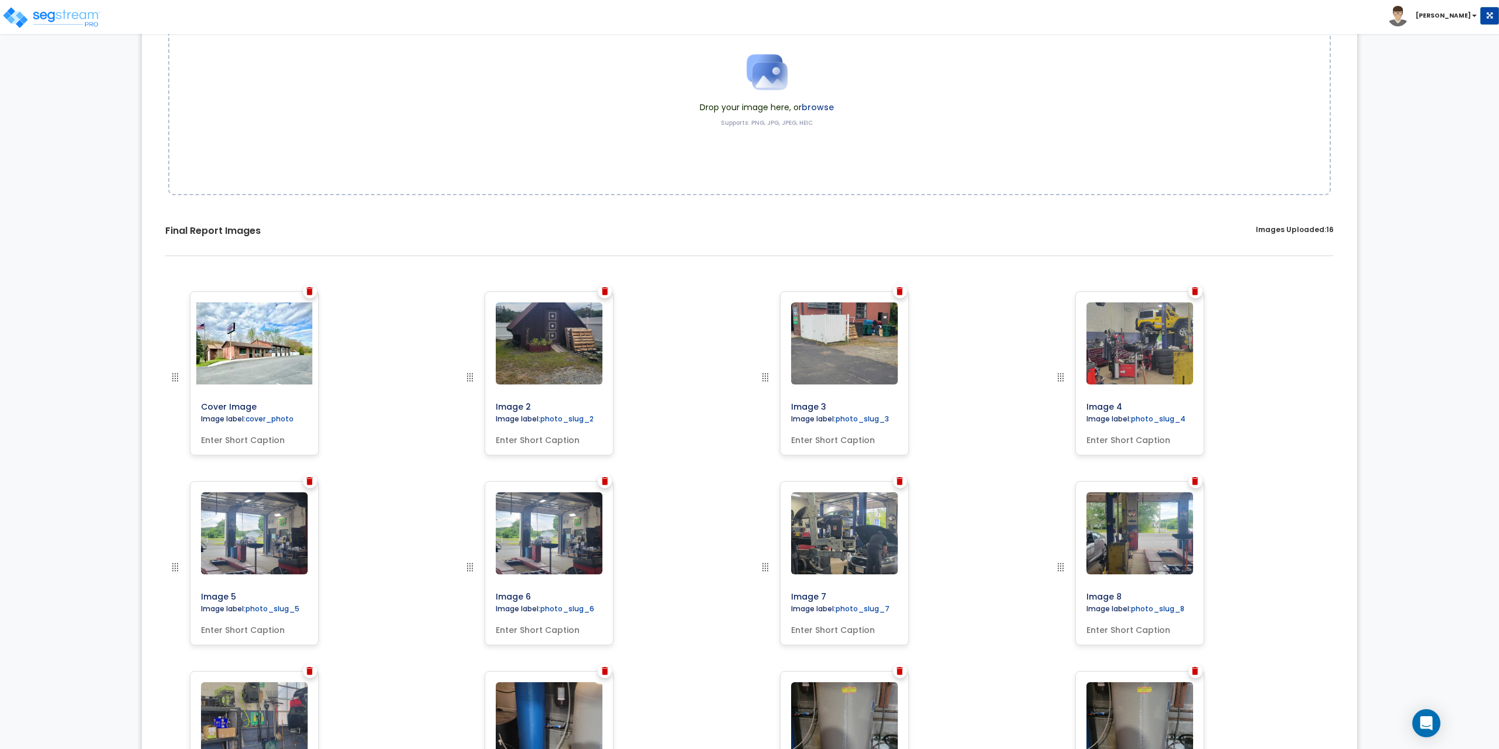
click at [605, 291] on img at bounding box center [605, 291] width 6 height 8
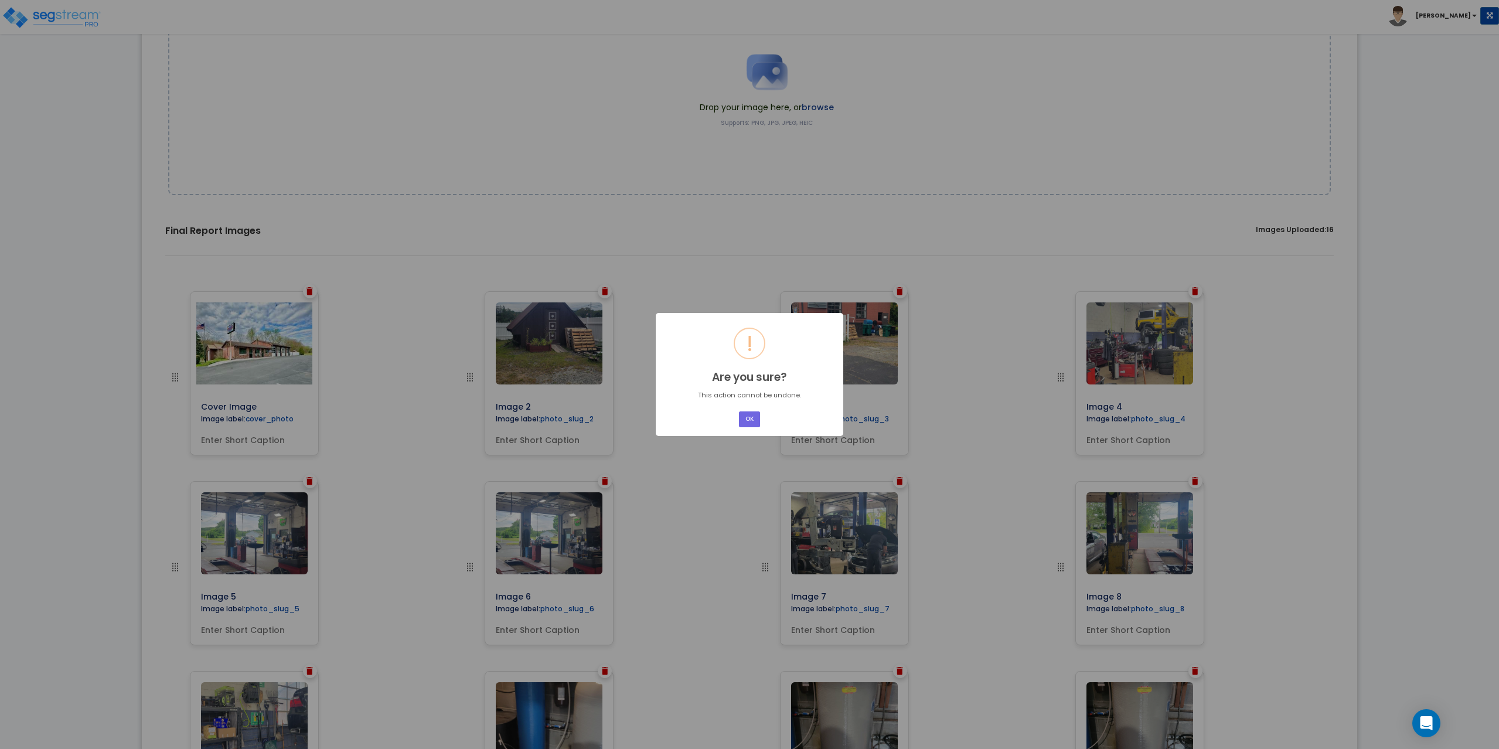
click at [739, 411] on button "OK" at bounding box center [749, 419] width 21 height 16
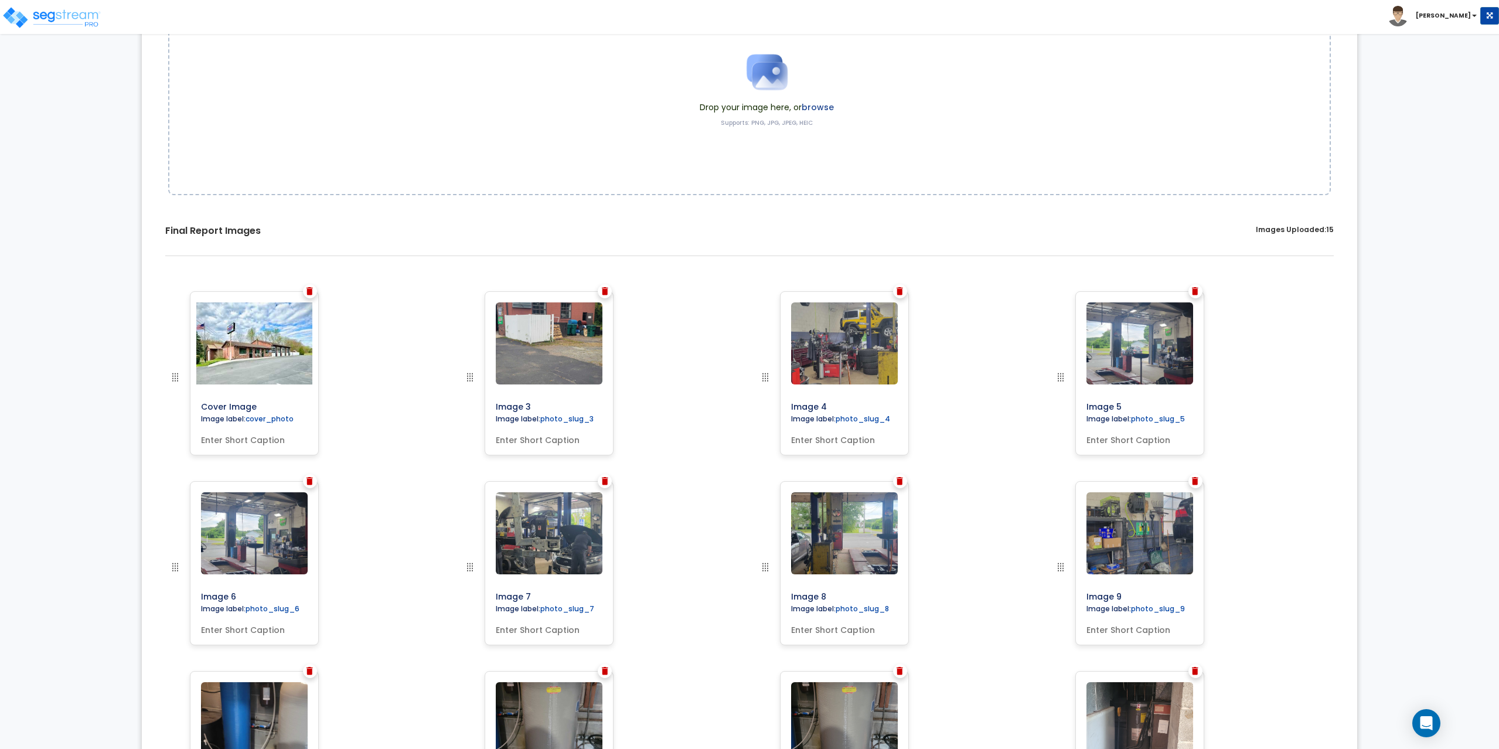
click at [605, 291] on img at bounding box center [605, 291] width 6 height 8
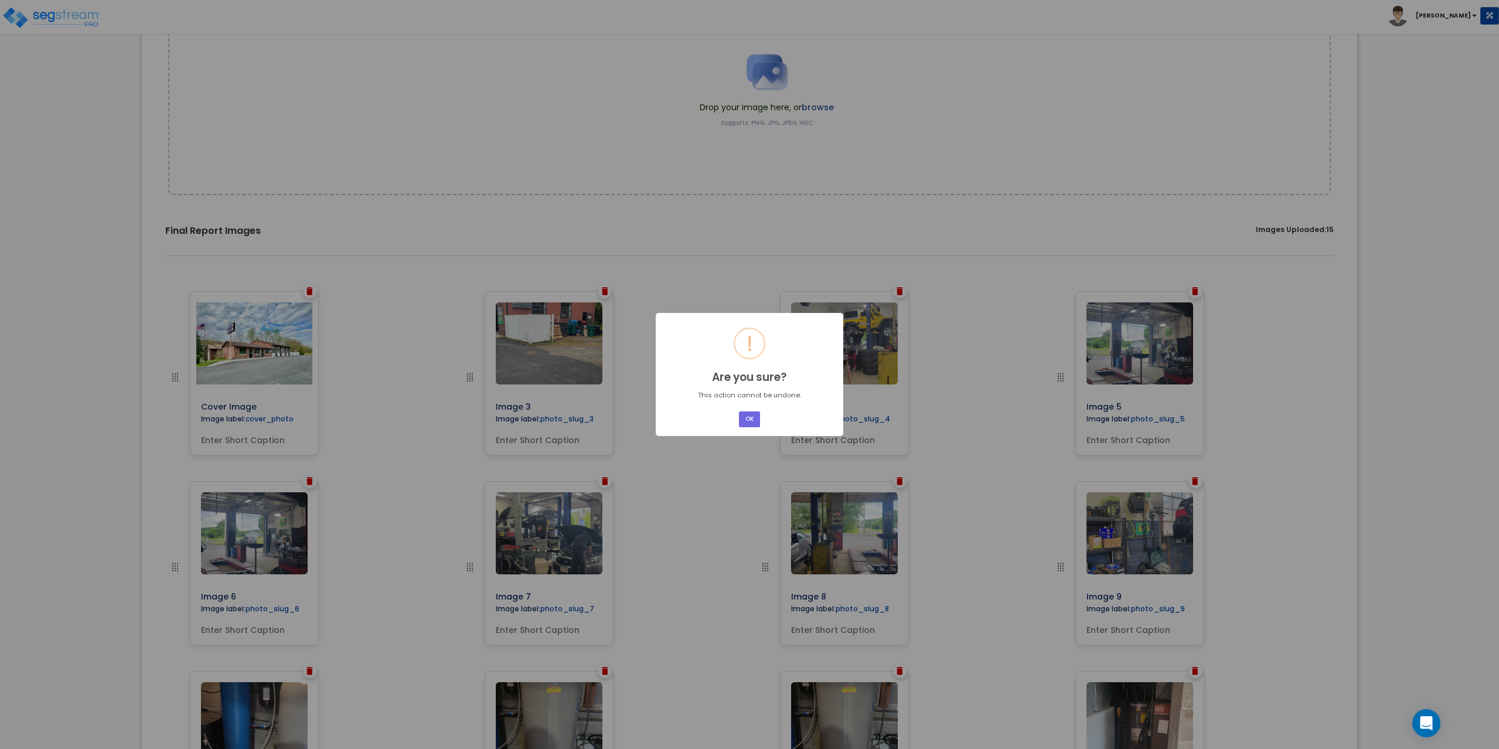
click at [739, 411] on button "OK" at bounding box center [749, 419] width 21 height 16
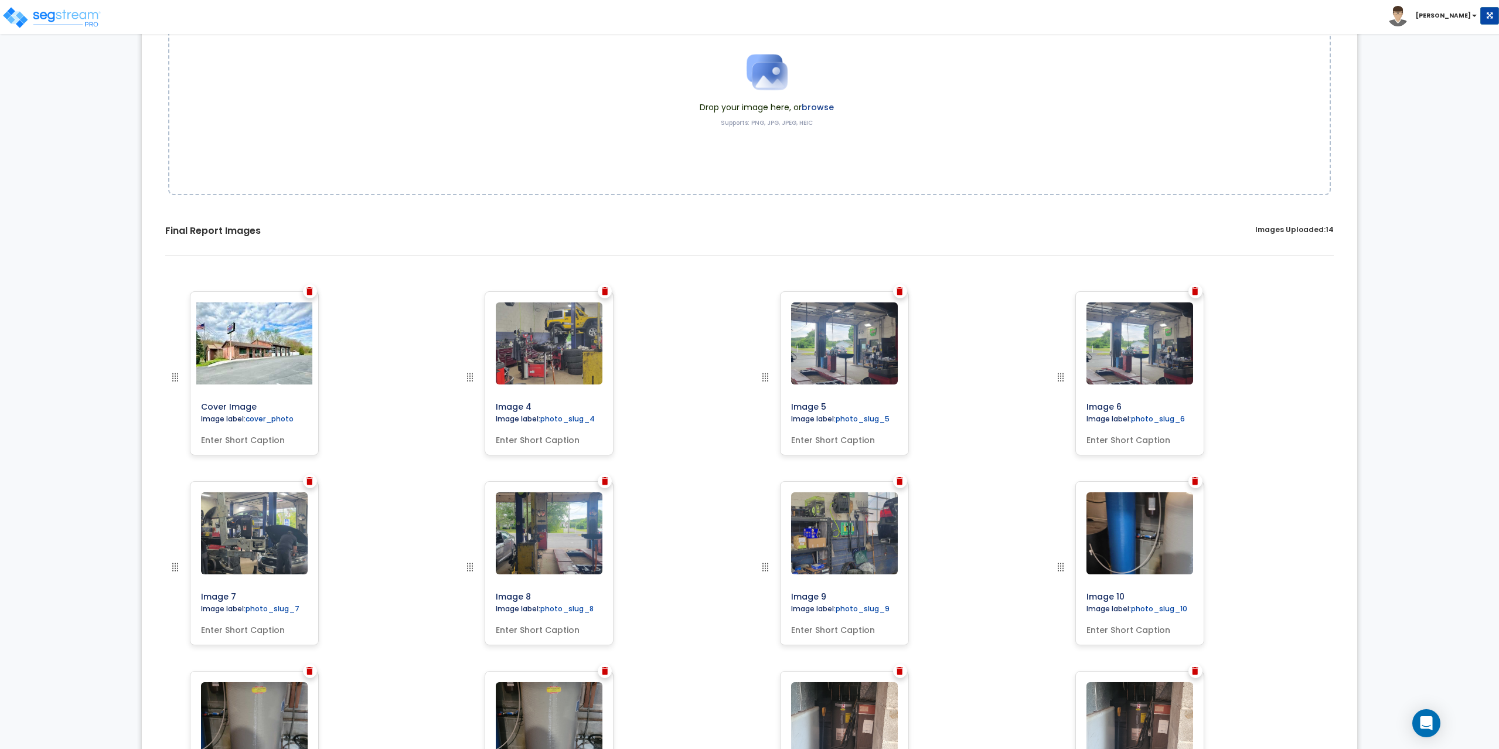
click at [605, 291] on img at bounding box center [605, 291] width 6 height 8
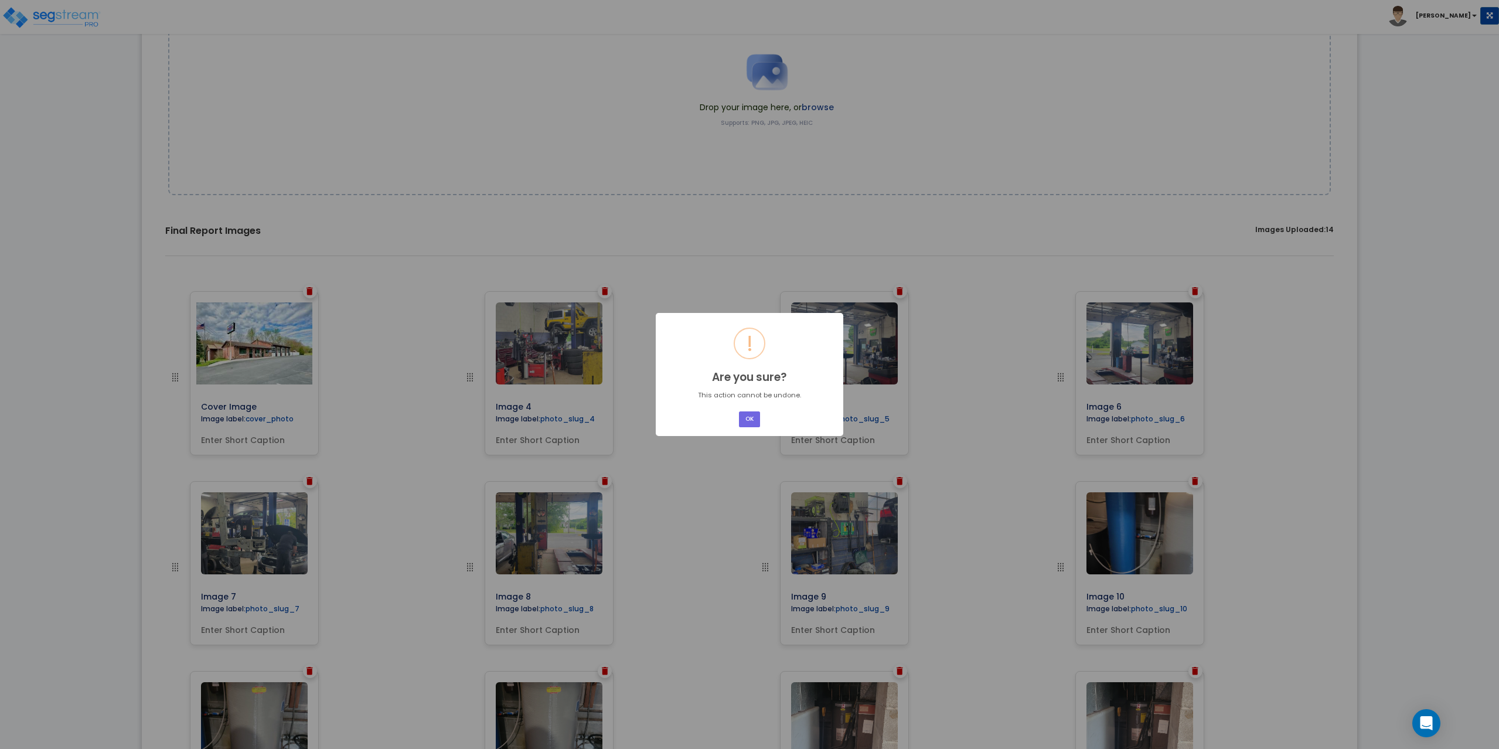
click at [739, 411] on button "OK" at bounding box center [749, 419] width 21 height 16
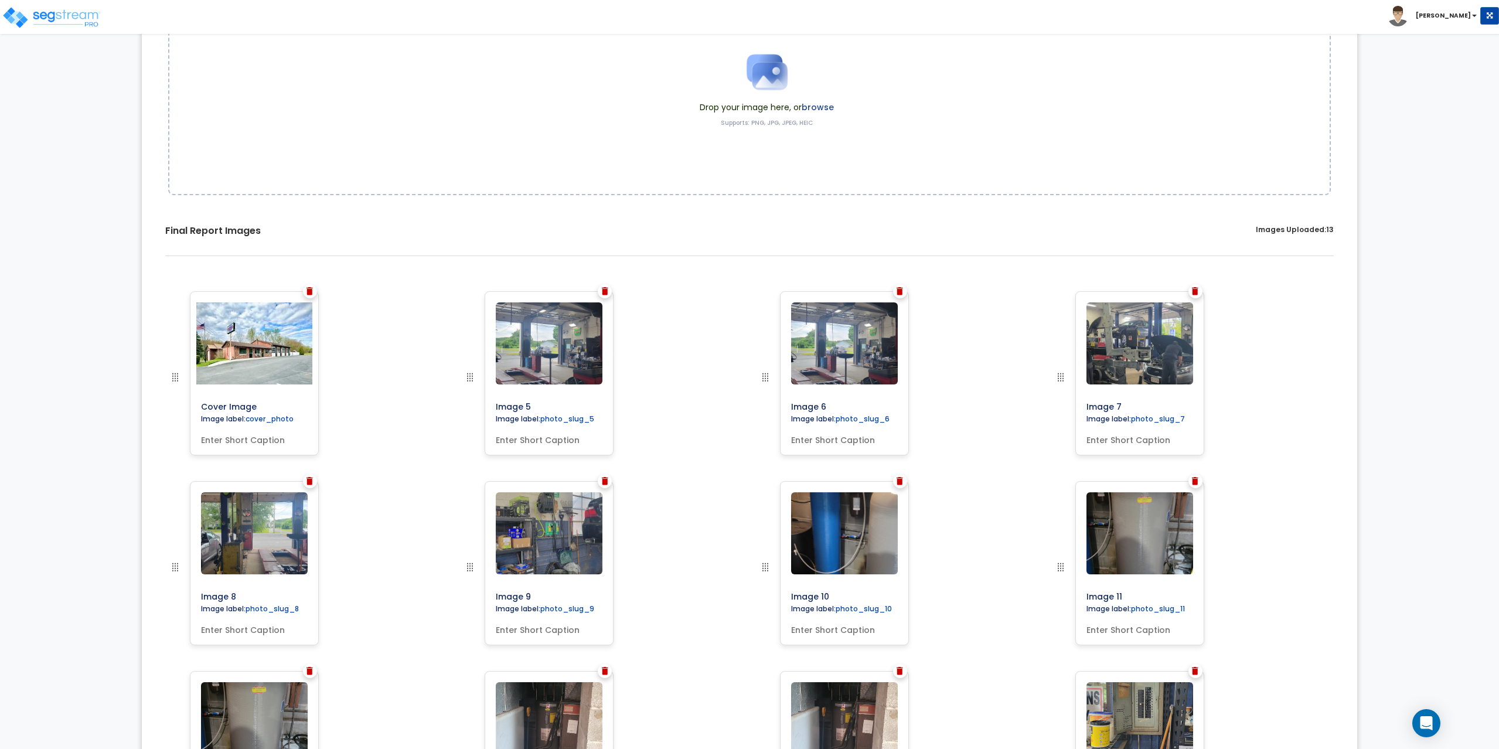
click at [605, 291] on img at bounding box center [605, 291] width 6 height 8
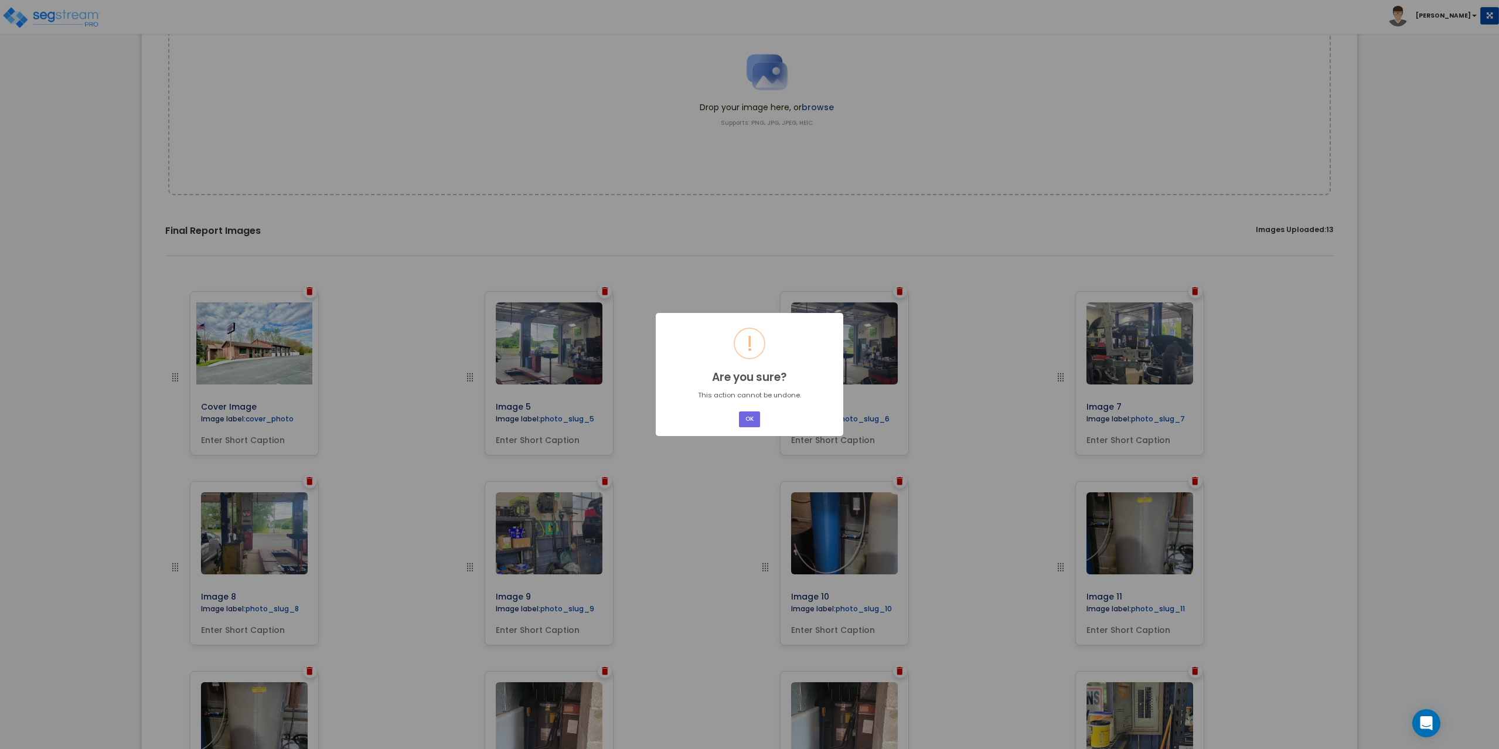
click at [739, 411] on button "OK" at bounding box center [749, 419] width 21 height 16
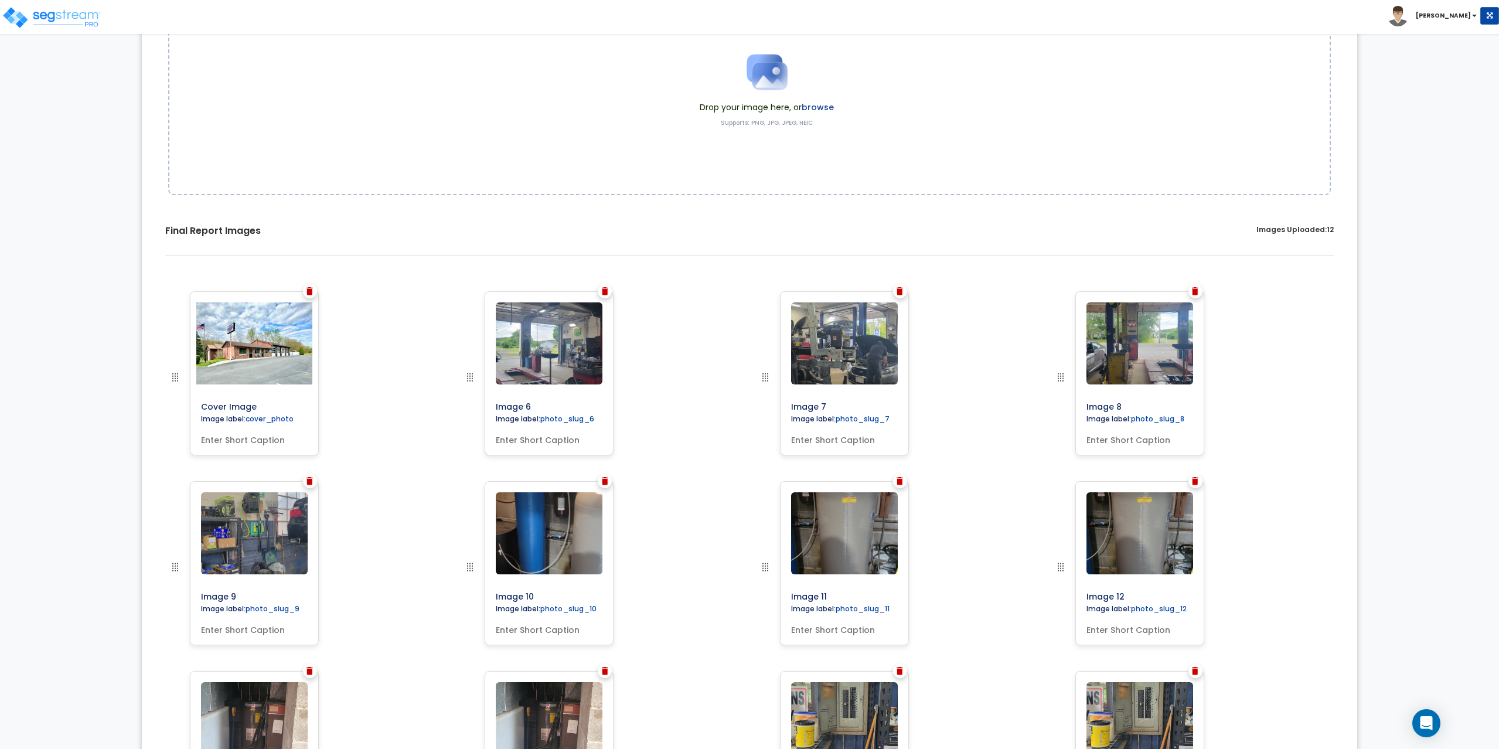
click at [605, 291] on img at bounding box center [605, 291] width 6 height 8
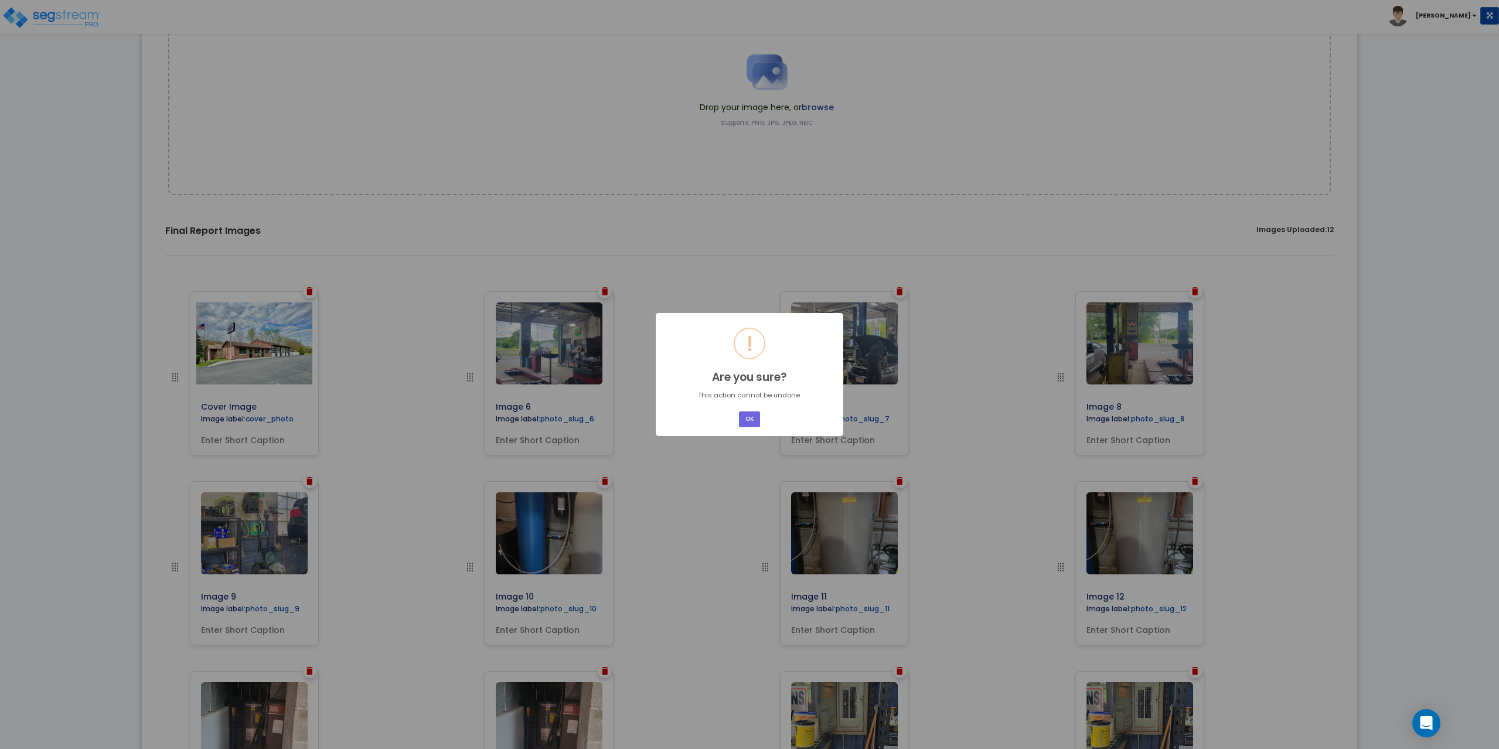
click at [739, 411] on button "OK" at bounding box center [749, 419] width 21 height 16
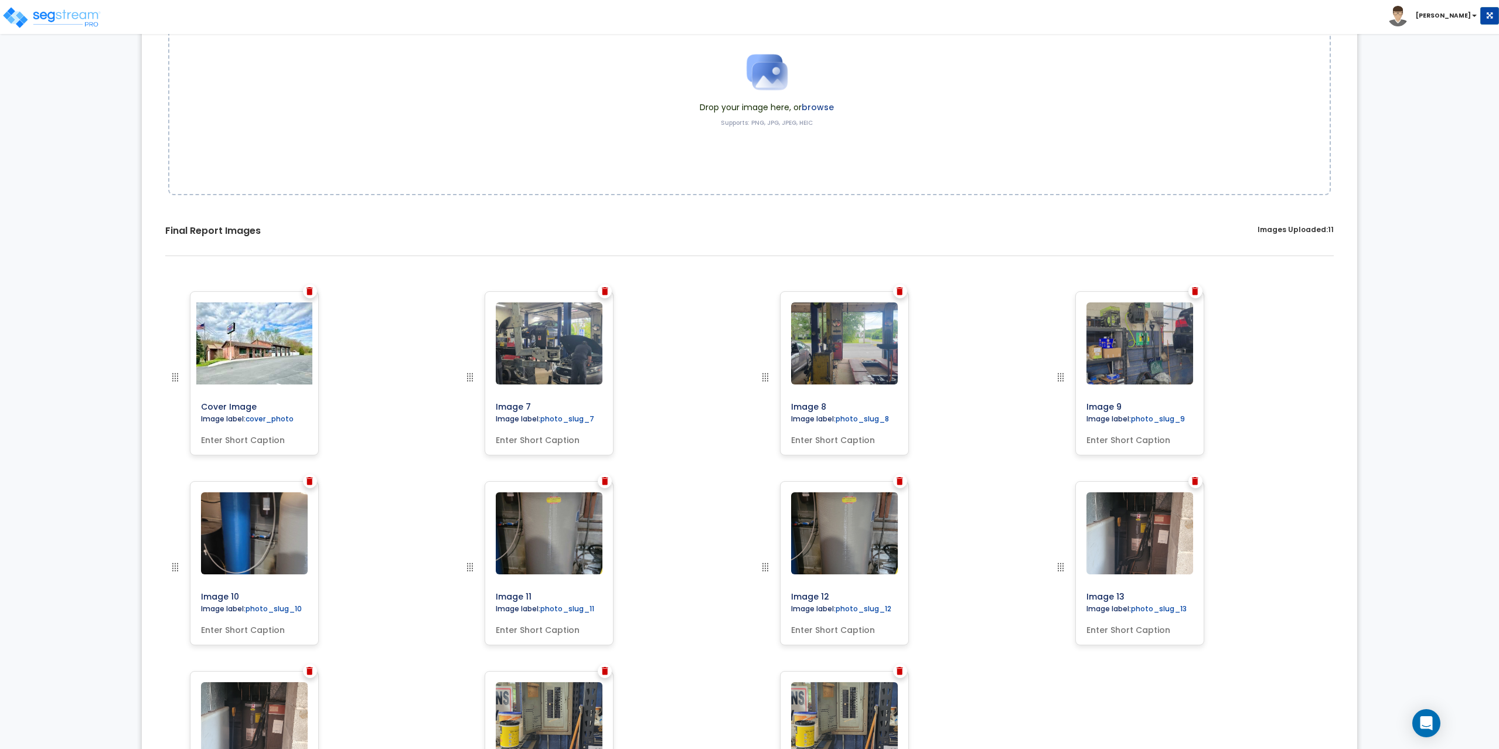
click at [605, 291] on img at bounding box center [605, 291] width 6 height 8
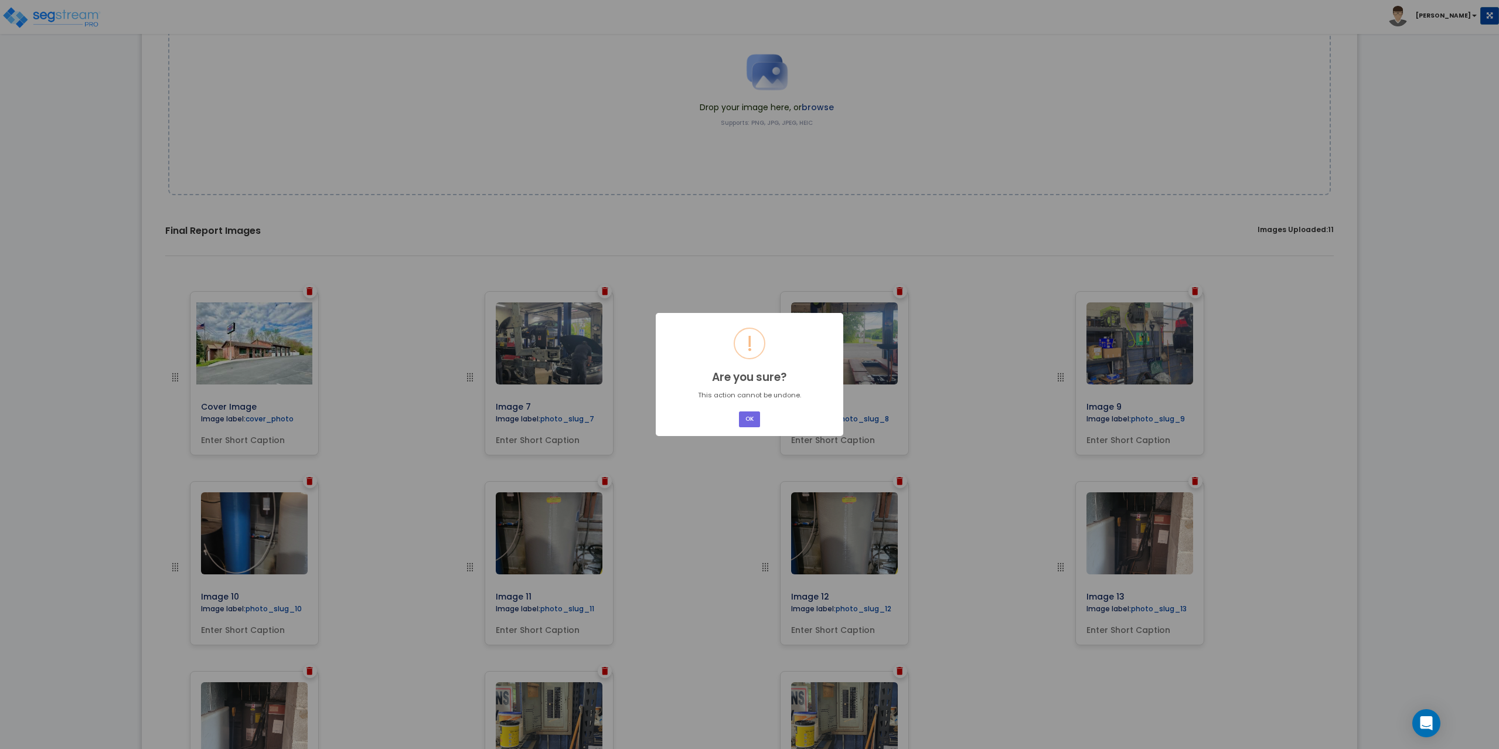
click at [739, 411] on button "OK" at bounding box center [749, 419] width 21 height 16
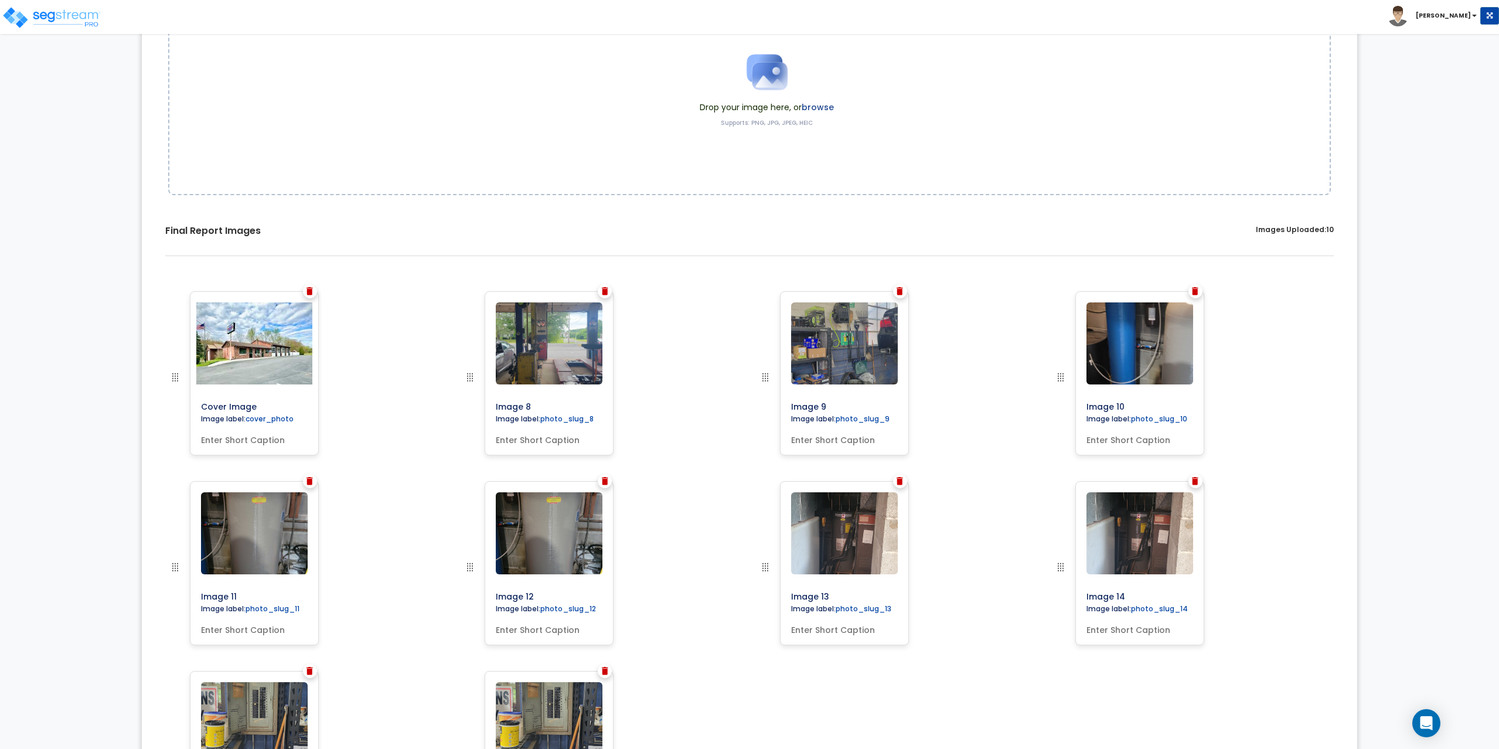
click at [605, 291] on img at bounding box center [605, 291] width 6 height 8
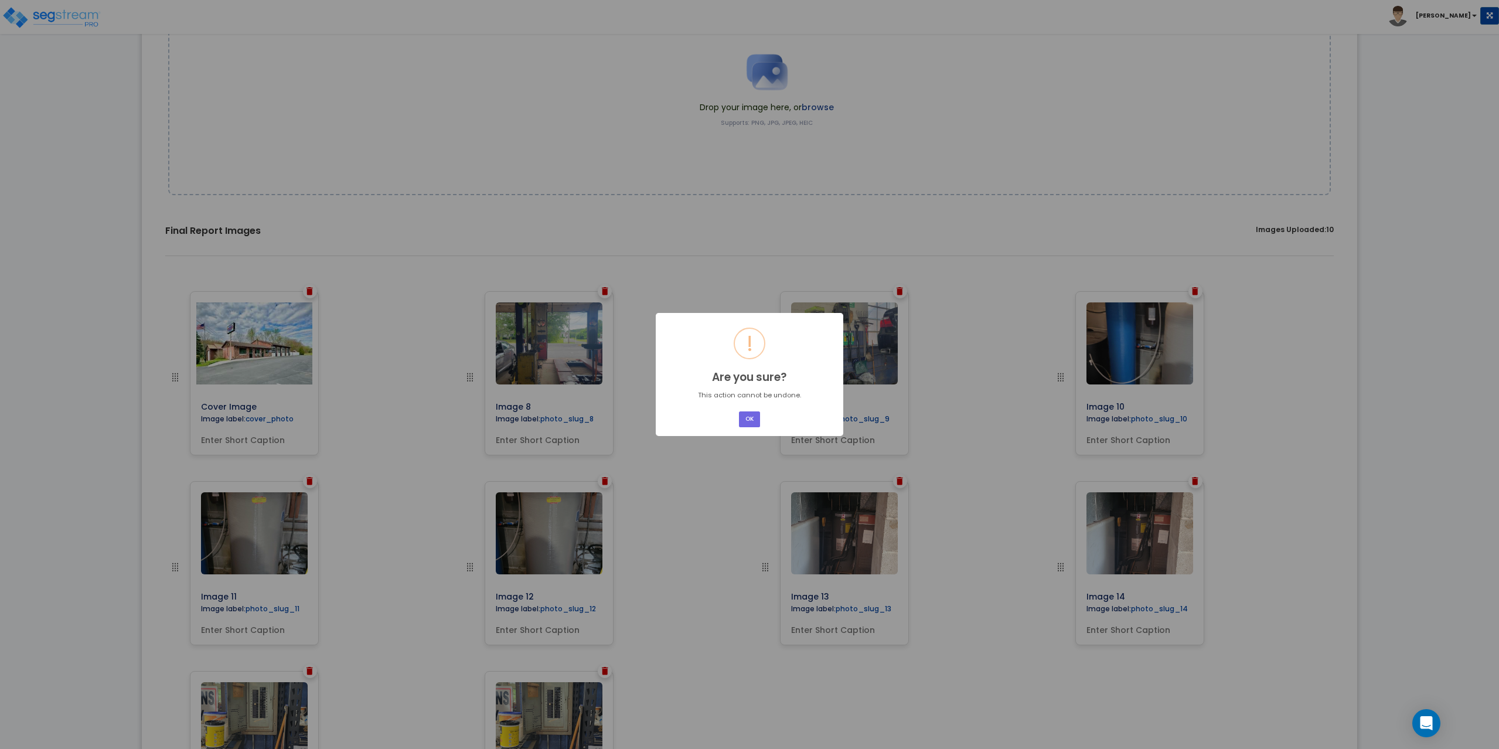
click at [739, 411] on button "OK" at bounding box center [749, 419] width 21 height 16
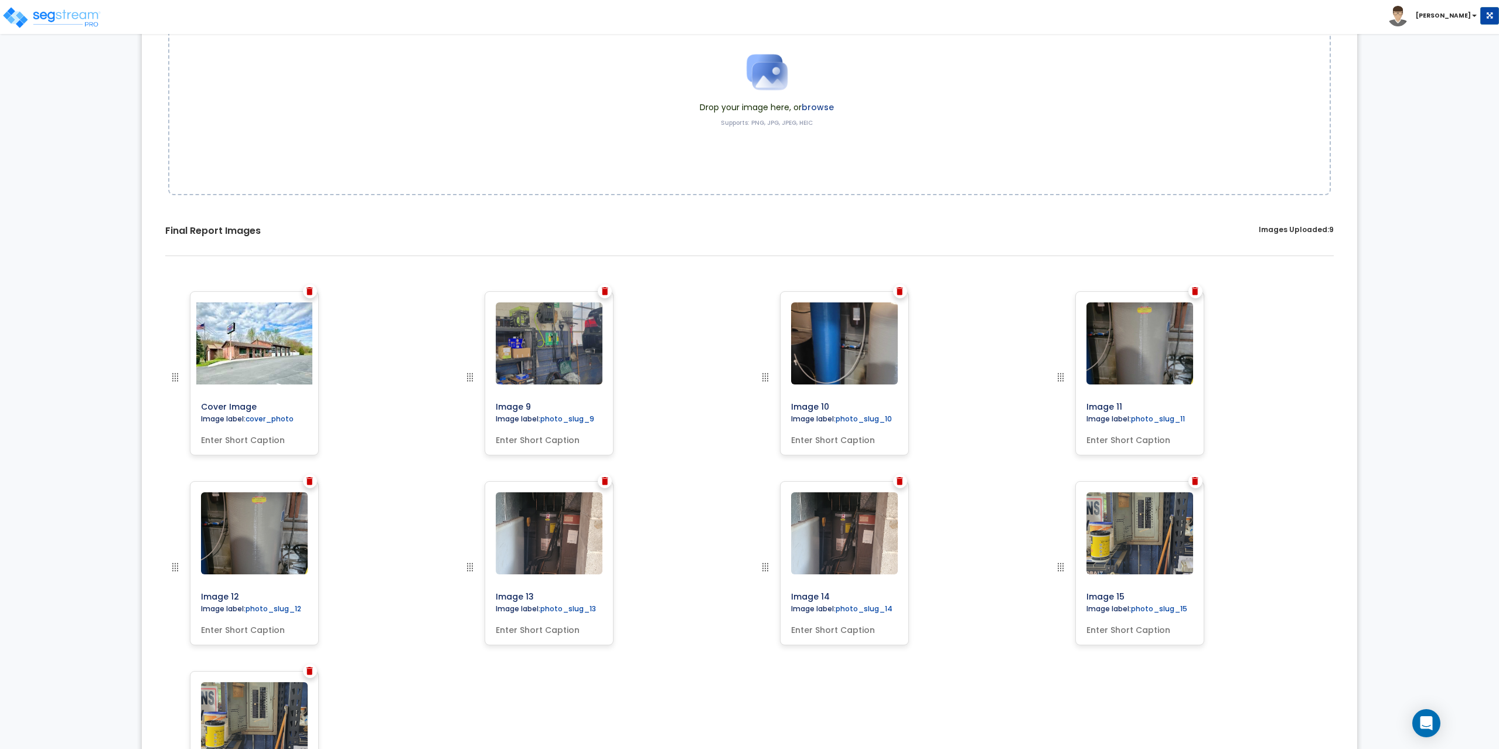
click at [605, 291] on img at bounding box center [605, 291] width 6 height 8
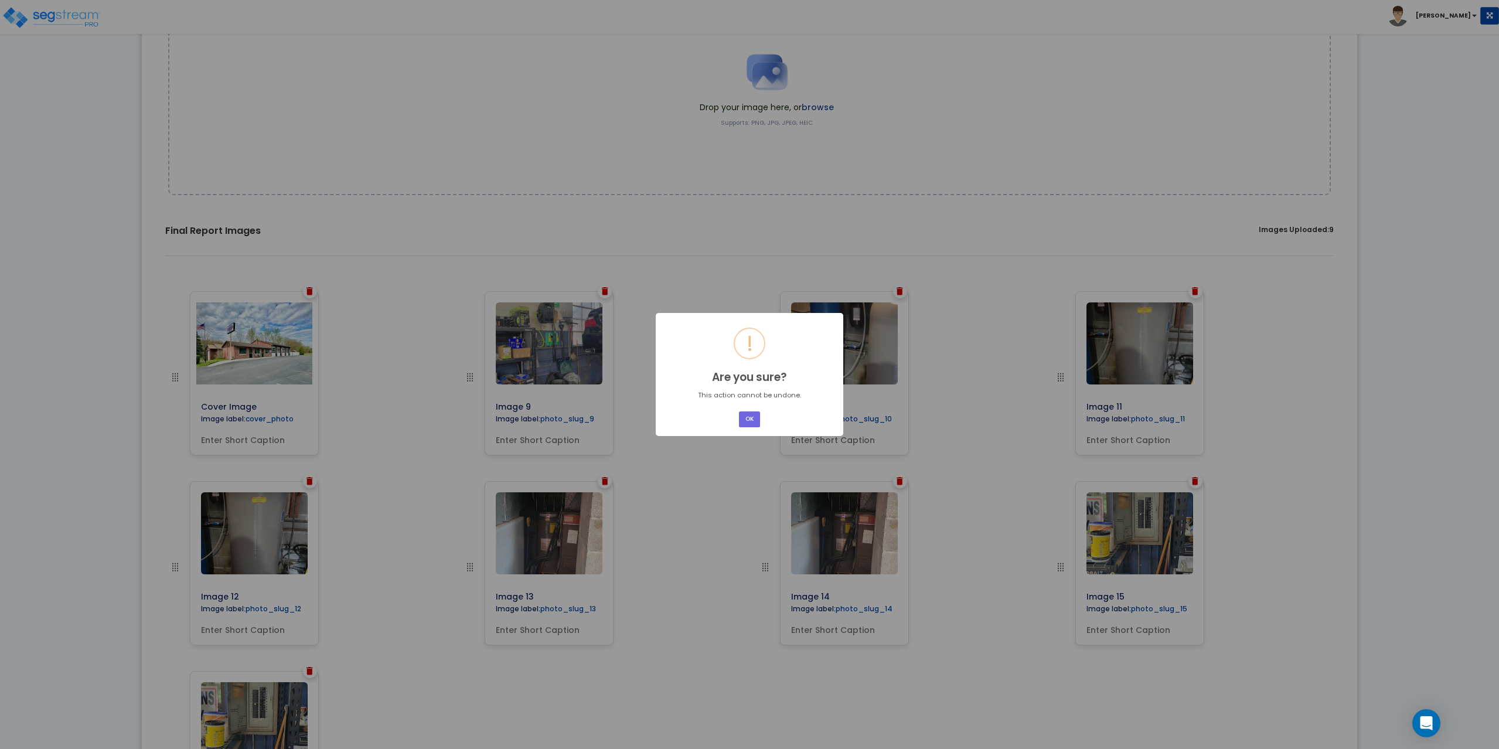
click at [739, 411] on button "OK" at bounding box center [749, 419] width 21 height 16
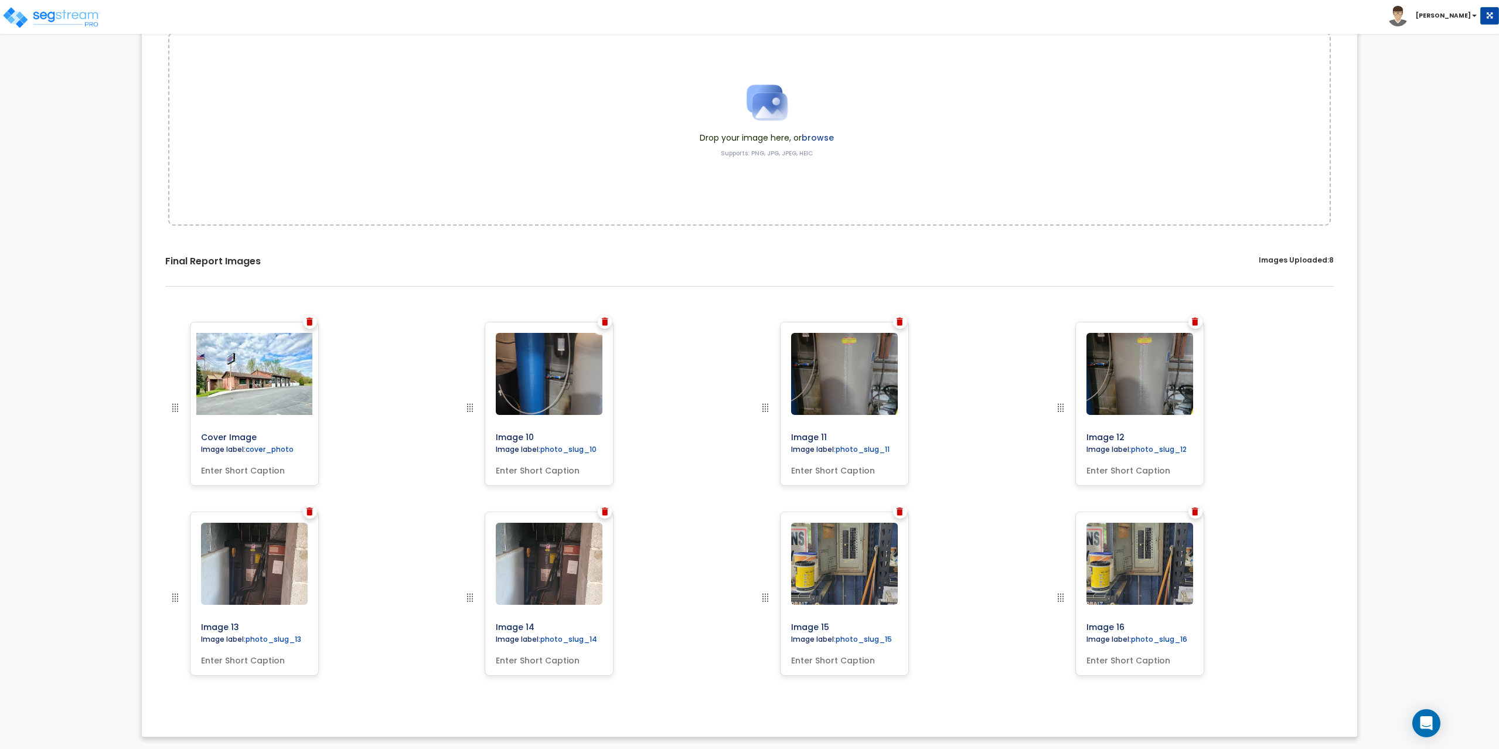
click at [605, 291] on div "Final Report Images Images Uploaded: 8" at bounding box center [750, 270] width 1198 height 67
click at [603, 322] on img at bounding box center [605, 322] width 6 height 8
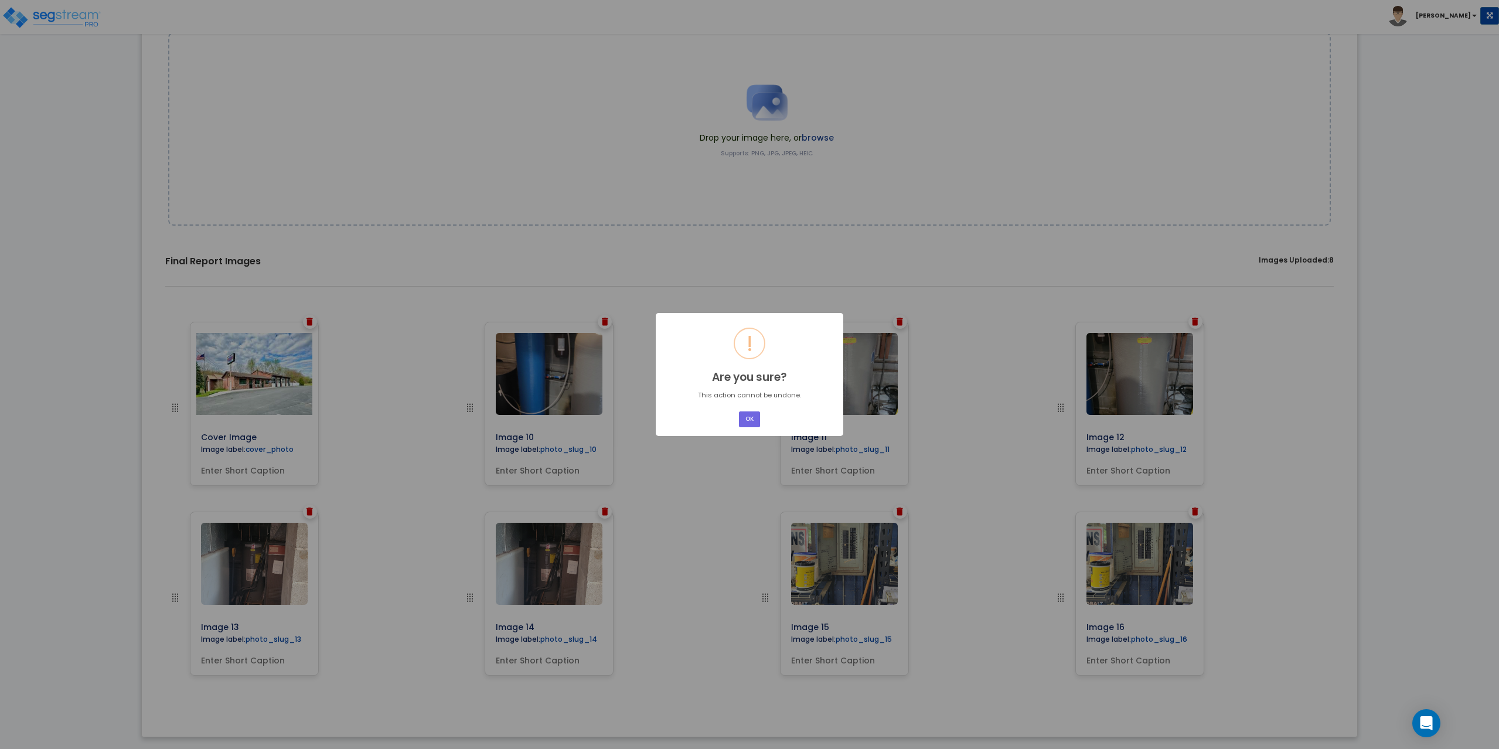
click at [739, 411] on button "OK" at bounding box center [749, 419] width 21 height 16
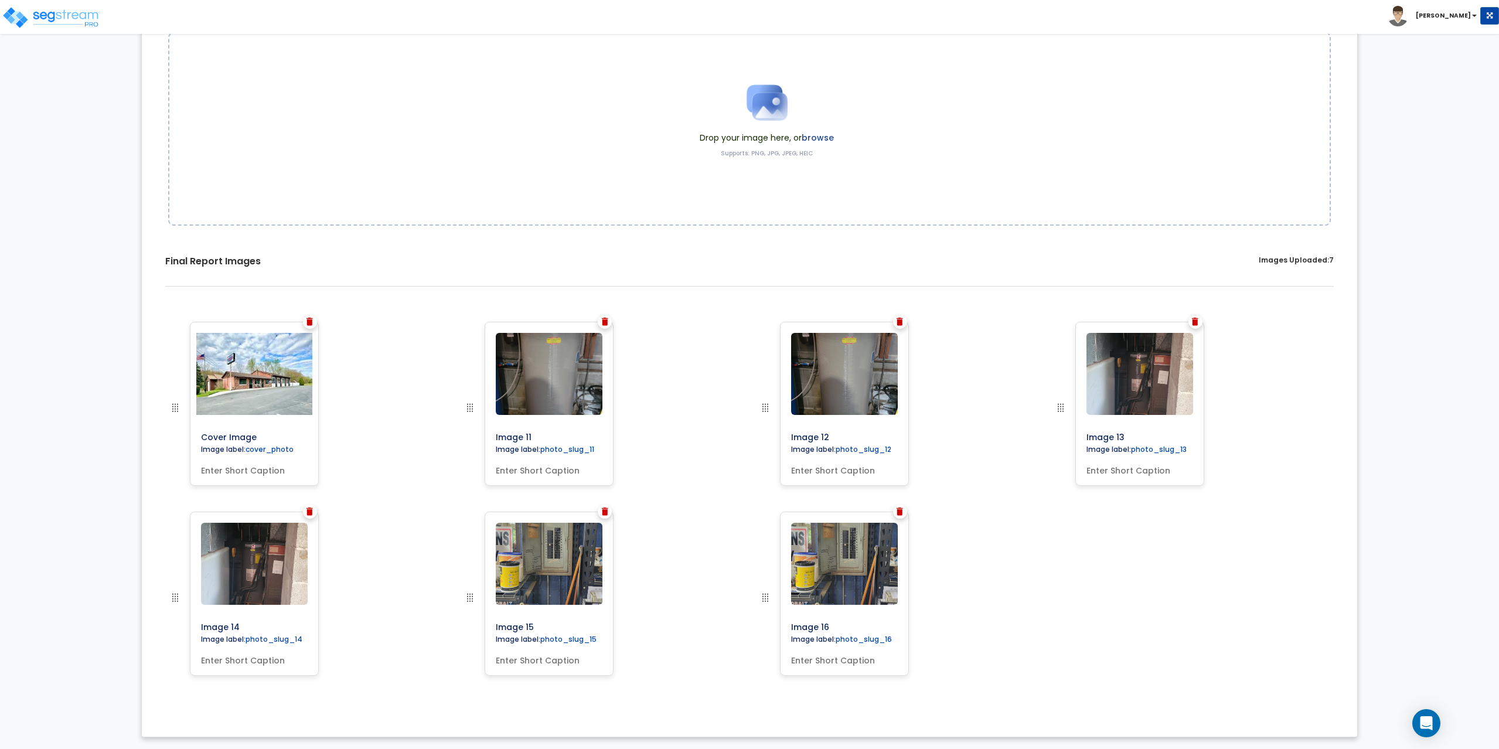
click at [603, 322] on img at bounding box center [605, 322] width 6 height 8
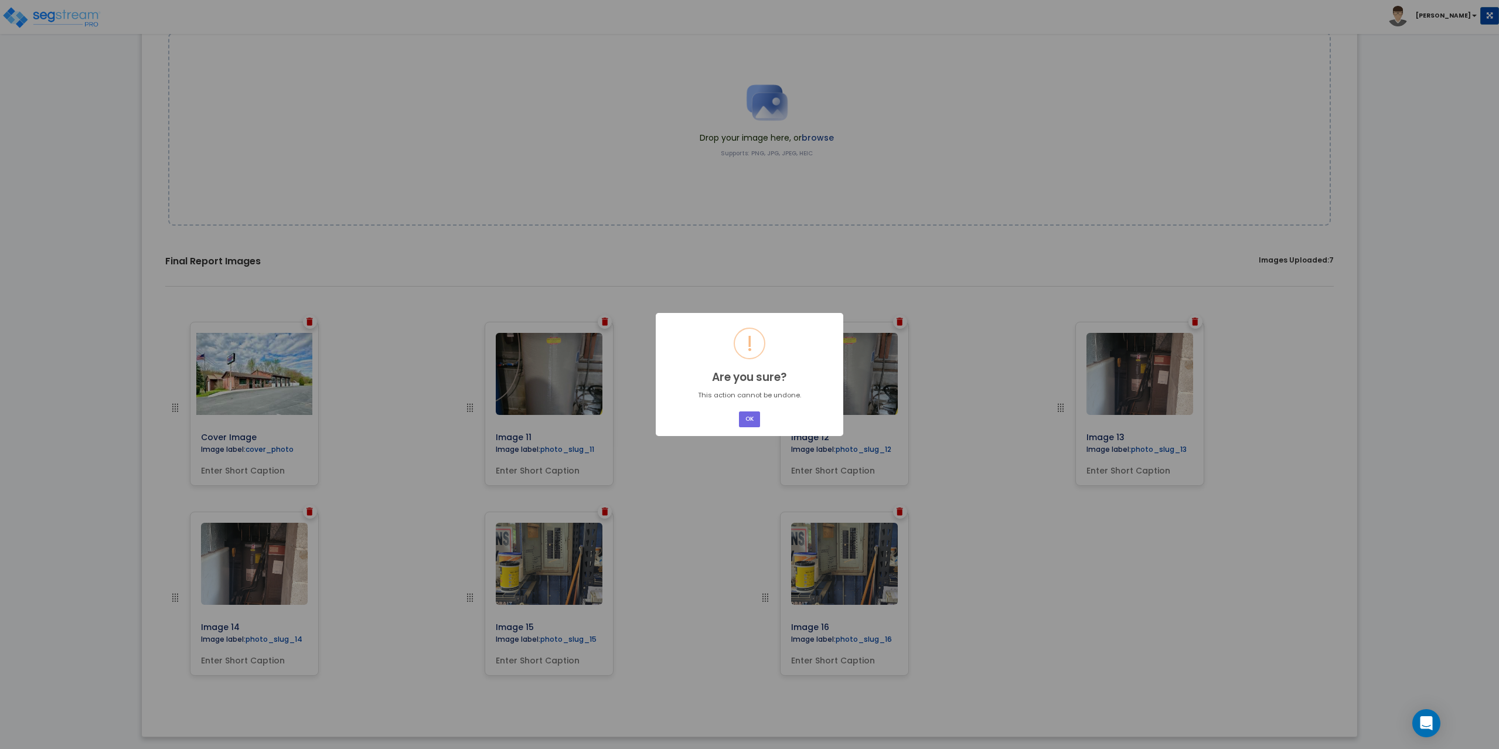
click at [739, 411] on button "OK" at bounding box center [749, 419] width 21 height 16
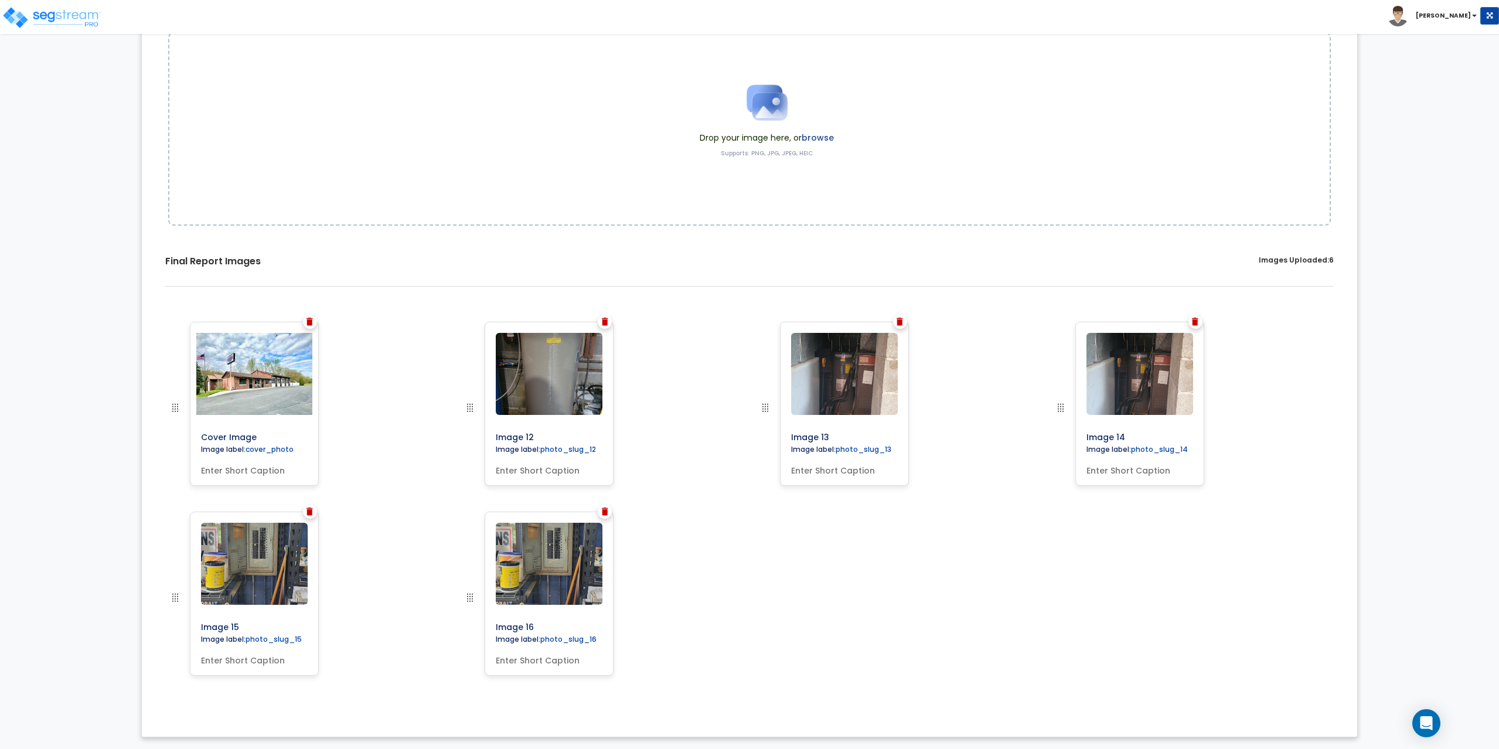
click at [603, 322] on img at bounding box center [605, 322] width 6 height 8
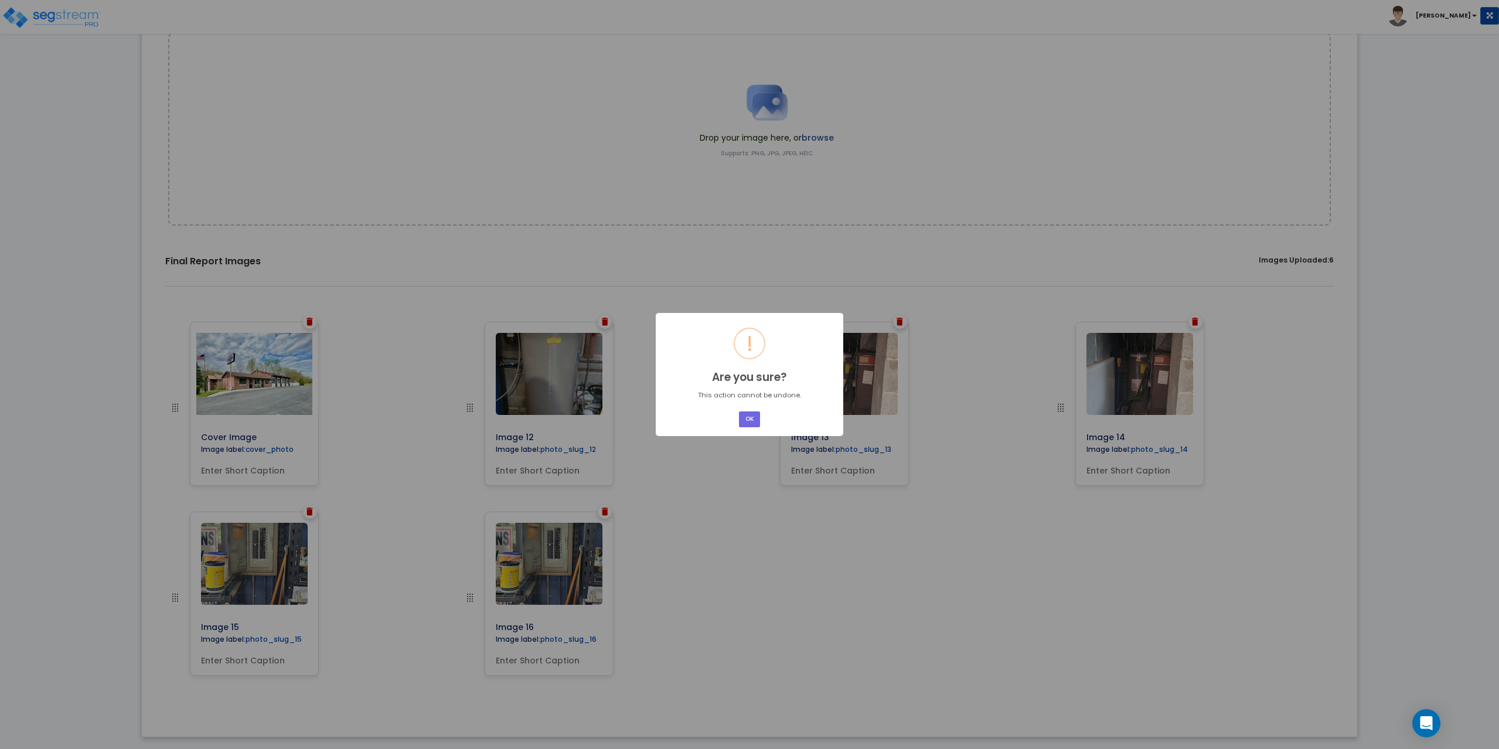
click at [739, 411] on button "OK" at bounding box center [749, 419] width 21 height 16
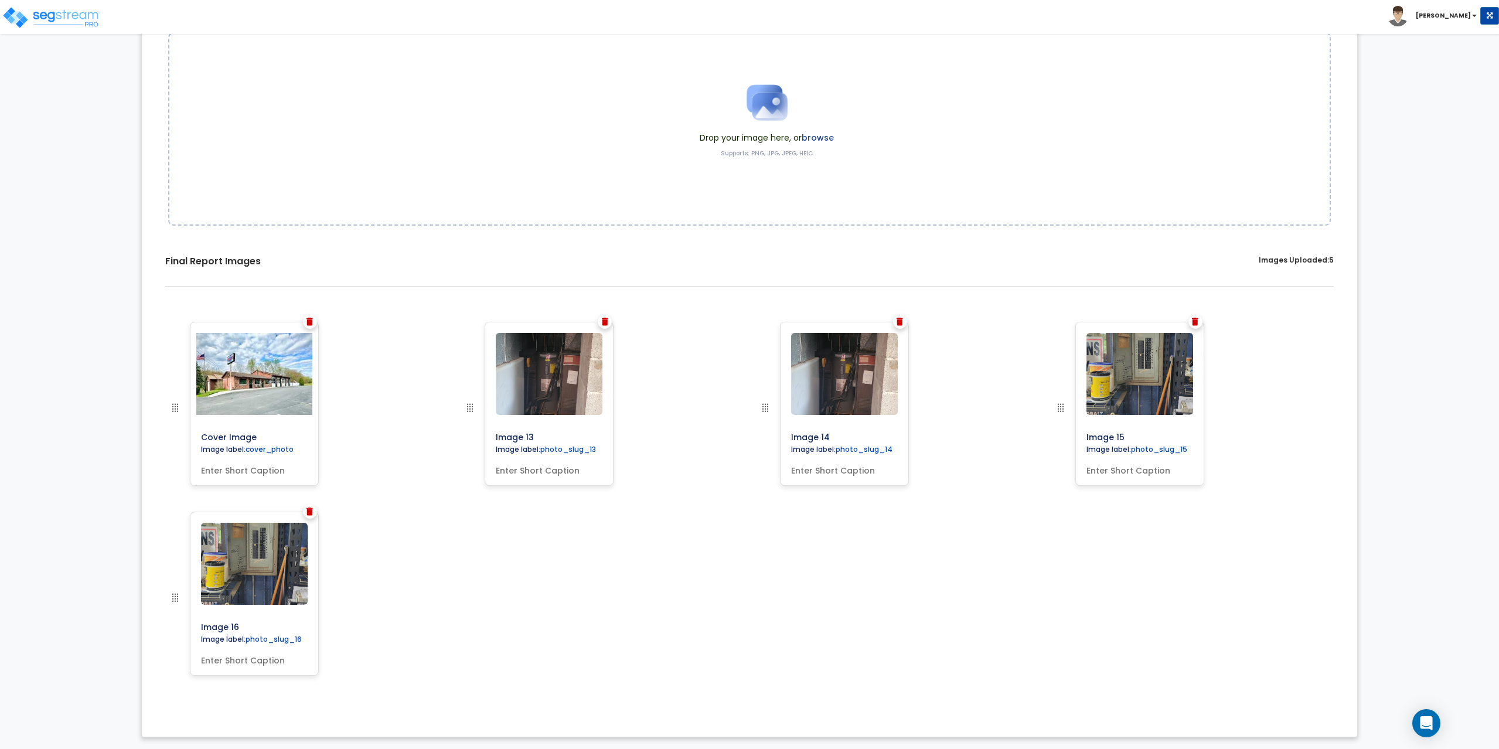
click at [603, 322] on img at bounding box center [605, 322] width 6 height 8
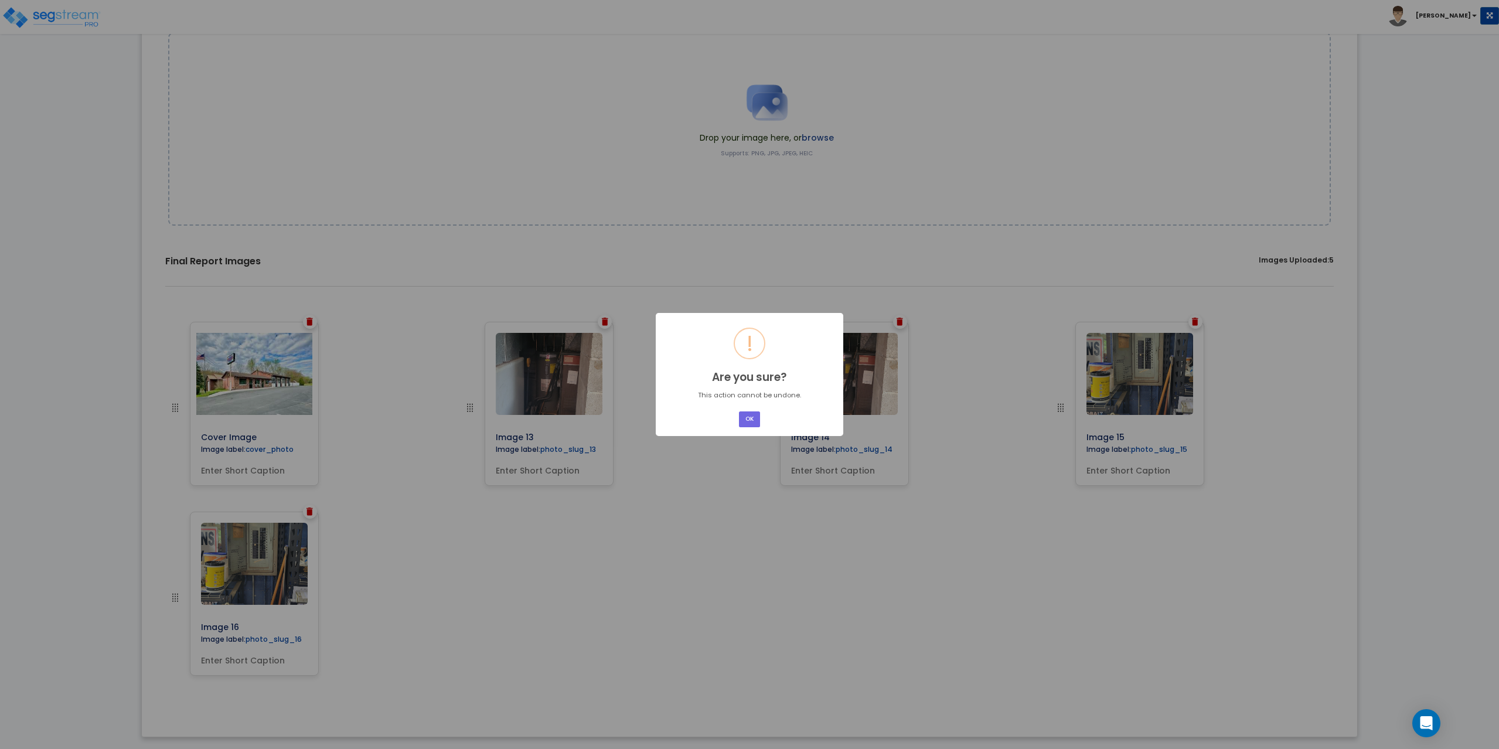
click at [739, 411] on button "OK" at bounding box center [749, 419] width 21 height 16
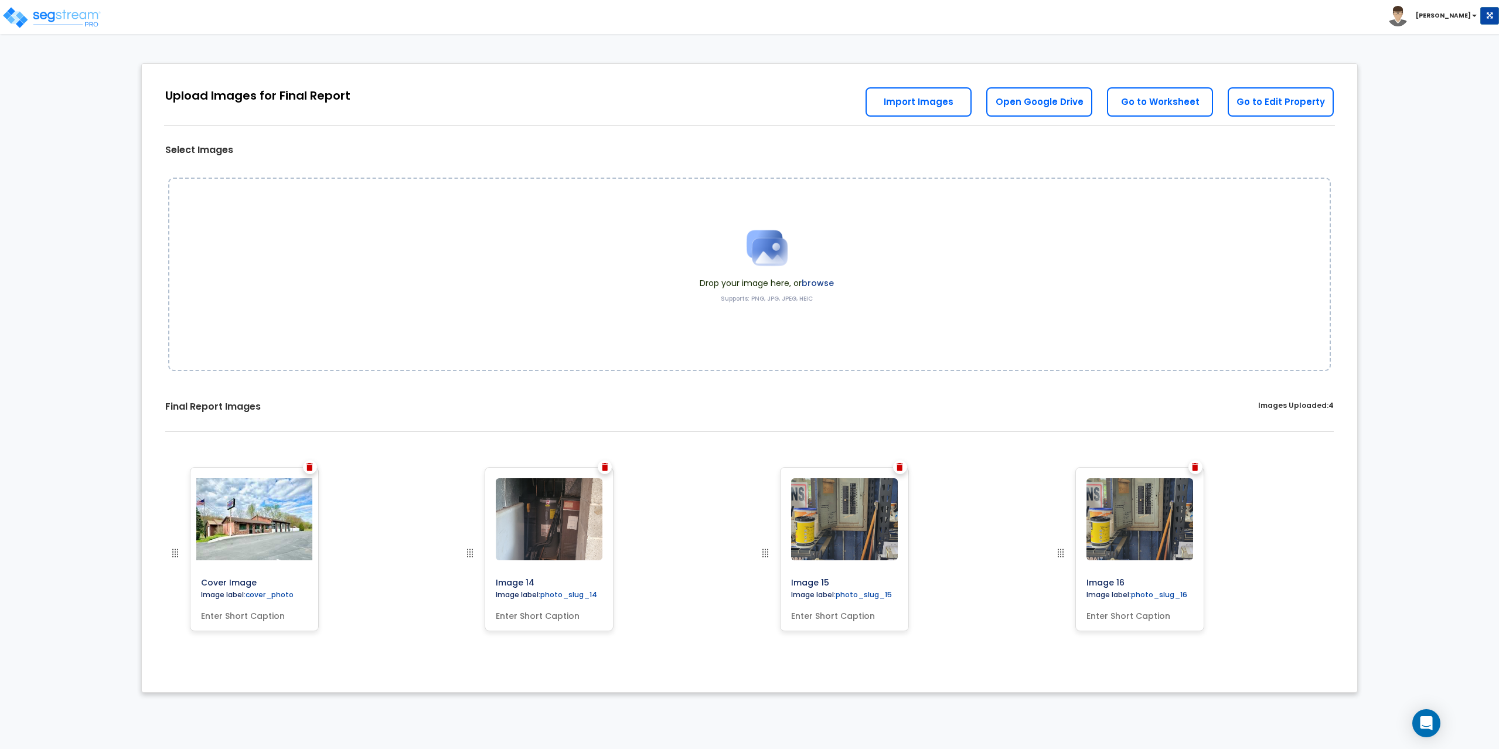
scroll to position [0, 0]
click at [603, 322] on div "Drop your image here, or browse Supports: PNG, JPG, JPEG, HEIC" at bounding box center [749, 274] width 1163 height 193
click at [605, 467] on img at bounding box center [605, 467] width 6 height 8
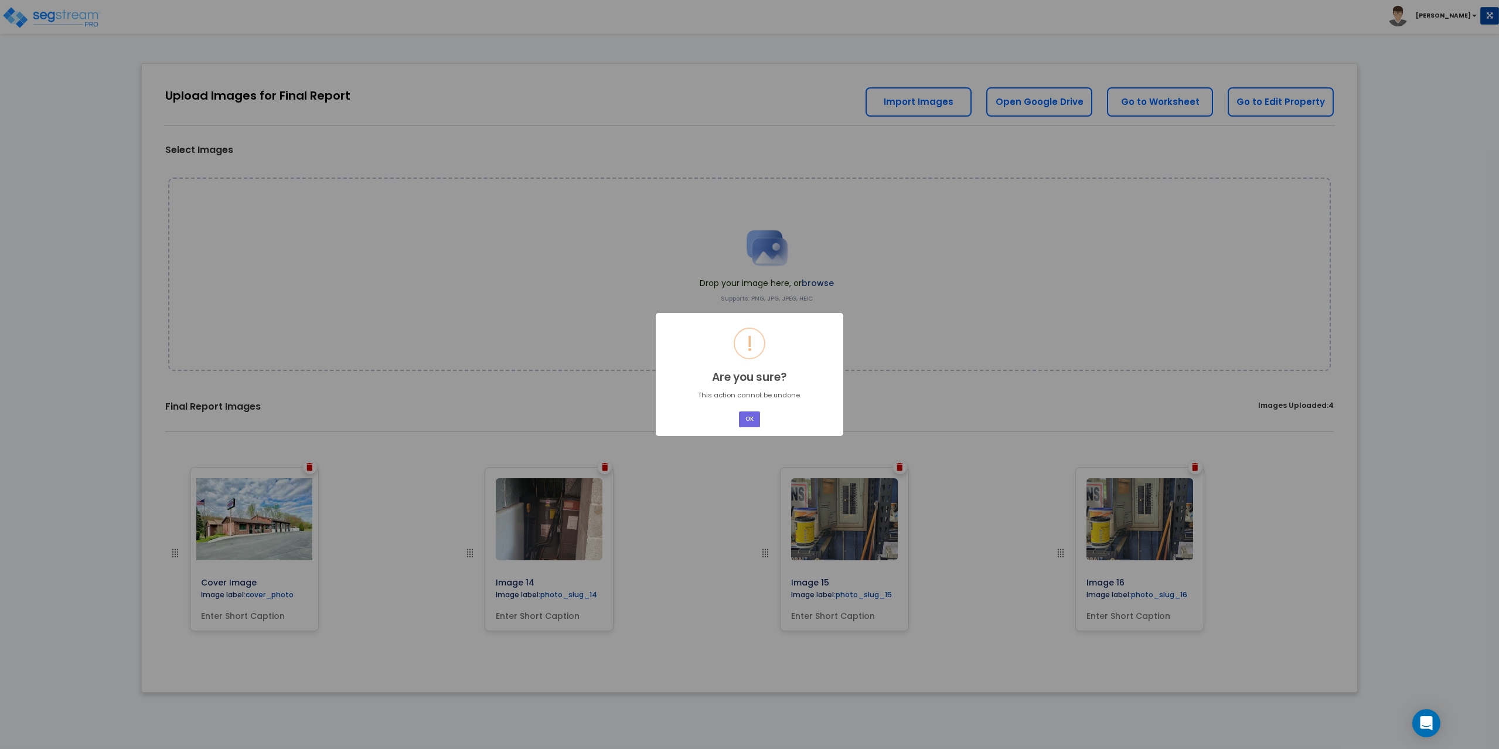
click at [739, 411] on button "OK" at bounding box center [749, 419] width 21 height 16
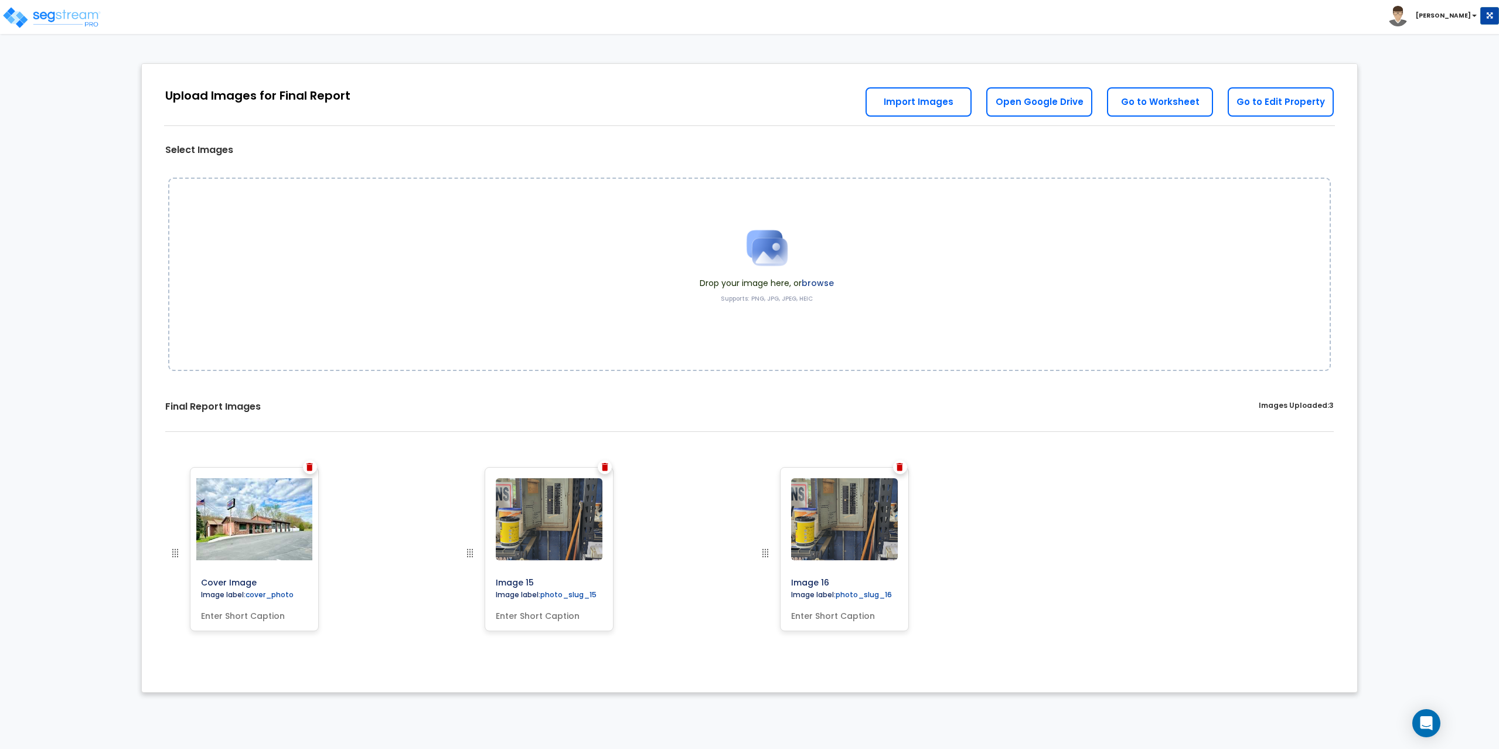
click at [605, 466] on img at bounding box center [605, 467] width 6 height 8
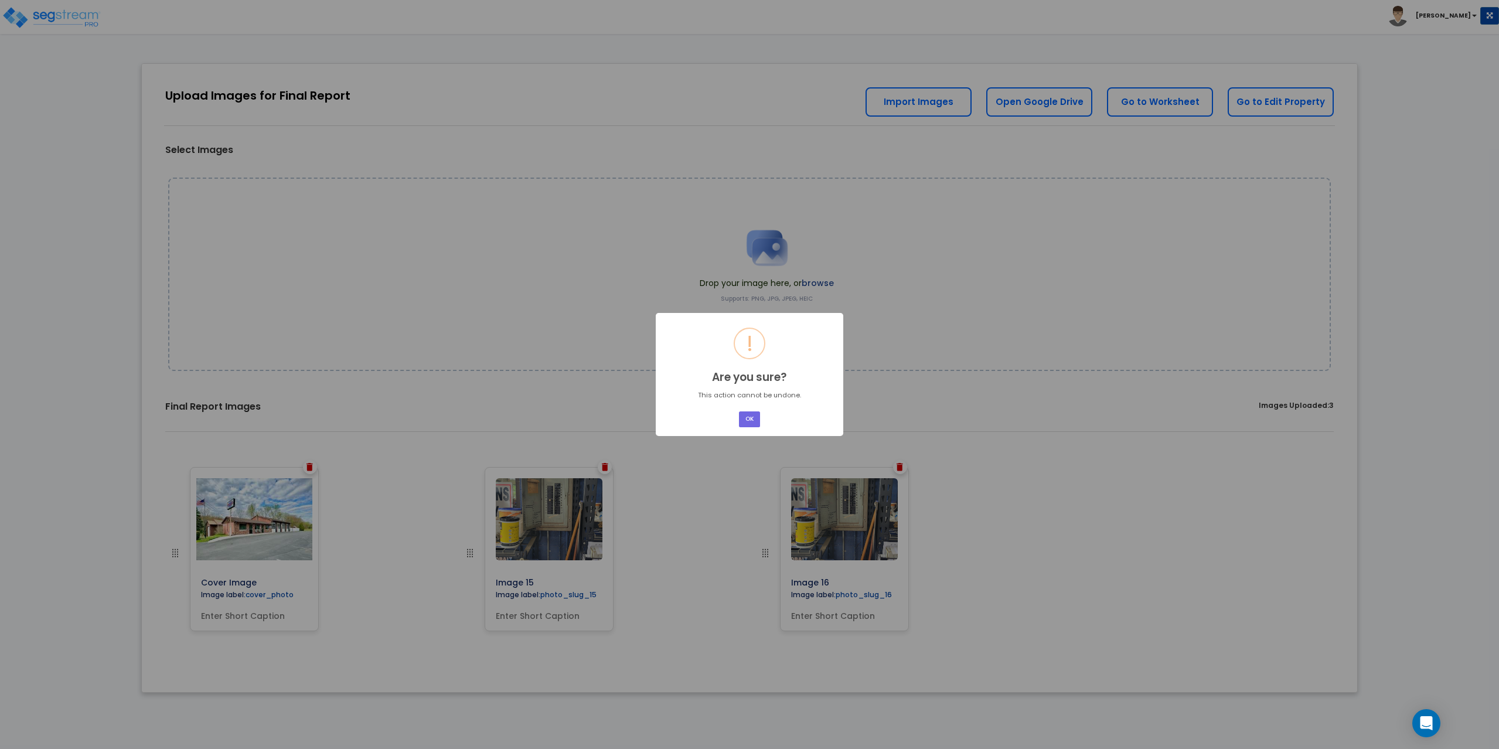
click at [739, 411] on button "OK" at bounding box center [749, 419] width 21 height 16
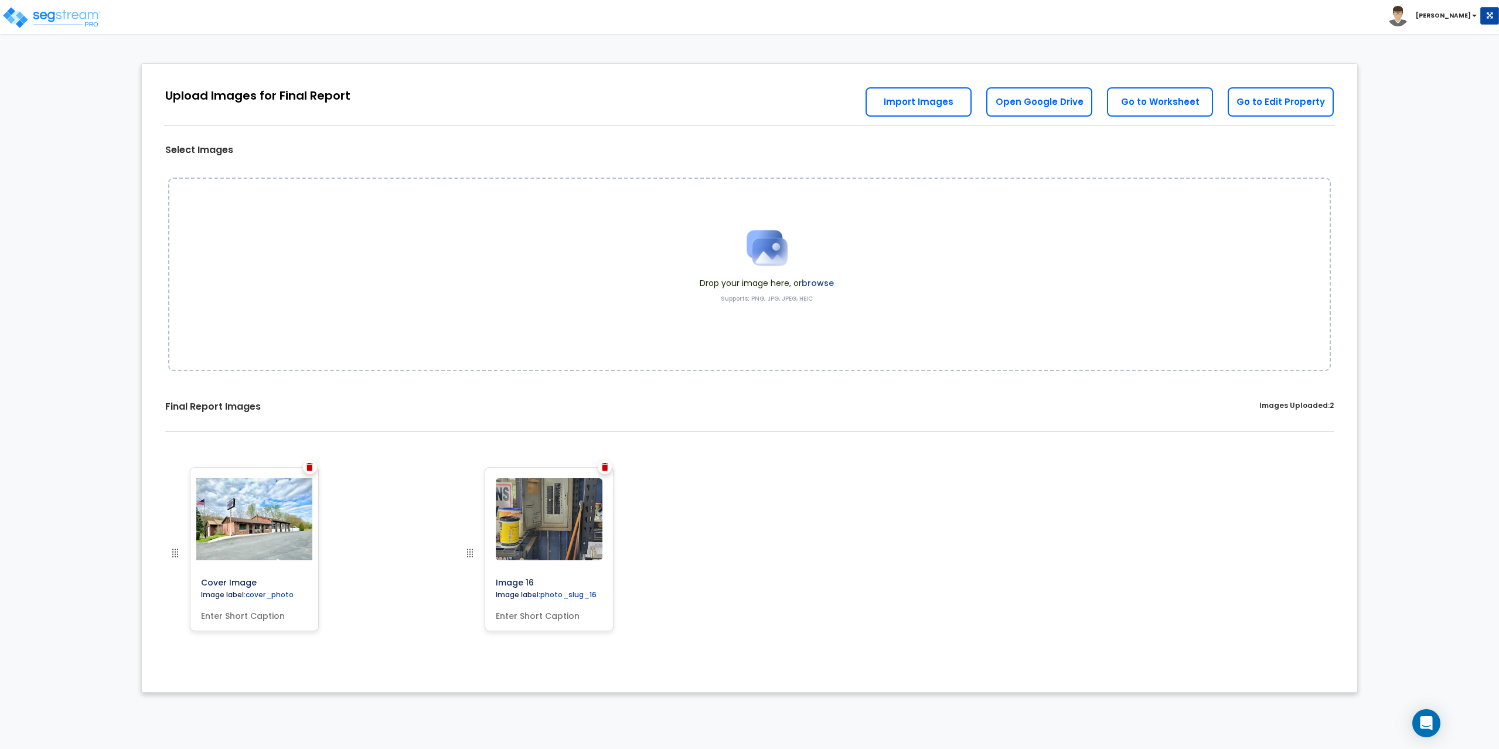
click at [605, 466] on img at bounding box center [605, 467] width 6 height 8
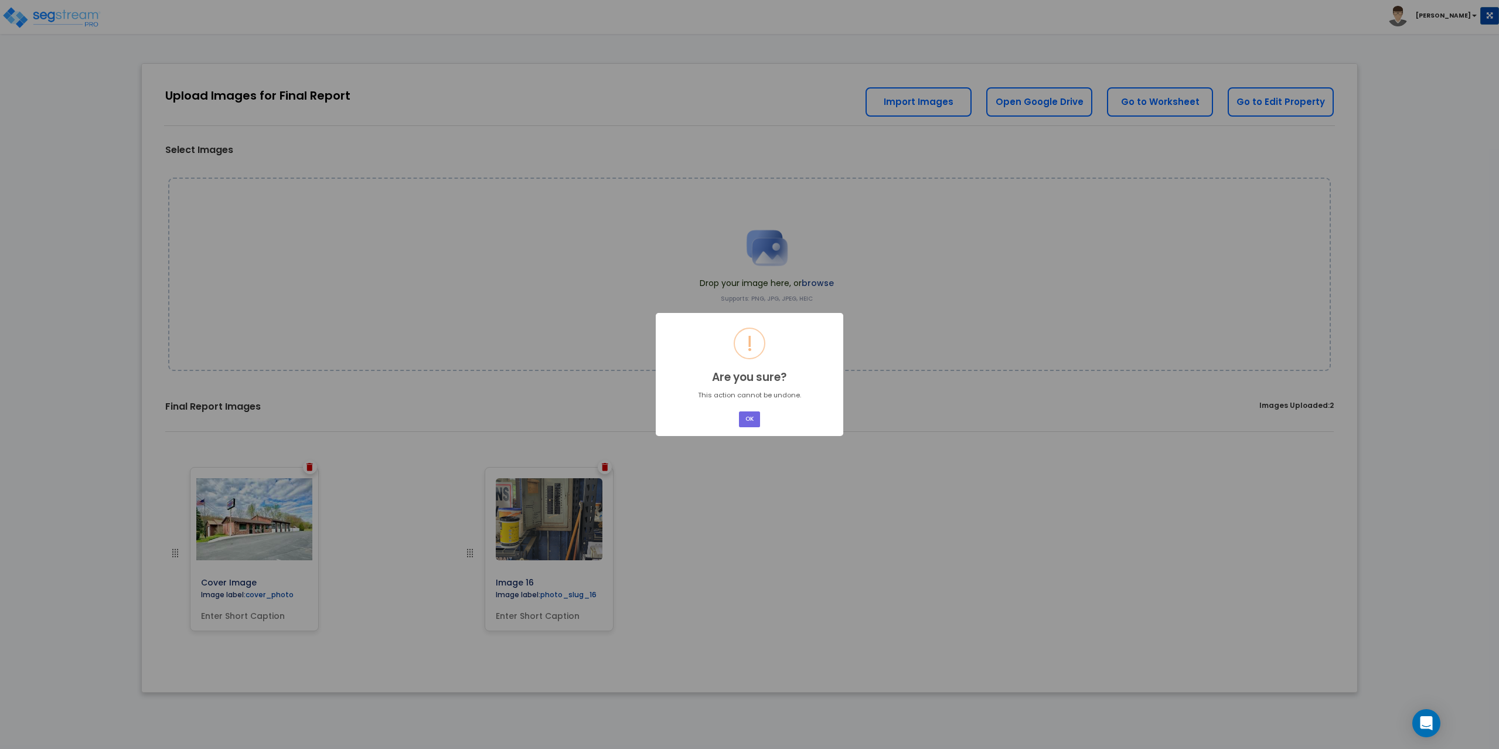
click at [739, 411] on button "OK" at bounding box center [749, 419] width 21 height 16
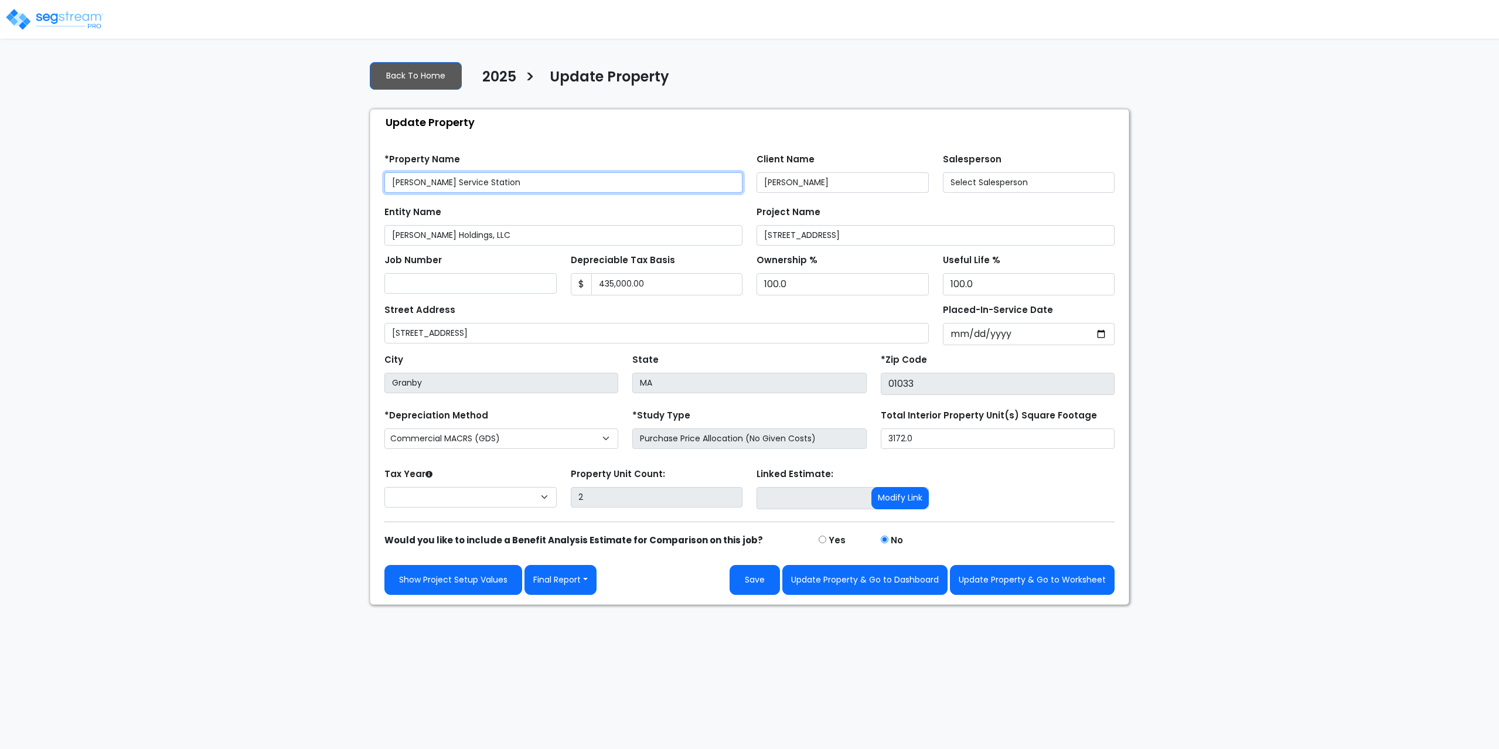
select select "2025"
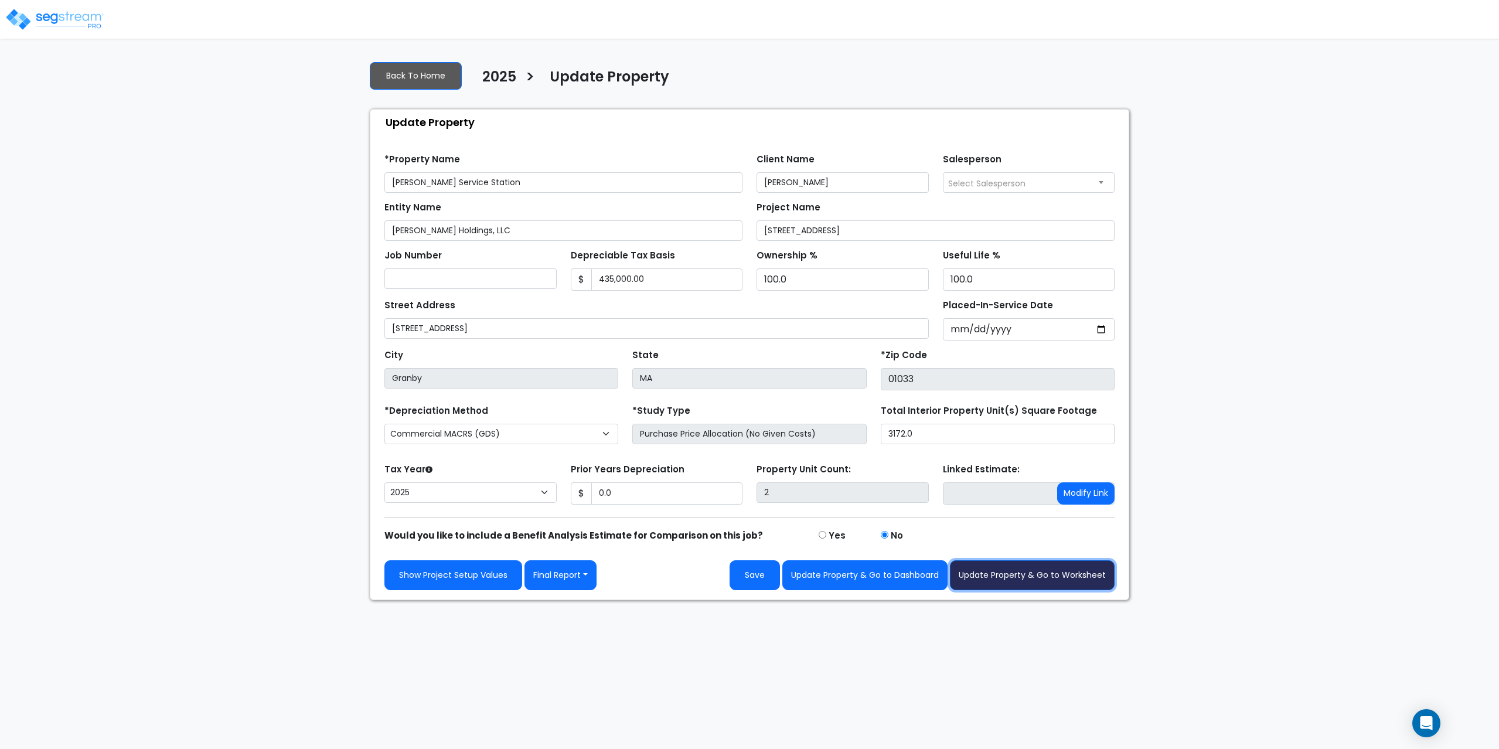
click at [1053, 578] on button "Update Property & Go to Worksheet" at bounding box center [1032, 575] width 165 height 30
type input "0"
